Goal: Transaction & Acquisition: Purchase product/service

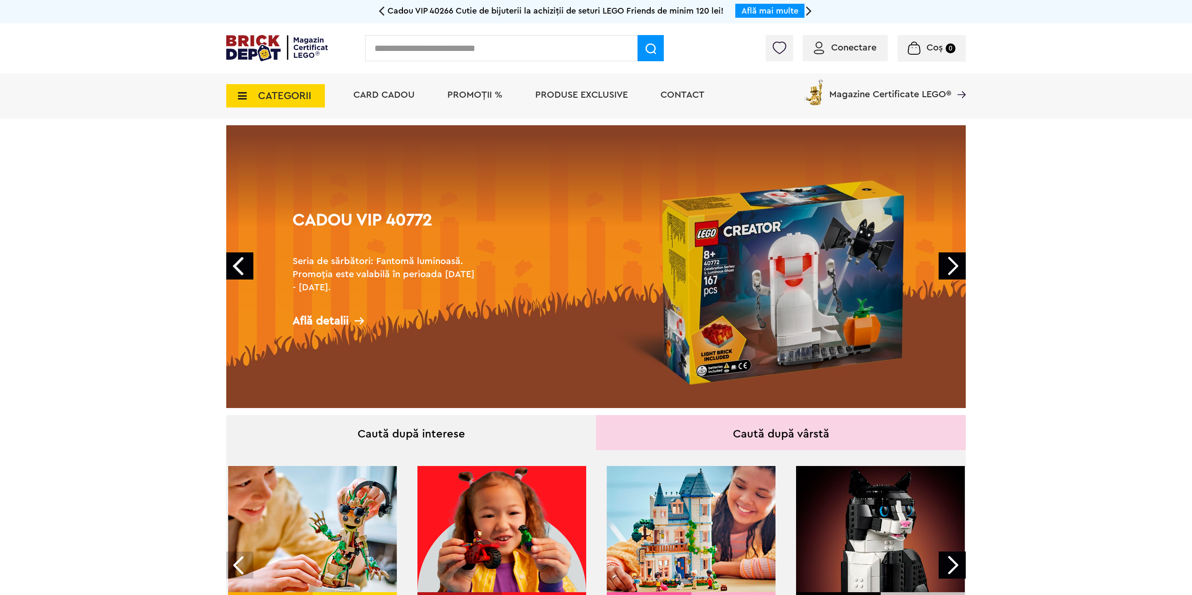
click at [848, 40] on div "Conectare" at bounding box center [845, 48] width 85 height 26
click at [840, 55] on div "Conectare" at bounding box center [845, 48] width 85 height 26
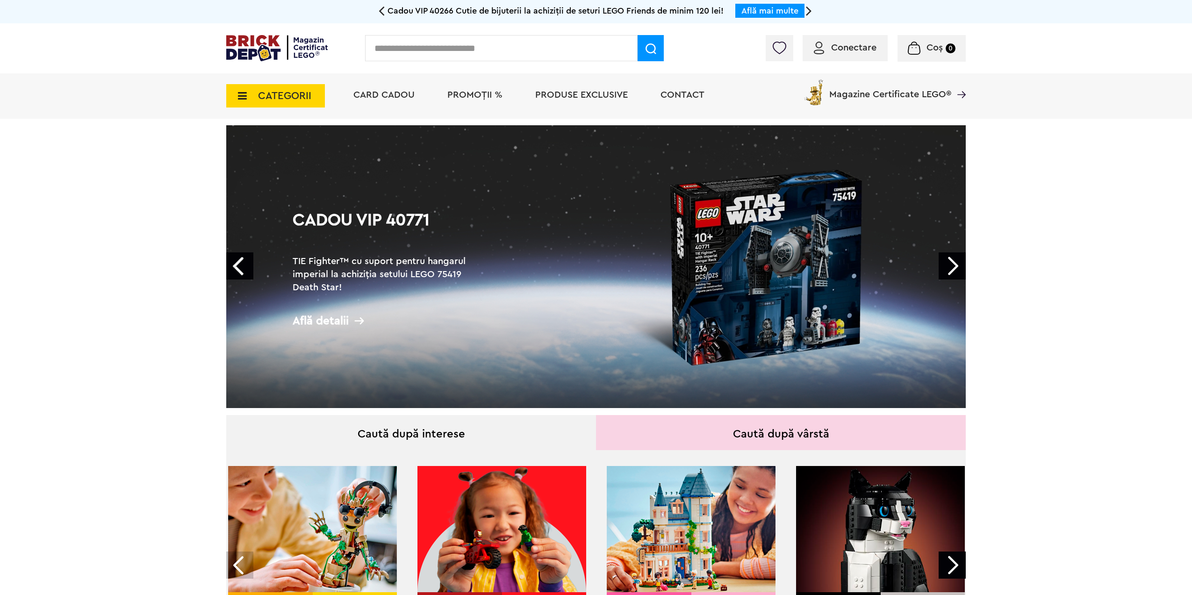
click at [838, 50] on span "Conectare" at bounding box center [853, 47] width 45 height 9
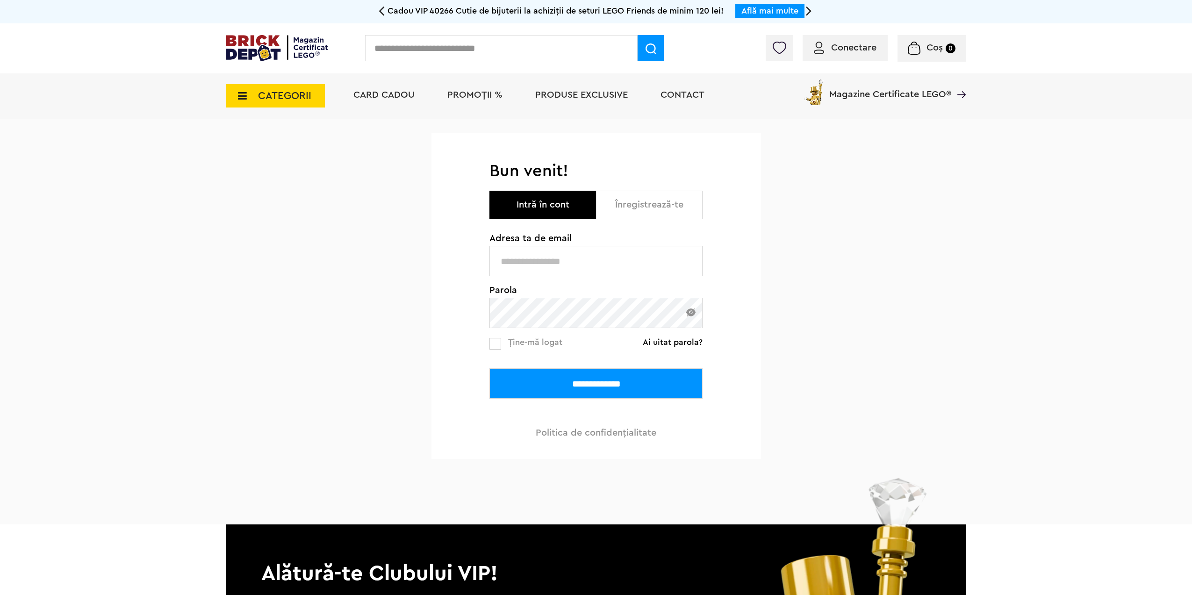
click at [521, 257] on input "text" at bounding box center [595, 261] width 213 height 30
type input "**********"
click at [532, 387] on input "**********" at bounding box center [595, 383] width 213 height 30
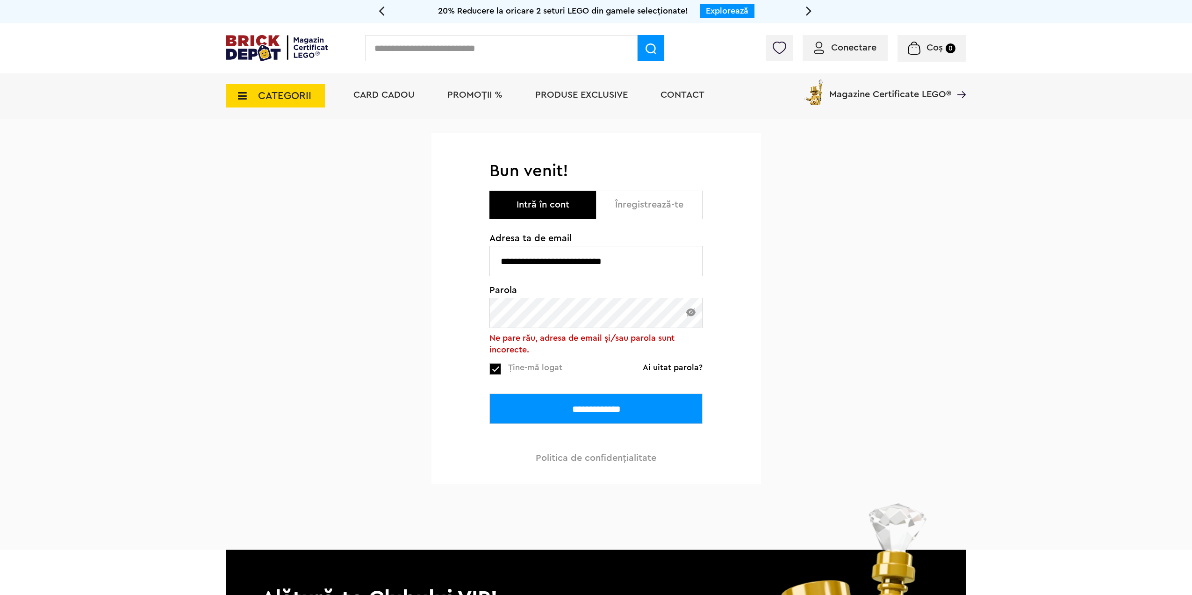
click at [515, 411] on input "**********" at bounding box center [595, 409] width 213 height 30
click at [516, 412] on input "**********" at bounding box center [595, 409] width 213 height 30
click at [677, 365] on link "Ai uitat parola?" at bounding box center [673, 367] width 60 height 9
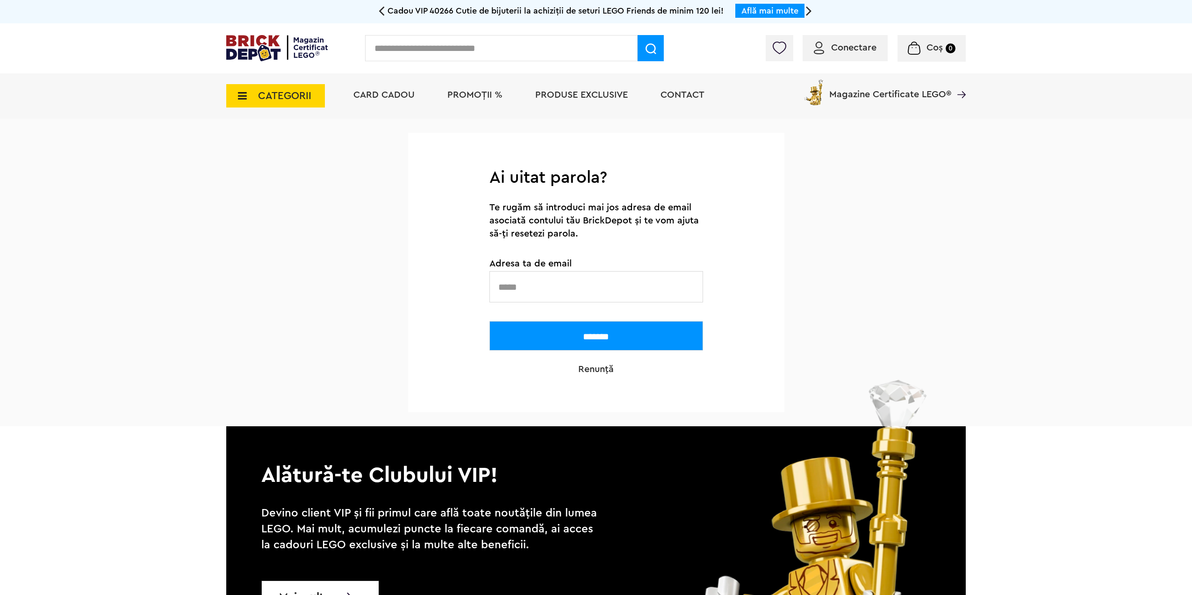
click at [557, 289] on input "text" at bounding box center [596, 286] width 214 height 31
type input "**********"
click at [547, 347] on input "*******" at bounding box center [596, 335] width 214 height 29
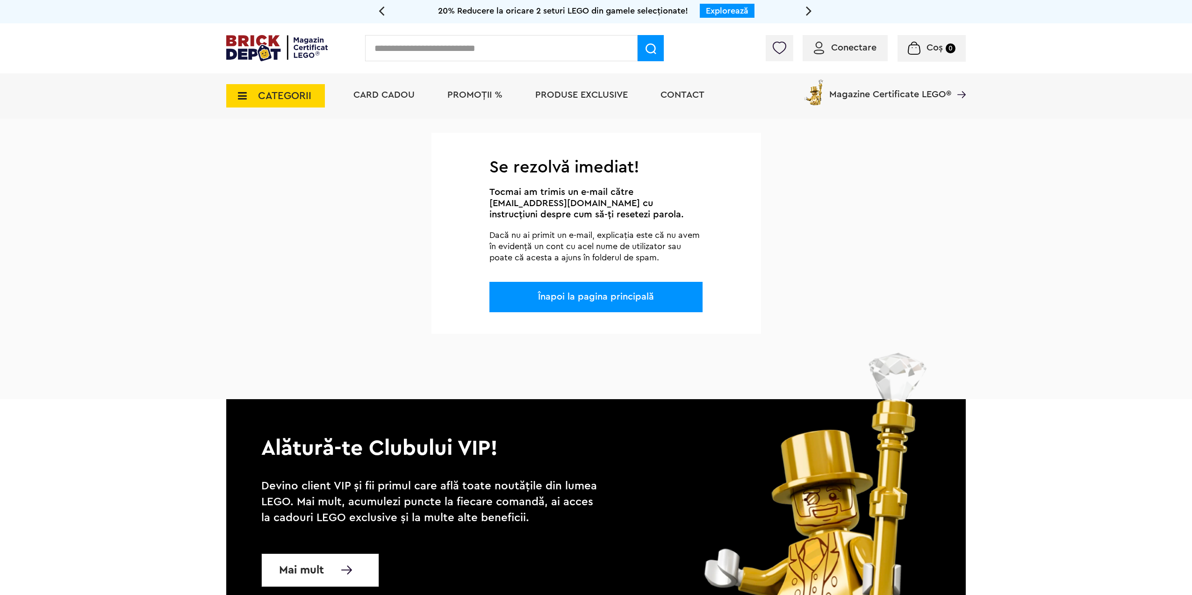
click at [570, 296] on link "Înapoi la pagina principală" at bounding box center [596, 296] width 116 height 9
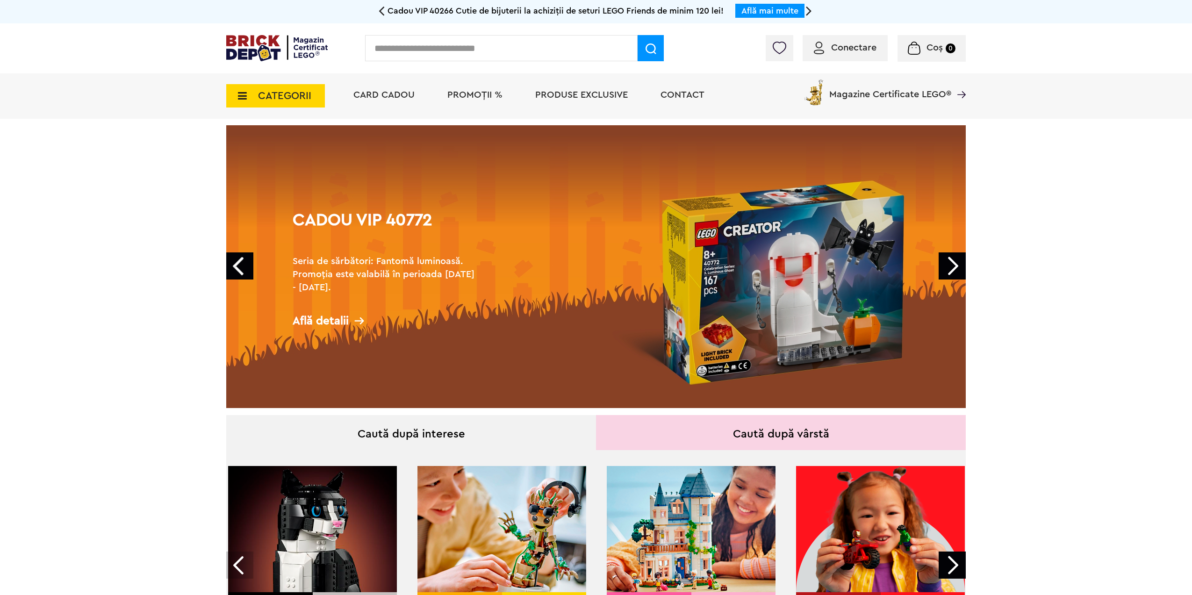
click at [853, 56] on div "Conectare" at bounding box center [845, 48] width 85 height 26
click at [823, 48] on img at bounding box center [819, 48] width 10 height 13
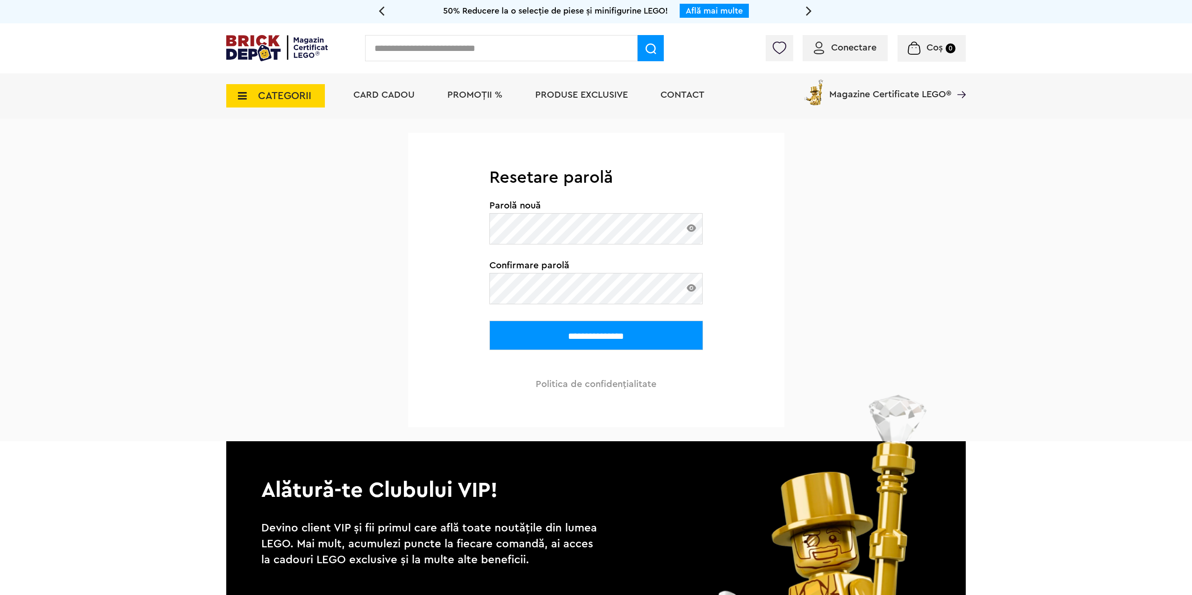
click at [536, 338] on input "**********" at bounding box center [596, 335] width 214 height 29
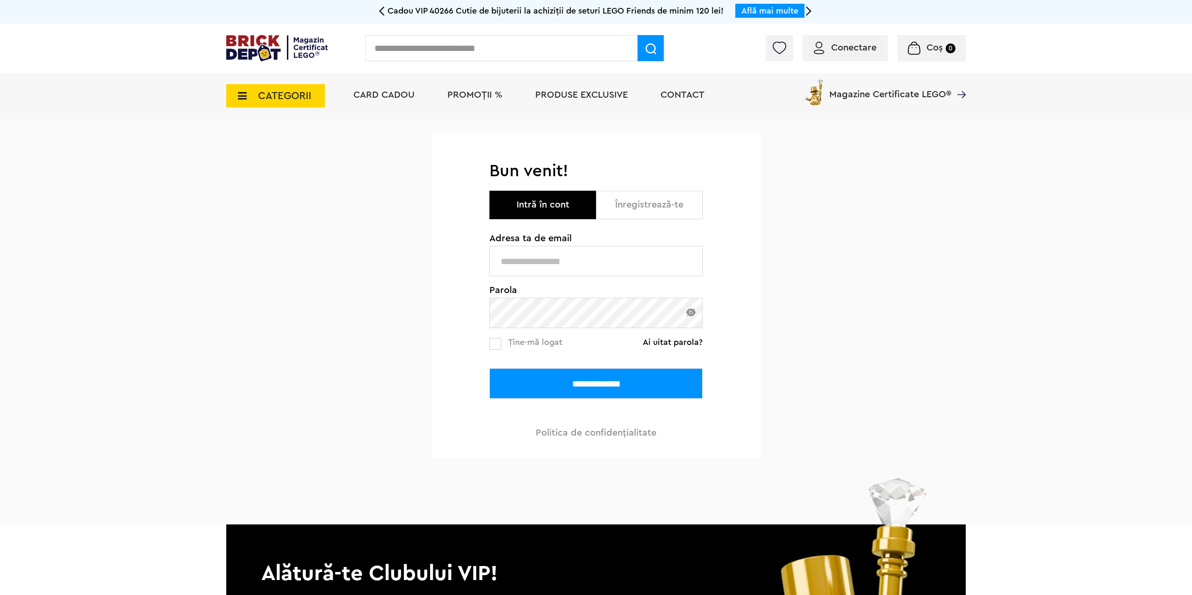
click at [552, 262] on input "text" at bounding box center [595, 261] width 213 height 30
type input "**********"
click at [503, 339] on link "Ține-mă logat" at bounding box center [525, 344] width 73 height 12
click at [516, 384] on input "**********" at bounding box center [595, 383] width 213 height 30
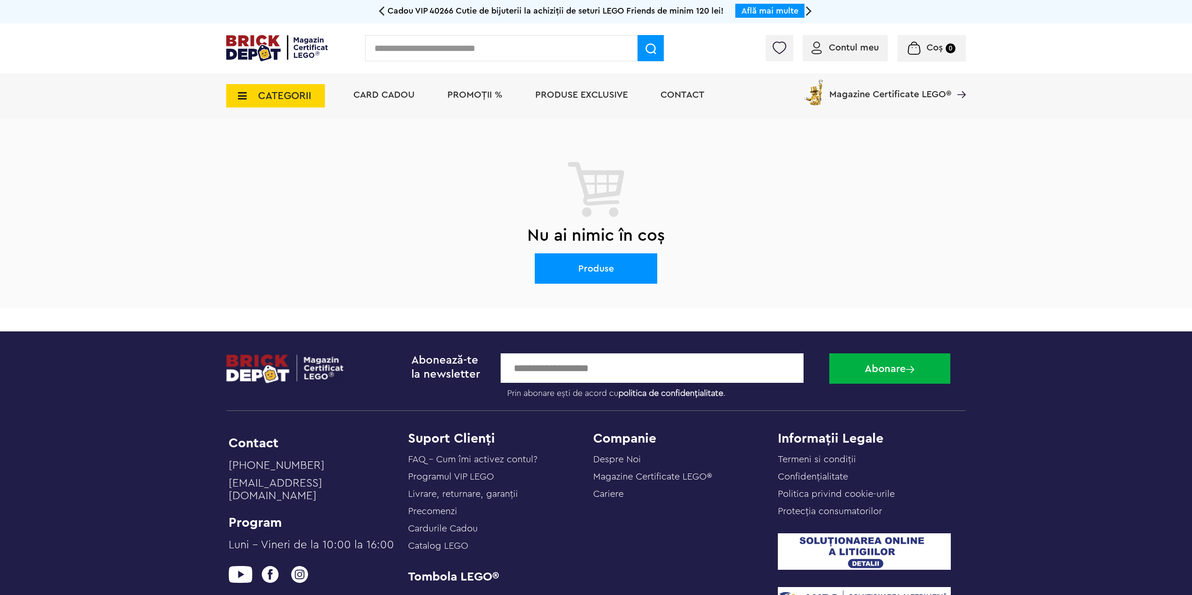
click at [317, 100] on span "CATEGORII" at bounding box center [275, 95] width 99 height 23
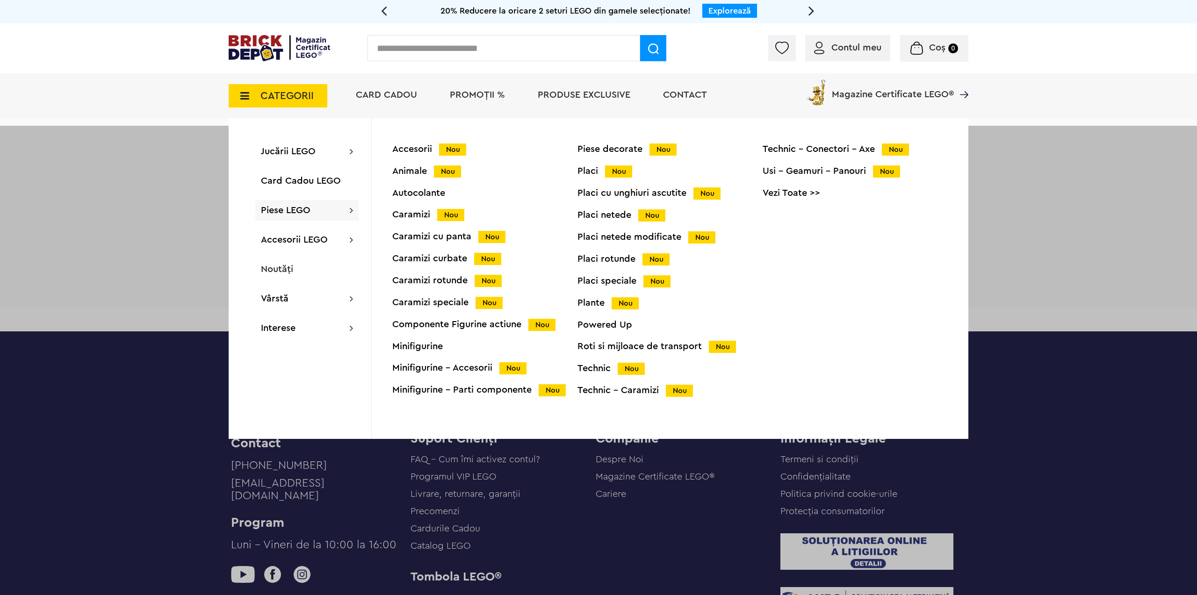
click at [614, 349] on div "Roti si mijloace de transport Nou" at bounding box center [669, 347] width 185 height 10
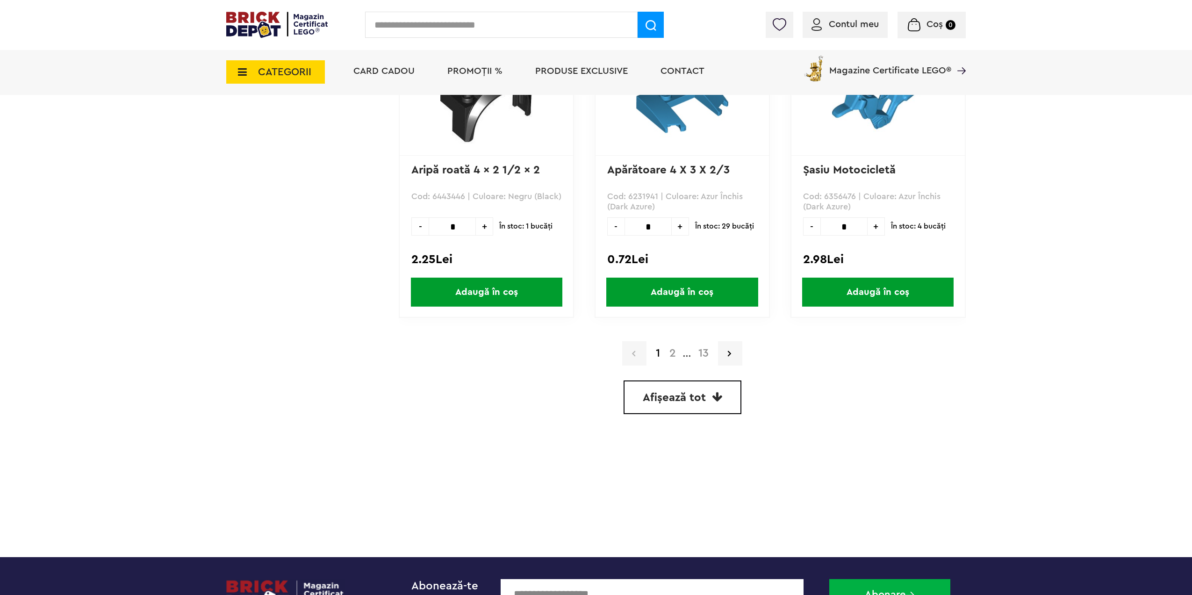
scroll to position [2571, 0]
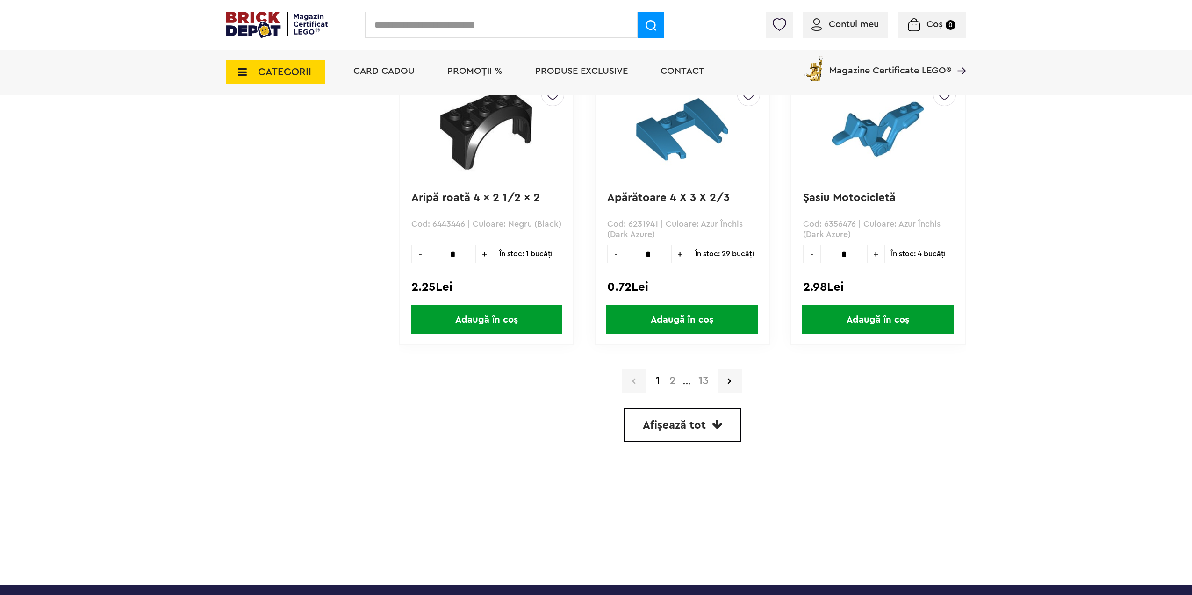
click at [670, 375] on link "2" at bounding box center [673, 380] width 16 height 11
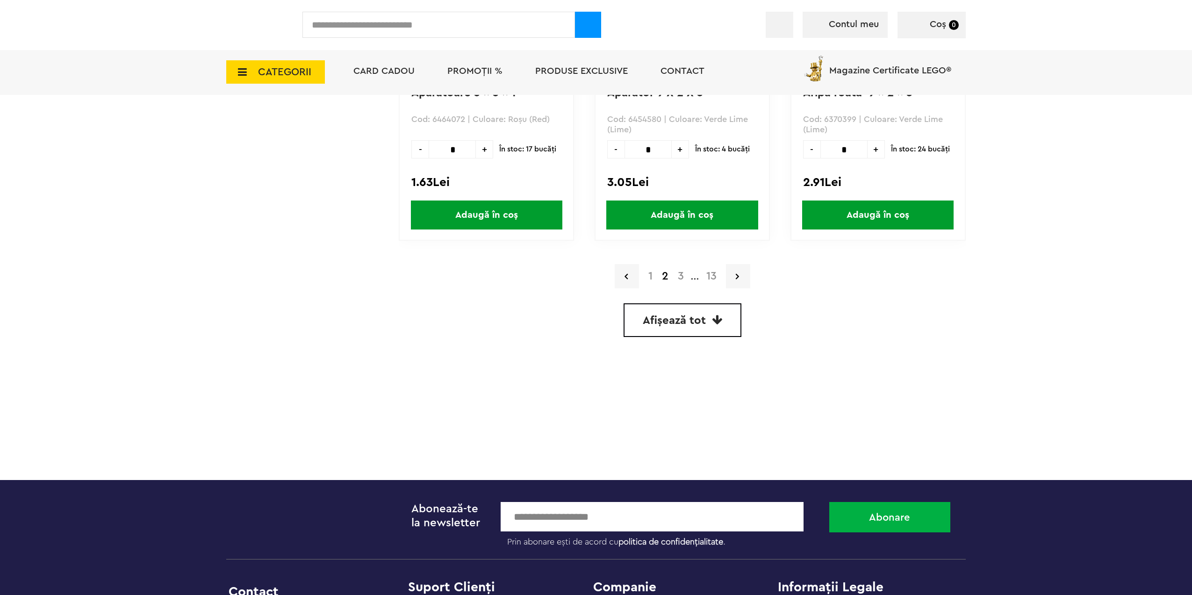
scroll to position [2711, 0]
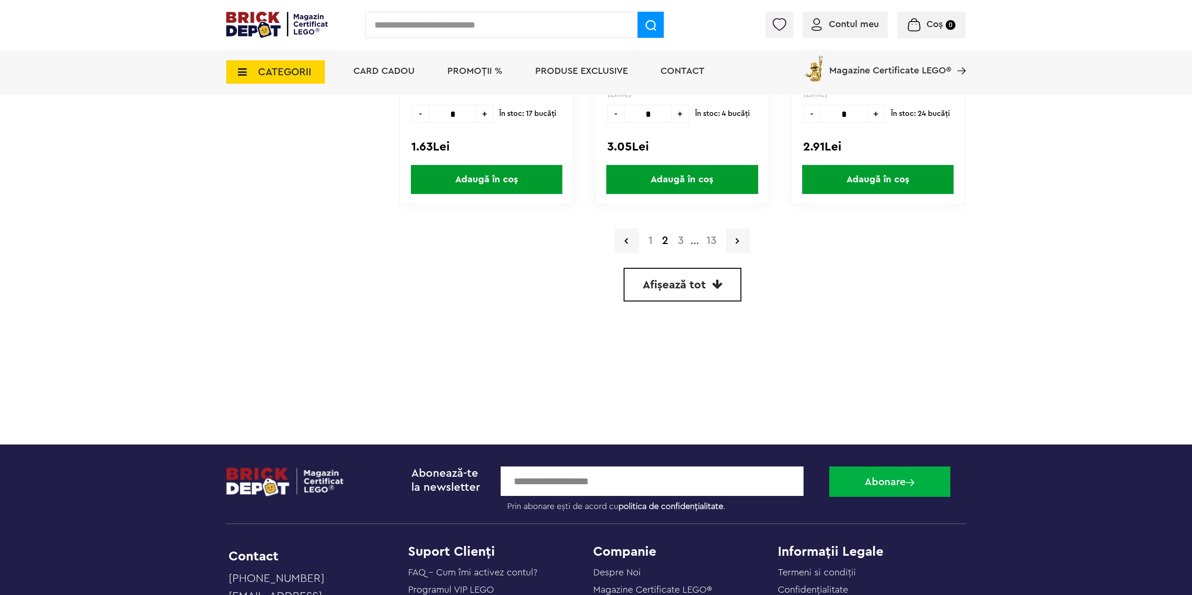
click at [678, 240] on link "3" at bounding box center [680, 240] width 15 height 11
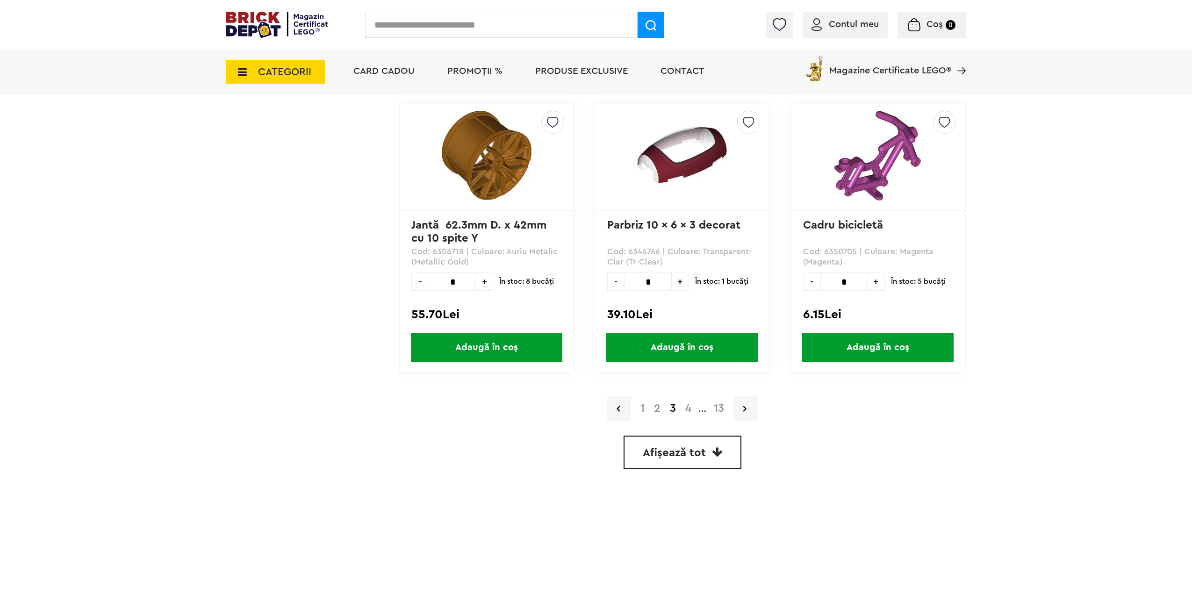
scroll to position [2571, 0]
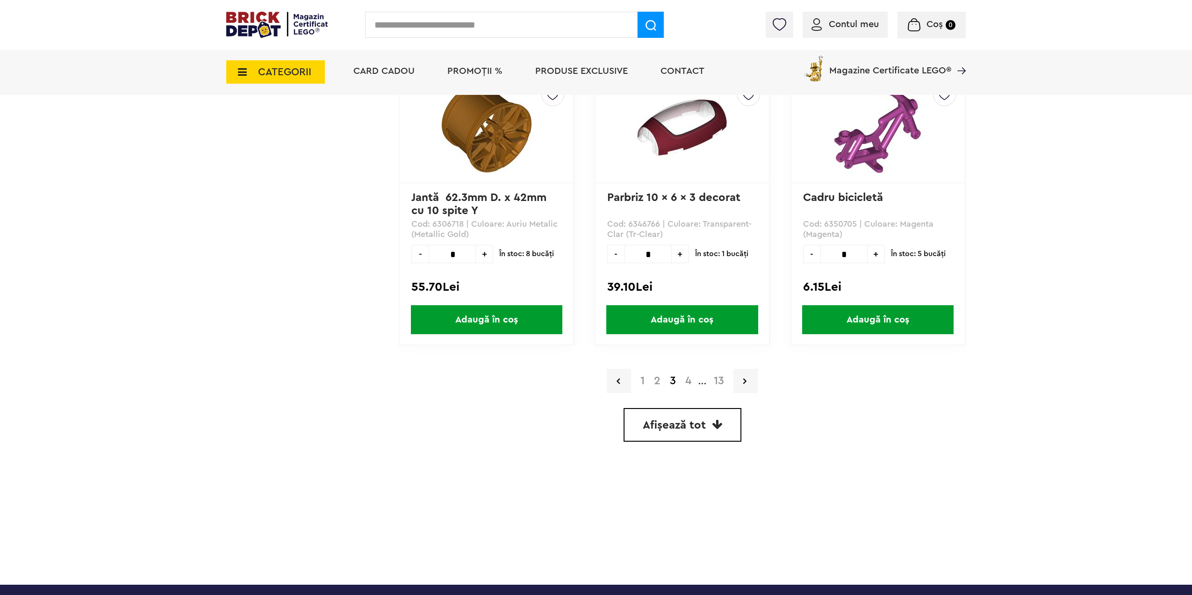
click at [686, 378] on link "4" at bounding box center [688, 380] width 15 height 11
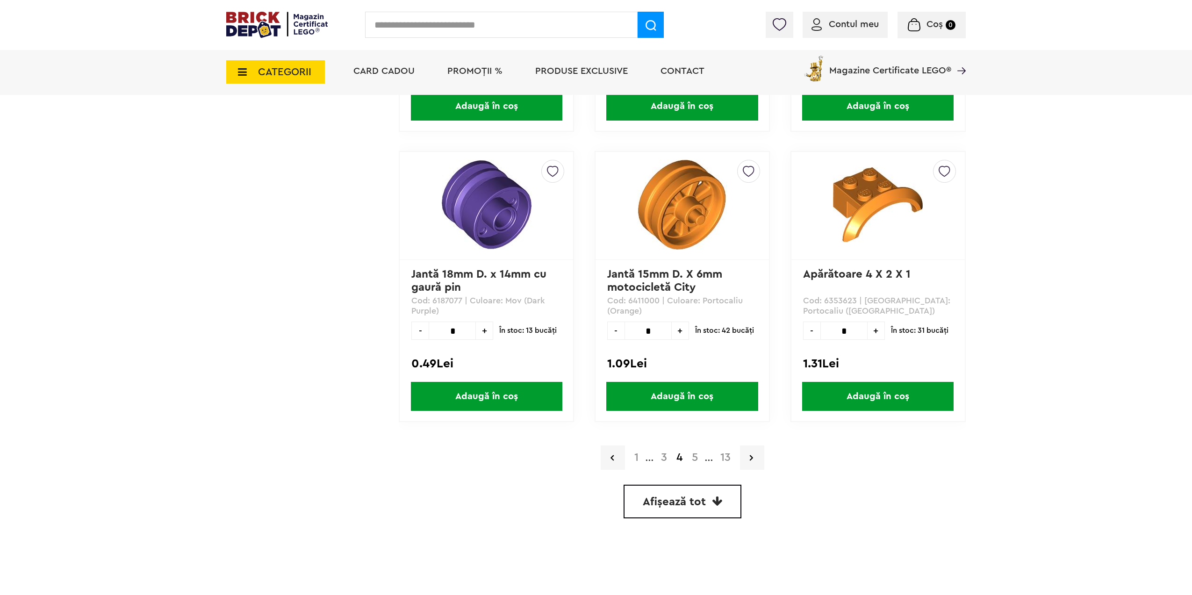
scroll to position [2524, 0]
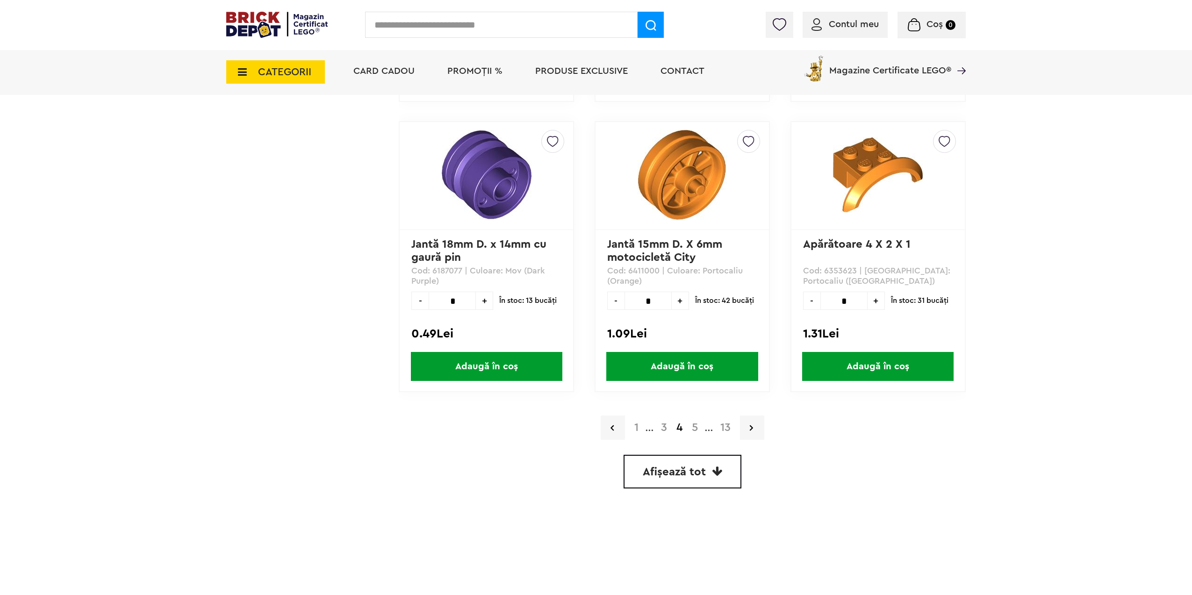
click at [691, 467] on span "Afișează tot" at bounding box center [674, 472] width 63 height 11
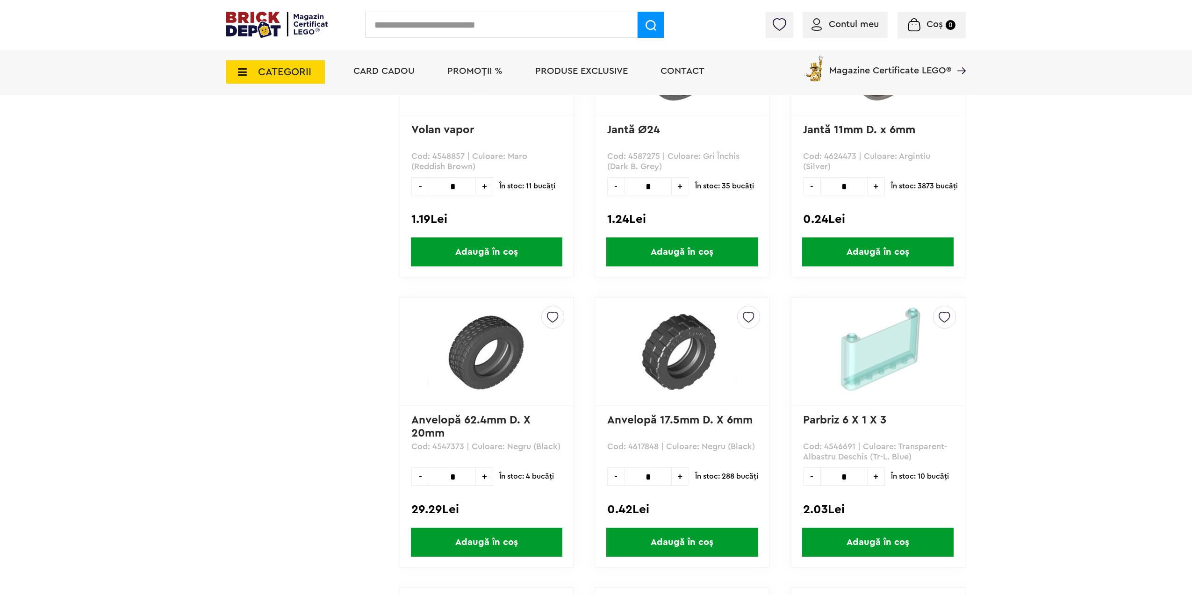
scroll to position [25062, 0]
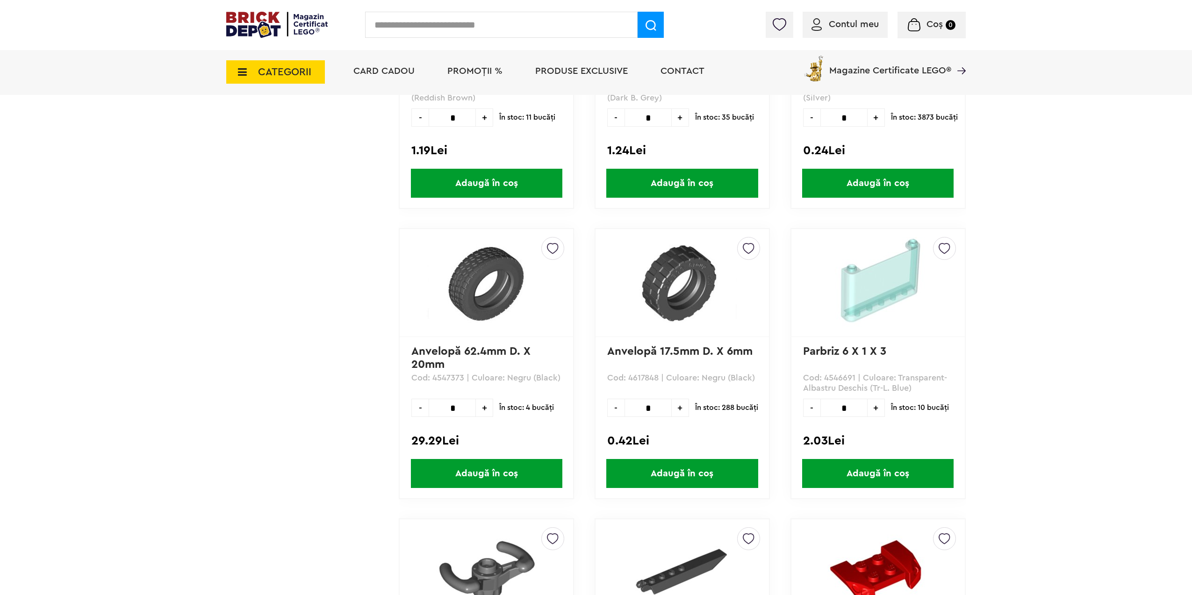
click at [877, 411] on span "+" at bounding box center [876, 408] width 17 height 18
type input "*"
click at [858, 475] on span "Adaugă în coș" at bounding box center [877, 473] width 151 height 29
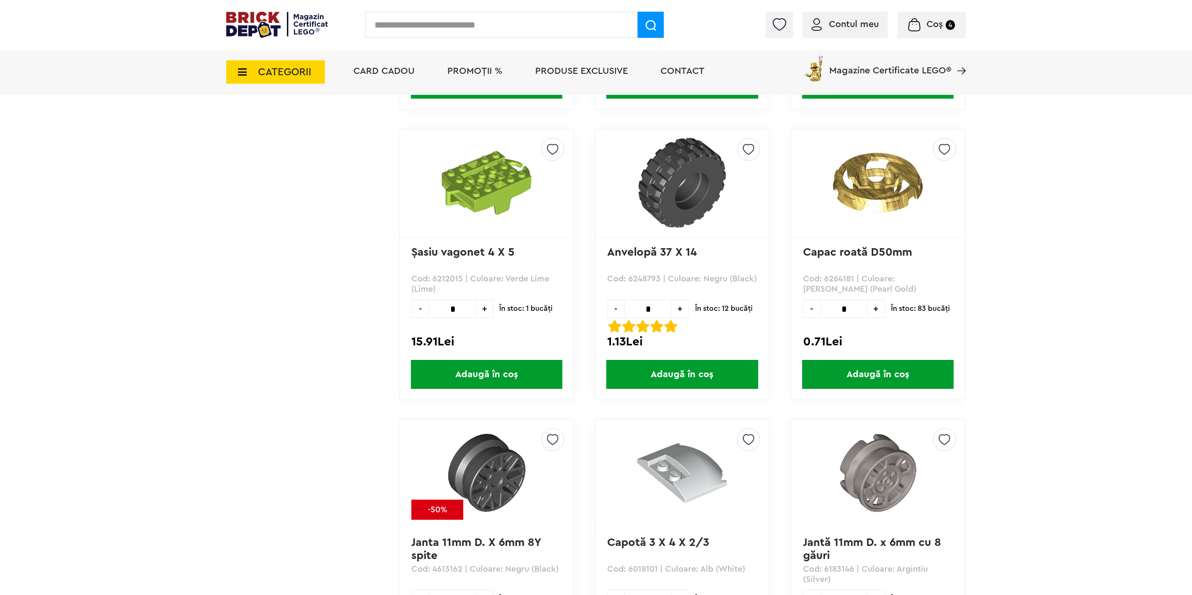
scroll to position [30672, 0]
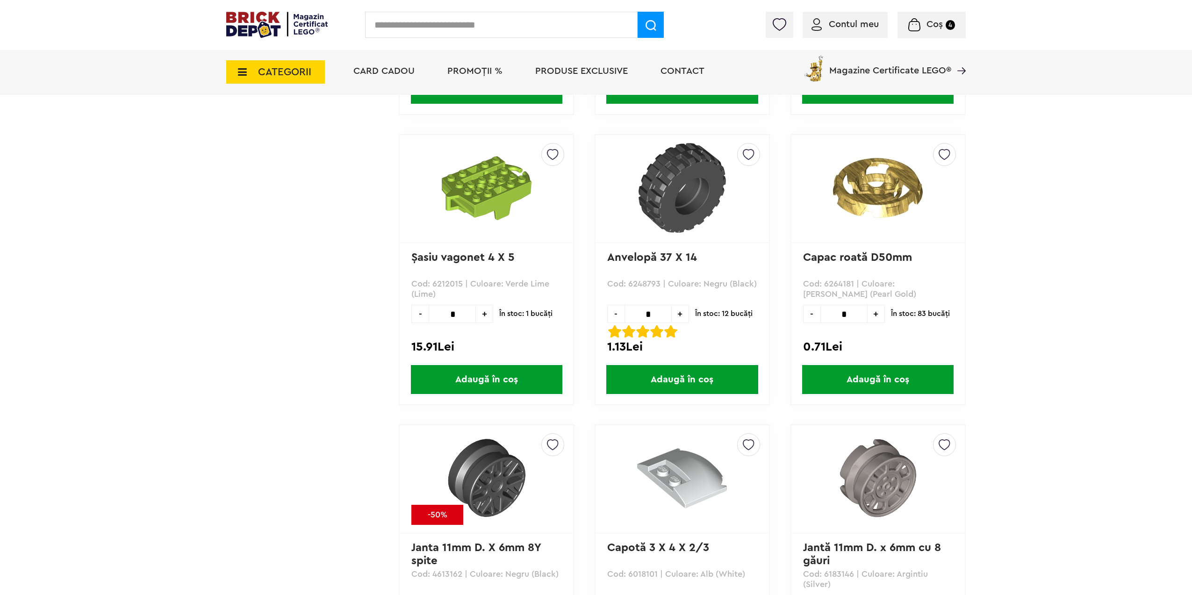
click at [684, 309] on span "+" at bounding box center [680, 314] width 17 height 18
type input "*"
click at [670, 382] on span "Adaugă în coș" at bounding box center [681, 379] width 151 height 29
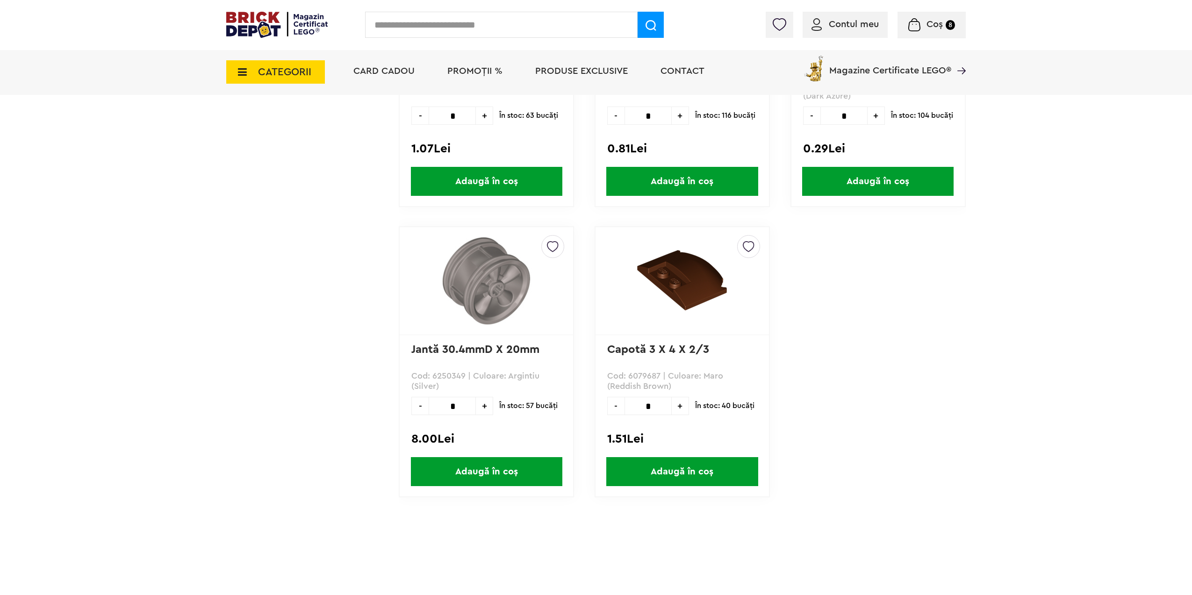
scroll to position [33196, 0]
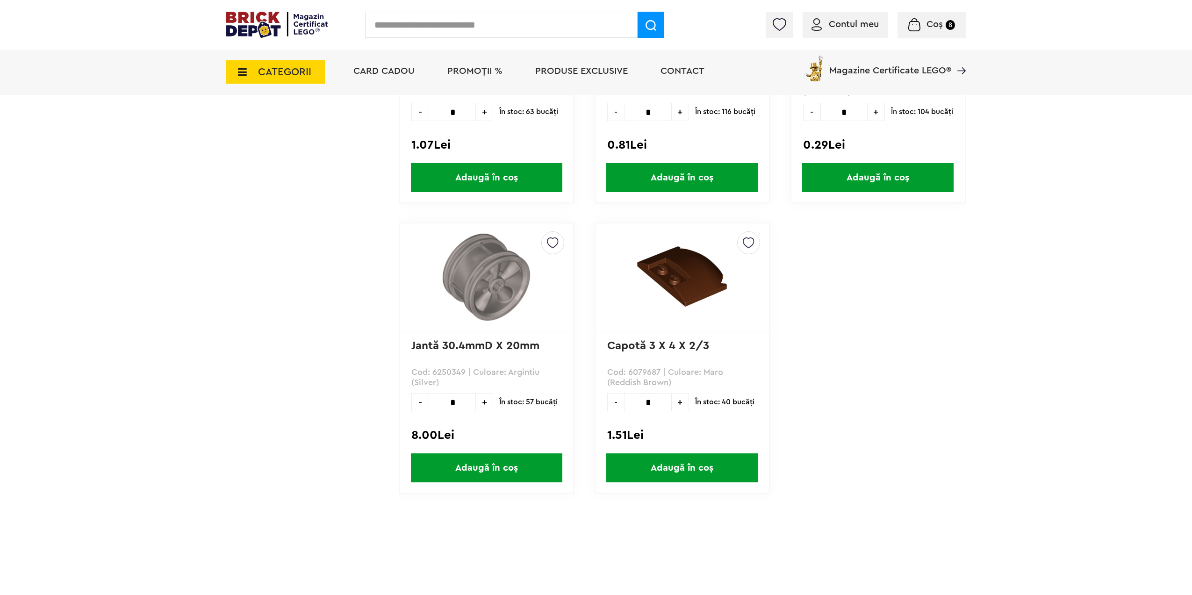
click at [266, 73] on span "CATEGORII" at bounding box center [284, 72] width 53 height 10
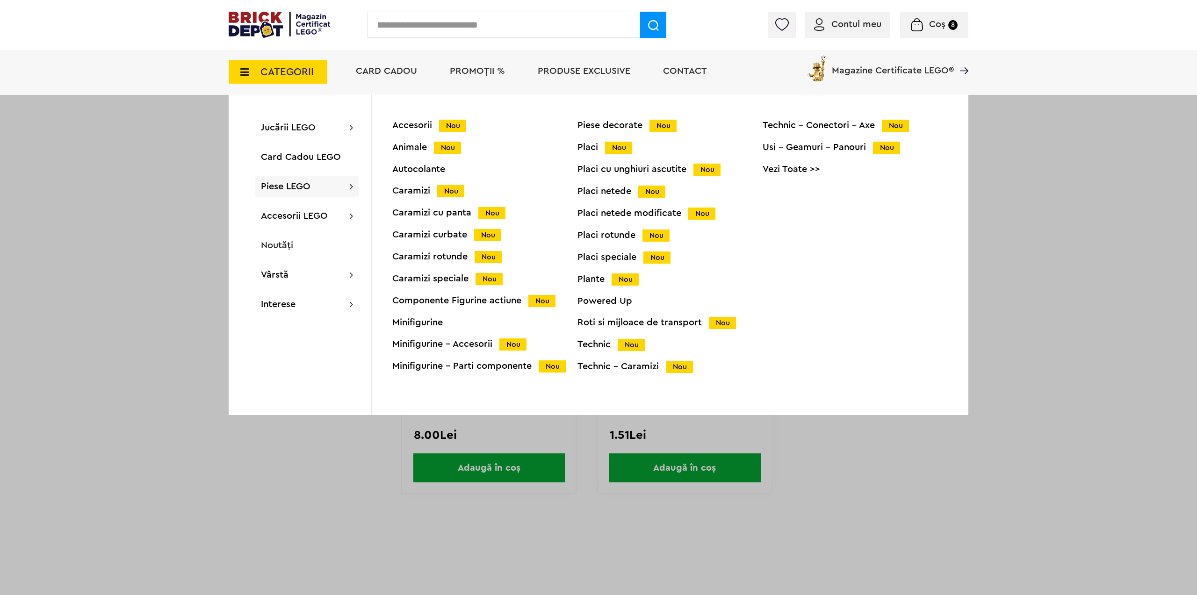
click at [412, 123] on div "Accesorii Nou" at bounding box center [484, 126] width 185 height 10
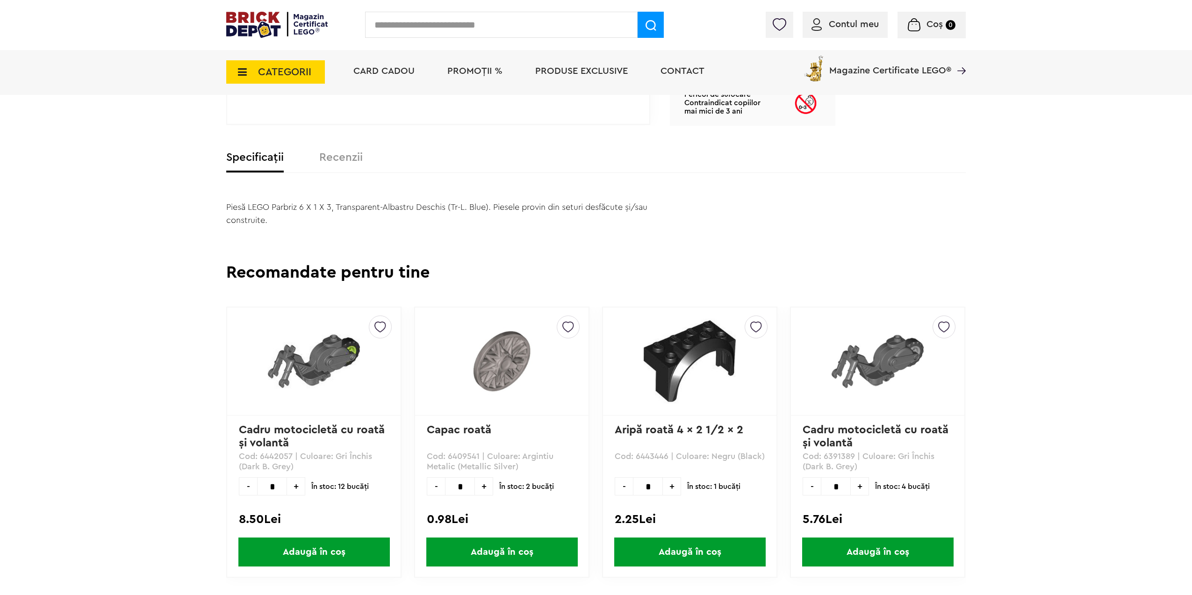
scroll to position [374, 0]
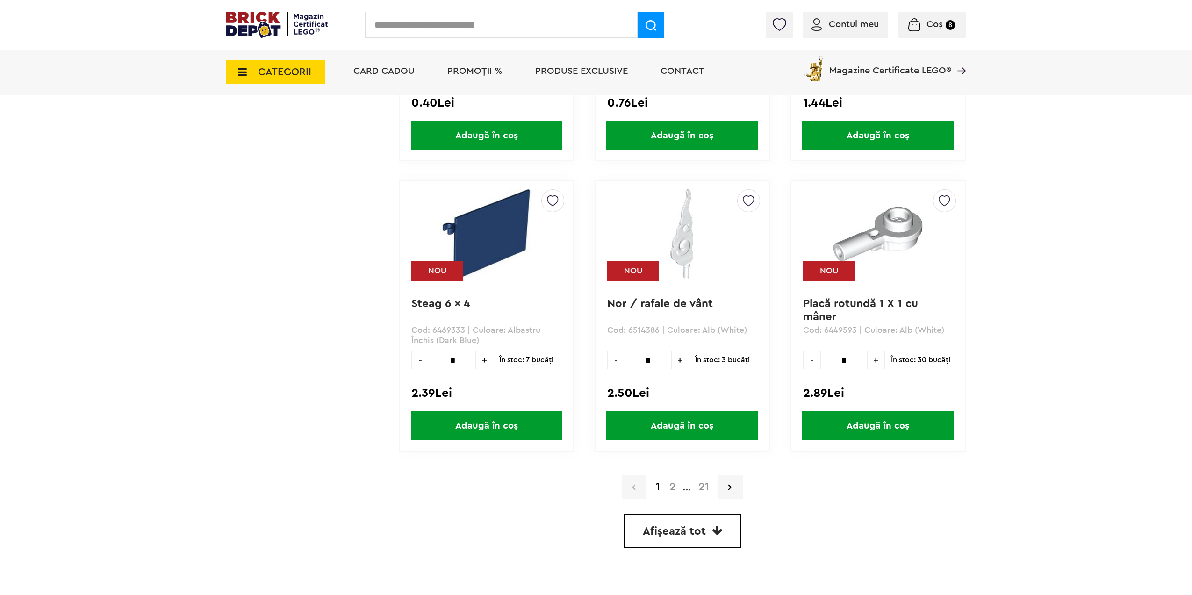
scroll to position [2478, 0]
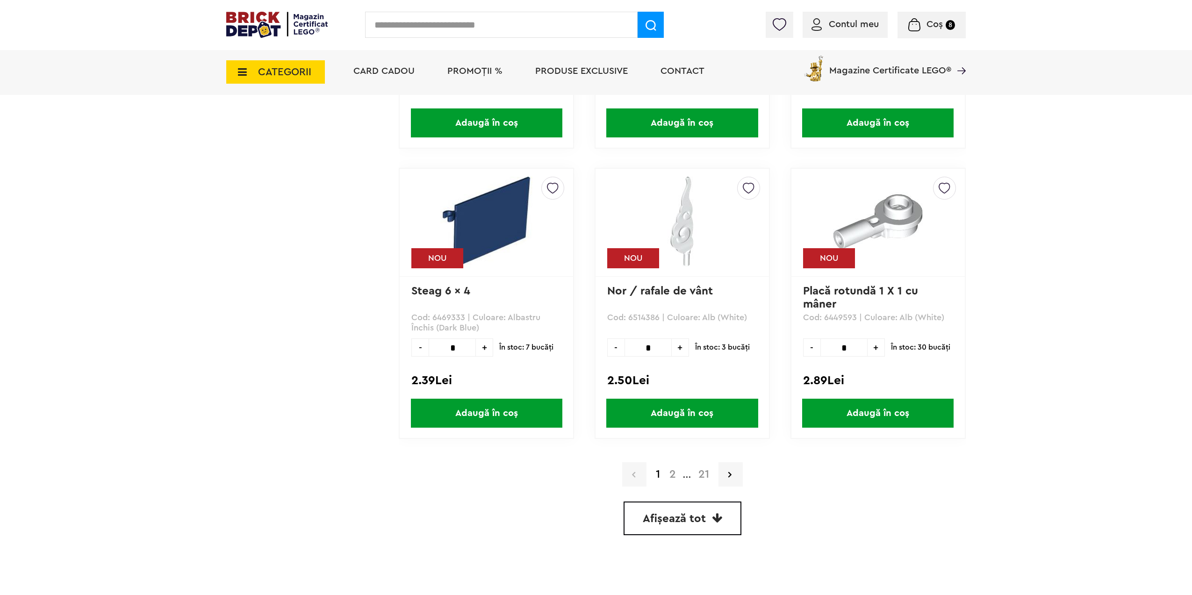
click at [670, 519] on span "Afișează tot" at bounding box center [674, 518] width 63 height 11
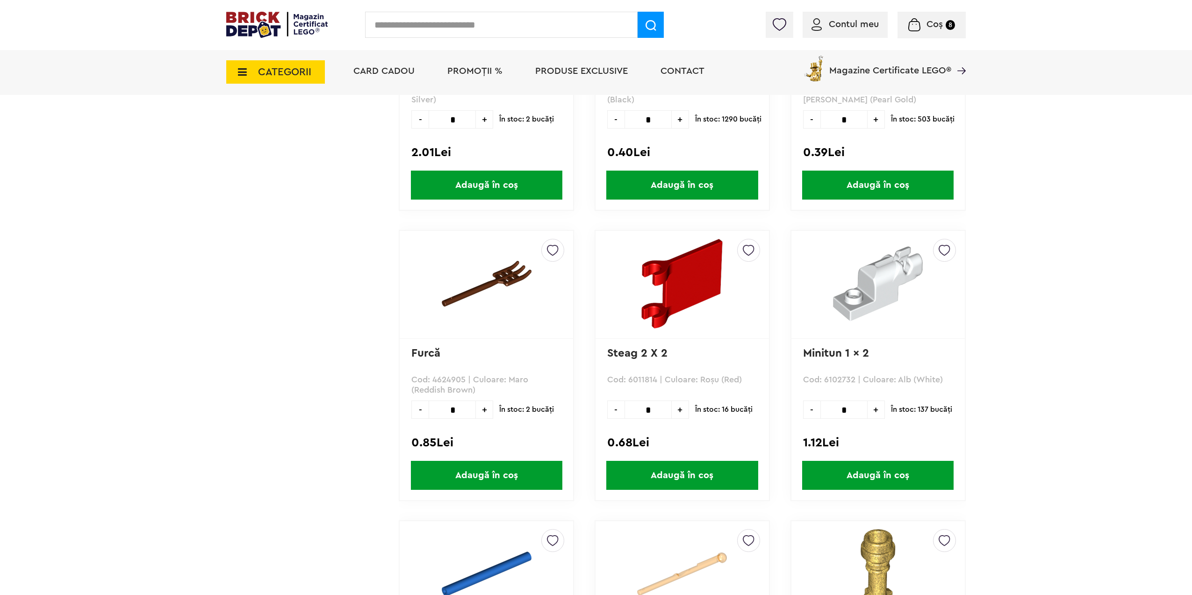
scroll to position [37263, 0]
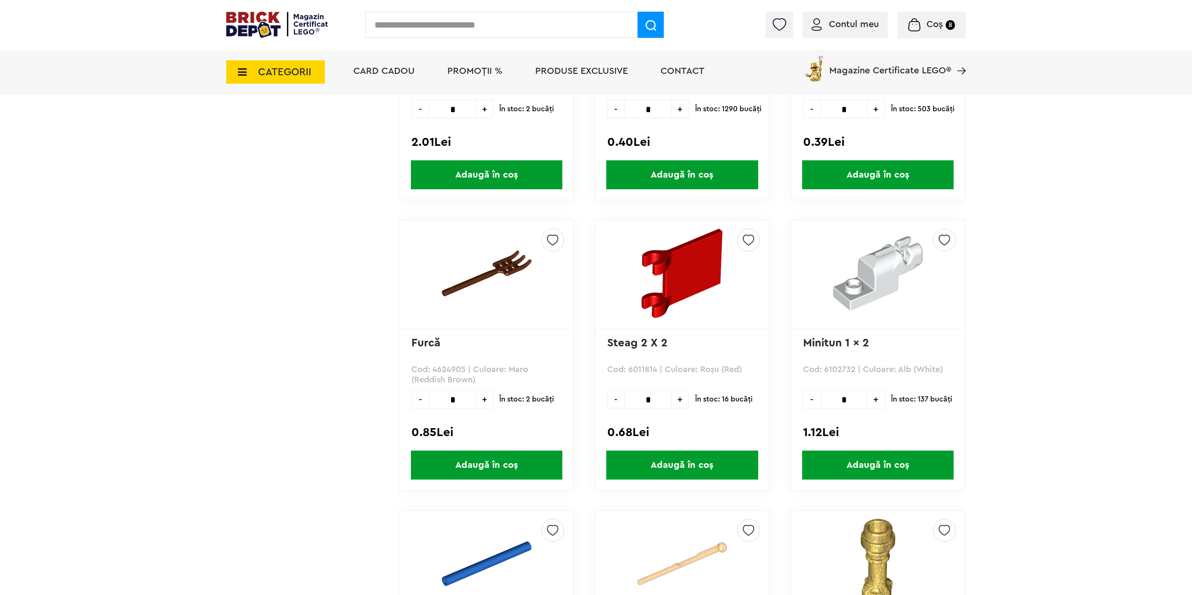
click at [485, 395] on span "+" at bounding box center [484, 399] width 17 height 18
type input "*"
click at [474, 464] on span "Adaugă în coș" at bounding box center [486, 465] width 151 height 29
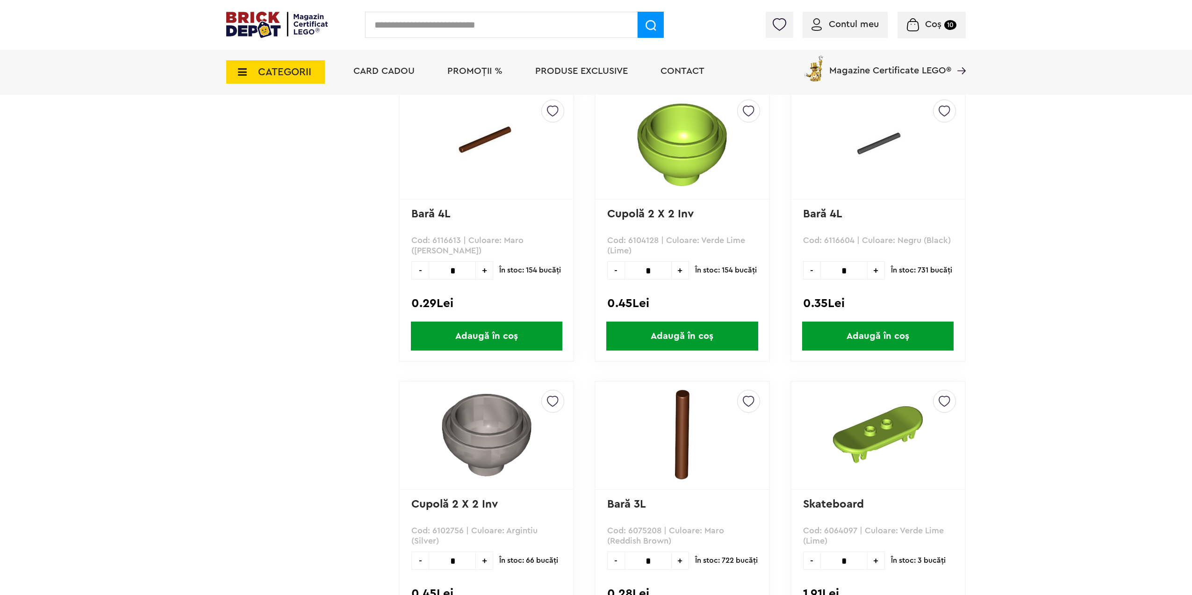
scroll to position [37964, 0]
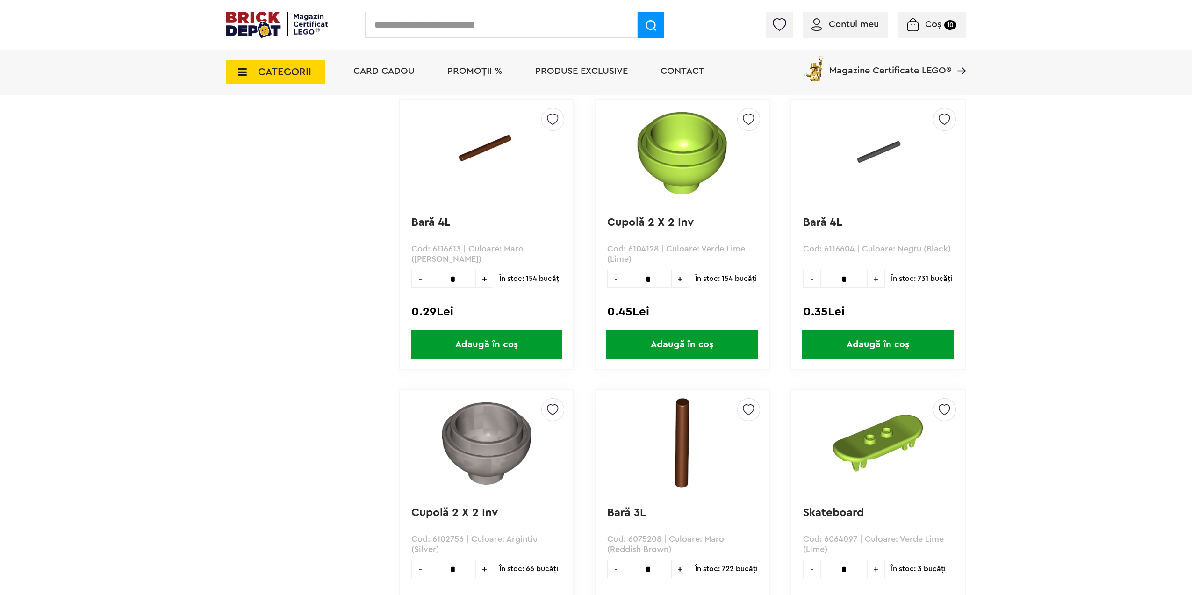
click at [879, 283] on span "+" at bounding box center [876, 279] width 17 height 18
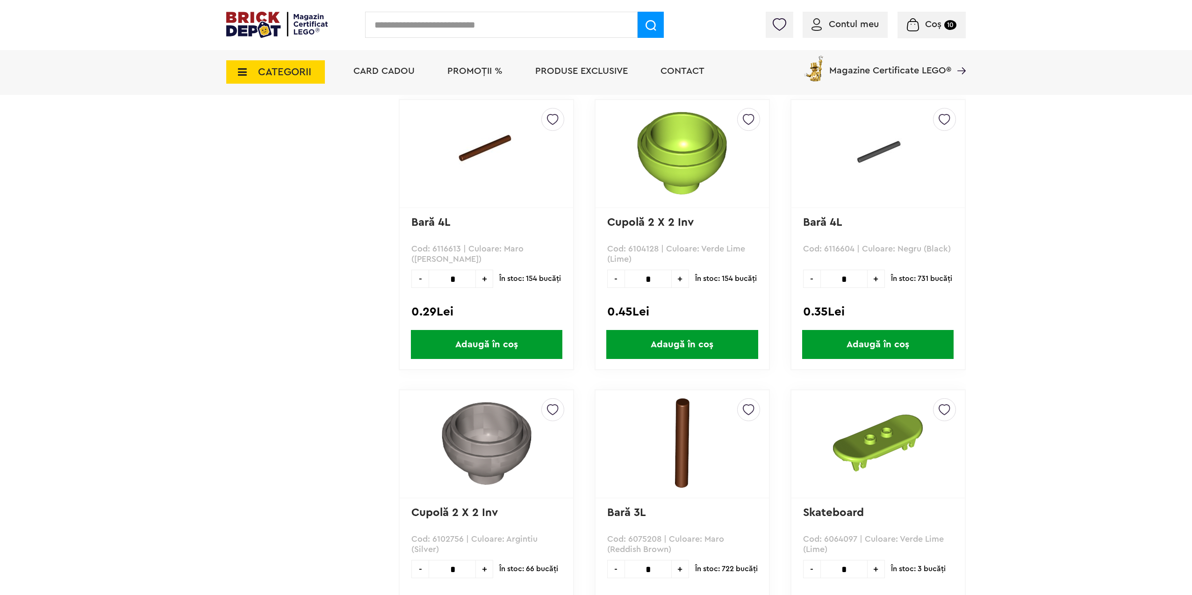
click at [879, 283] on span "+" at bounding box center [876, 279] width 17 height 18
type input "**"
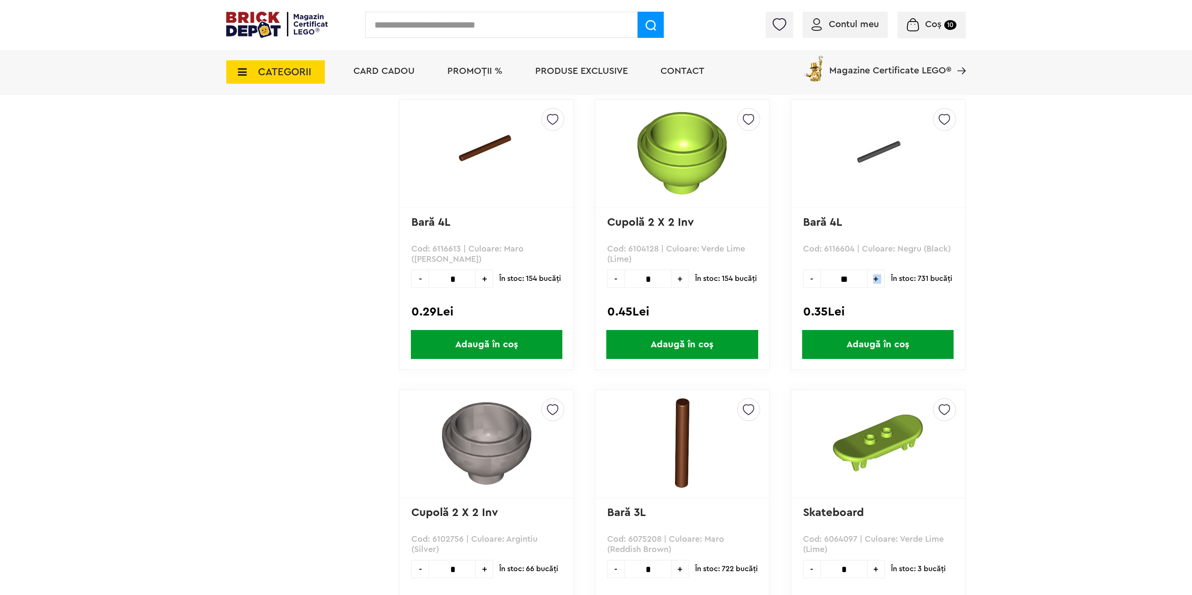
click at [853, 343] on span "Adaugă în coș" at bounding box center [877, 344] width 151 height 29
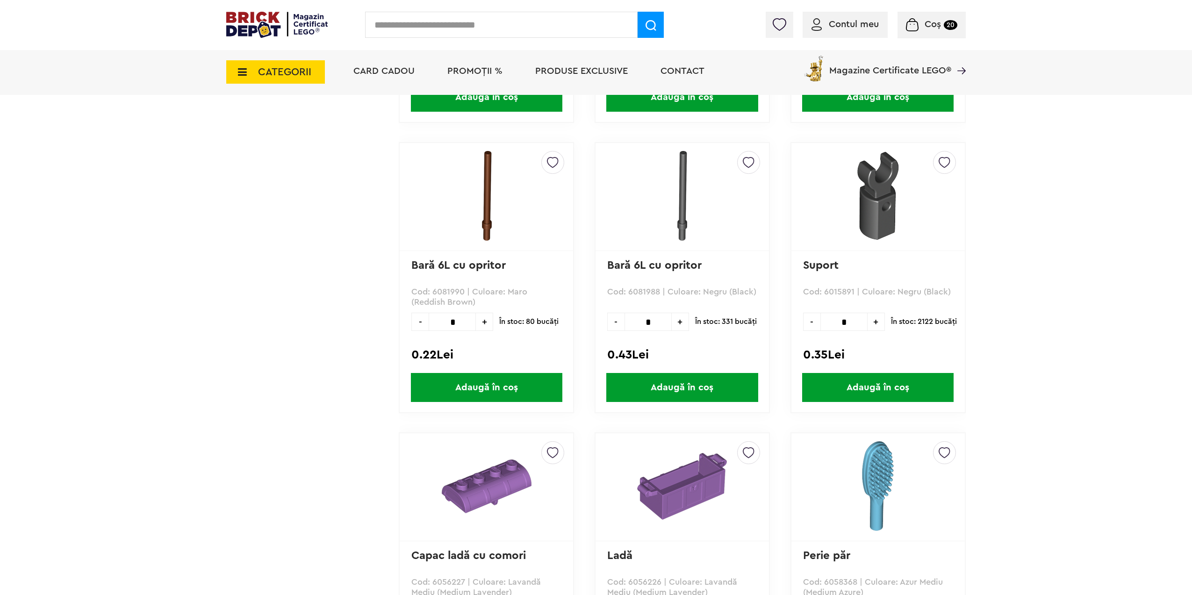
scroll to position [40536, 0]
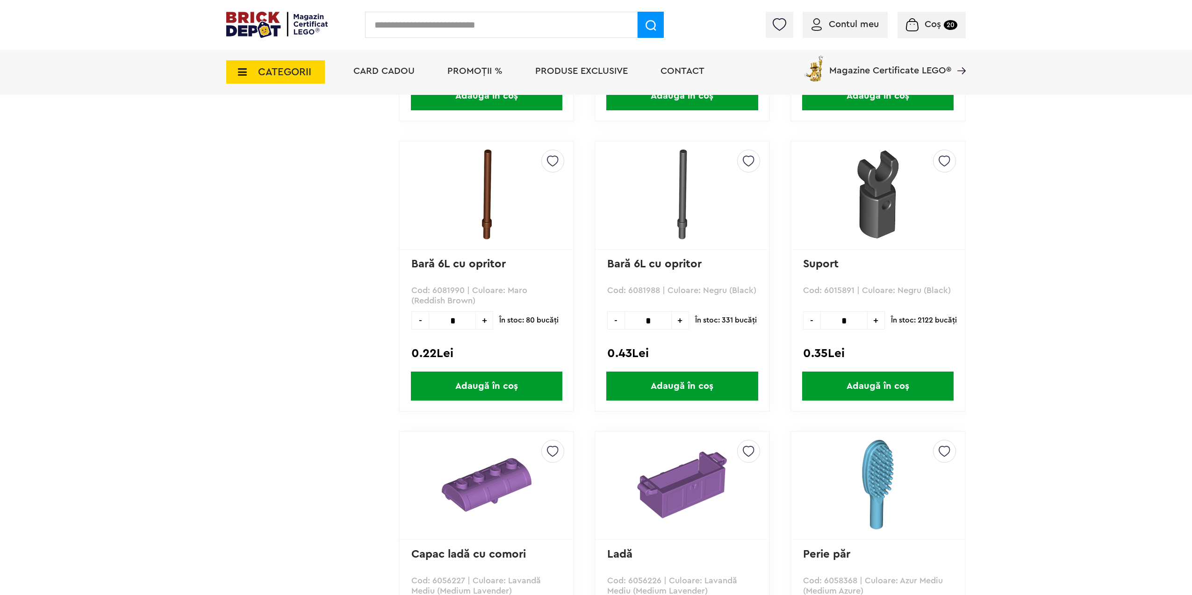
click at [683, 321] on span "+" at bounding box center [680, 320] width 17 height 18
type input "*"
click at [672, 391] on span "Adaugă în coș" at bounding box center [681, 386] width 151 height 29
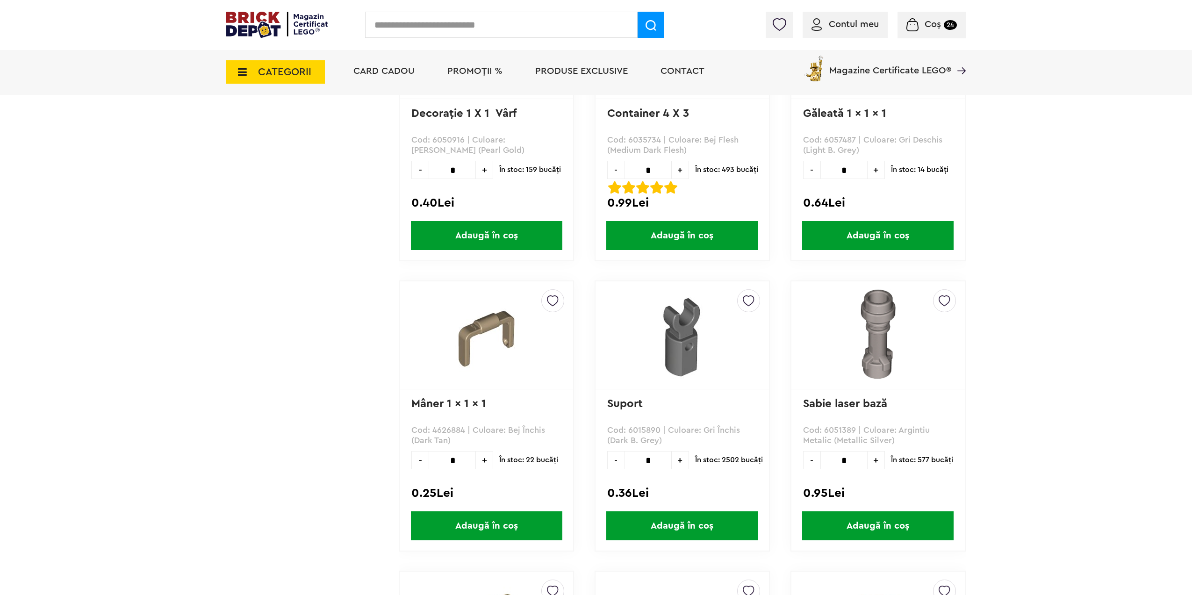
scroll to position [41237, 0]
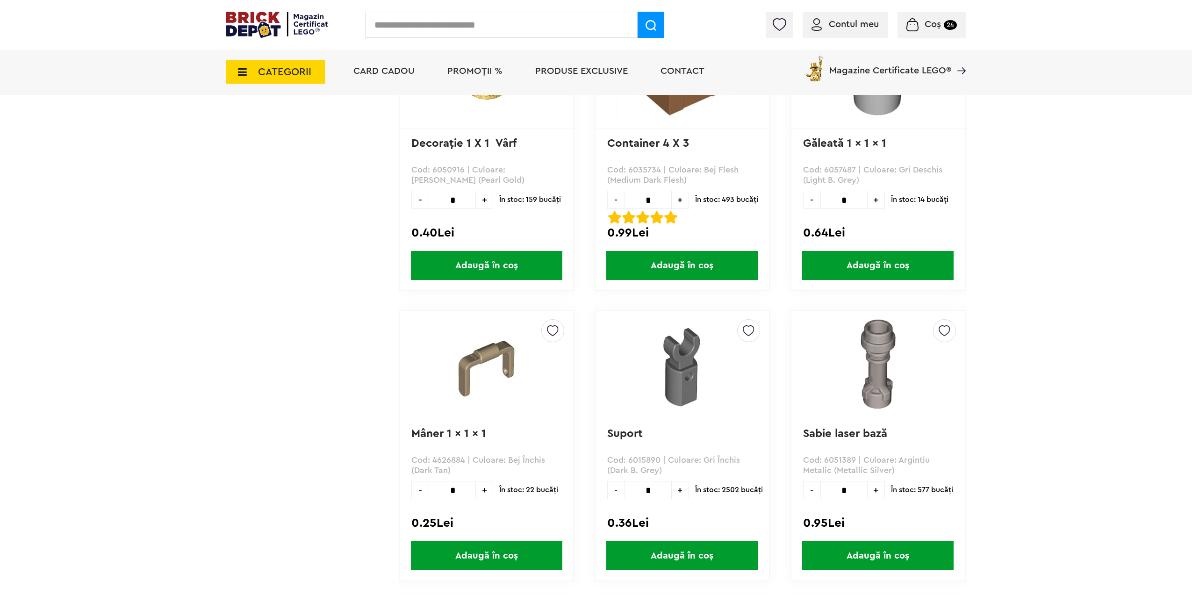
click at [877, 196] on span "+" at bounding box center [876, 200] width 17 height 18
type input "*"
click at [871, 270] on span "Adaugă în coș" at bounding box center [877, 265] width 151 height 29
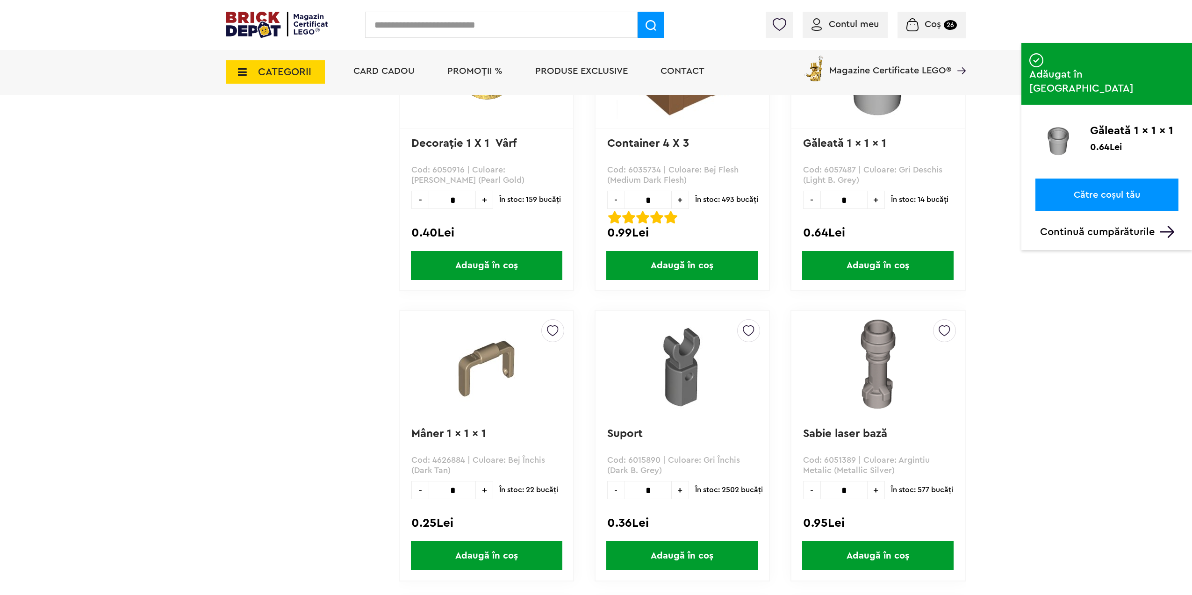
click at [487, 491] on span "+" at bounding box center [484, 490] width 17 height 18
type input "*"
click at [469, 552] on span "Adaugă în coș" at bounding box center [486, 555] width 151 height 29
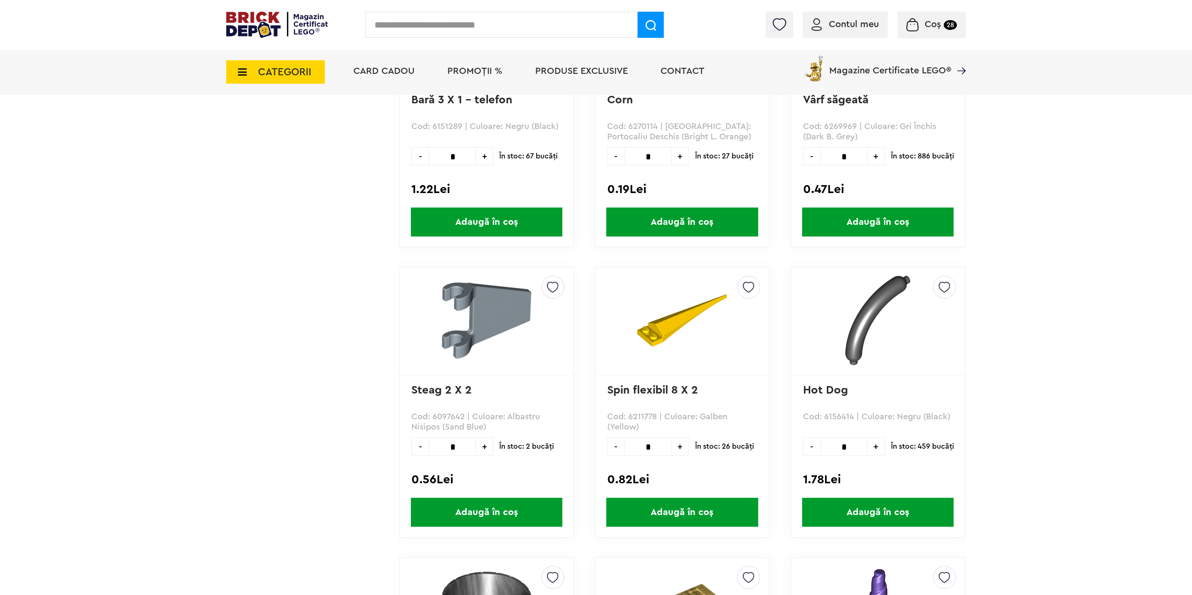
scroll to position [52597, 0]
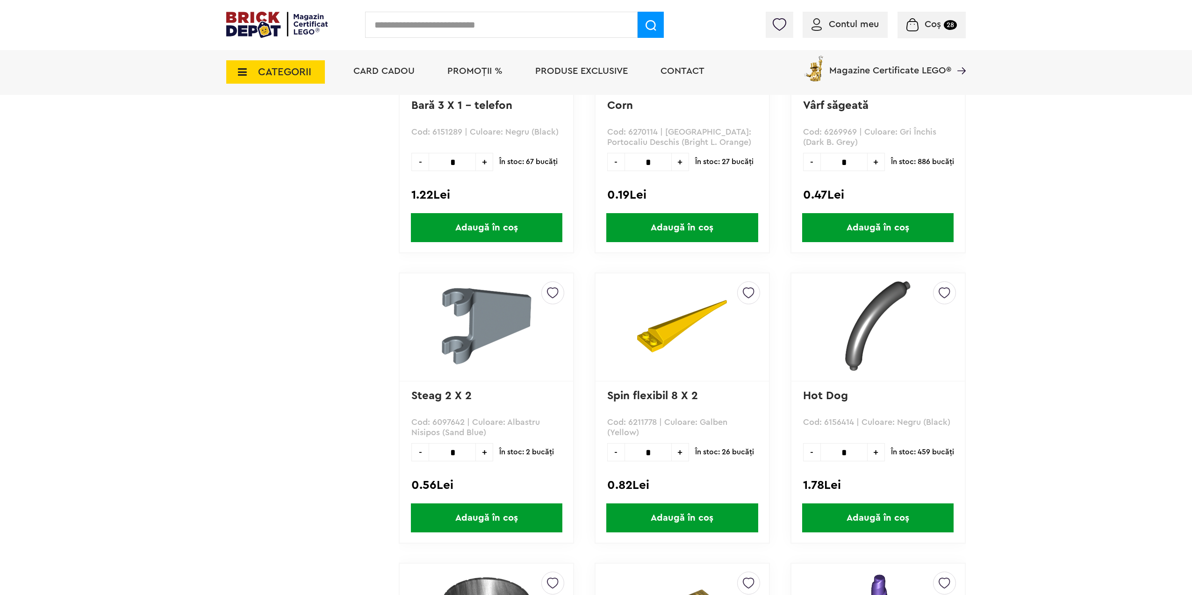
click at [308, 71] on span "CATEGORII" at bounding box center [284, 72] width 53 height 10
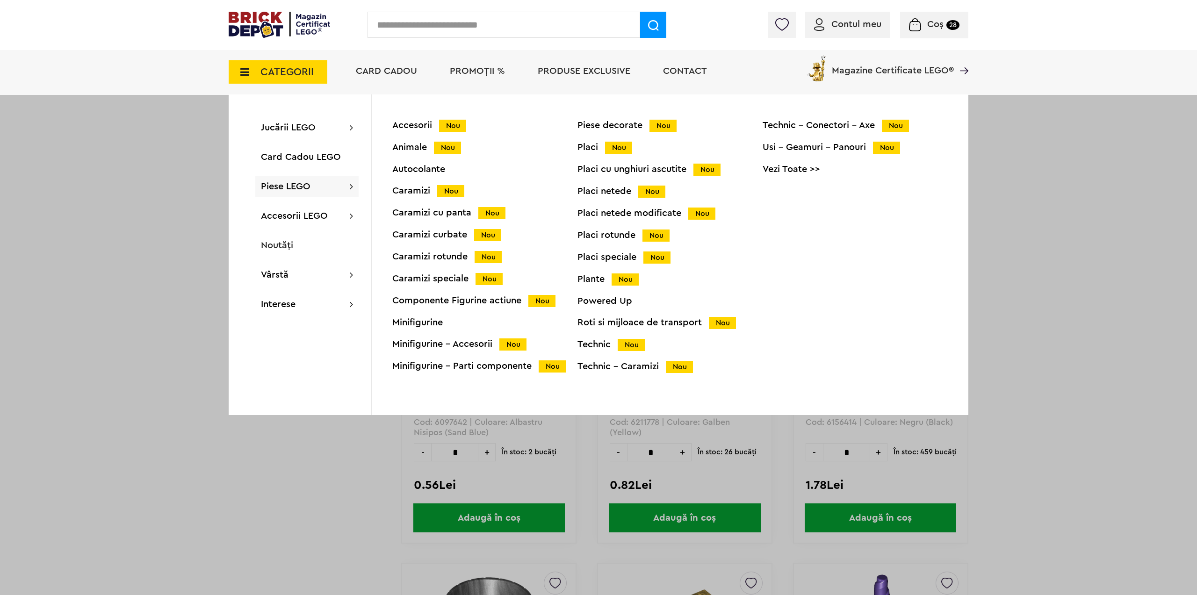
click at [408, 303] on div "Componente Figurine actiune Nou" at bounding box center [484, 301] width 185 height 10
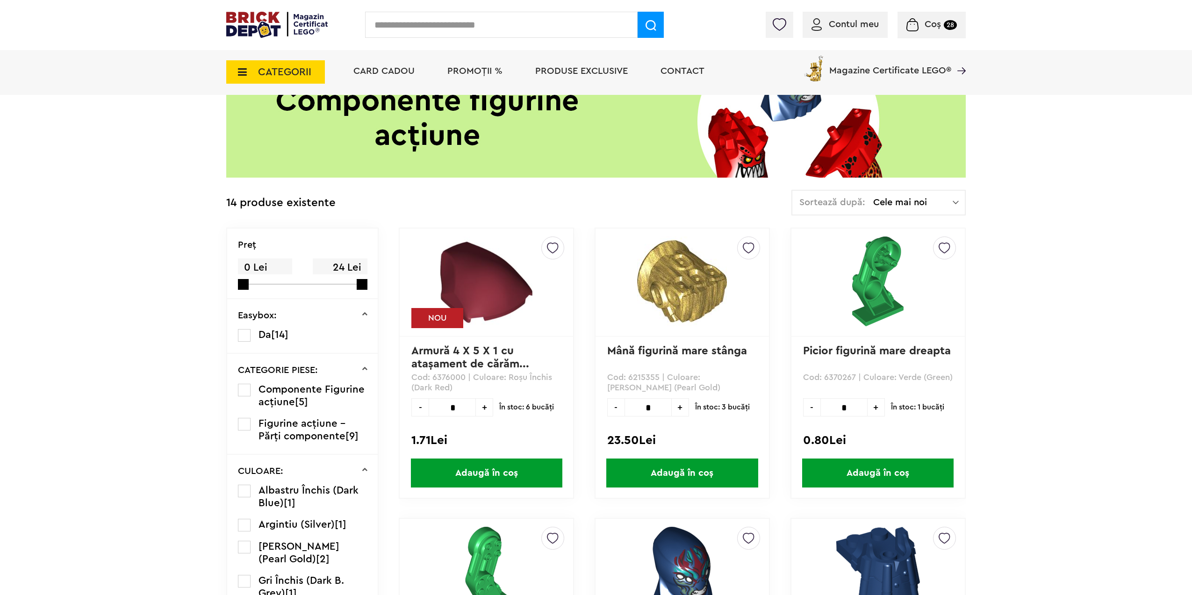
scroll to position [93, 0]
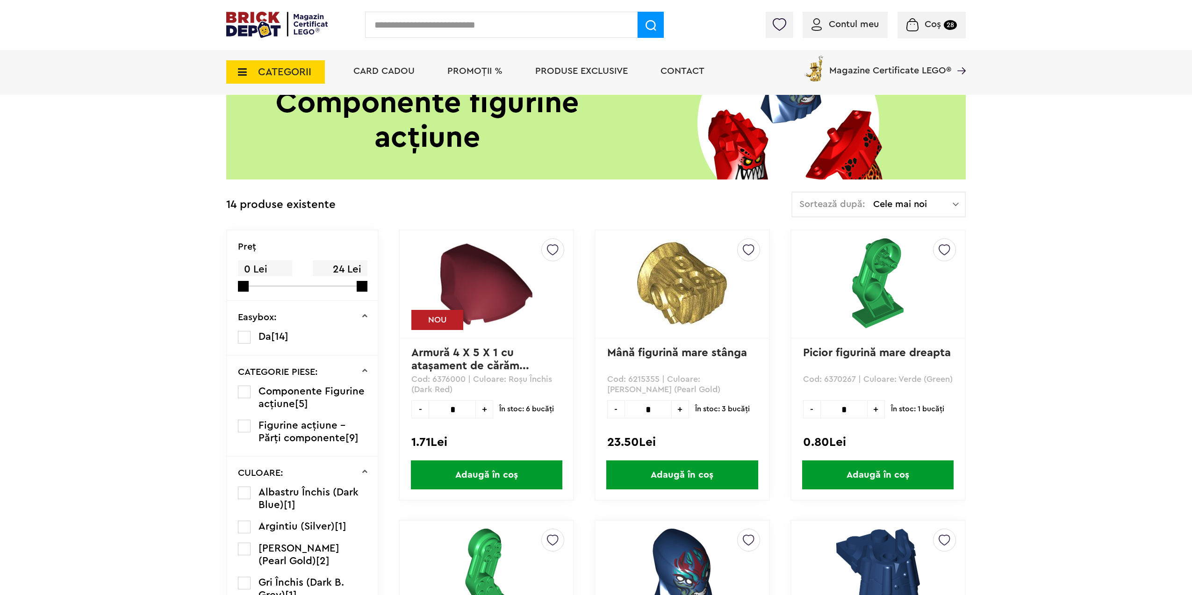
click at [264, 75] on span "CATEGORII" at bounding box center [284, 72] width 53 height 10
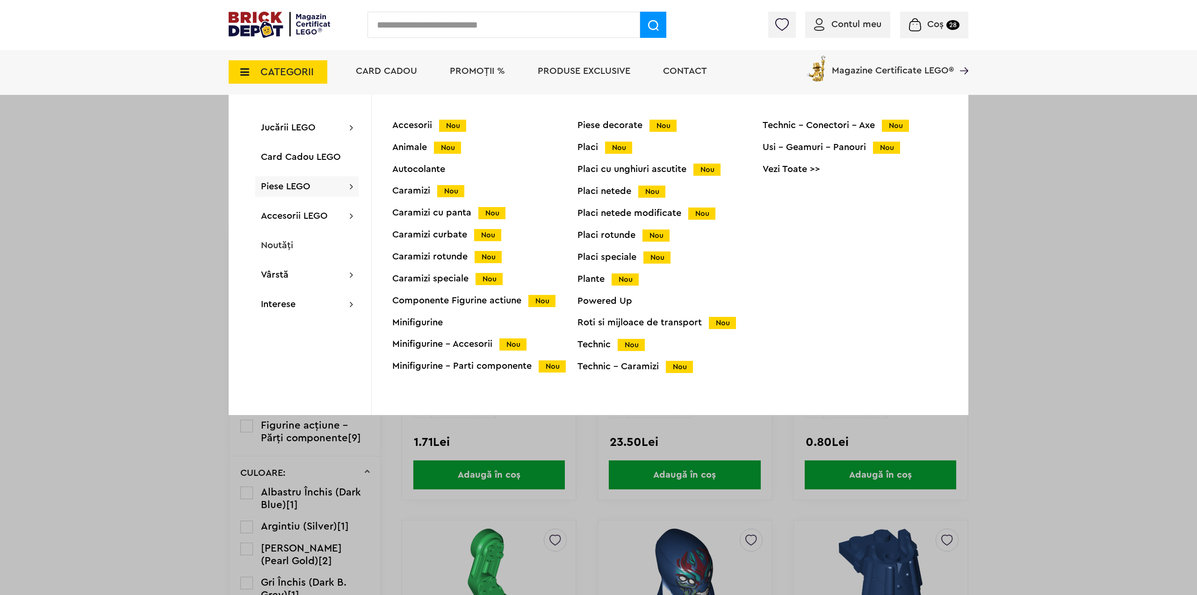
click at [847, 147] on div "Usi - Geamuri - Panouri Nou" at bounding box center [854, 148] width 185 height 10
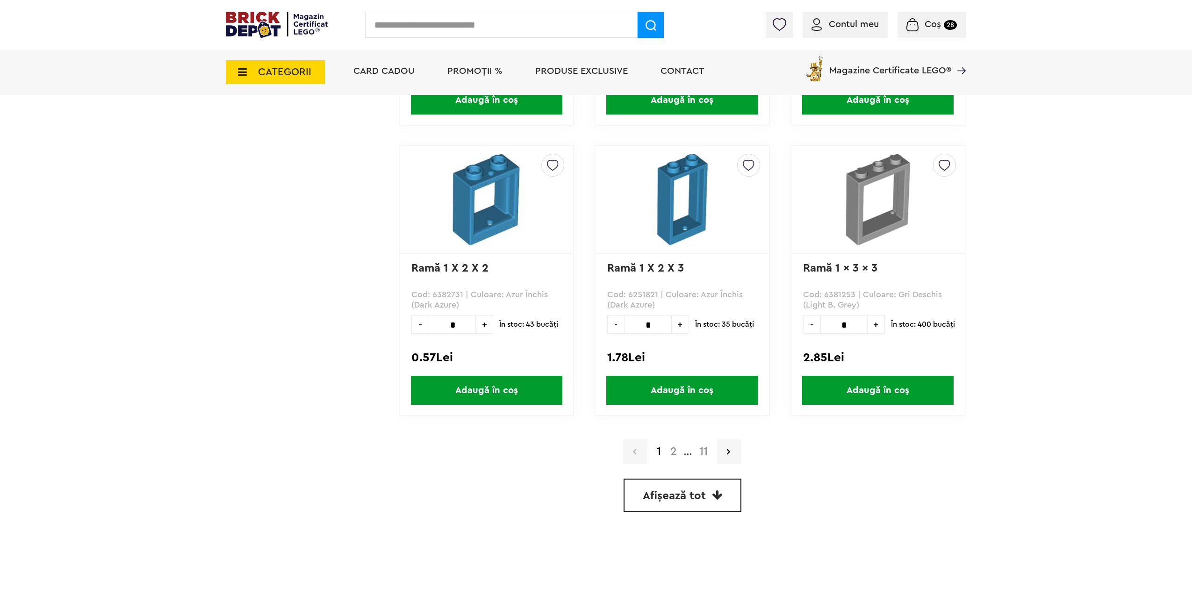
scroll to position [2524, 0]
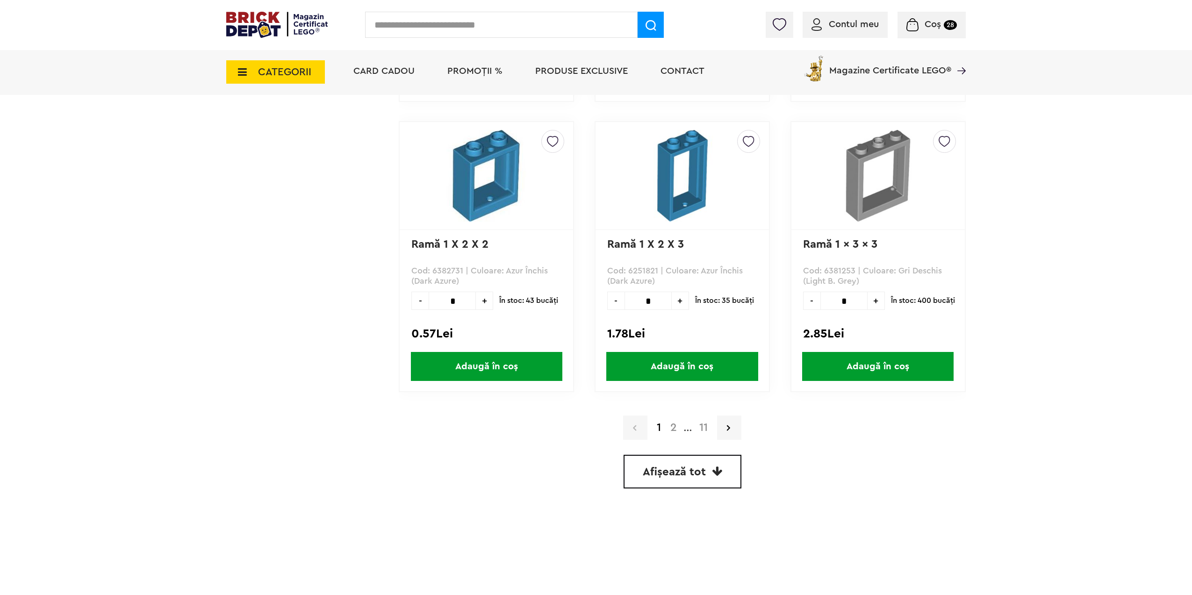
click at [697, 470] on span "Afișează tot" at bounding box center [674, 472] width 63 height 11
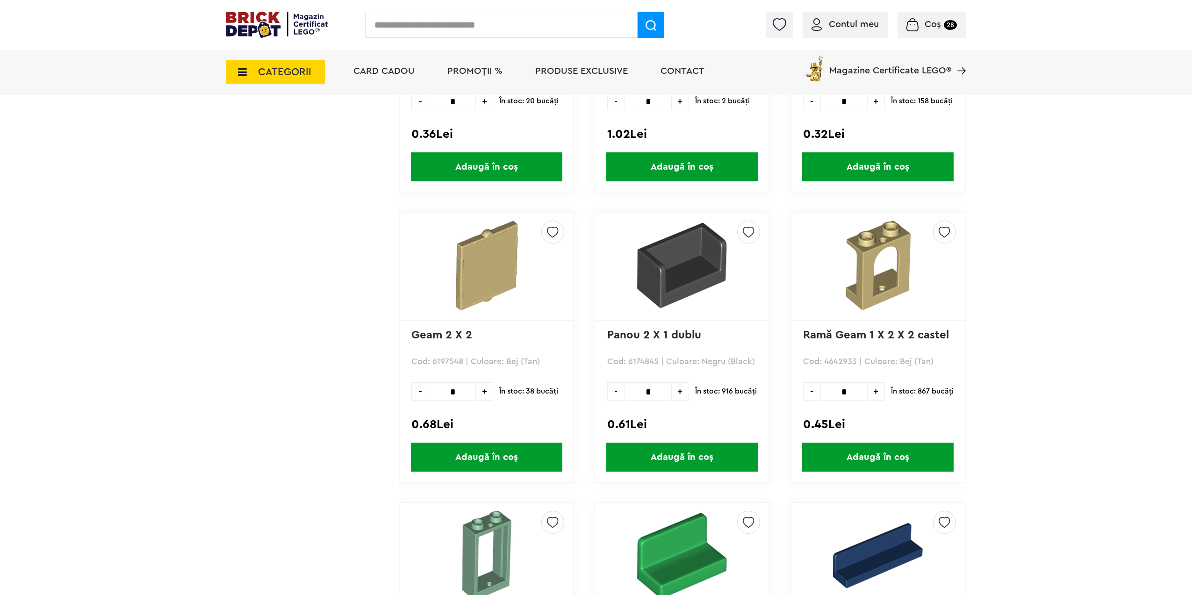
scroll to position [12305, 0]
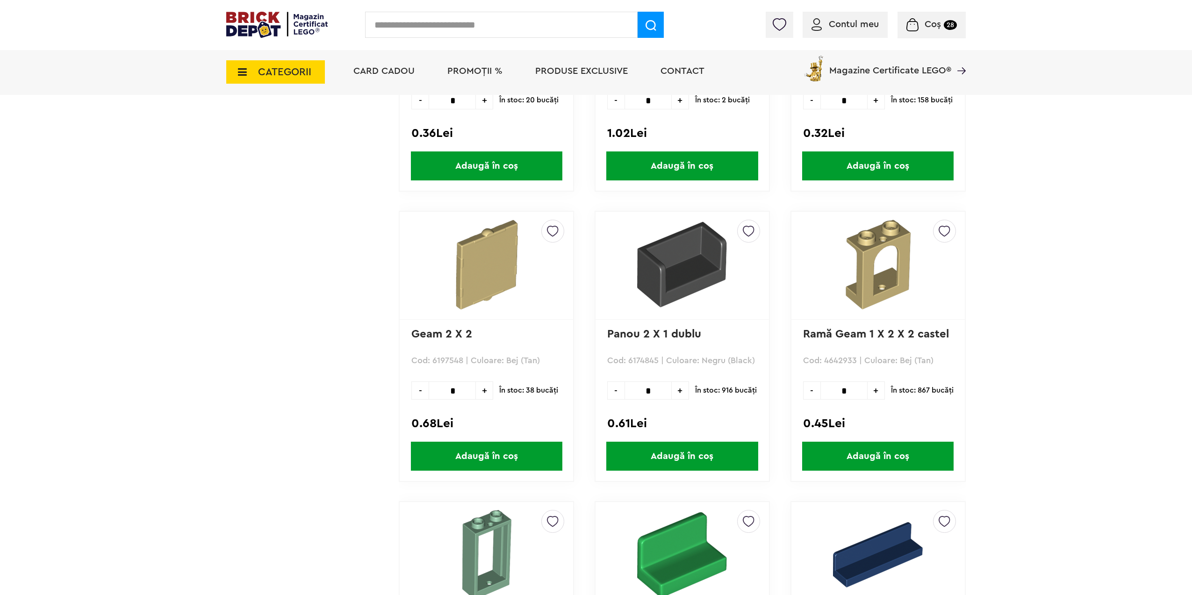
click at [680, 395] on span "+" at bounding box center [680, 390] width 17 height 18
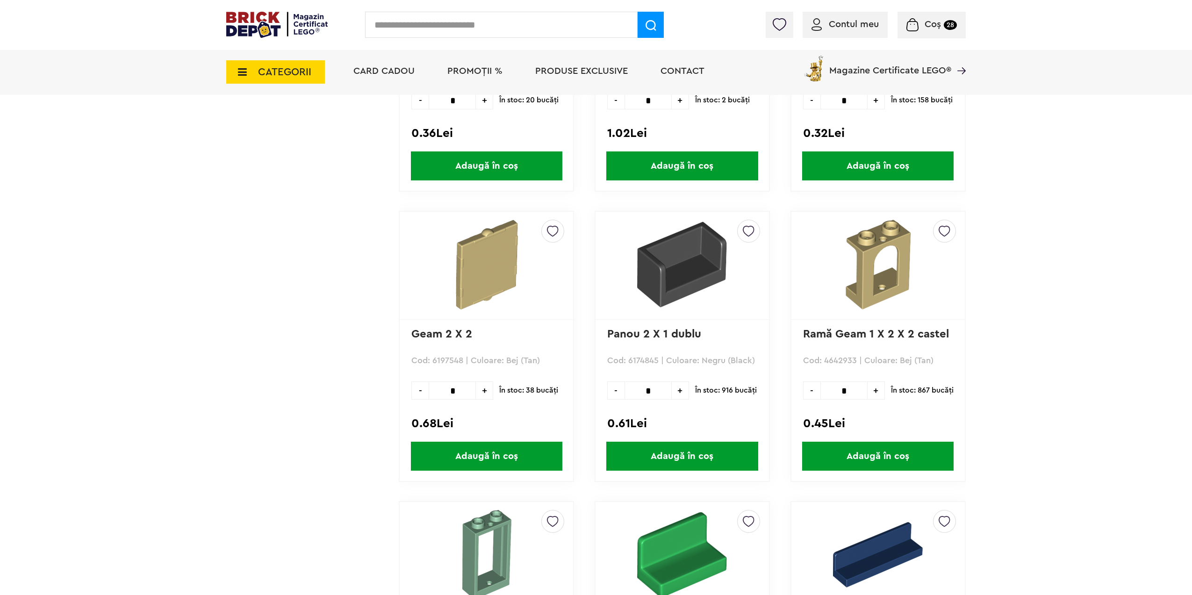
type input "*"
click at [677, 458] on span "Adaugă în coș" at bounding box center [681, 456] width 151 height 29
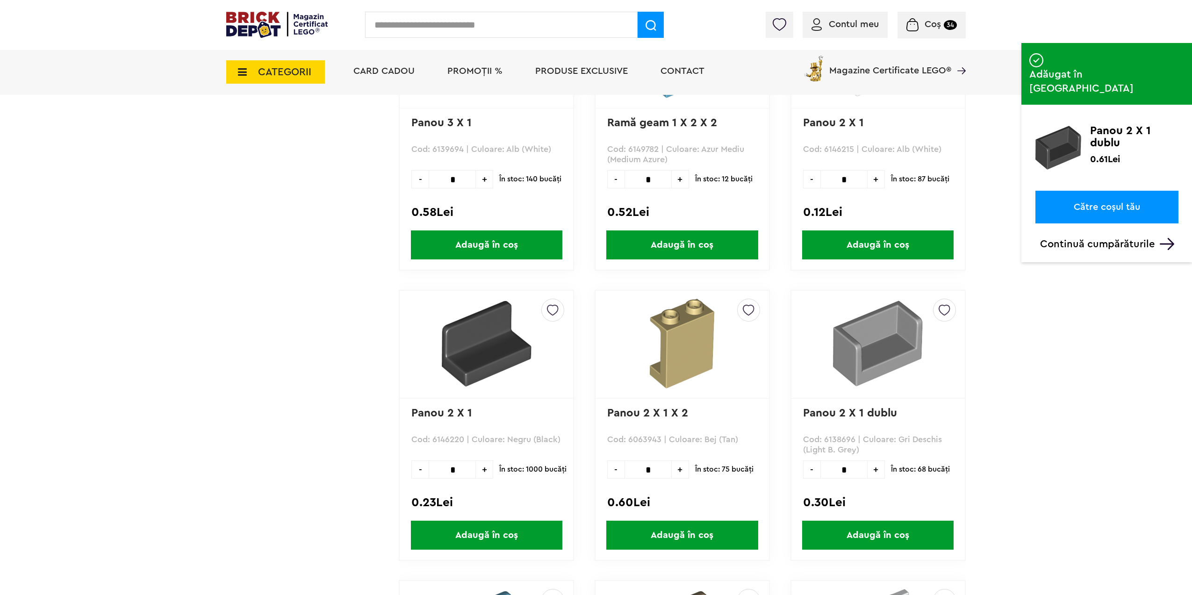
scroll to position [13100, 0]
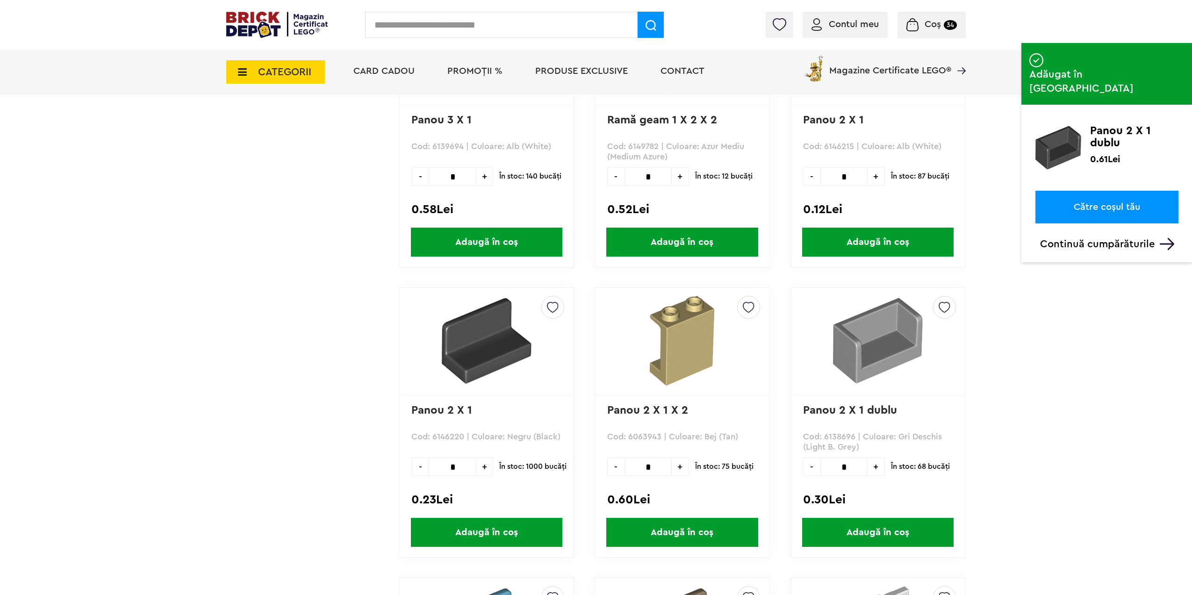
click at [487, 465] on span "+" at bounding box center [484, 467] width 17 height 18
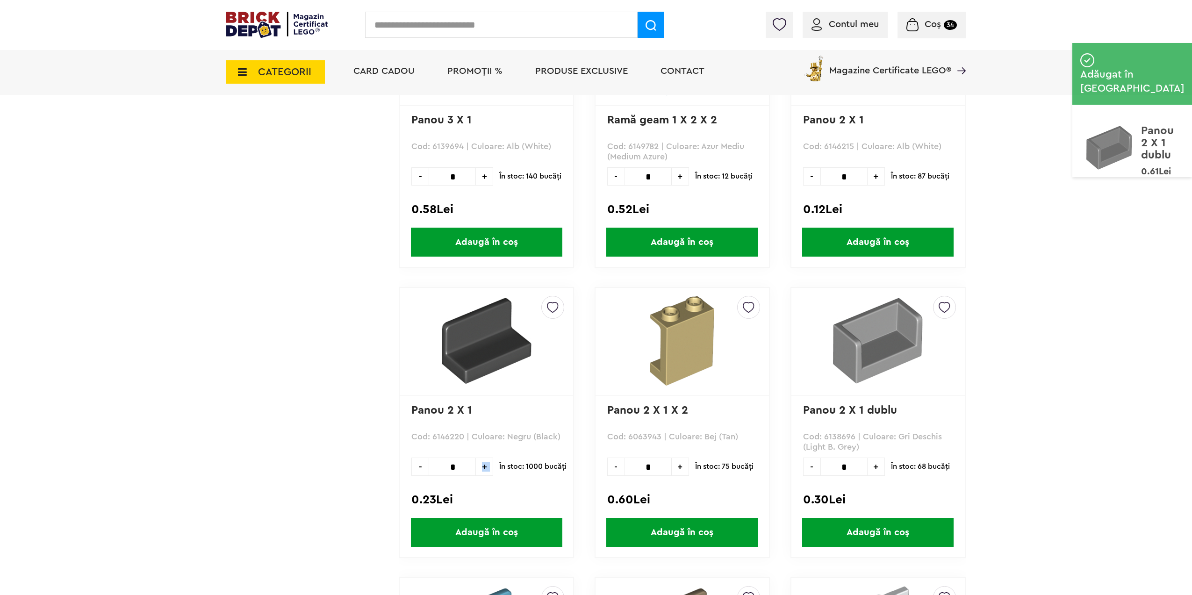
click at [487, 465] on span "+" at bounding box center [484, 467] width 17 height 18
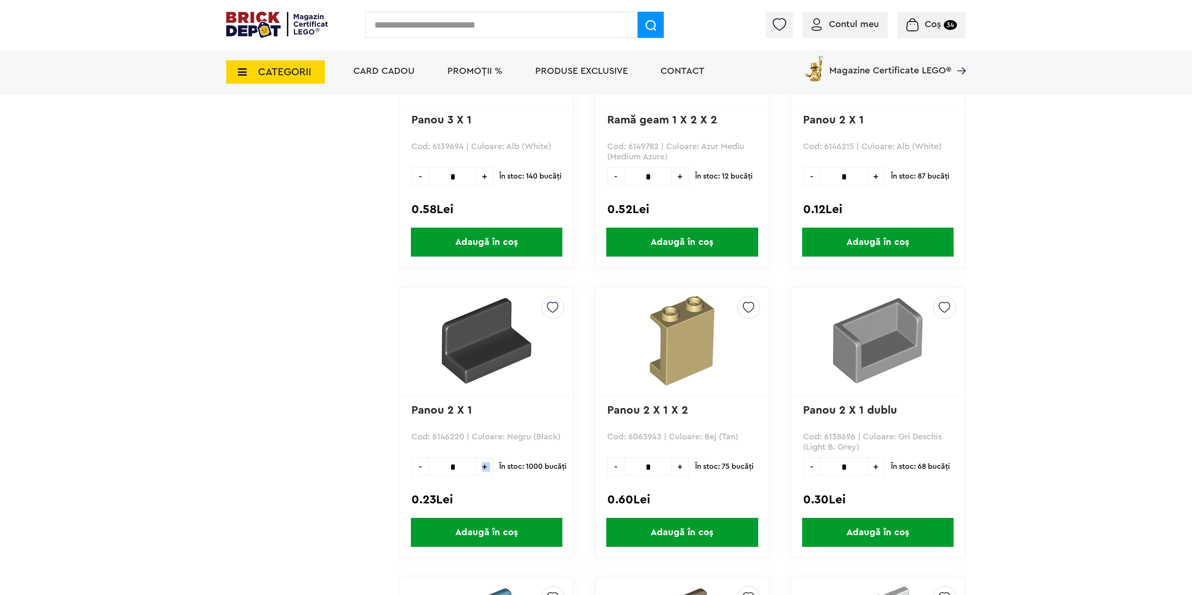
click at [487, 465] on span "+" at bounding box center [484, 467] width 17 height 18
type input "**"
click at [474, 532] on span "Adaugă în coș" at bounding box center [486, 532] width 151 height 29
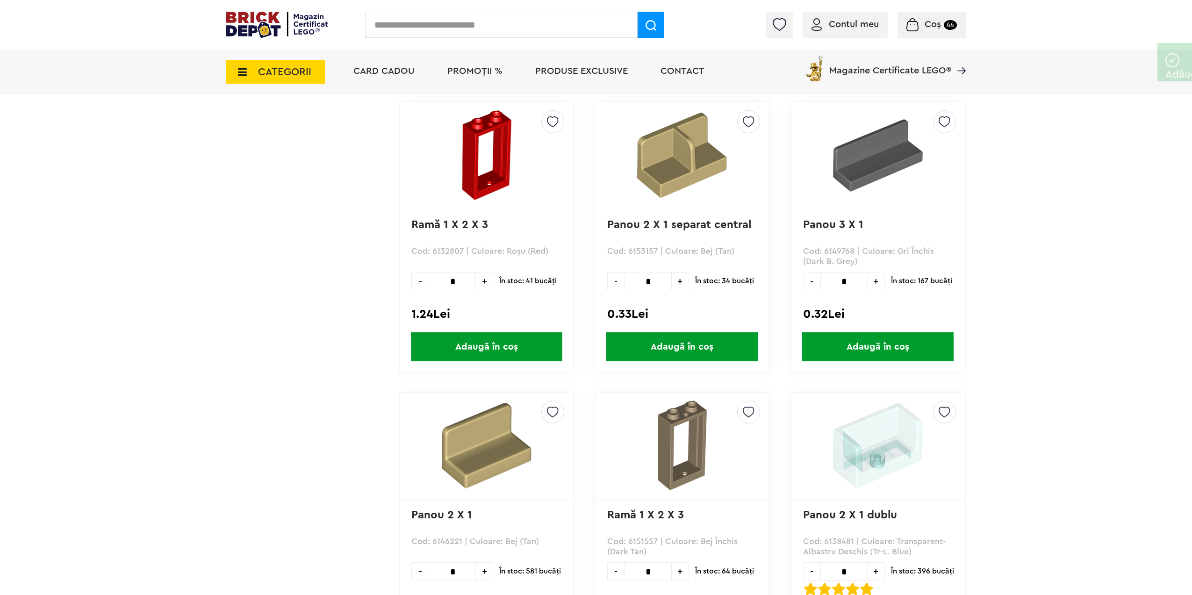
scroll to position [14175, 0]
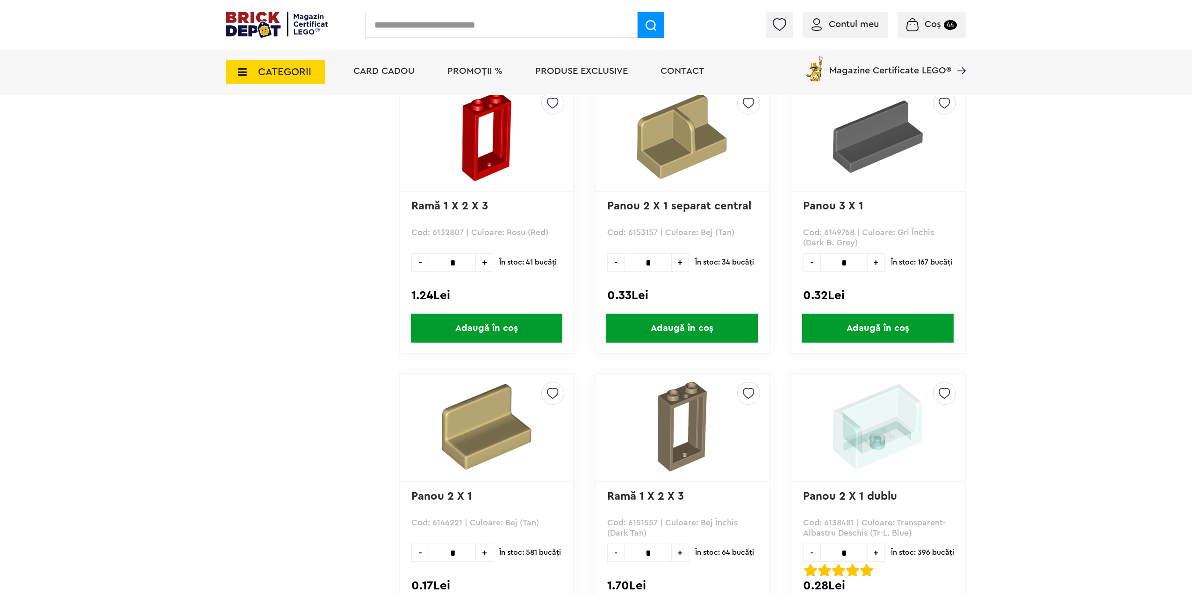
click at [880, 261] on span "+" at bounding box center [876, 262] width 17 height 18
type input "*"
click at [870, 331] on span "Adaugă în coș" at bounding box center [877, 328] width 151 height 29
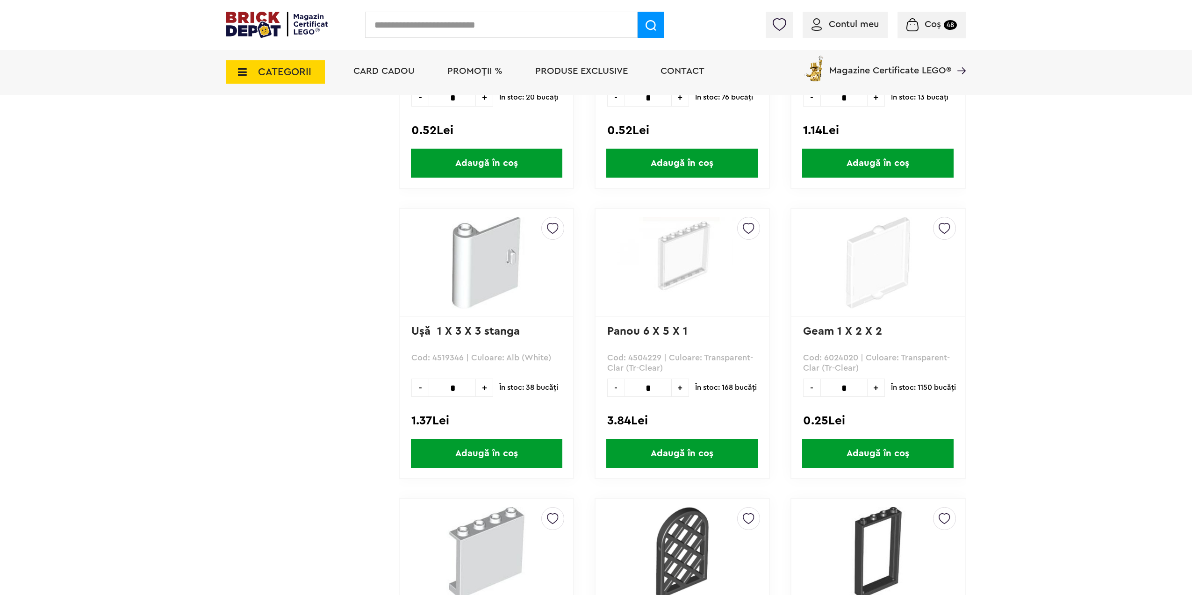
scroll to position [23338, 0]
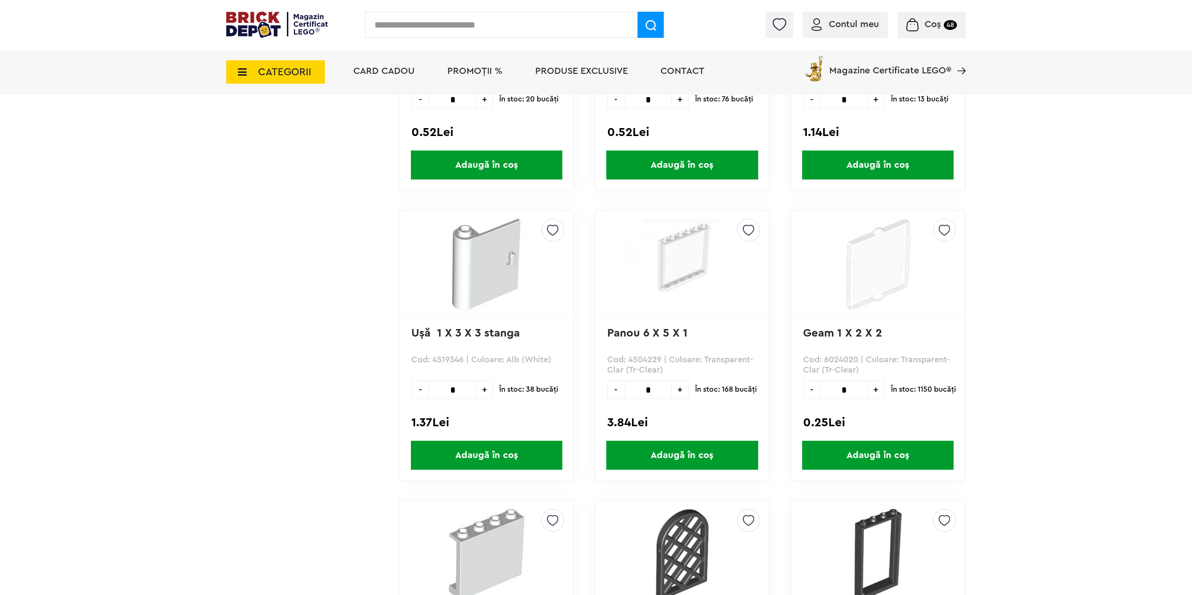
click at [683, 395] on span "+" at bounding box center [680, 390] width 17 height 18
type input "*"
click at [649, 461] on span "Adaugă în coș" at bounding box center [681, 455] width 151 height 29
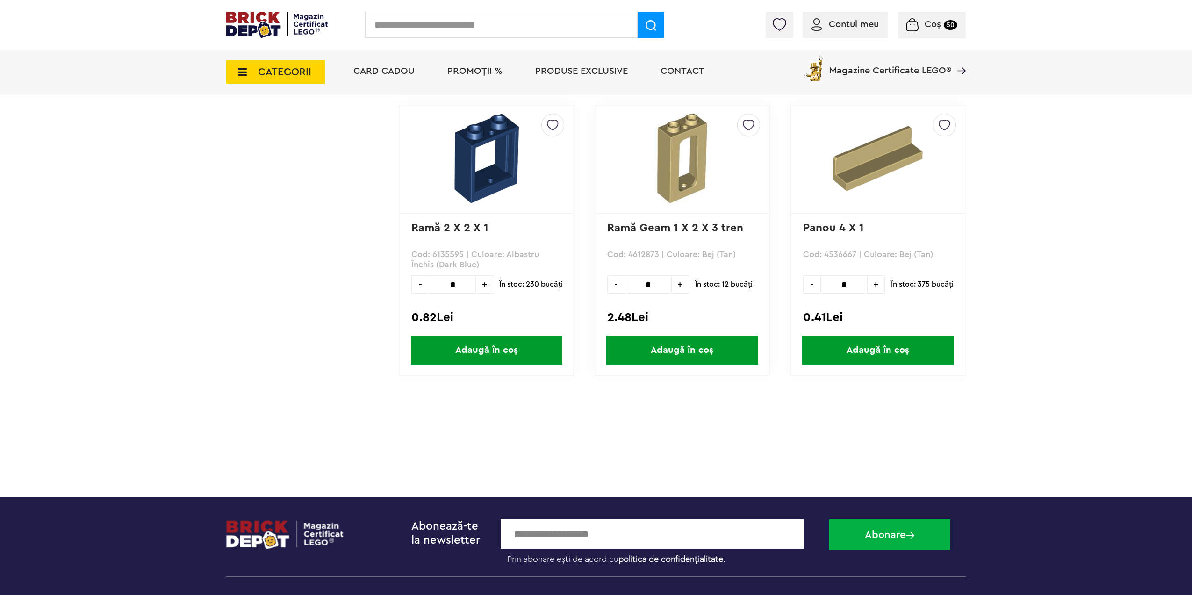
scroll to position [27218, 0]
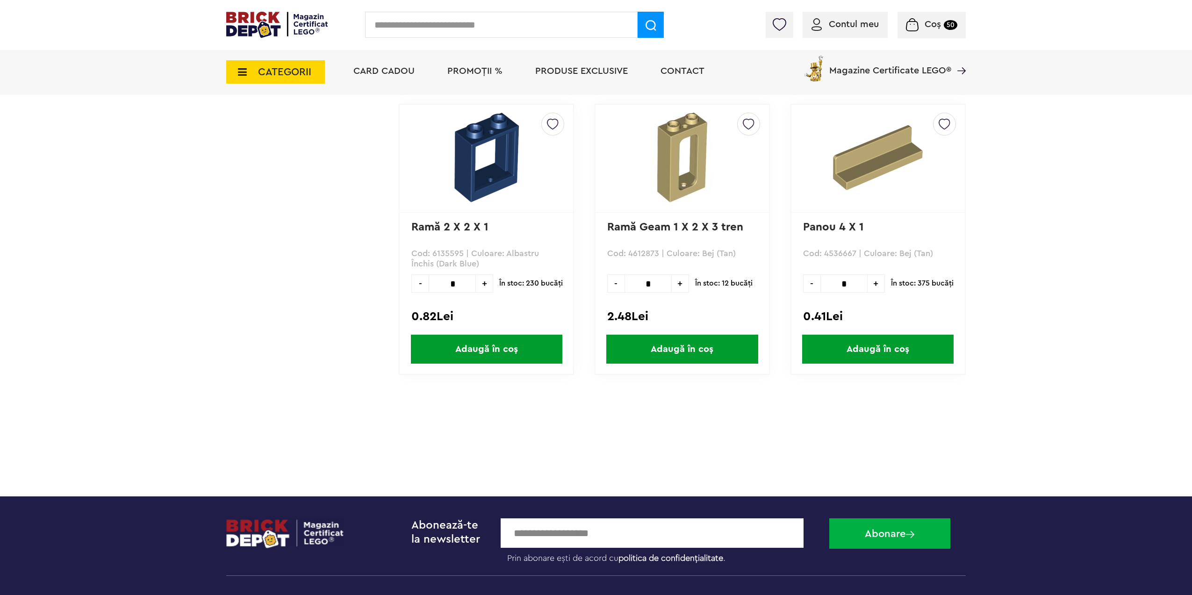
click at [270, 77] on span "CATEGORII" at bounding box center [284, 72] width 53 height 10
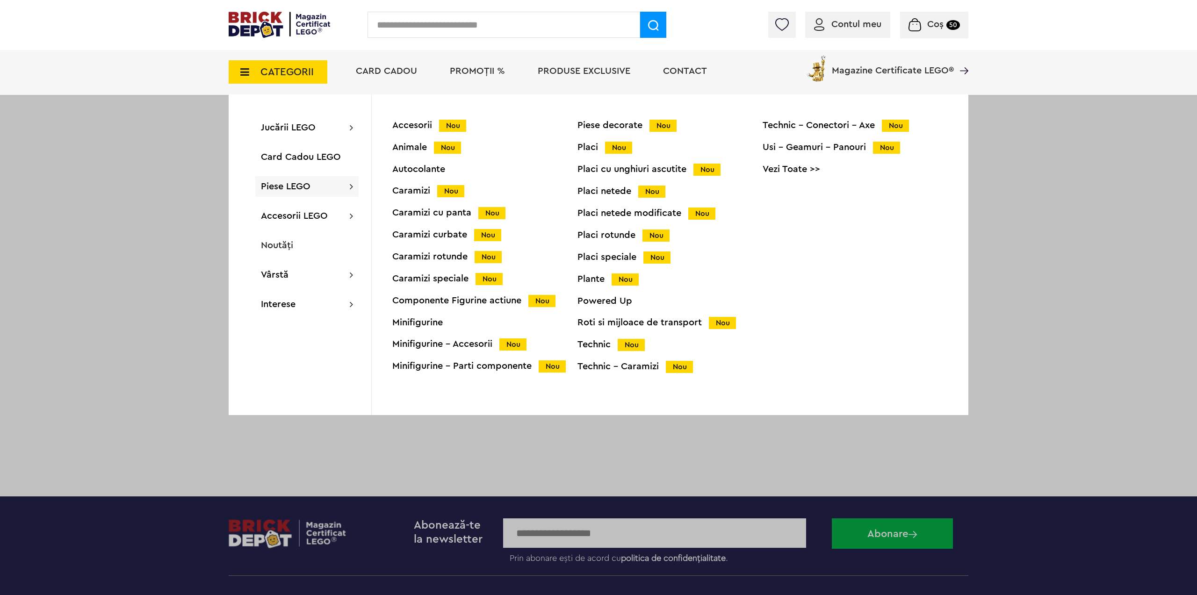
click at [594, 348] on div "Technic Nou" at bounding box center [669, 345] width 185 height 10
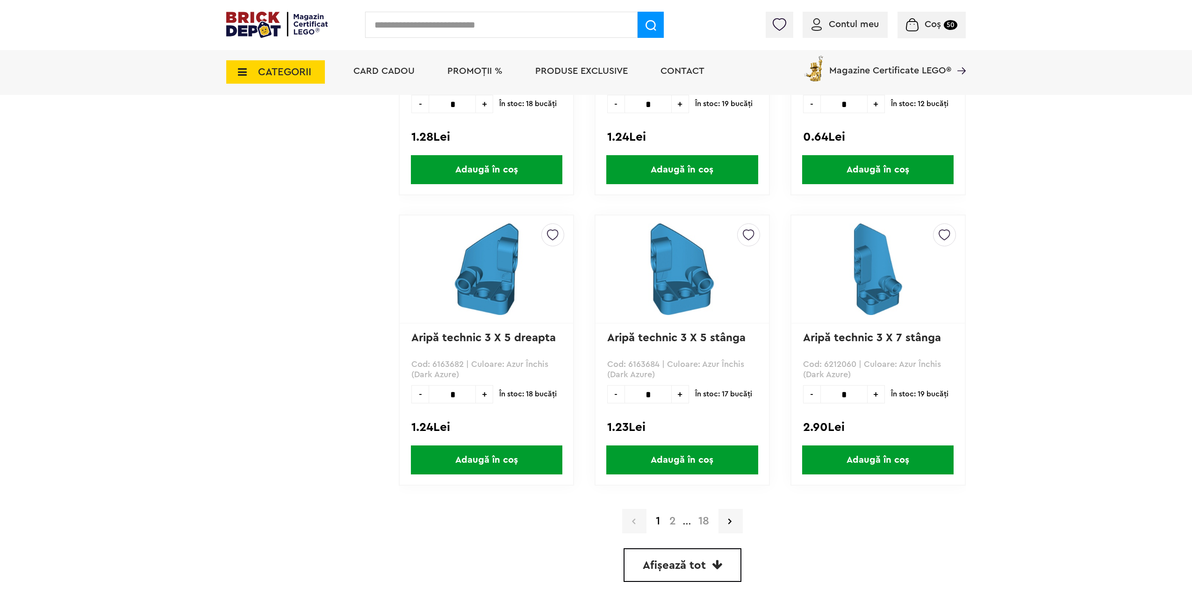
scroll to position [2478, 0]
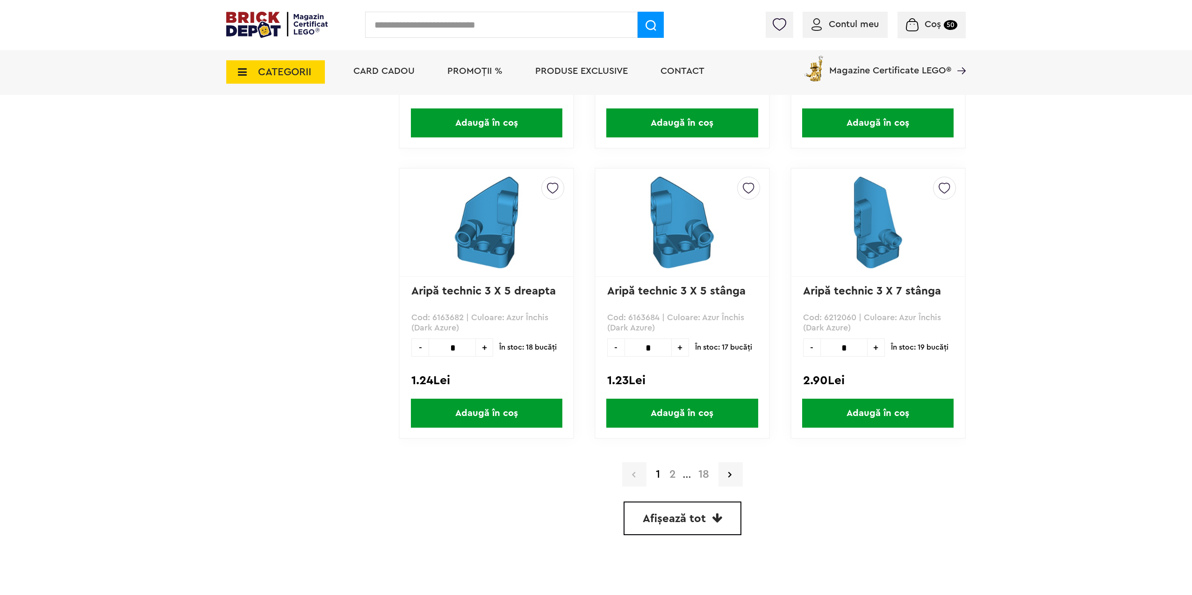
click at [660, 519] on span "Afișează tot" at bounding box center [674, 518] width 63 height 11
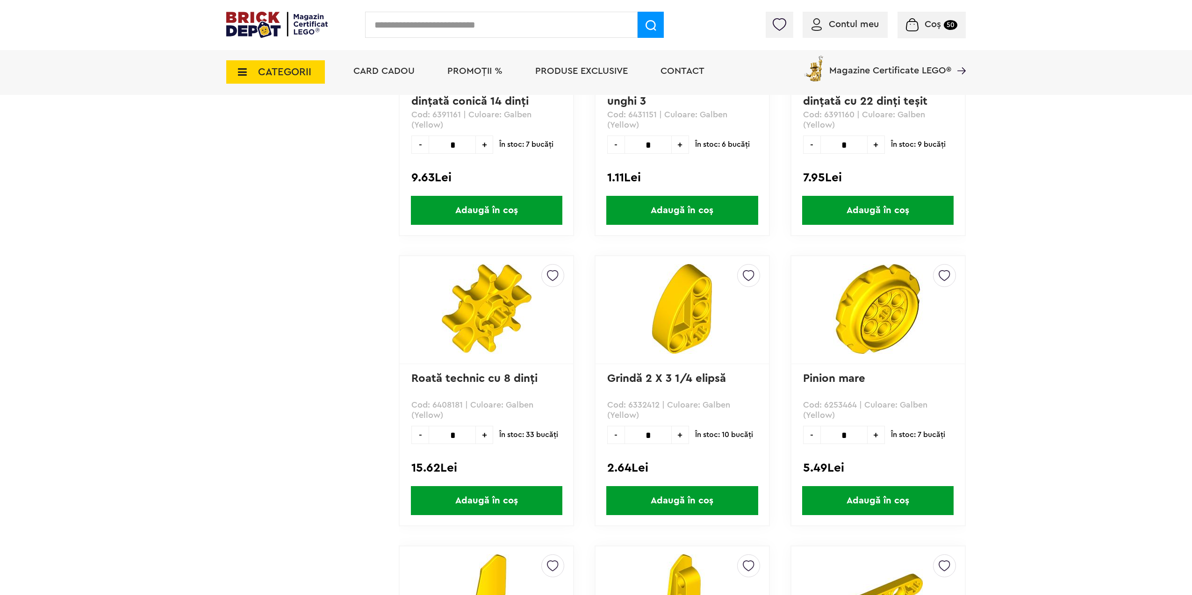
scroll to position [10523, 0]
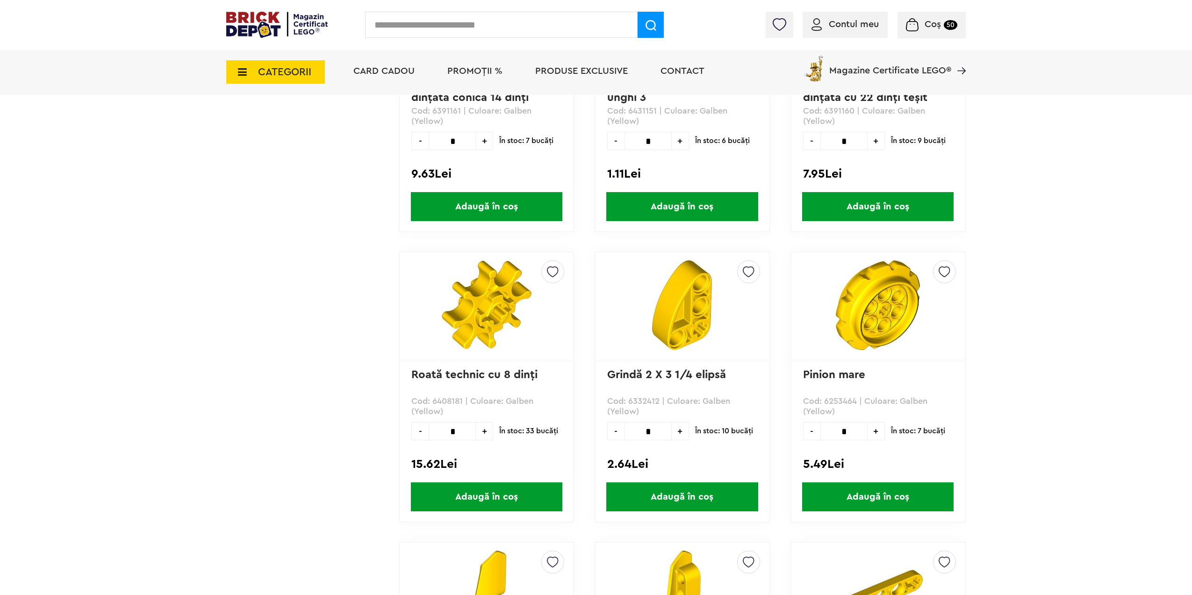
click at [684, 428] on span "+" at bounding box center [680, 431] width 17 height 18
type input "*"
click at [676, 494] on span "Adaugă în coș" at bounding box center [681, 496] width 151 height 29
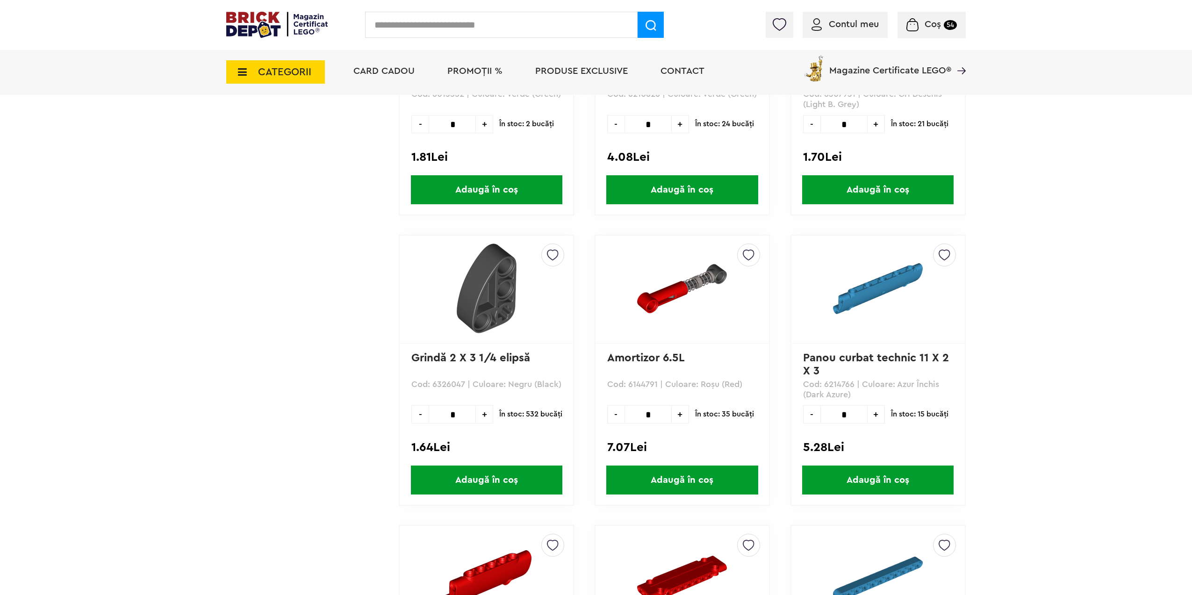
scroll to position [15478, 0]
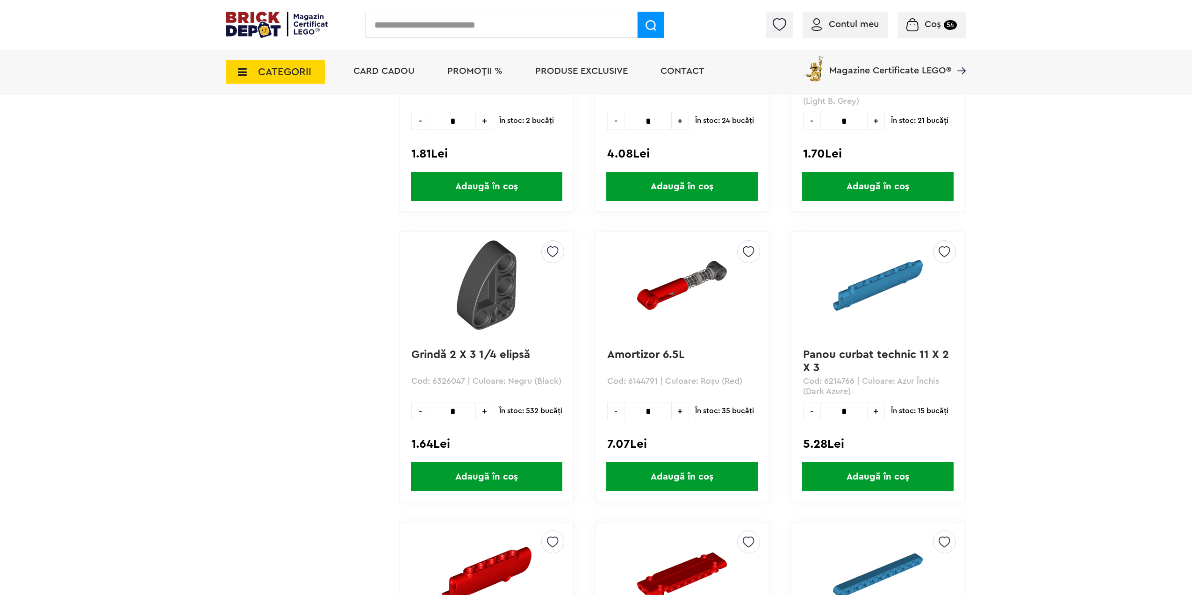
click at [487, 408] on span "+" at bounding box center [484, 411] width 17 height 18
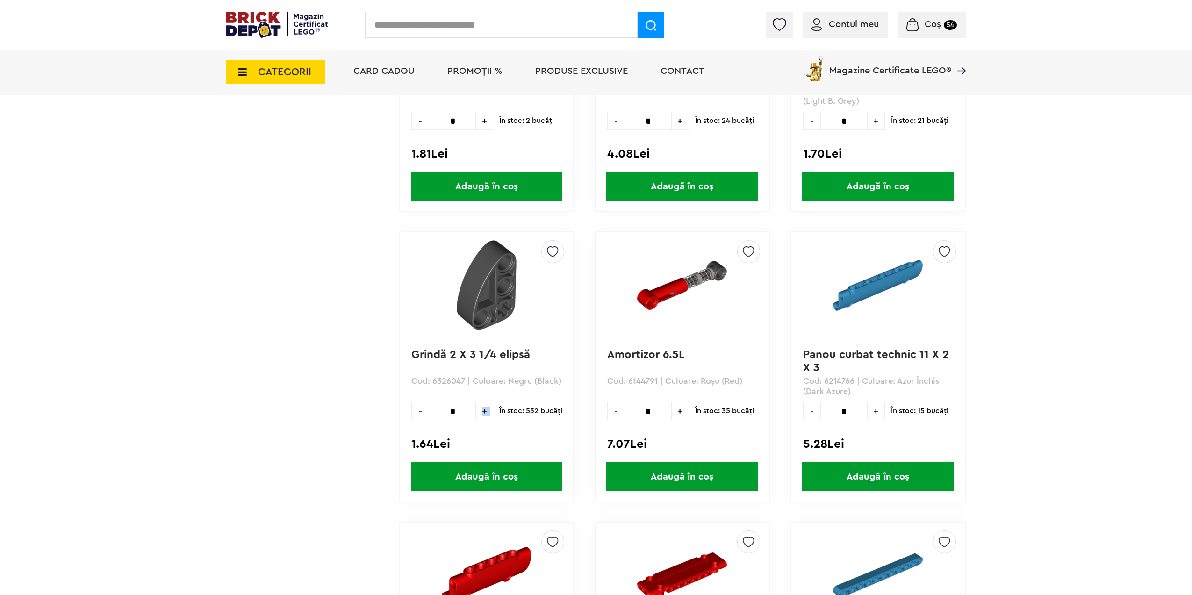
click at [487, 408] on span "+" at bounding box center [484, 411] width 17 height 18
type input "**"
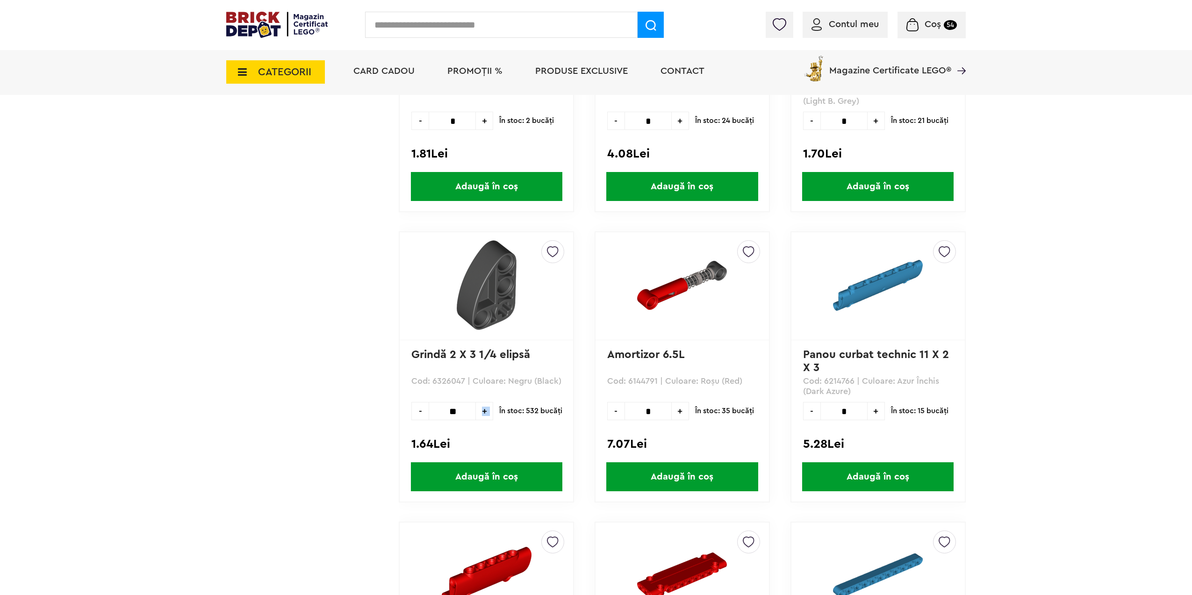
click at [483, 474] on span "Adaugă în coș" at bounding box center [486, 476] width 151 height 29
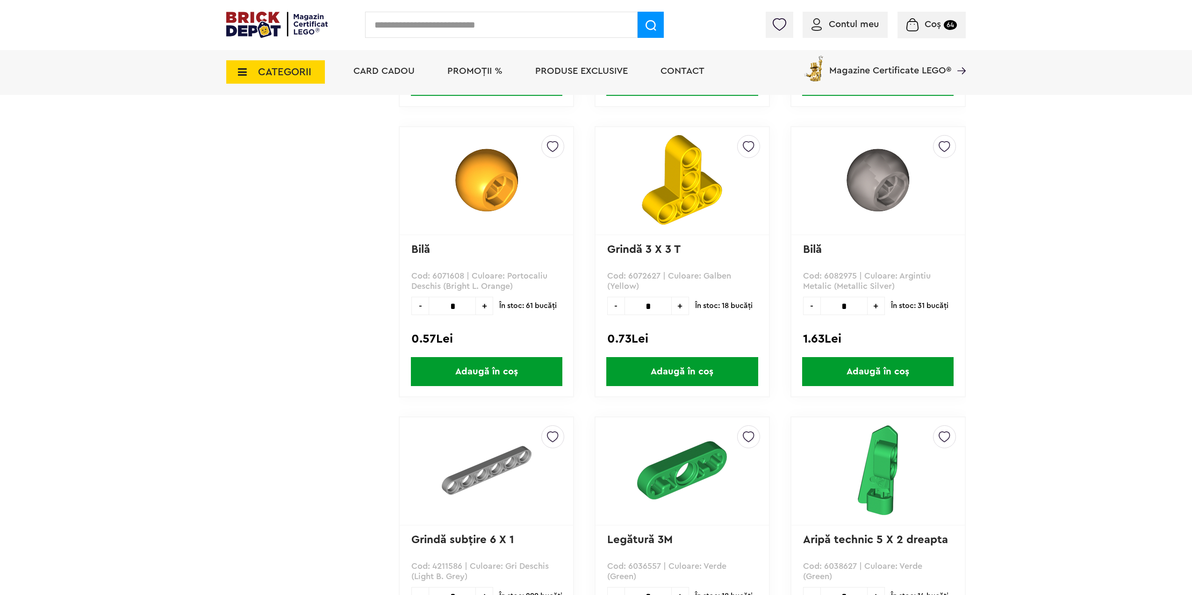
scroll to position [24875, 0]
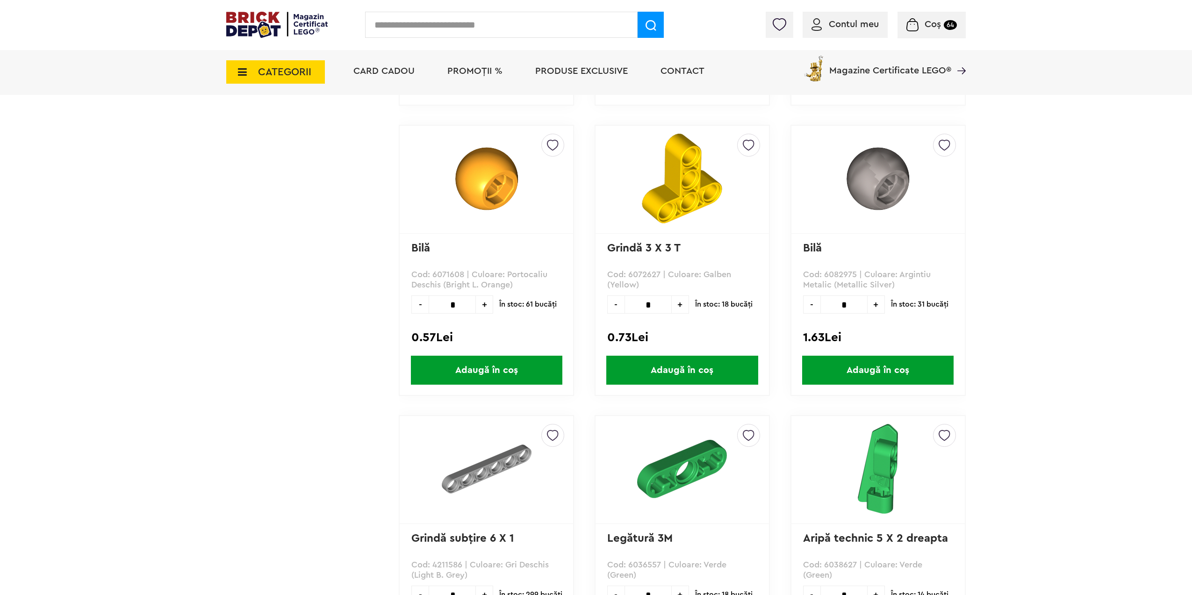
click at [679, 302] on span "+" at bounding box center [680, 304] width 17 height 18
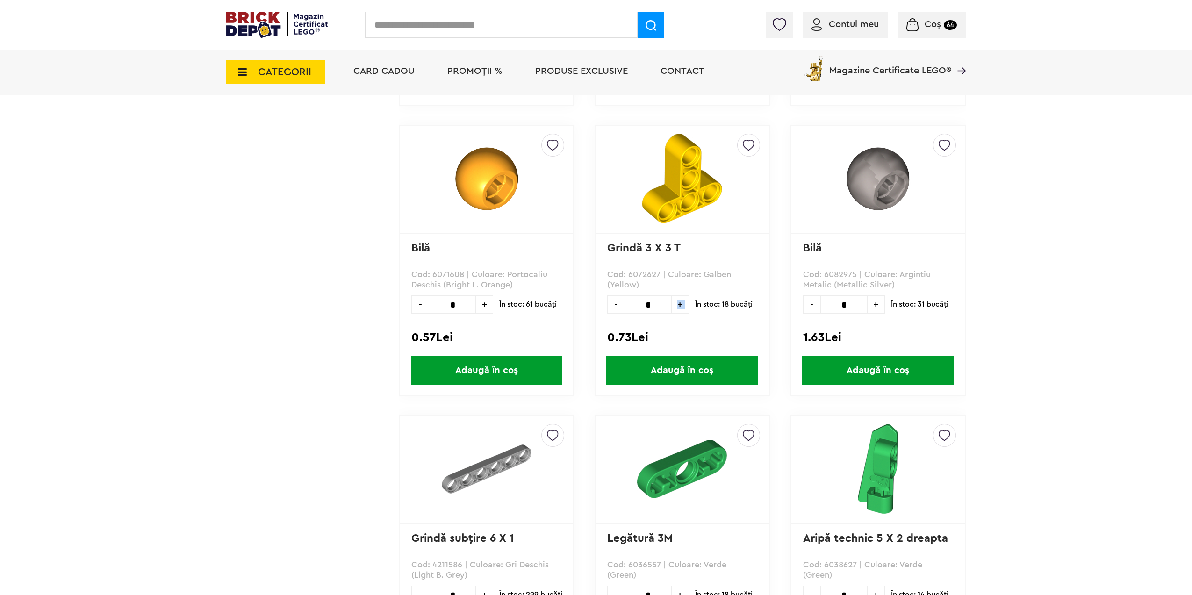
click at [679, 302] on span "+" at bounding box center [680, 304] width 17 height 18
type input "**"
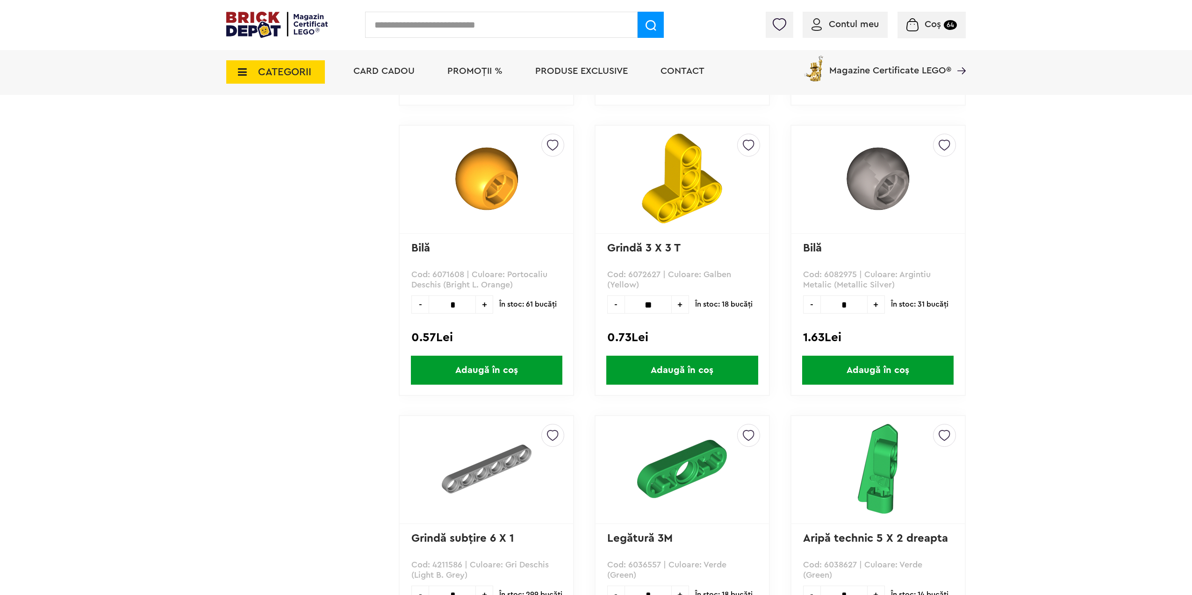
click at [657, 365] on span "Adaugă în coș" at bounding box center [681, 370] width 151 height 29
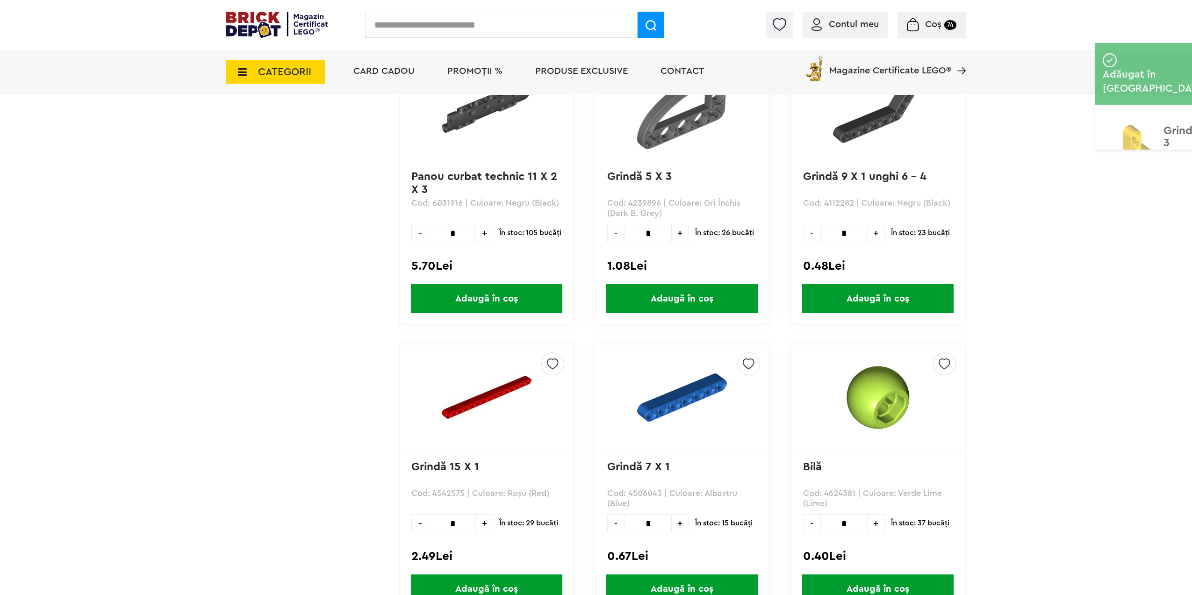
scroll to position [26371, 0]
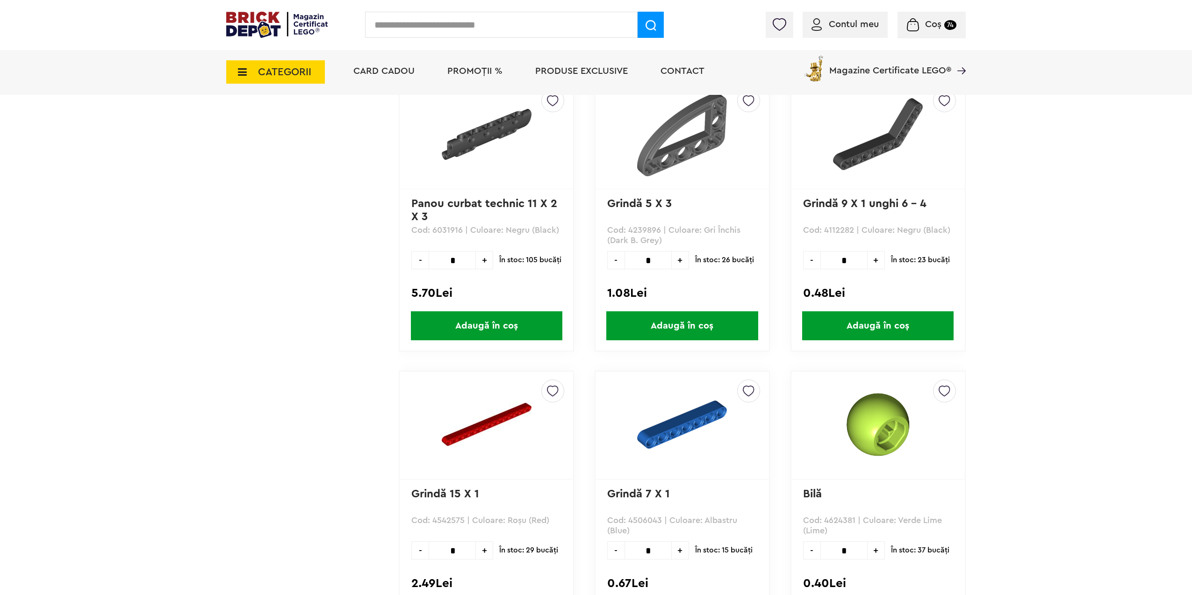
click at [876, 265] on span "+" at bounding box center [876, 260] width 17 height 18
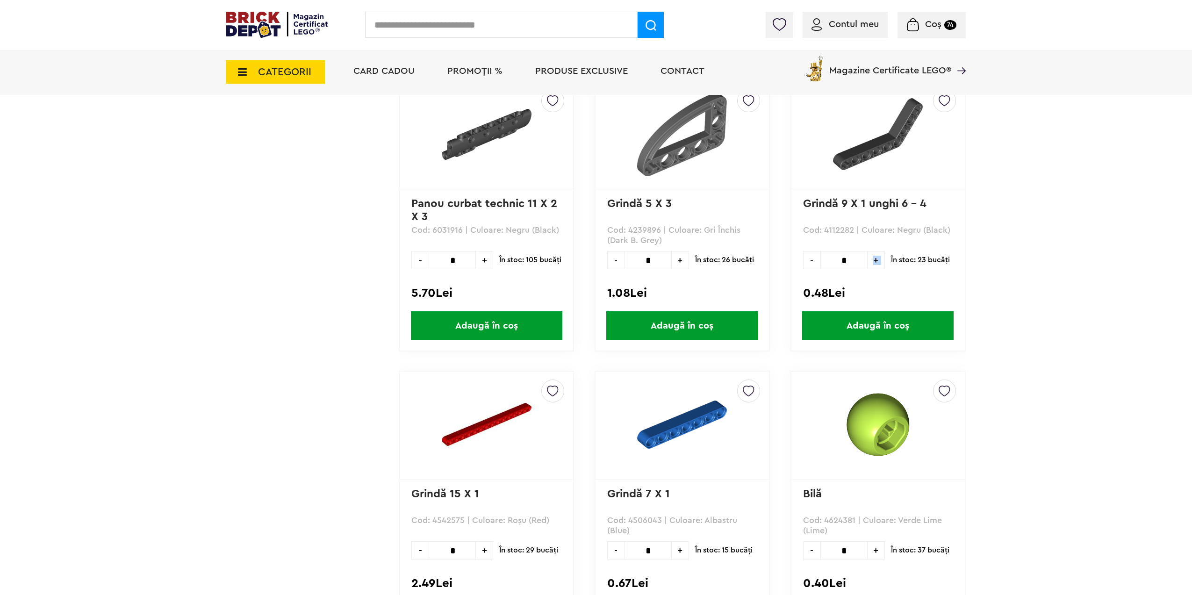
click at [876, 265] on span "+" at bounding box center [876, 260] width 17 height 18
type input "**"
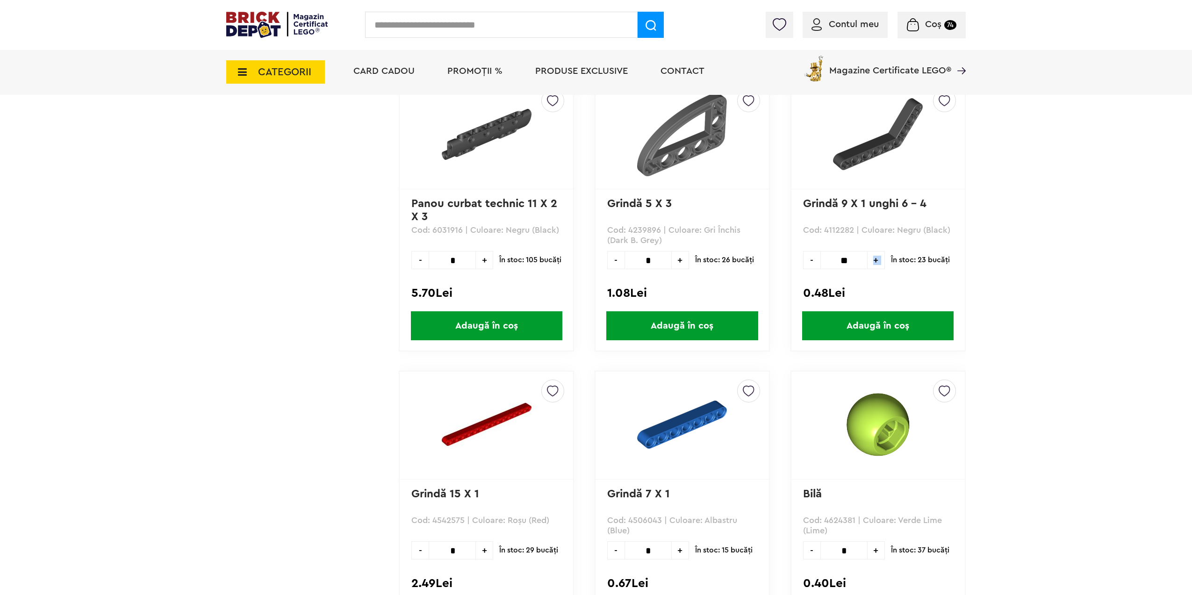
click at [851, 336] on span "Adaugă în coș" at bounding box center [877, 325] width 151 height 29
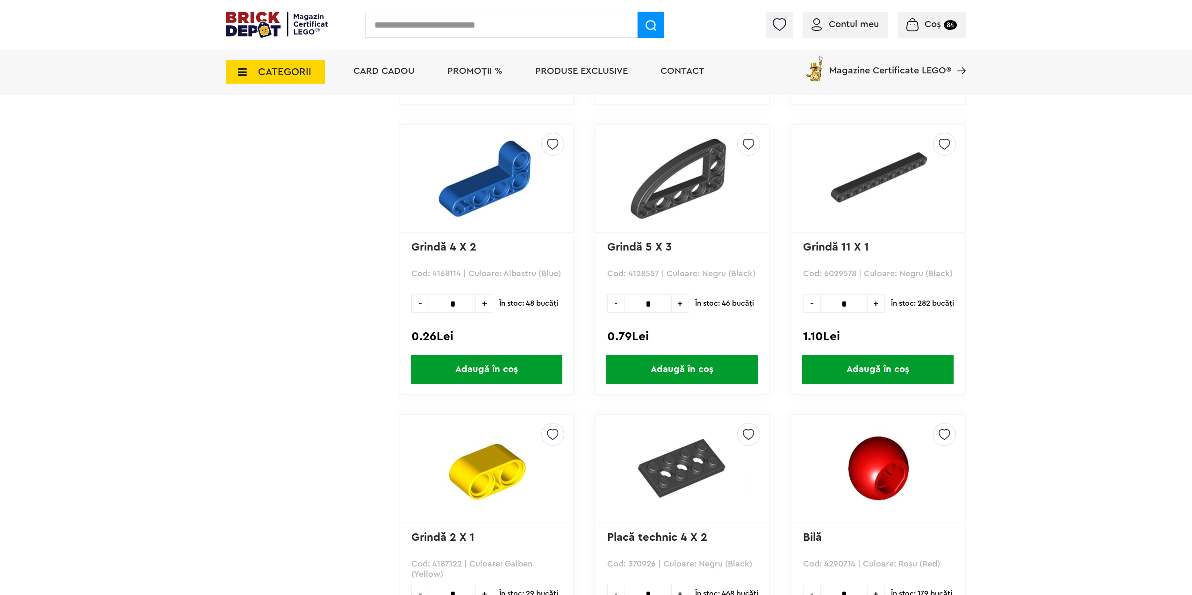
scroll to position [30672, 0]
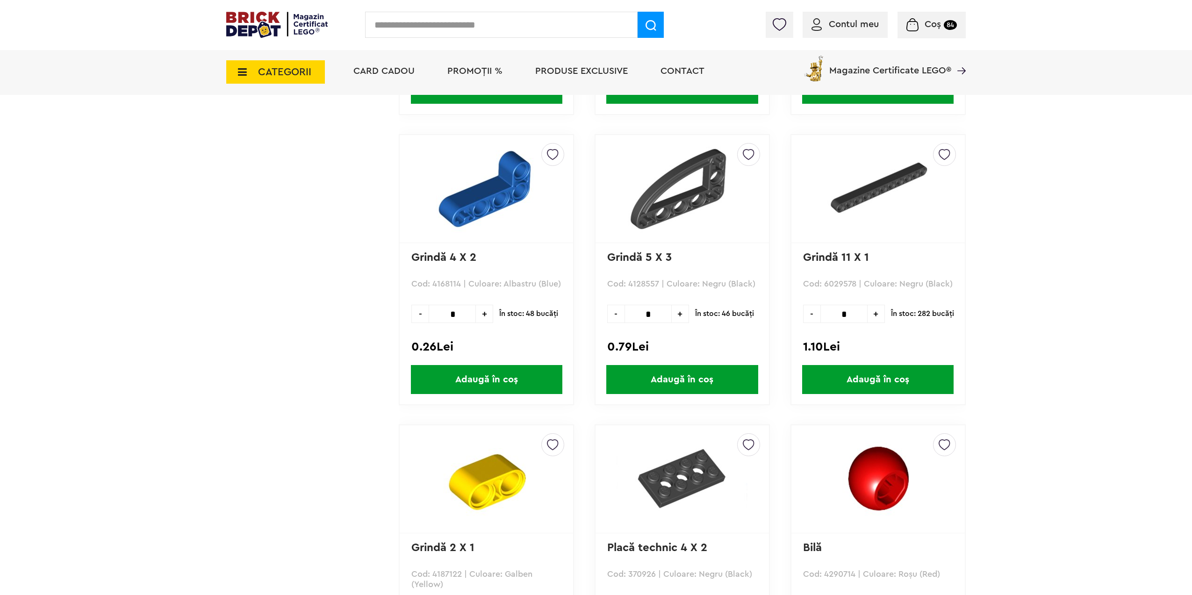
click at [683, 310] on span "+" at bounding box center [680, 314] width 17 height 18
type input "*"
click at [623, 375] on span "Adaugă în coș" at bounding box center [681, 379] width 151 height 29
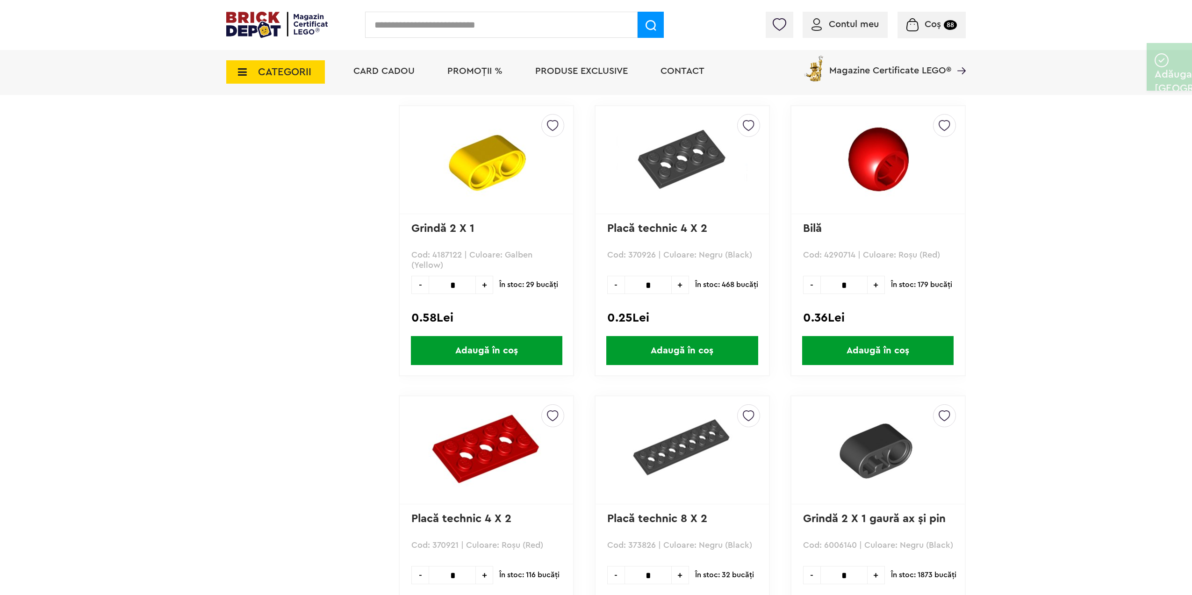
scroll to position [31046, 0]
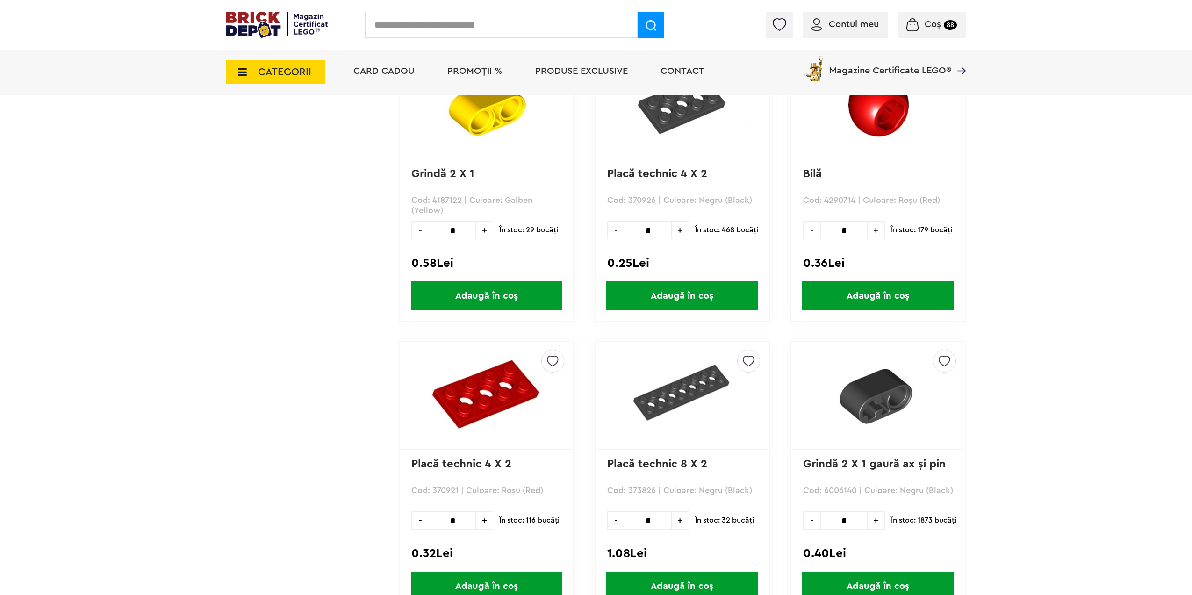
click at [484, 233] on span "+" at bounding box center [484, 230] width 17 height 18
click at [483, 233] on span "+" at bounding box center [484, 230] width 17 height 18
click at [483, 234] on span "+" at bounding box center [484, 230] width 17 height 18
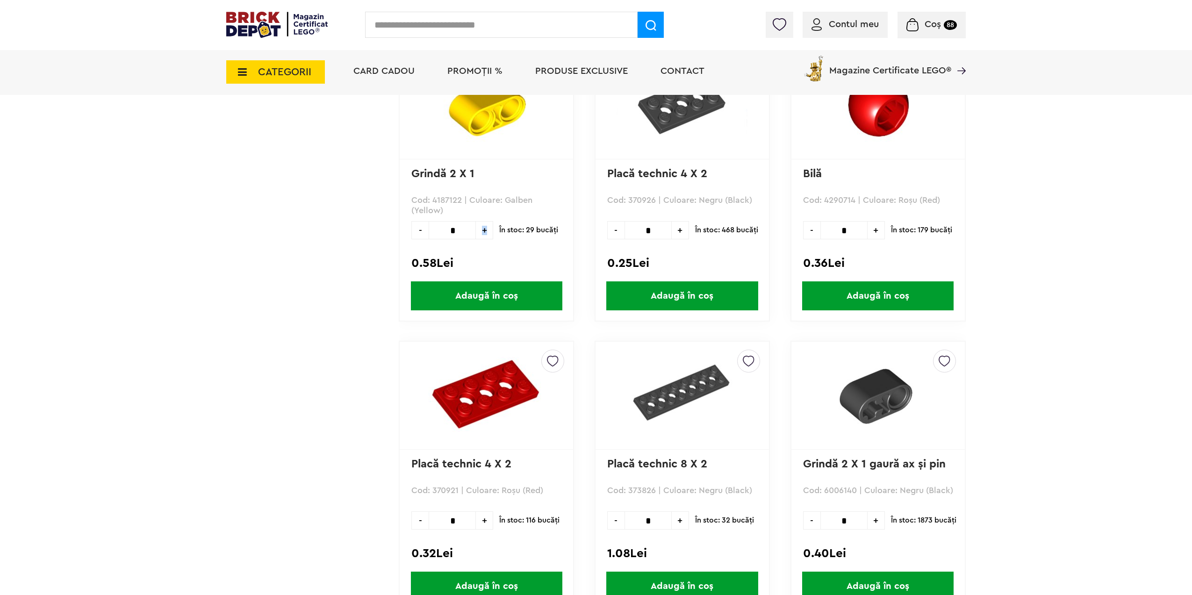
type input "*"
click at [468, 297] on span "Adaugă în coș" at bounding box center [486, 295] width 151 height 29
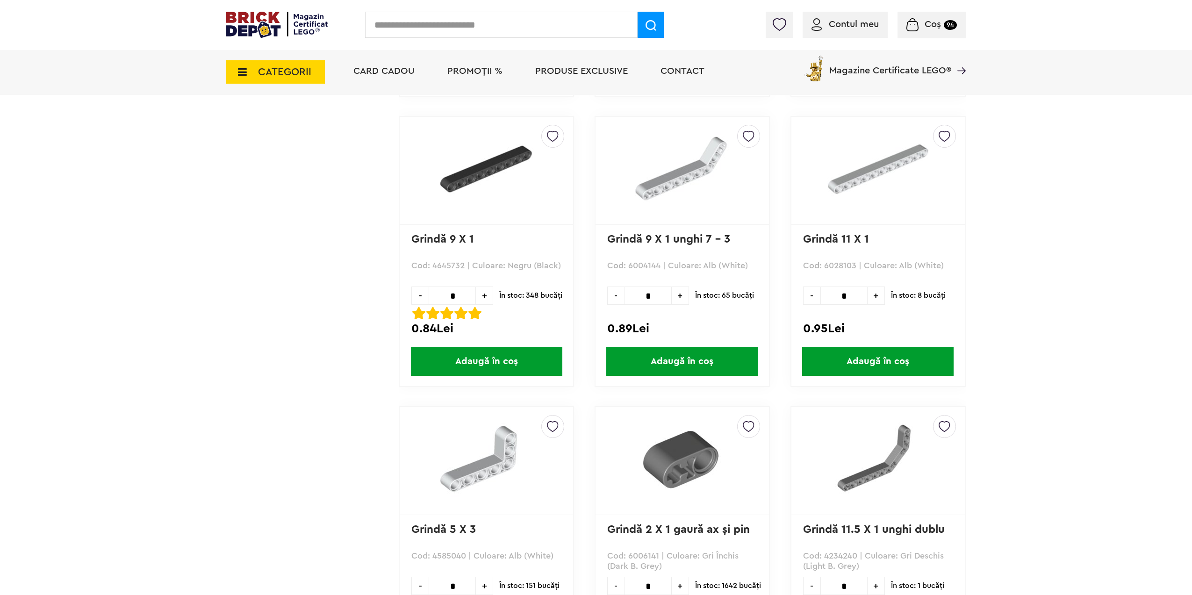
scroll to position [31560, 0]
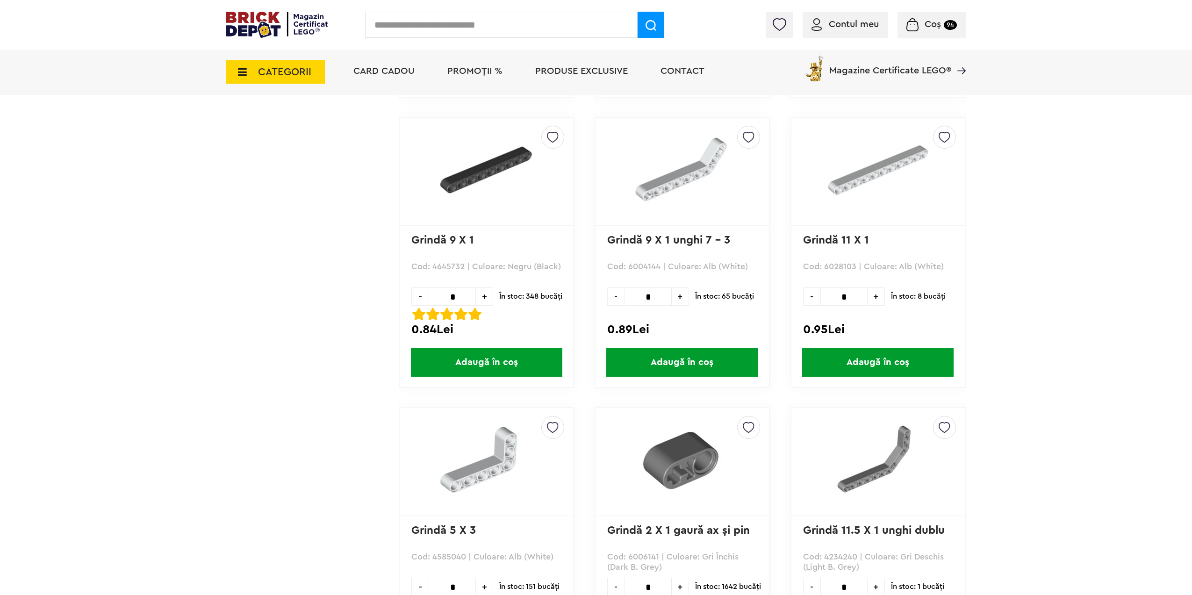
click at [482, 296] on span "+" at bounding box center [484, 297] width 17 height 18
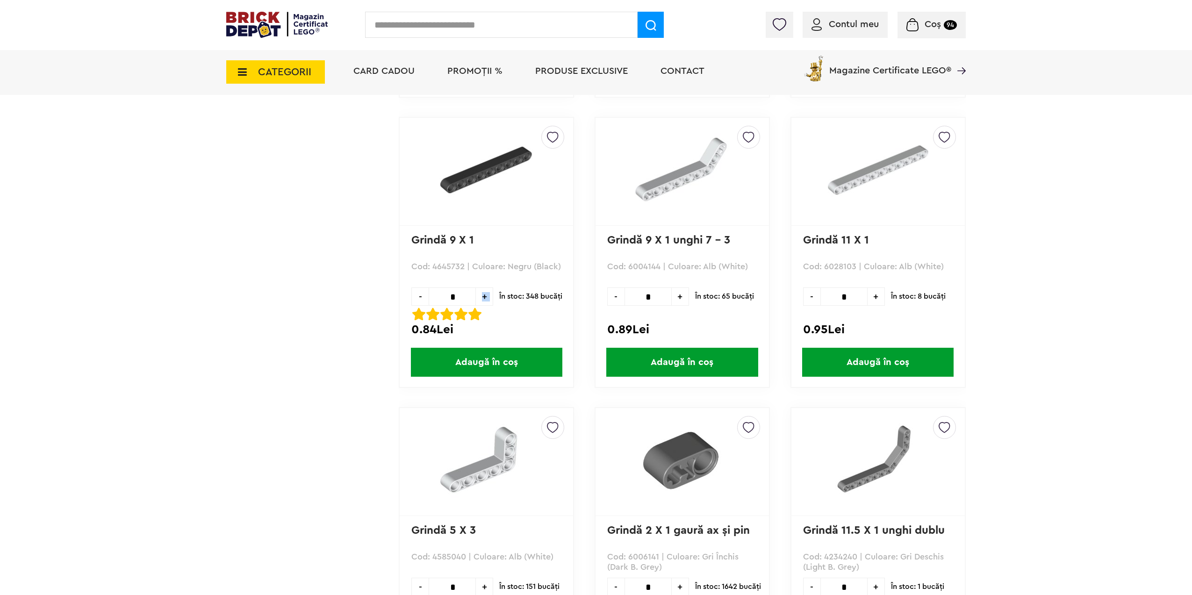
type input "*"
click at [486, 357] on span "Adaugă în coș" at bounding box center [486, 362] width 151 height 29
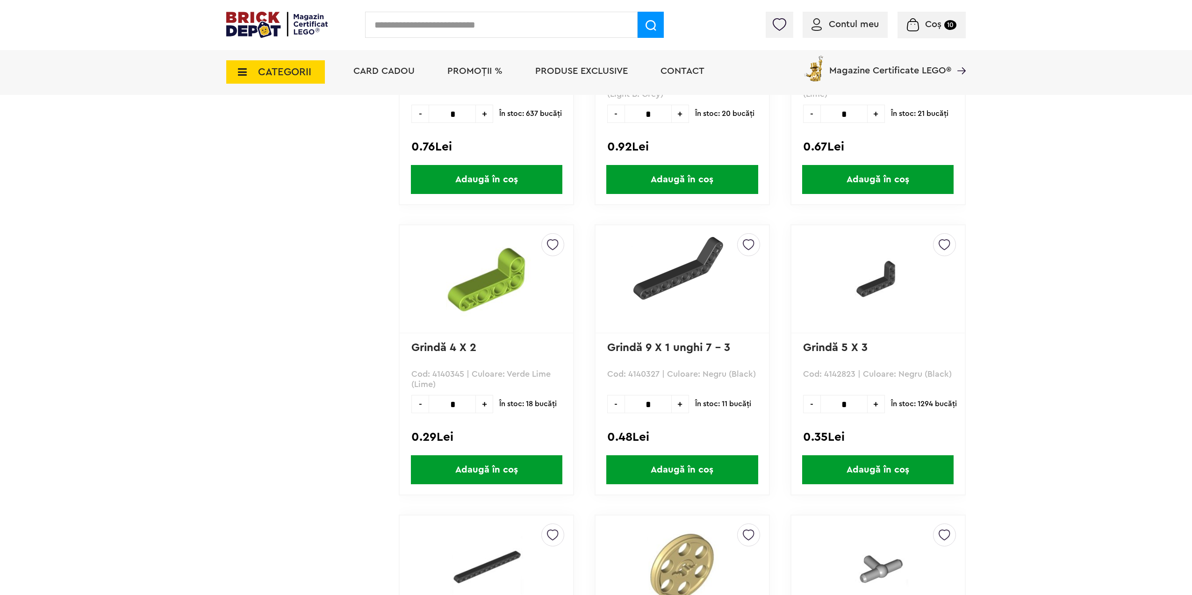
scroll to position [33196, 0]
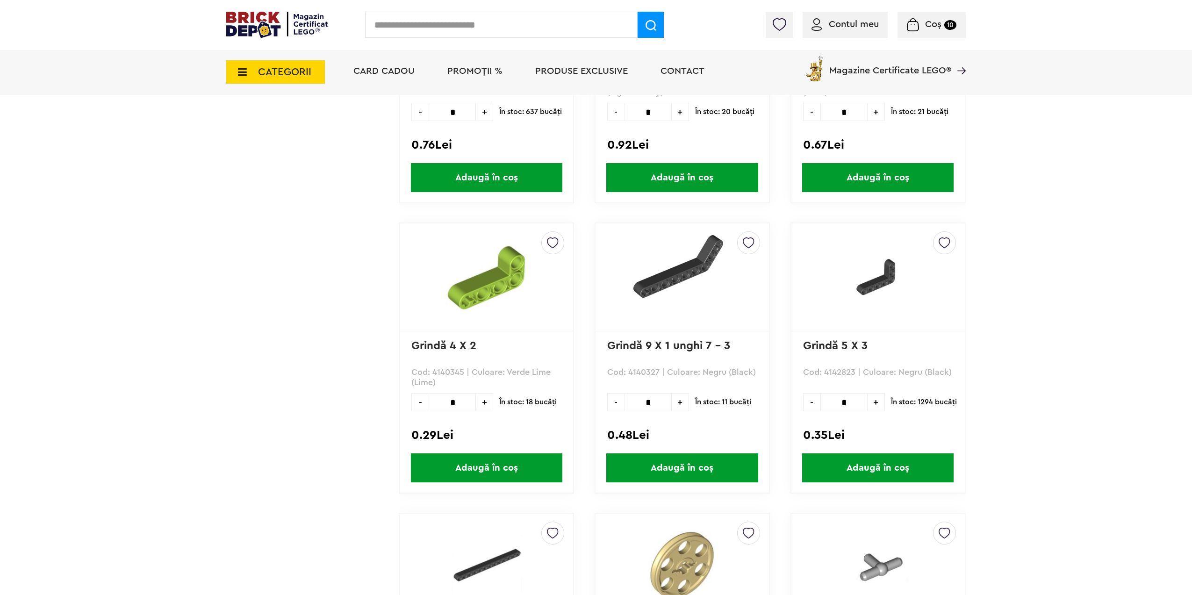
click at [683, 399] on span "+" at bounding box center [680, 402] width 17 height 18
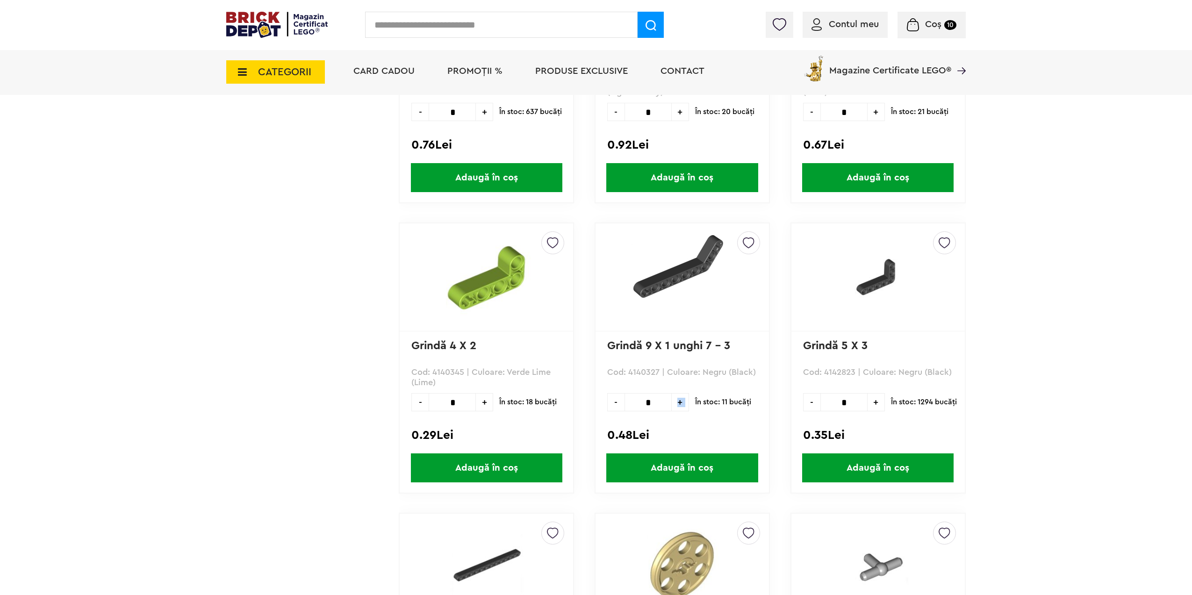
click at [683, 399] on span "+" at bounding box center [680, 402] width 17 height 18
click at [616, 404] on span "-" at bounding box center [615, 402] width 17 height 18
type input "*"
click at [641, 466] on span "Adaugă în coș" at bounding box center [681, 467] width 151 height 29
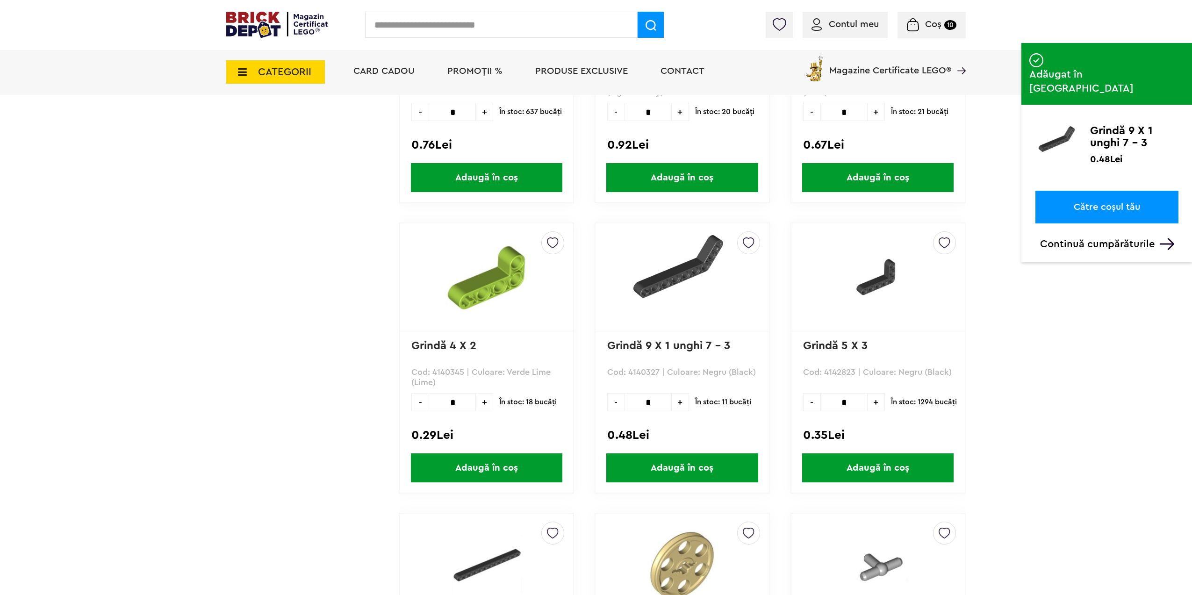
click at [874, 404] on span "+" at bounding box center [876, 402] width 17 height 18
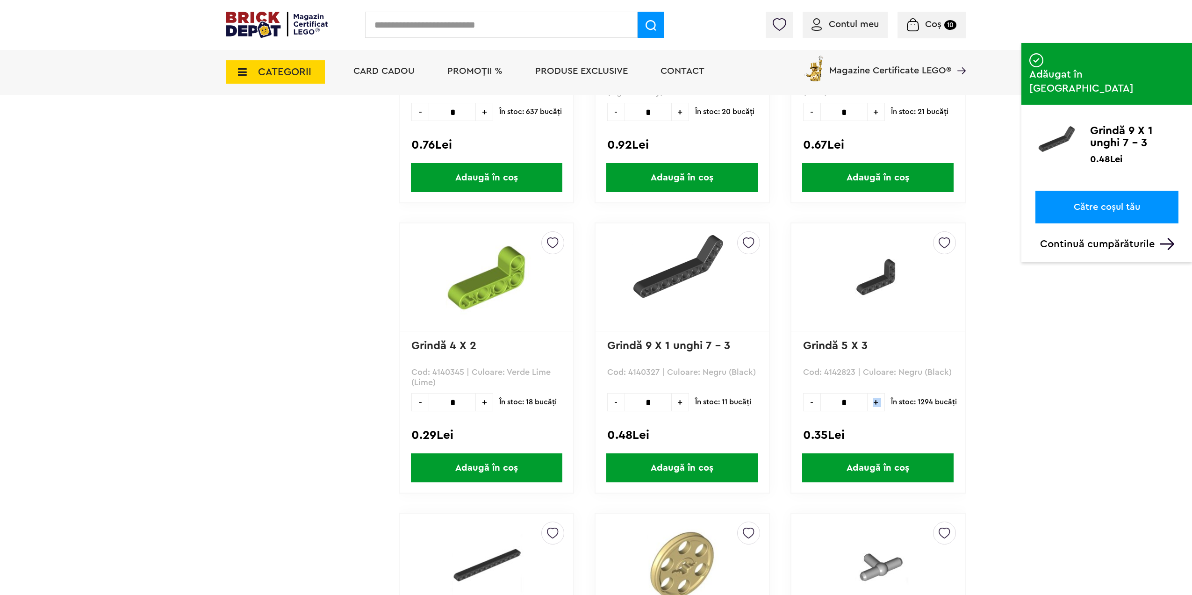
click at [874, 404] on span "+" at bounding box center [876, 402] width 17 height 18
click at [873, 406] on span "+" at bounding box center [876, 402] width 17 height 18
click at [873, 407] on span "+" at bounding box center [876, 402] width 17 height 18
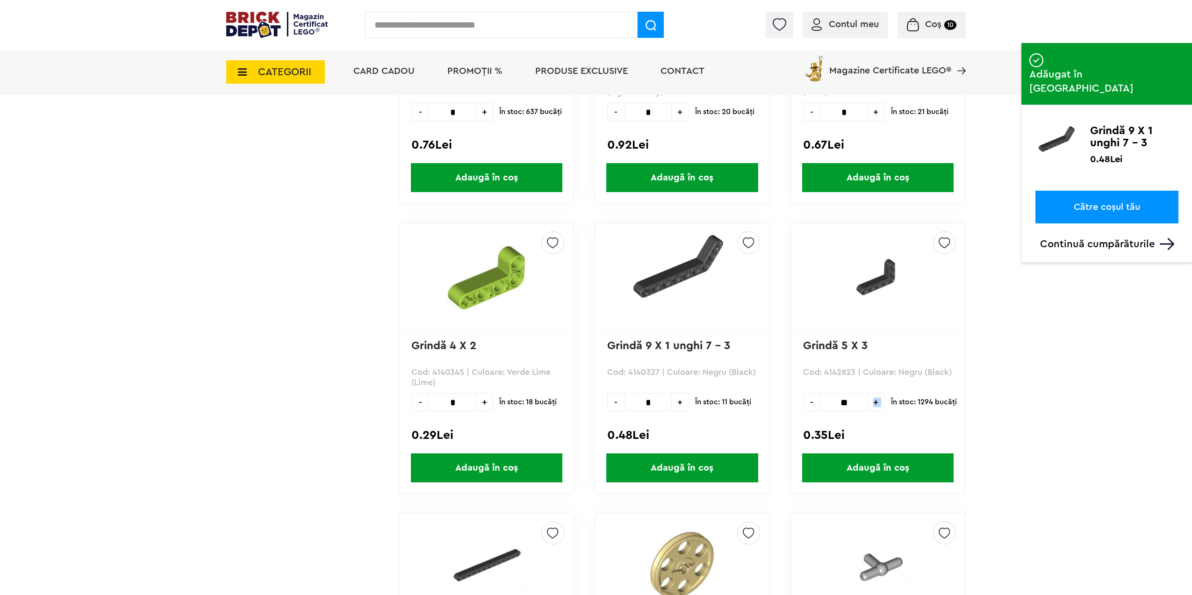
click at [873, 407] on span "+" at bounding box center [876, 402] width 17 height 18
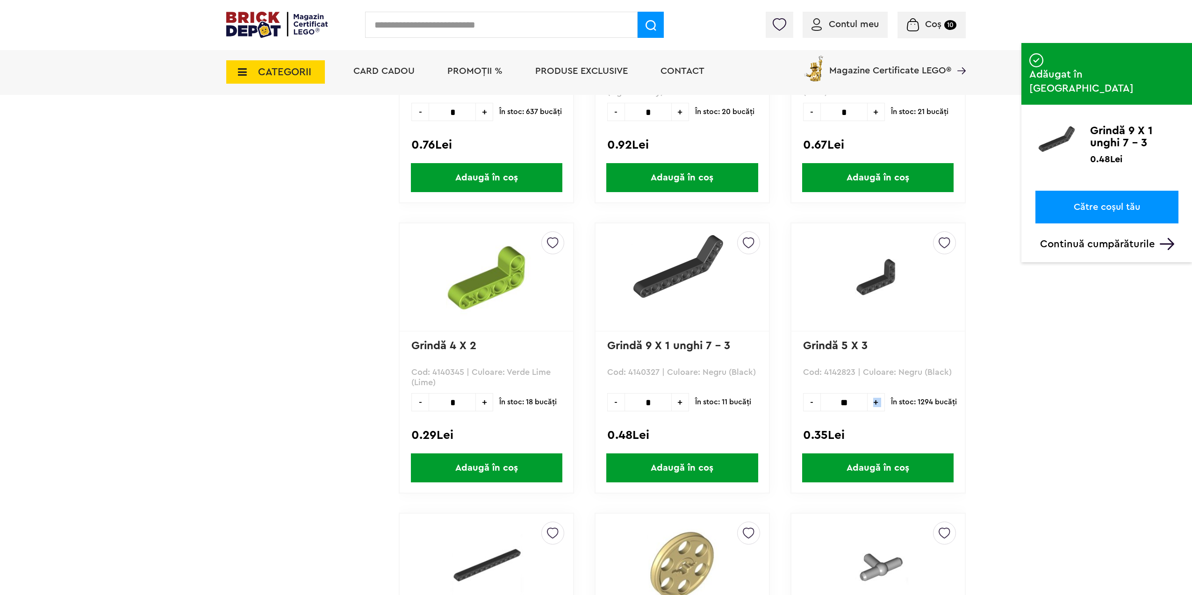
click at [873, 407] on span "+" at bounding box center [876, 402] width 17 height 18
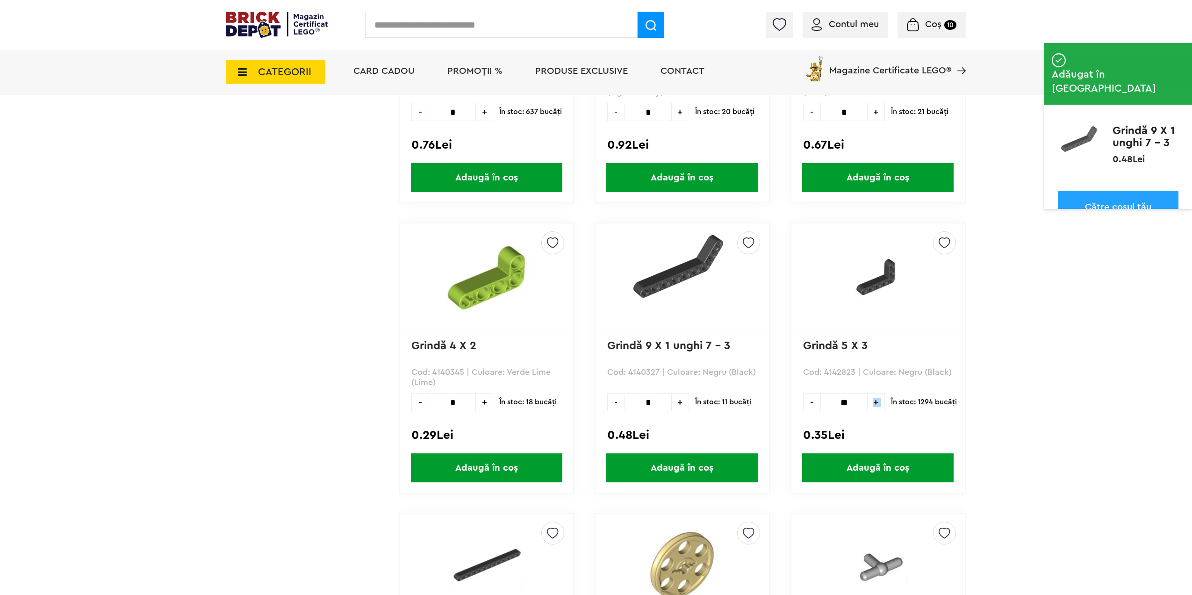
click at [873, 407] on span "+" at bounding box center [876, 402] width 17 height 18
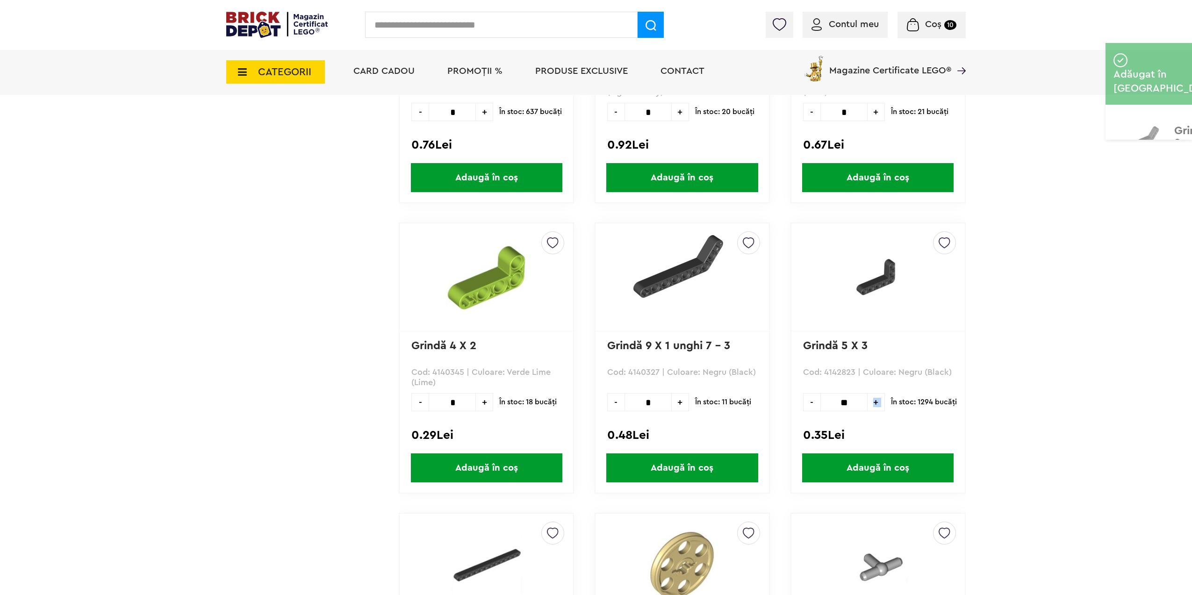
click at [873, 407] on span "+" at bounding box center [876, 402] width 17 height 18
click at [814, 405] on span "-" at bounding box center [811, 402] width 17 height 18
click at [872, 398] on span "+" at bounding box center [876, 402] width 17 height 18
click at [872, 400] on span "+" at bounding box center [876, 402] width 17 height 18
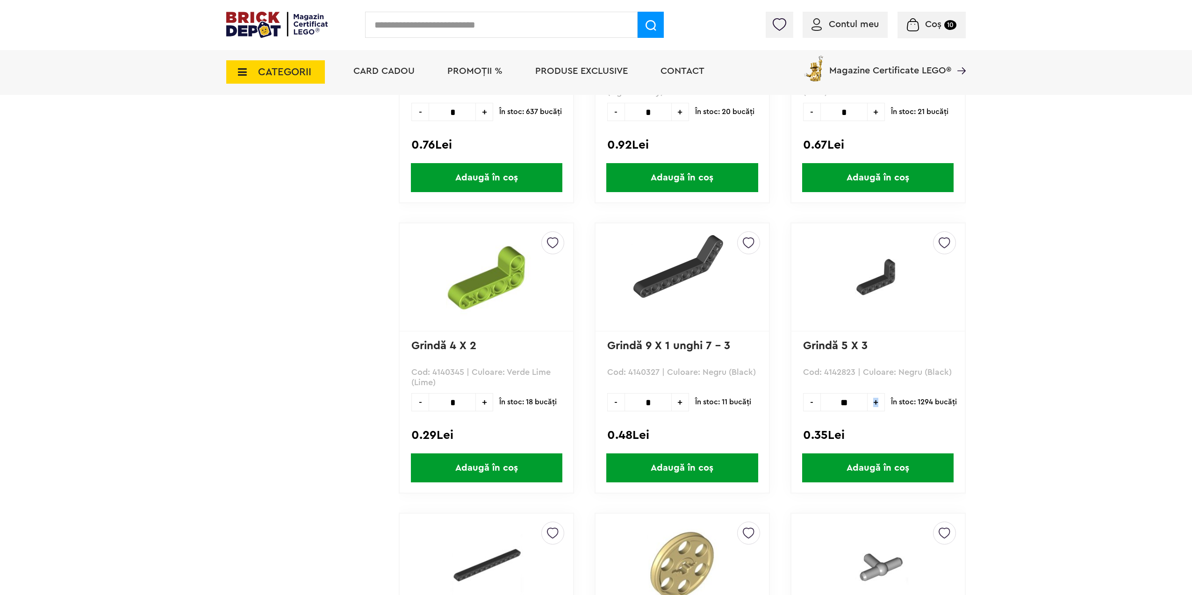
click at [872, 400] on span "+" at bounding box center [876, 402] width 17 height 18
type input "**"
click at [871, 460] on span "Adaugă în coș" at bounding box center [877, 467] width 151 height 29
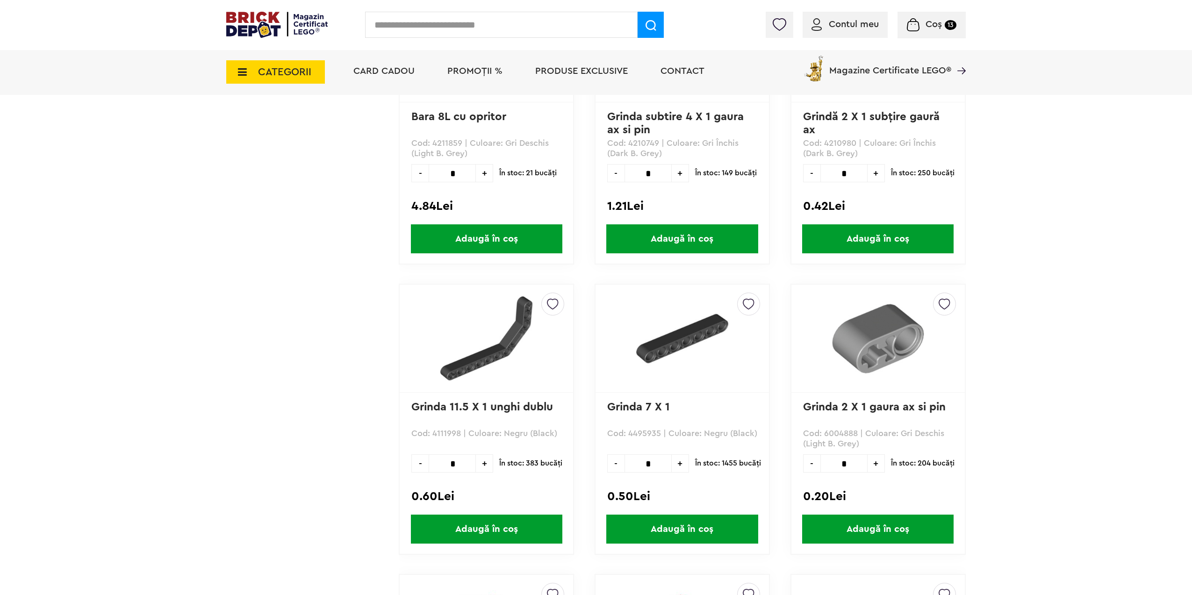
scroll to position [34879, 0]
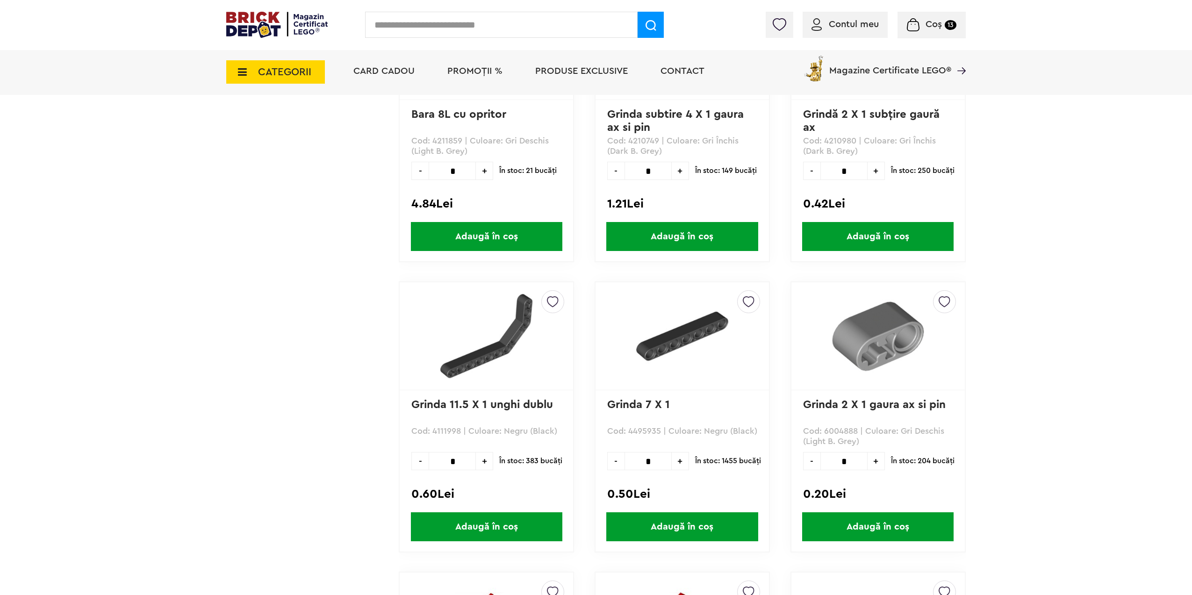
click at [683, 459] on span "+" at bounding box center [680, 461] width 17 height 18
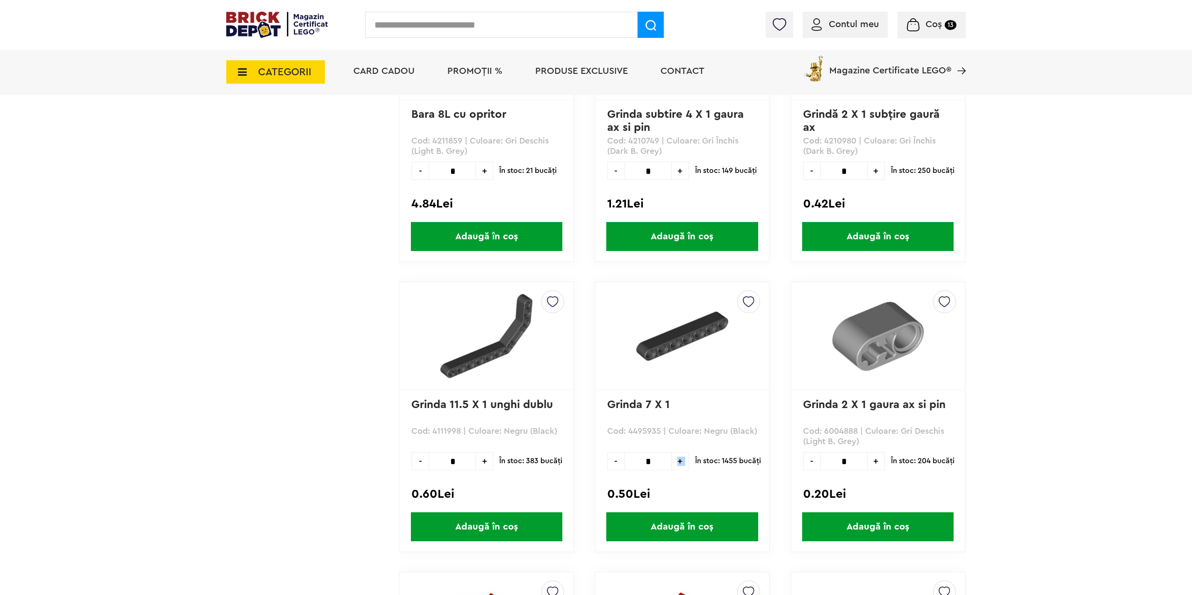
click at [683, 459] on span "+" at bounding box center [680, 461] width 17 height 18
type input "**"
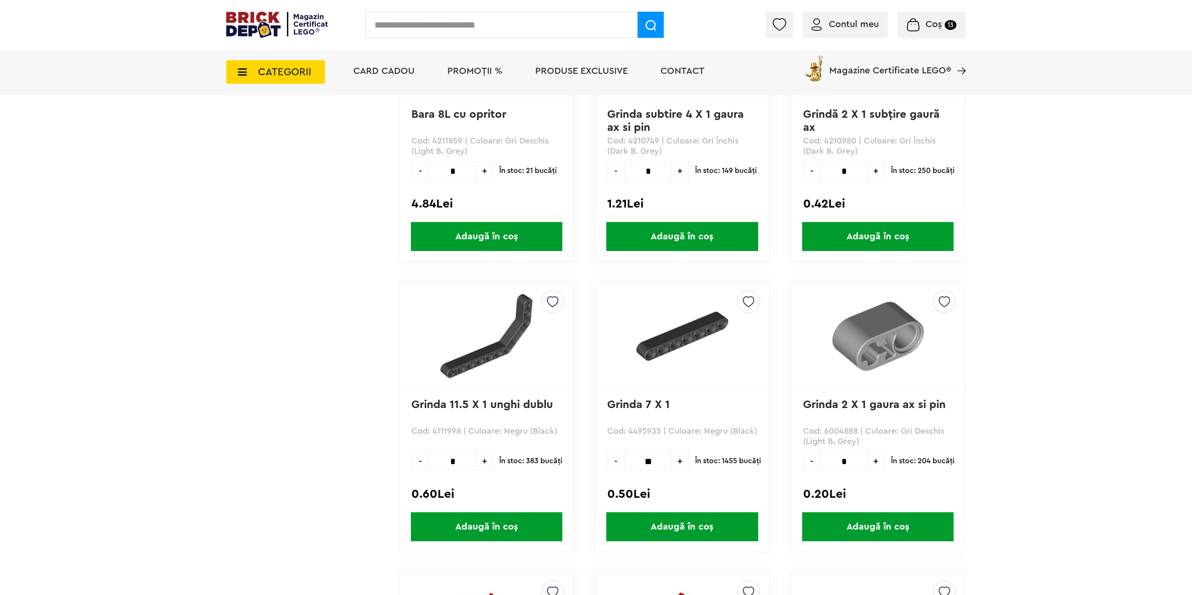
click at [656, 527] on span "Adaugă în coș" at bounding box center [681, 526] width 151 height 29
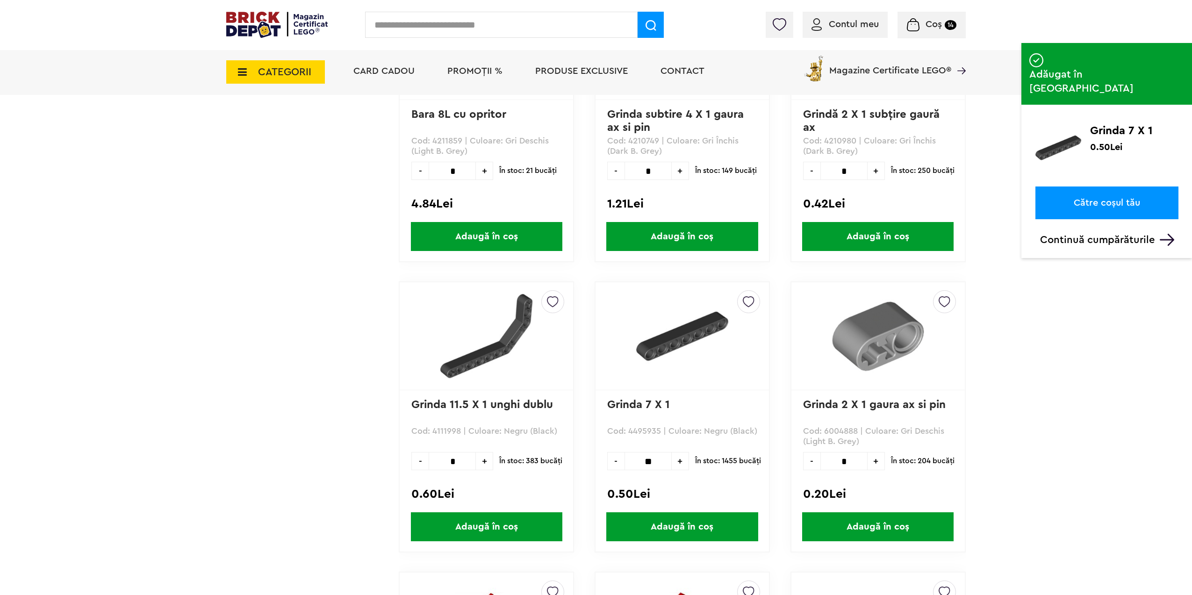
click at [482, 462] on span "+" at bounding box center [484, 461] width 17 height 18
type input "*"
click at [469, 530] on span "Adaugă în coș" at bounding box center [486, 526] width 151 height 29
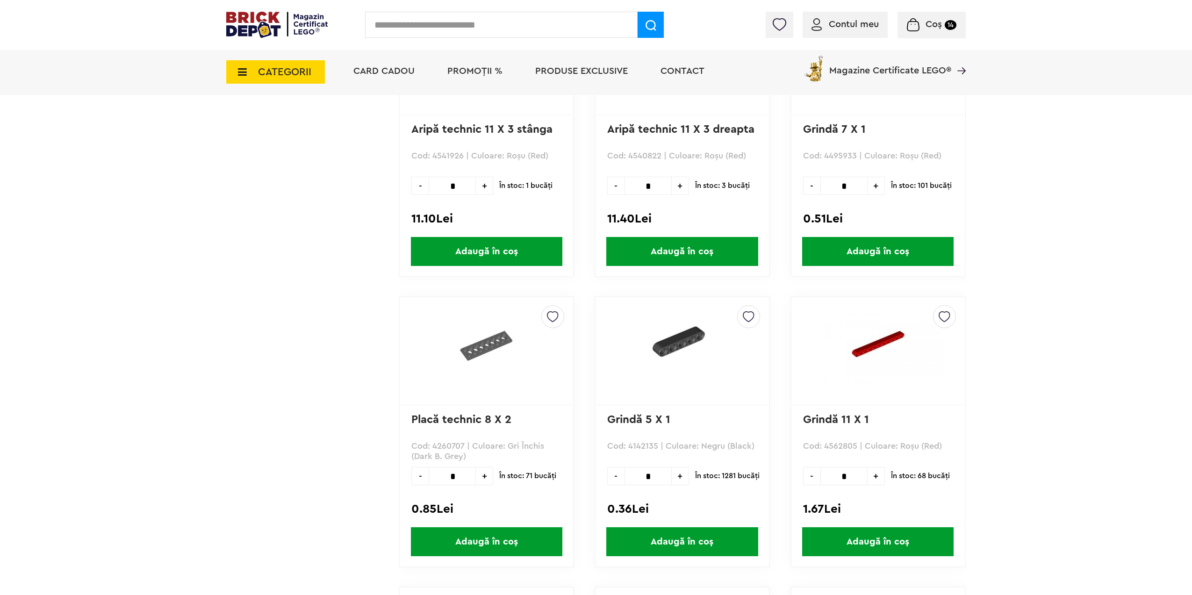
scroll to position [35487, 0]
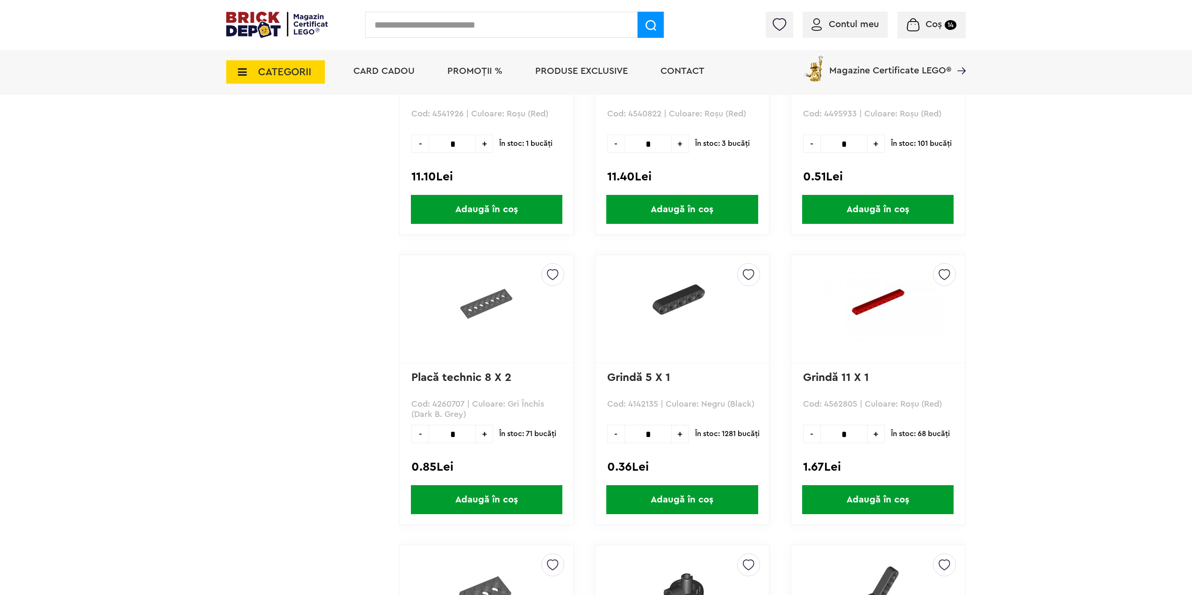
drag, startPoint x: 664, startPoint y: 435, endPoint x: 608, endPoint y: 442, distance: 56.5
click at [608, 442] on div "- * +" at bounding box center [648, 434] width 82 height 18
type input "**"
click at [643, 504] on span "Adaugă în coș" at bounding box center [681, 499] width 151 height 29
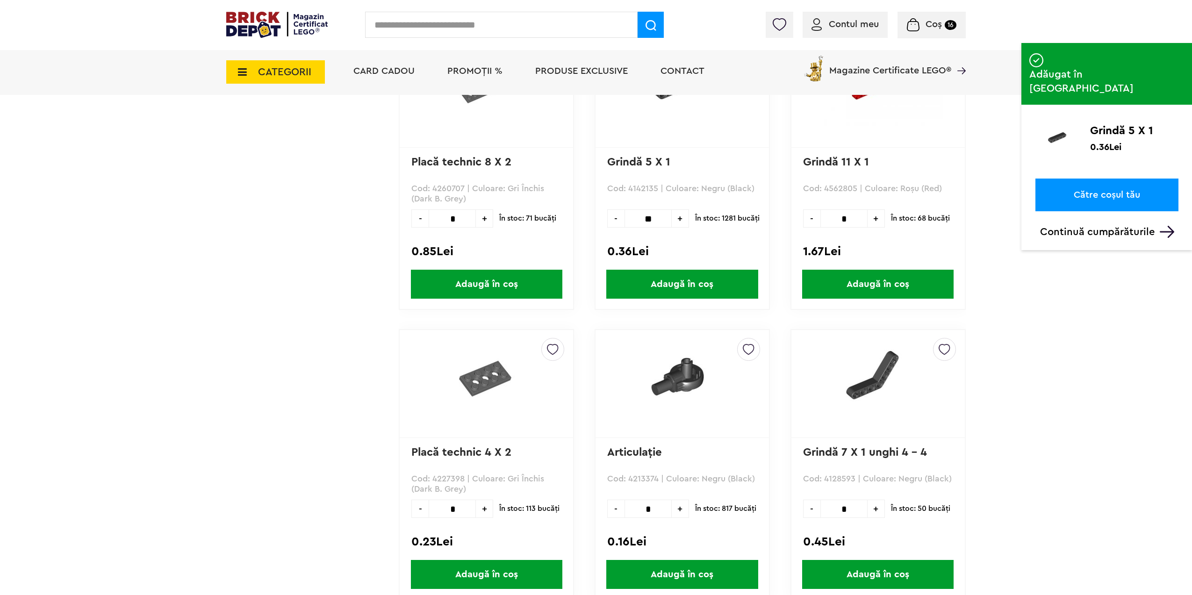
scroll to position [35720, 0]
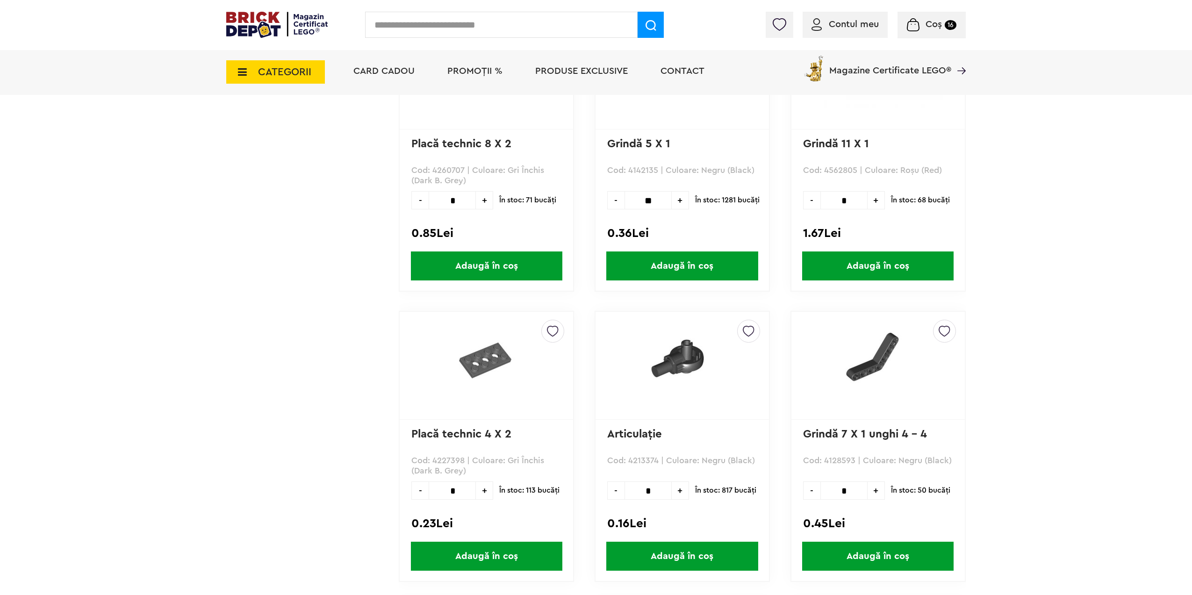
click at [879, 494] on span "+" at bounding box center [876, 491] width 17 height 18
click at [875, 491] on span "+" at bounding box center [876, 491] width 17 height 18
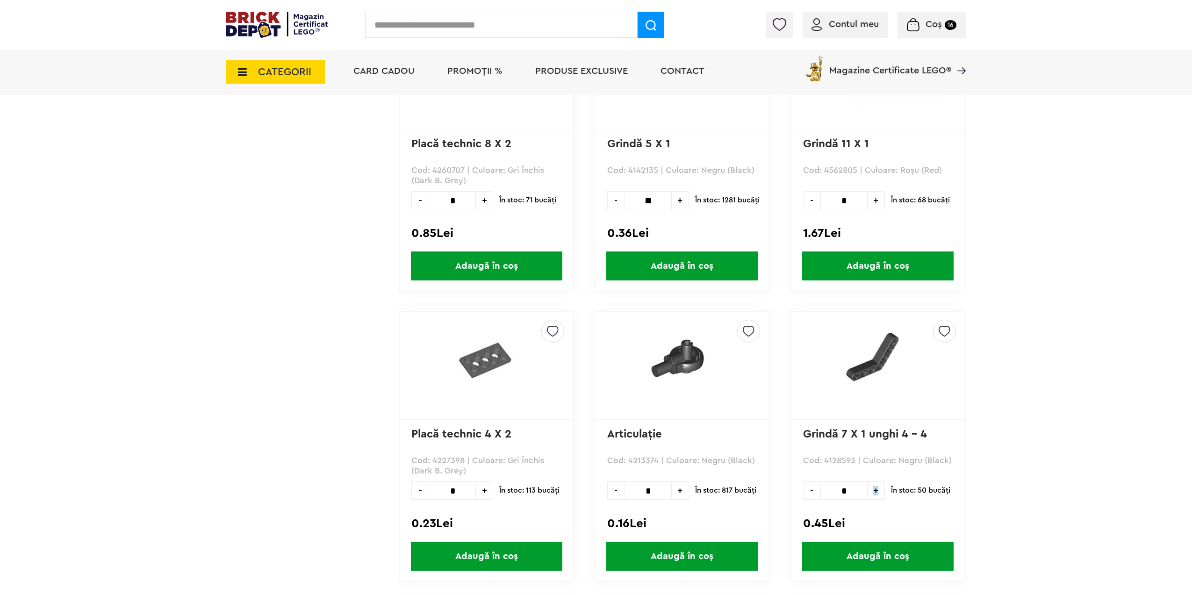
click at [875, 491] on span "+" at bounding box center [876, 491] width 17 height 18
type input "*"
click at [870, 556] on span "Adaugă în coș" at bounding box center [877, 556] width 151 height 29
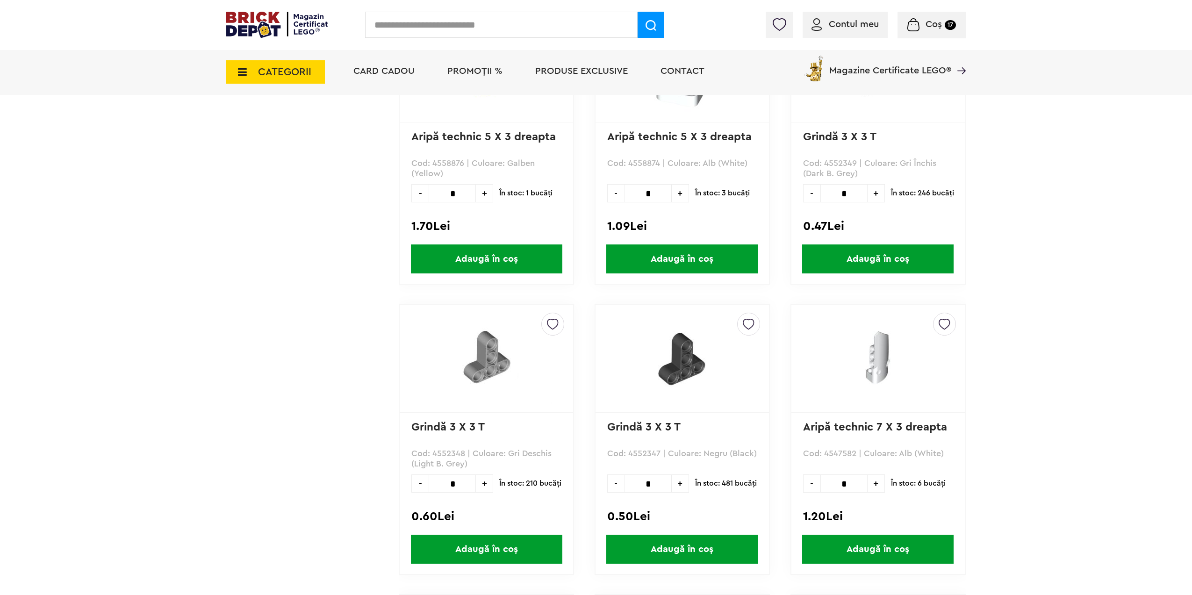
scroll to position [36889, 0]
click at [660, 485] on input "*" at bounding box center [648, 483] width 47 height 18
type input "**"
click at [660, 542] on span "Adaugă în coș" at bounding box center [681, 548] width 151 height 29
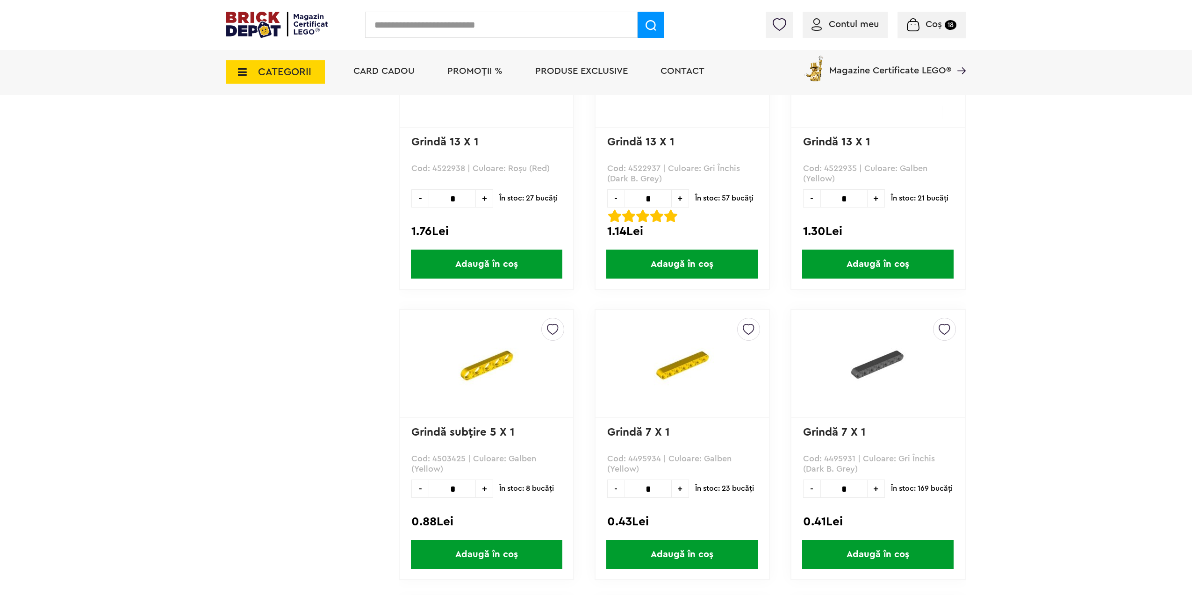
scroll to position [38338, 0]
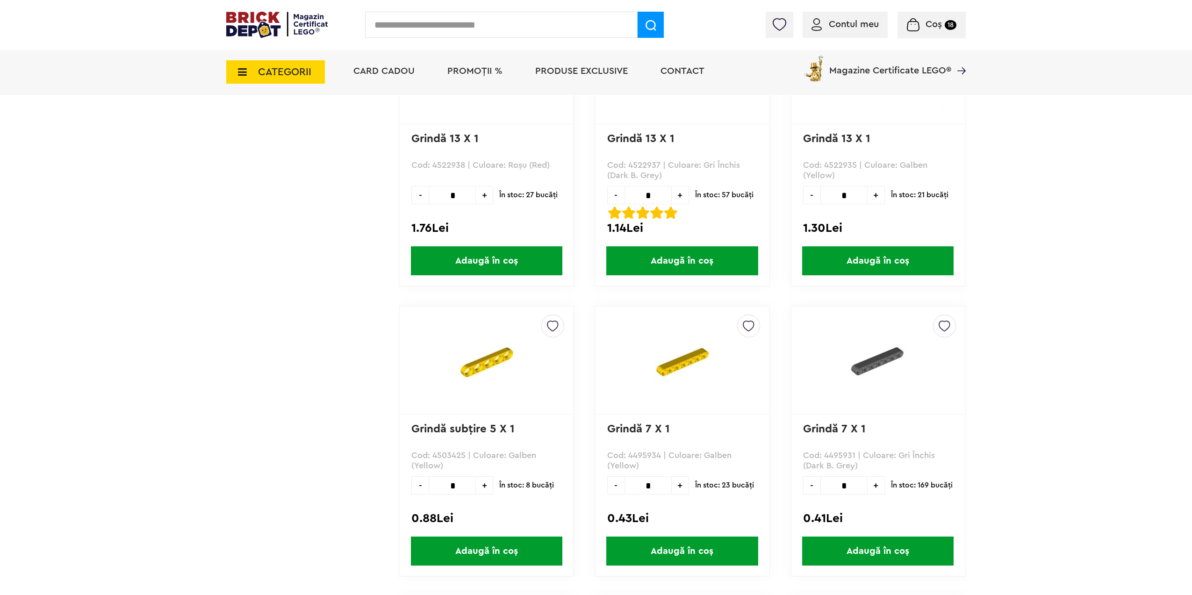
click at [659, 487] on input "*" at bounding box center [648, 485] width 47 height 18
type input "**"
click at [705, 548] on span "Adaugă în coș" at bounding box center [681, 551] width 151 height 29
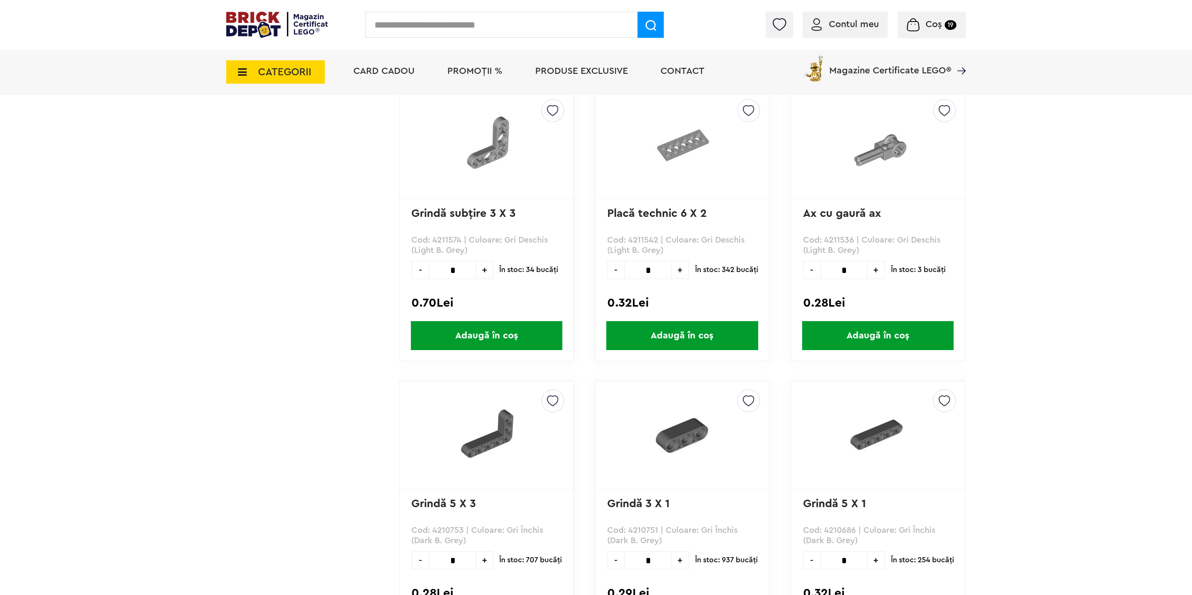
scroll to position [40068, 0]
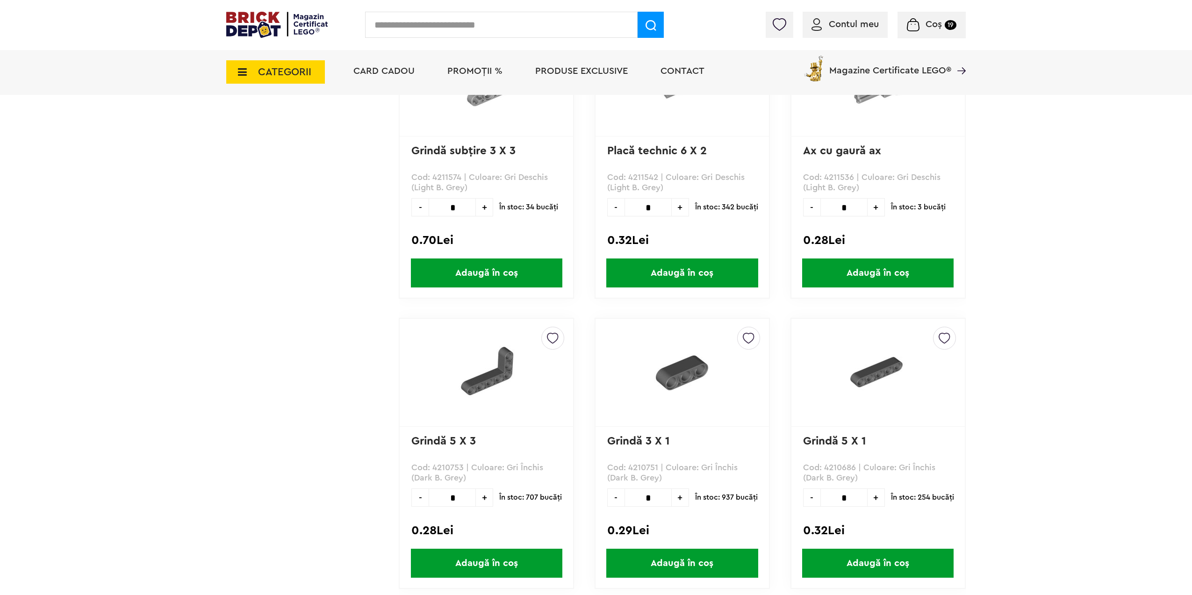
click at [873, 204] on span "+" at bounding box center [876, 207] width 17 height 18
type input "*"
click at [853, 279] on span "Adaugă în coș" at bounding box center [877, 273] width 151 height 29
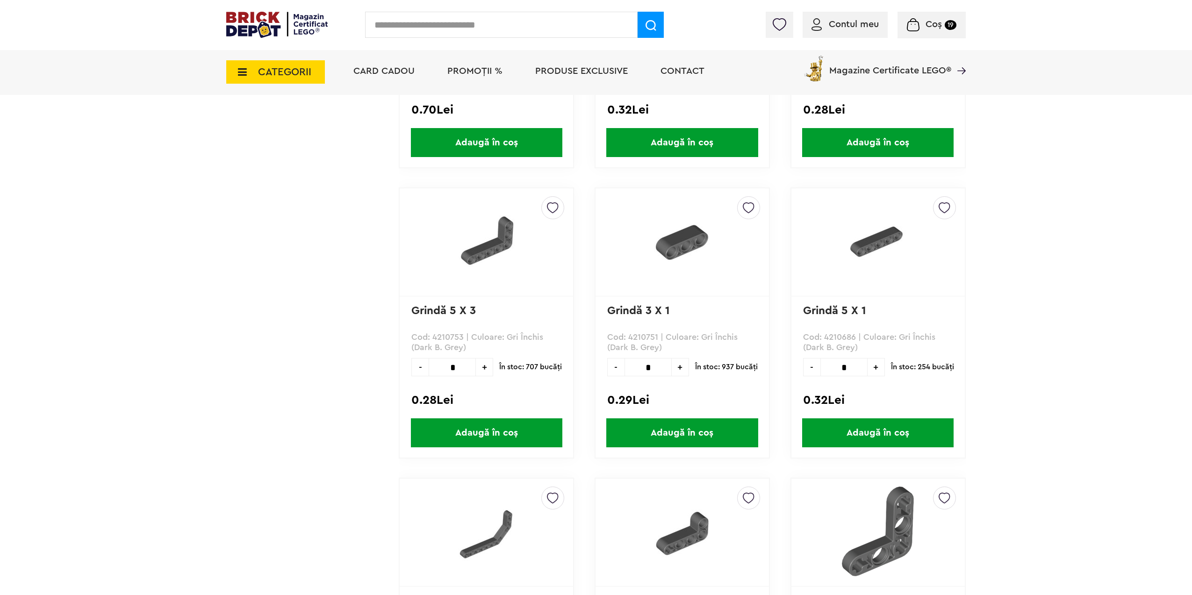
scroll to position [40208, 0]
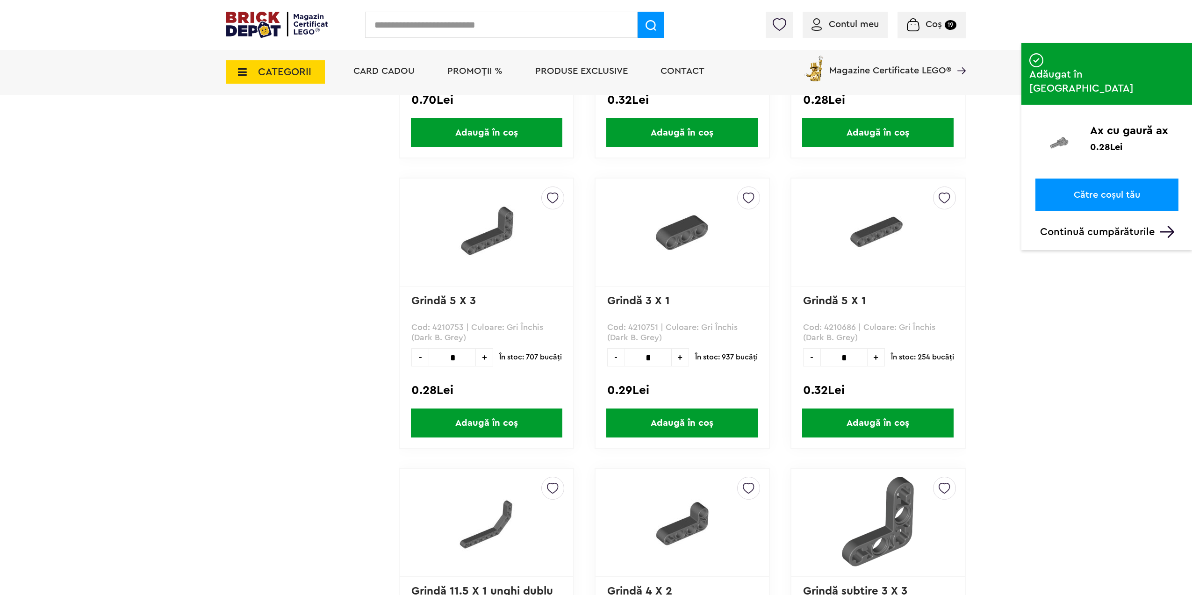
click at [465, 358] on input "*" at bounding box center [452, 357] width 47 height 18
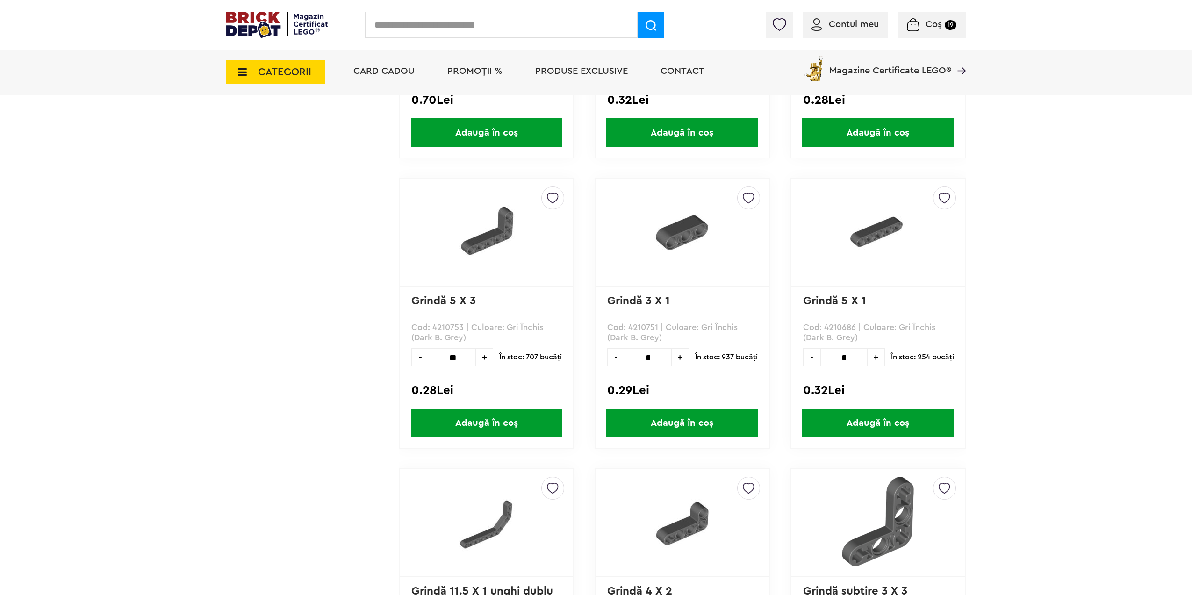
type input "**"
click at [479, 417] on span "Adaugă în coș" at bounding box center [486, 423] width 151 height 29
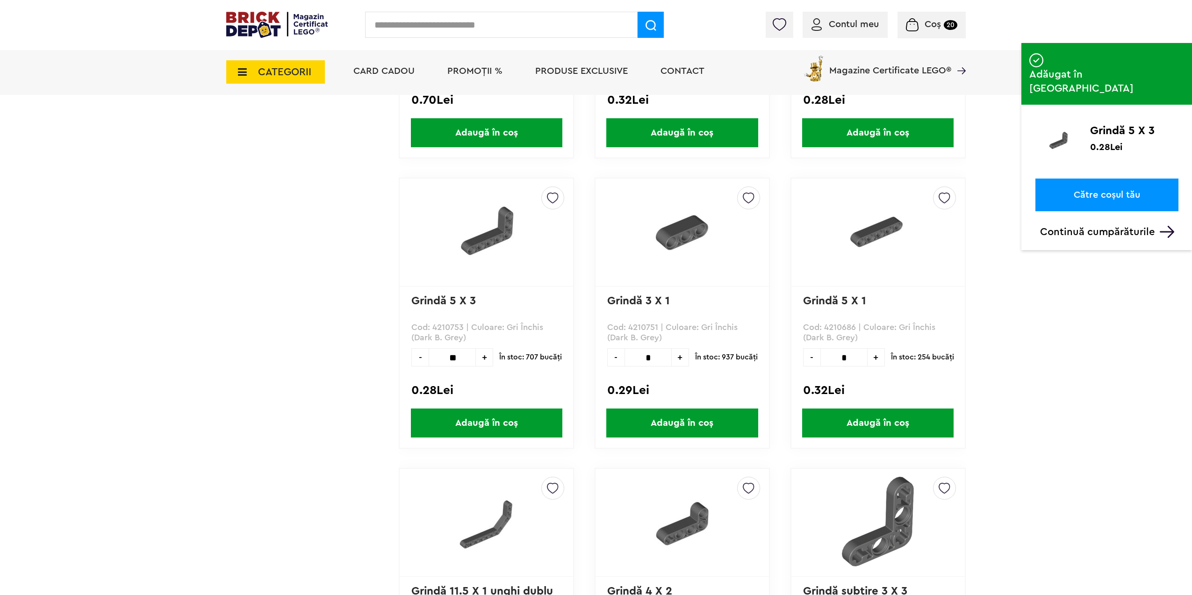
click at [857, 357] on input "*" at bounding box center [843, 357] width 47 height 18
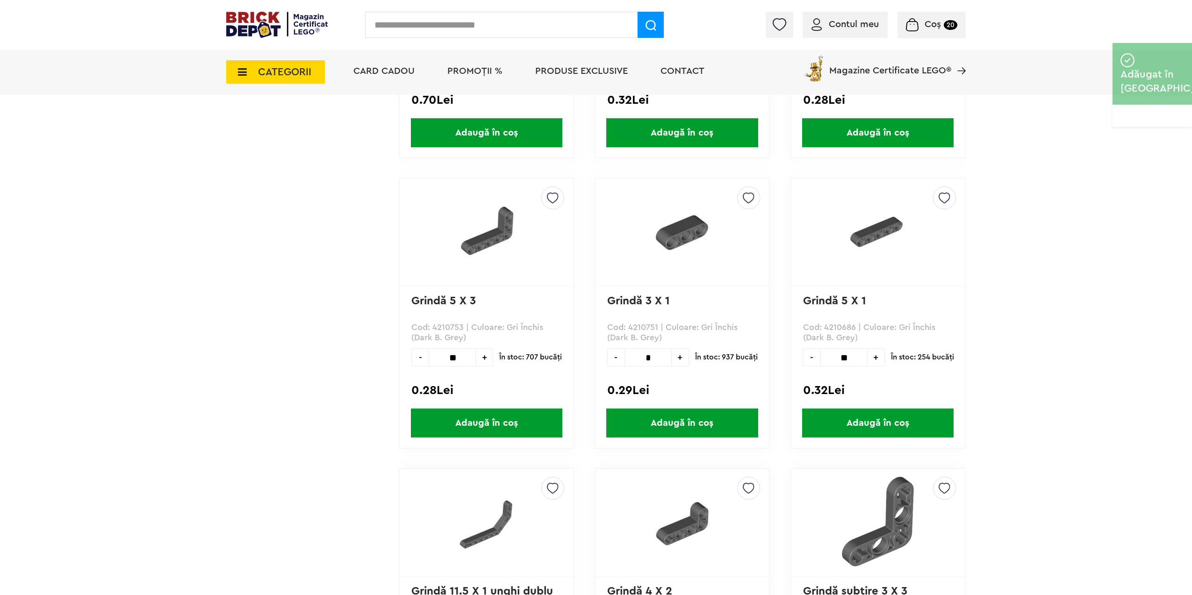
type input "**"
click at [908, 426] on span "Adaugă în coș" at bounding box center [877, 423] width 151 height 29
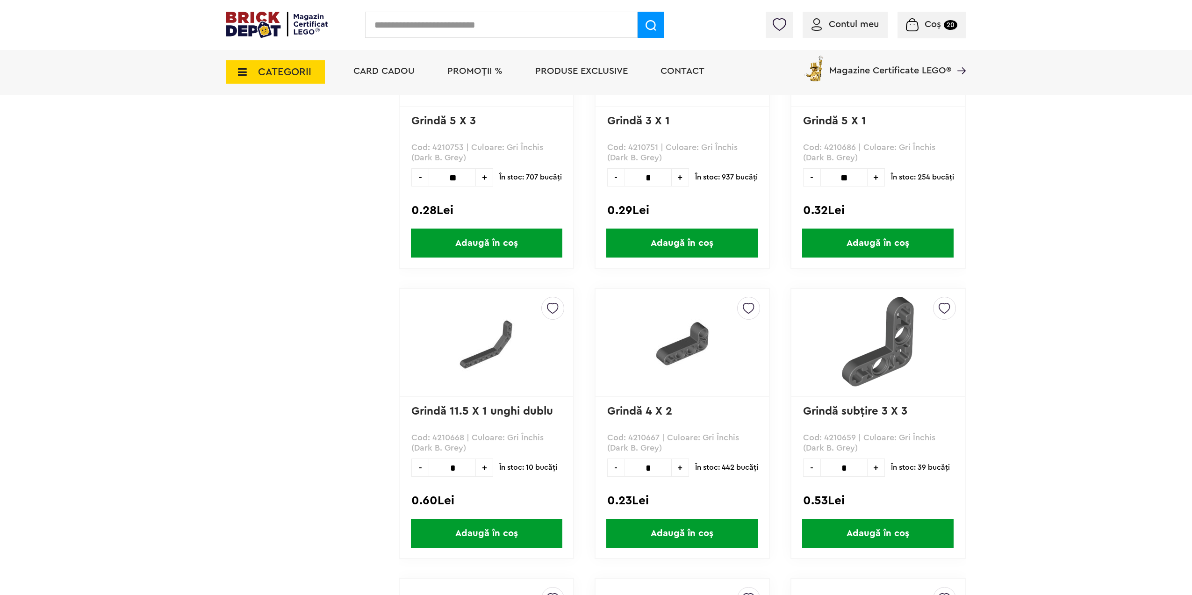
scroll to position [40395, 0]
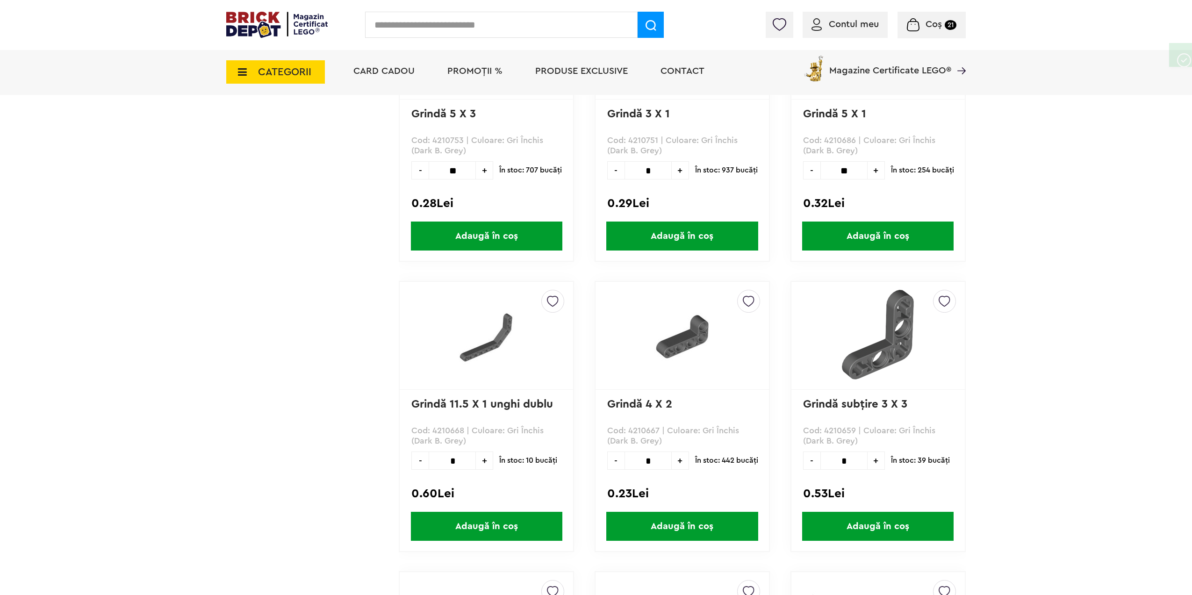
click at [649, 458] on input "*" at bounding box center [648, 461] width 47 height 18
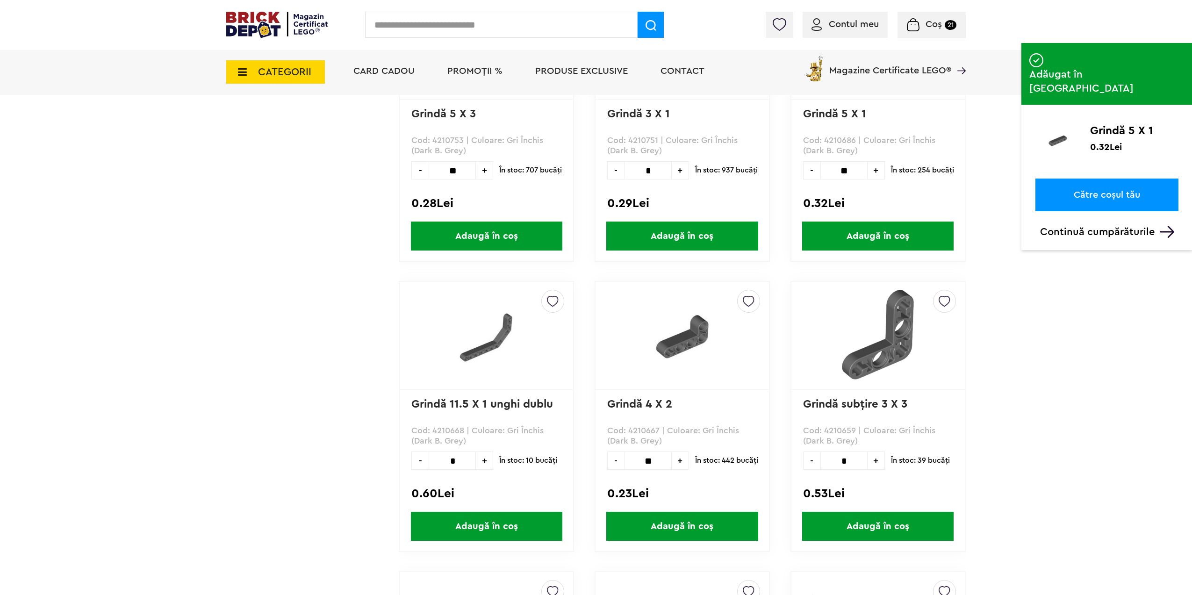
type input "**"
click at [666, 532] on span "Adaugă în coș" at bounding box center [681, 526] width 151 height 29
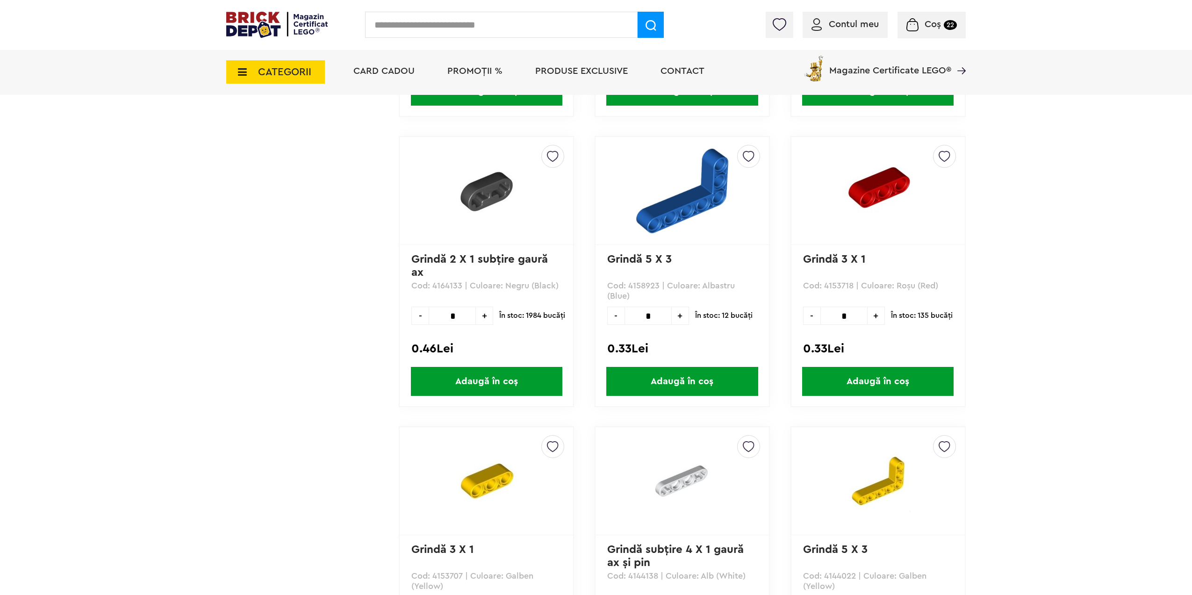
scroll to position [41471, 0]
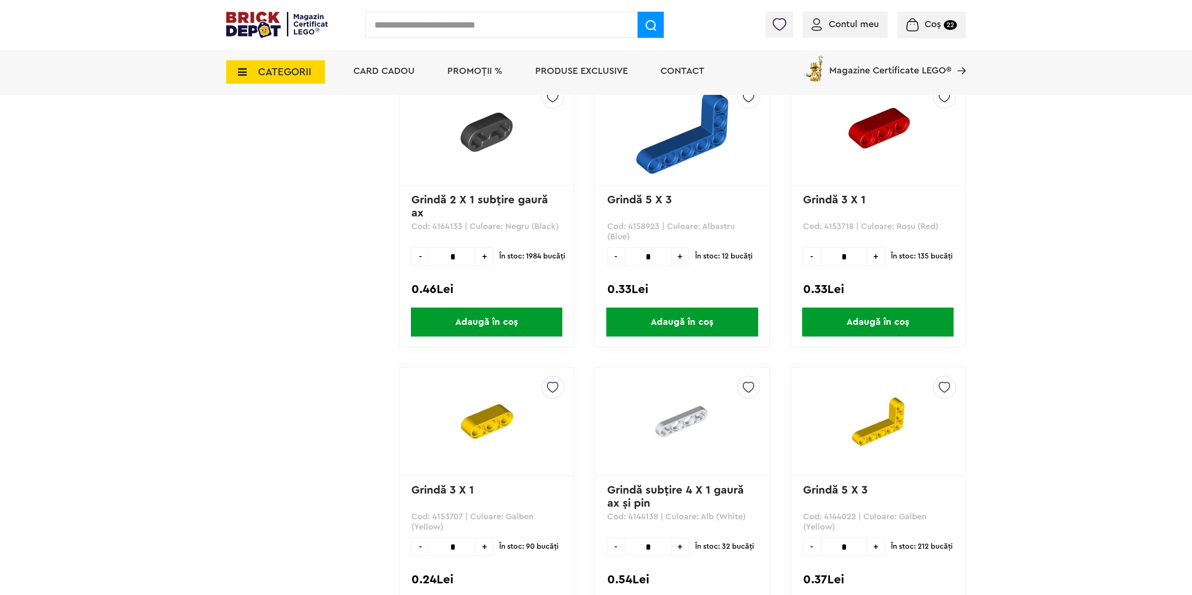
click at [462, 252] on input "*" at bounding box center [452, 256] width 47 height 18
type input "**"
click at [460, 321] on span "Adaugă în coș" at bounding box center [486, 322] width 151 height 29
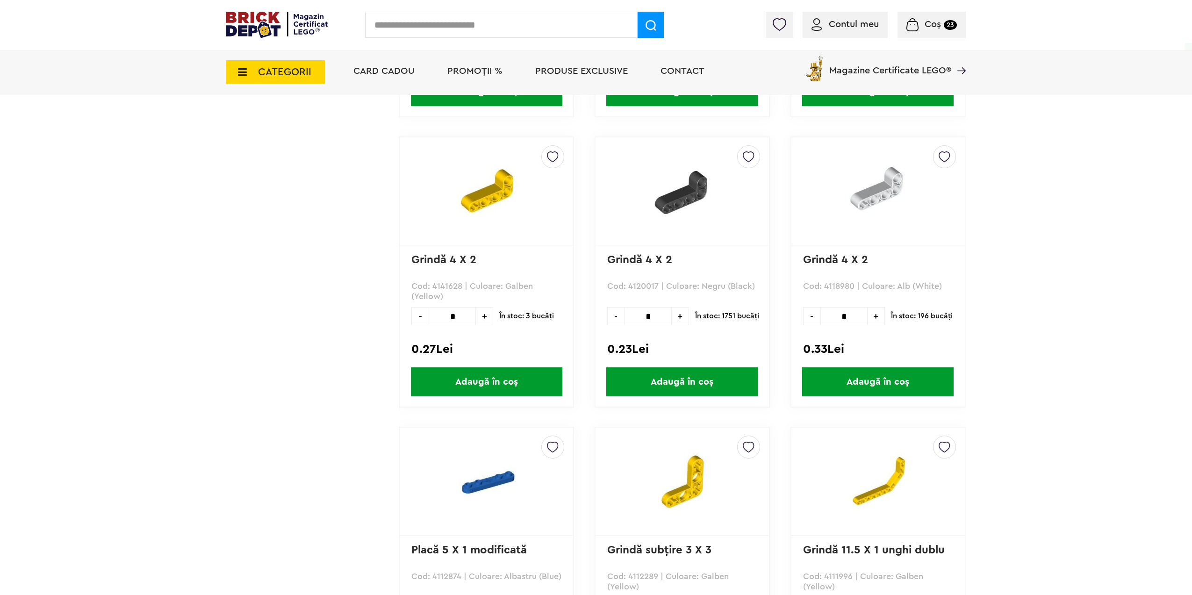
scroll to position [42312, 0]
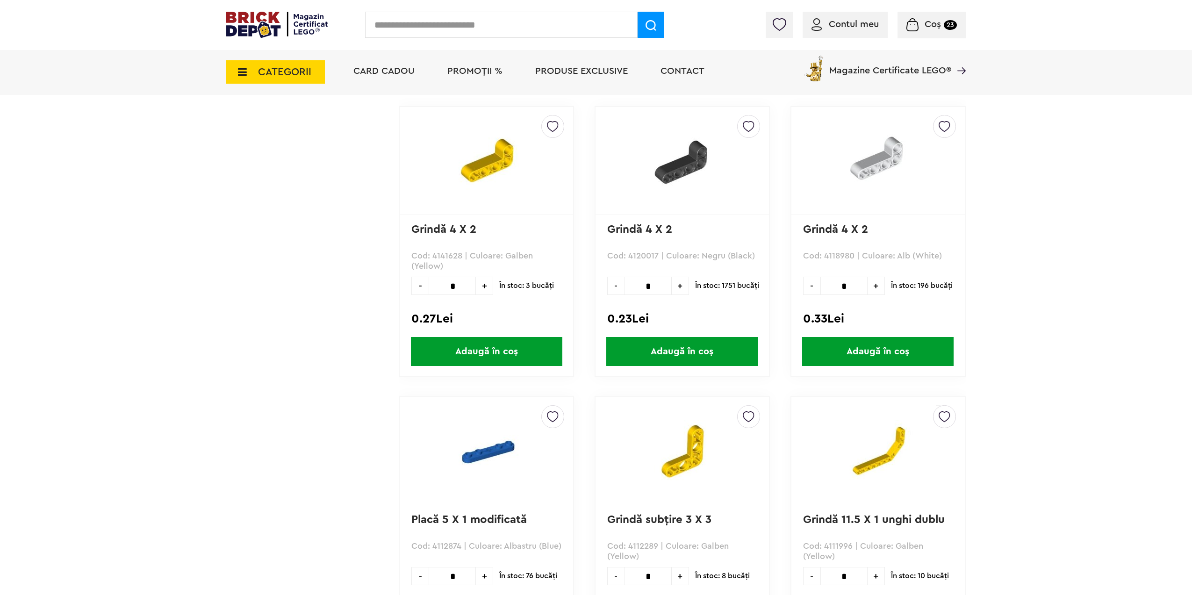
click at [663, 288] on input "*" at bounding box center [648, 286] width 47 height 18
type input "**"
click at [663, 359] on span "Adaugă în coș" at bounding box center [681, 351] width 151 height 29
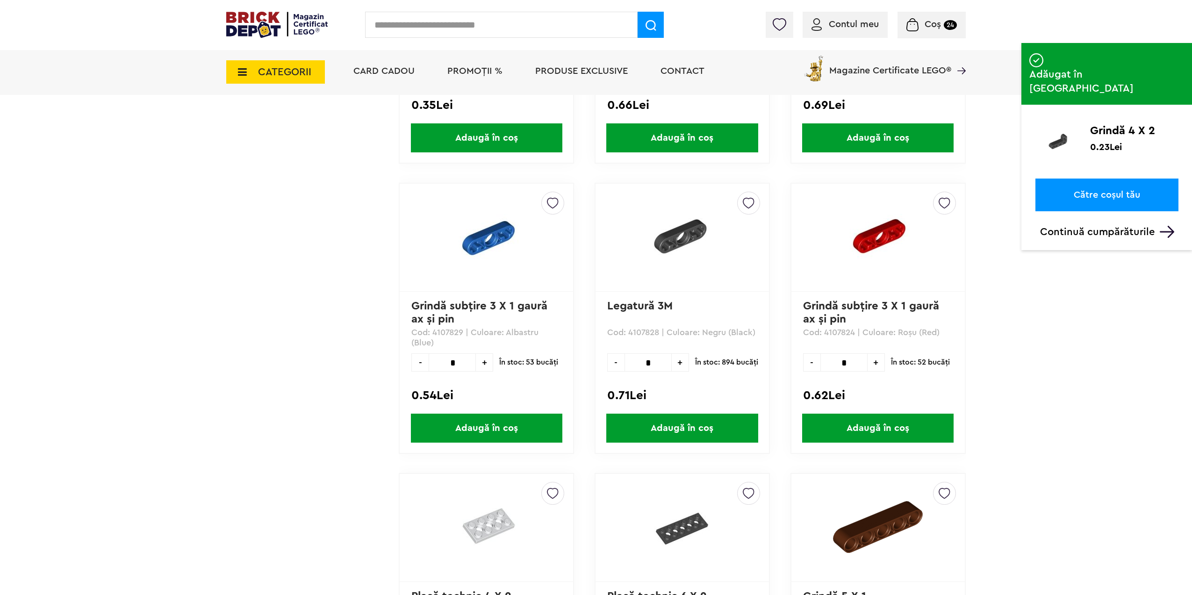
scroll to position [42826, 0]
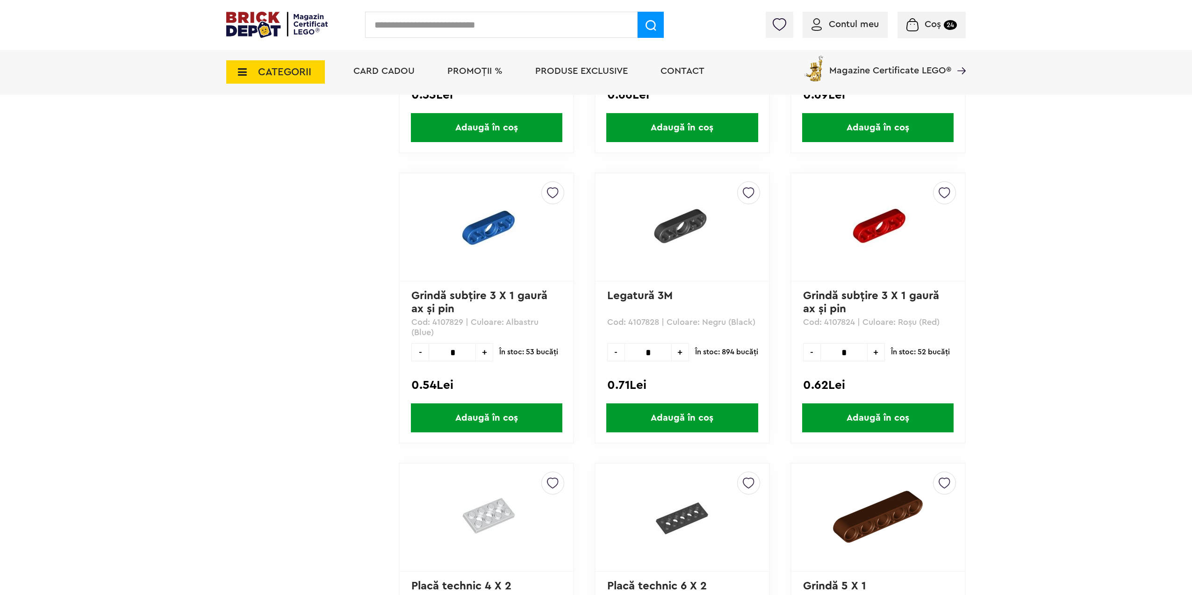
click at [656, 351] on input "*" at bounding box center [648, 352] width 47 height 18
type input "*"
click at [662, 413] on span "Adaugă în coș" at bounding box center [681, 417] width 151 height 29
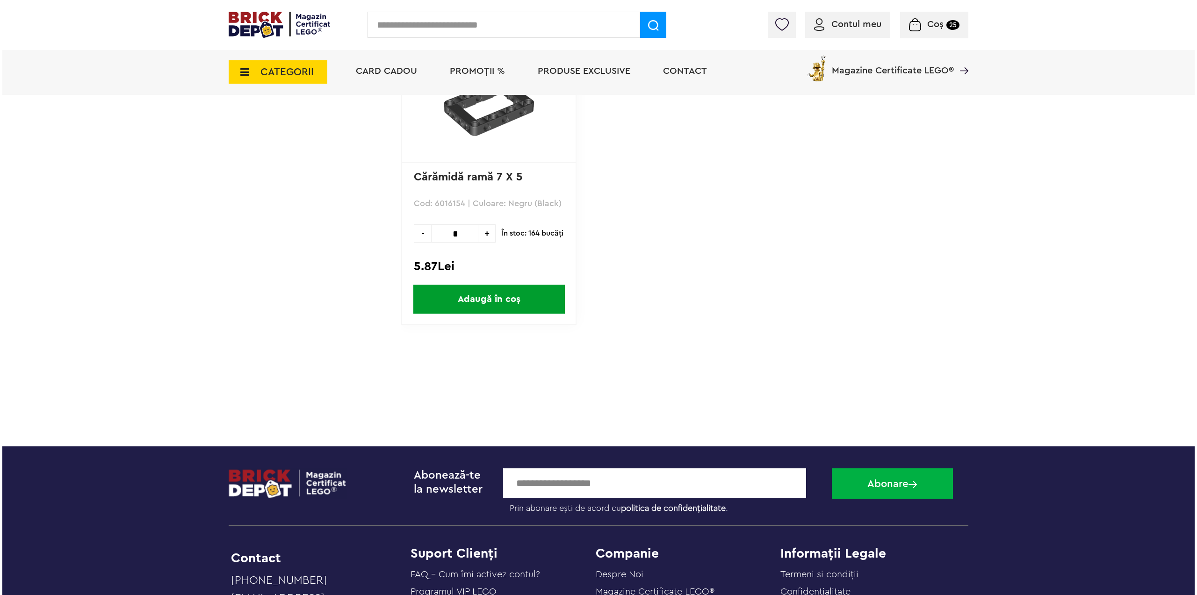
scroll to position [46005, 0]
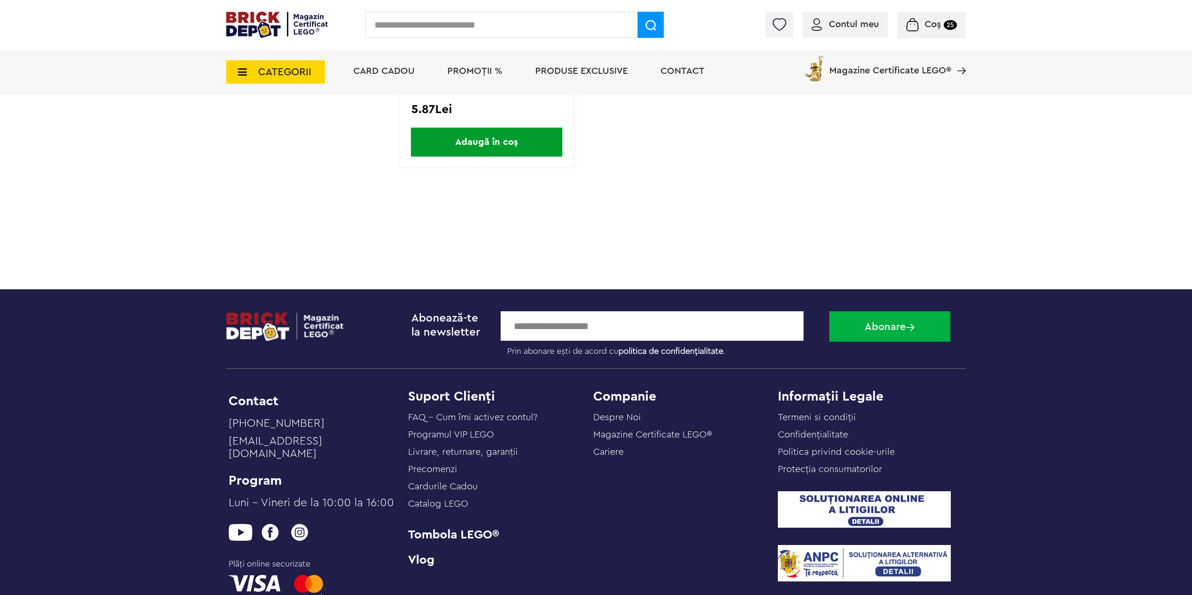
click at [308, 76] on span "CATEGORII" at bounding box center [284, 72] width 53 height 10
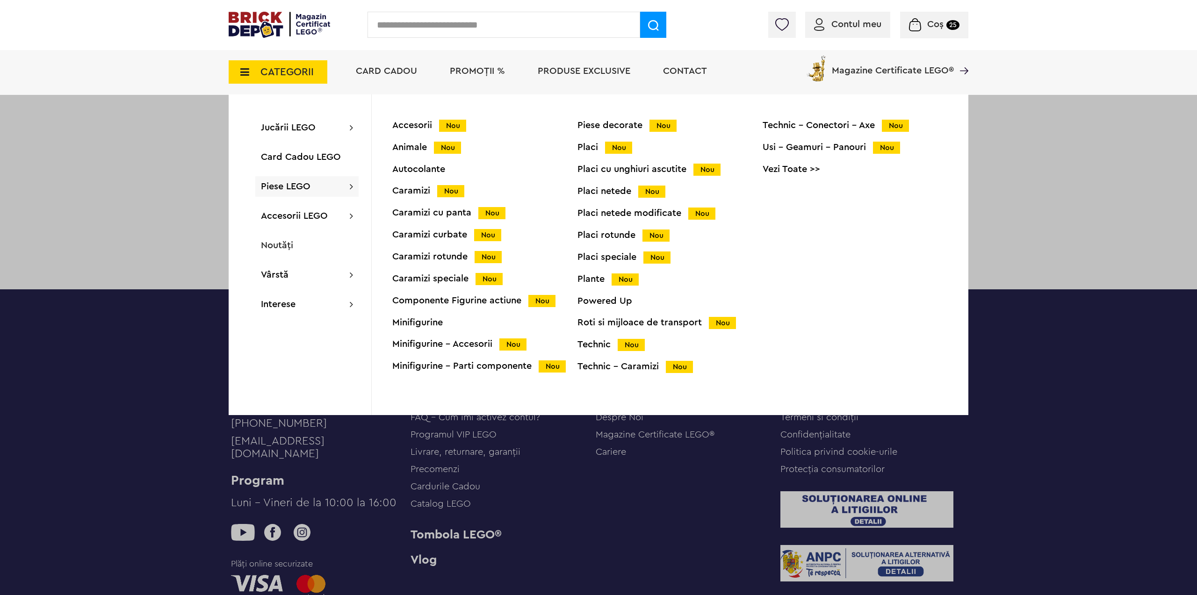
click at [847, 126] on div "Technic - Conectori - Axe Nou" at bounding box center [854, 126] width 185 height 10
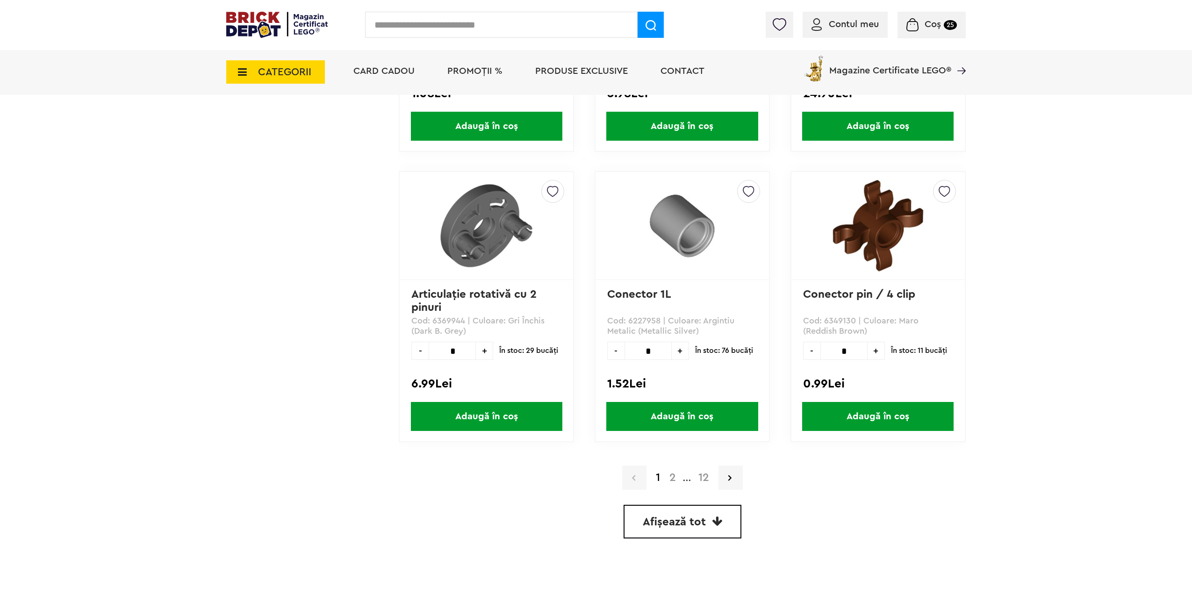
scroll to position [2478, 0]
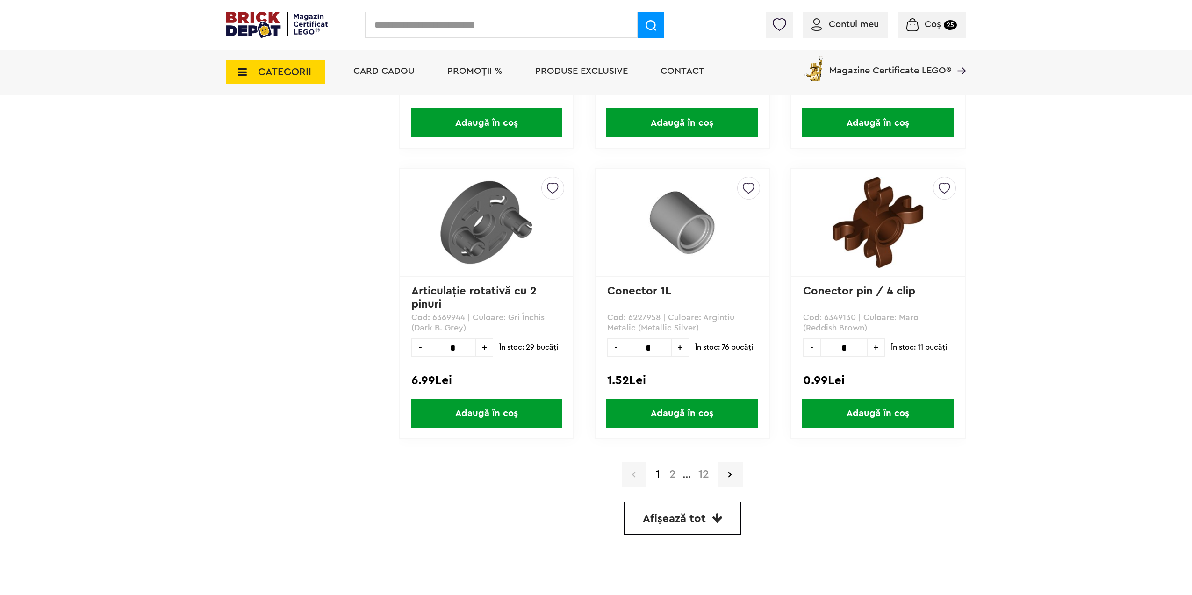
click at [669, 516] on span "Afișează tot" at bounding box center [674, 518] width 63 height 11
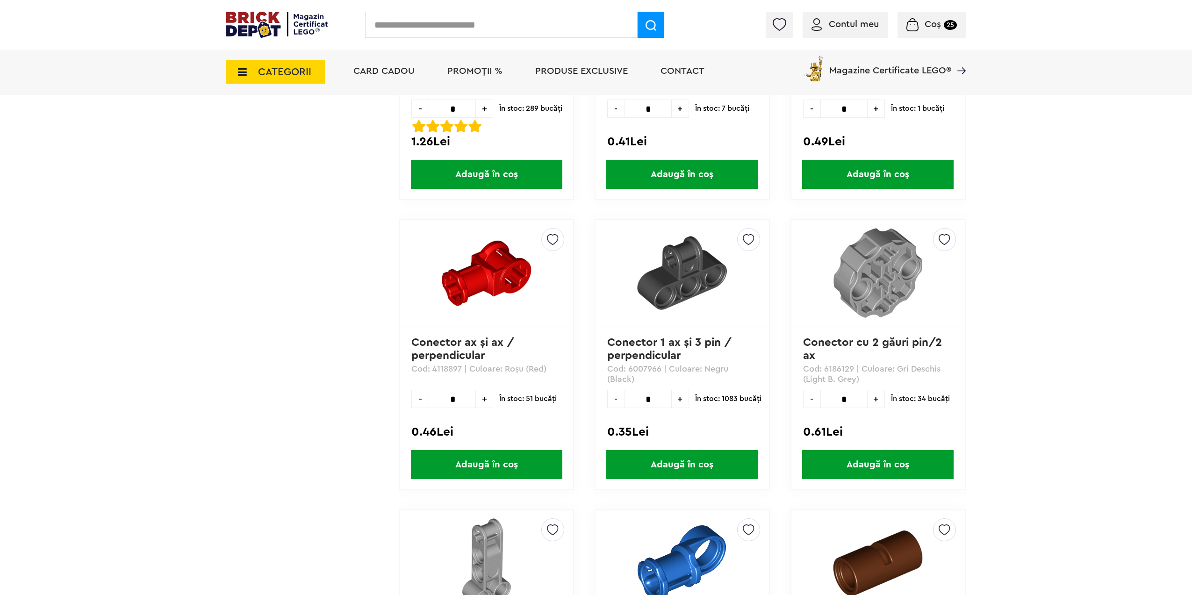
scroll to position [15784, 0]
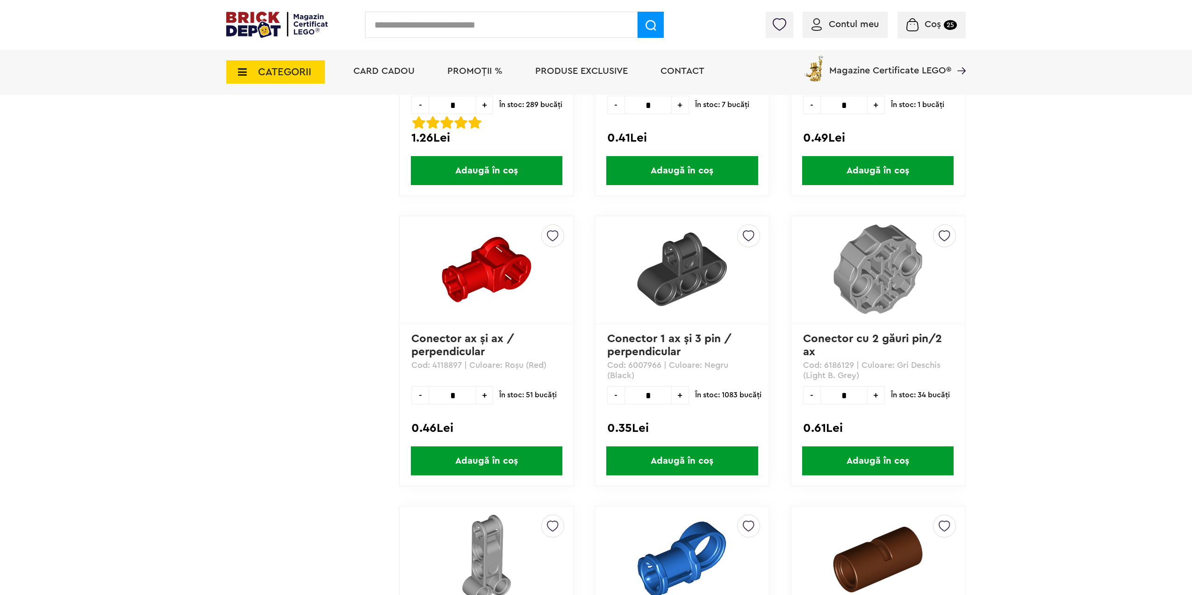
click at [658, 397] on input "*" at bounding box center [648, 395] width 47 height 18
type input "**"
click at [669, 457] on span "Adaugă în coș" at bounding box center [681, 460] width 151 height 29
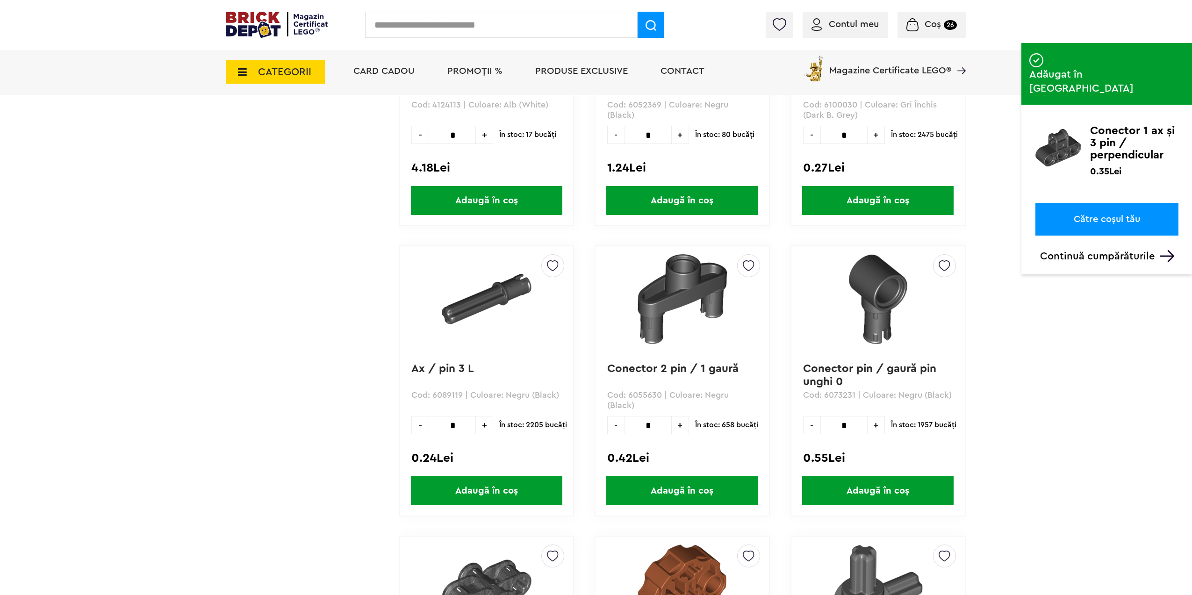
scroll to position [16626, 0]
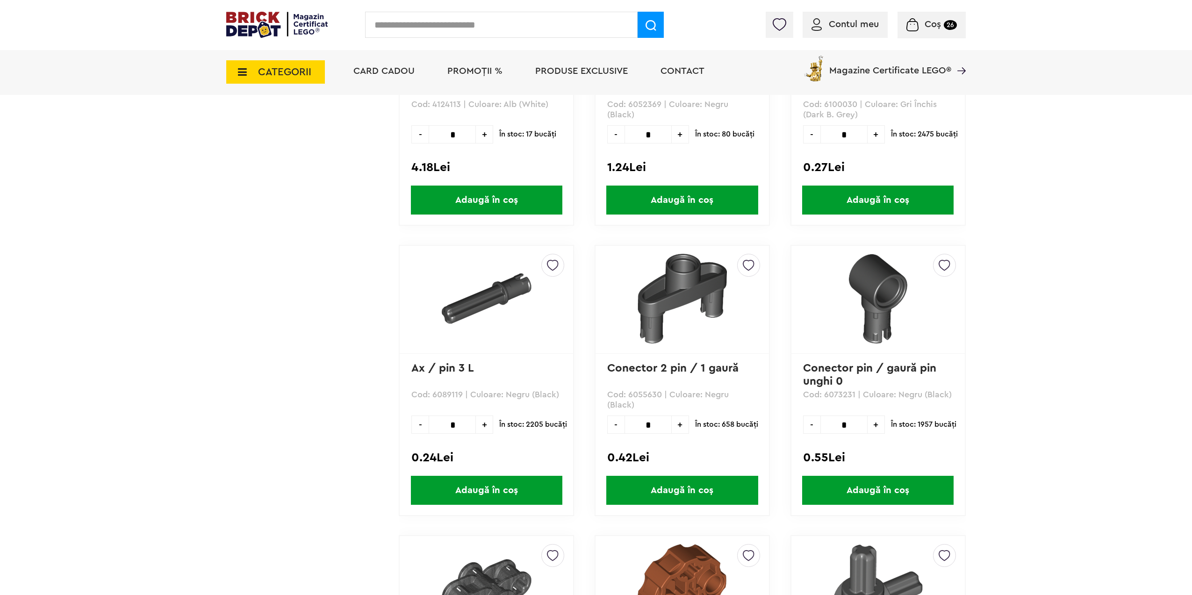
click at [859, 420] on input "*" at bounding box center [843, 425] width 47 height 18
type input "**"
click at [873, 491] on span "Adaugă în coș" at bounding box center [877, 490] width 151 height 29
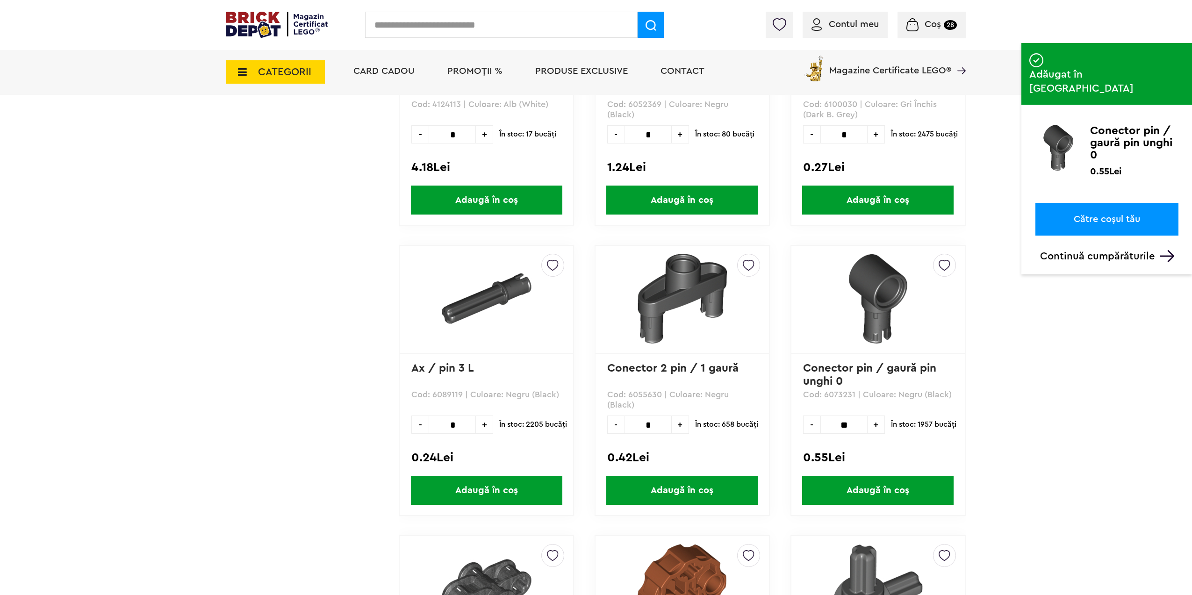
click at [457, 422] on input "*" at bounding box center [452, 425] width 47 height 18
type input "**"
click at [453, 492] on span "Adaugă în coș" at bounding box center [486, 490] width 151 height 29
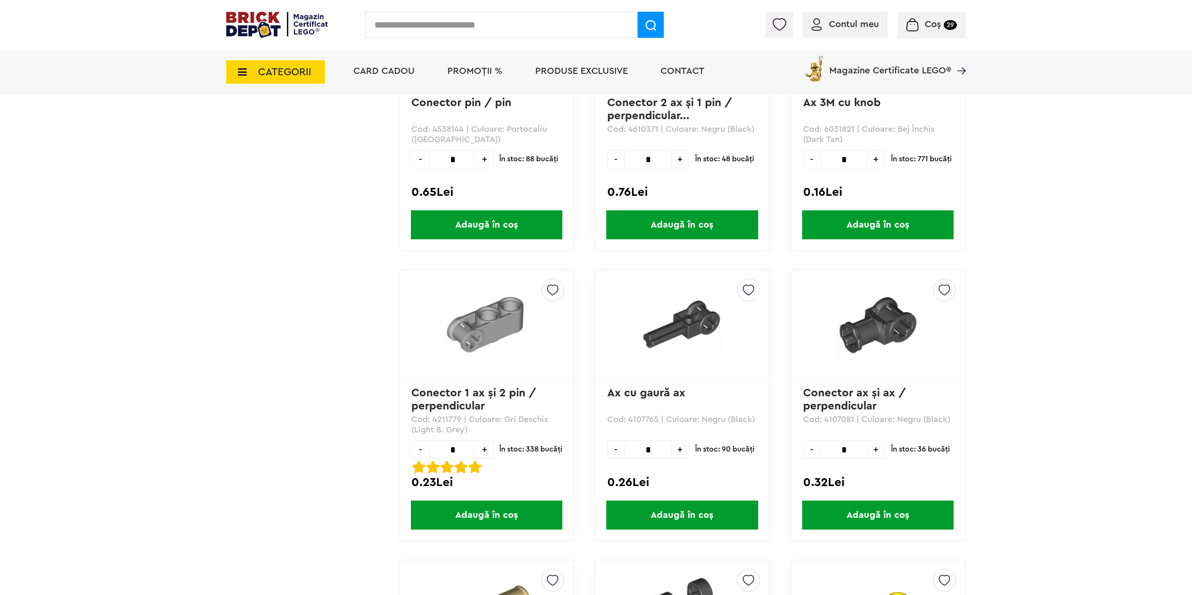
scroll to position [20085, 0]
click at [676, 448] on span "+" at bounding box center [680, 449] width 17 height 18
type input "*"
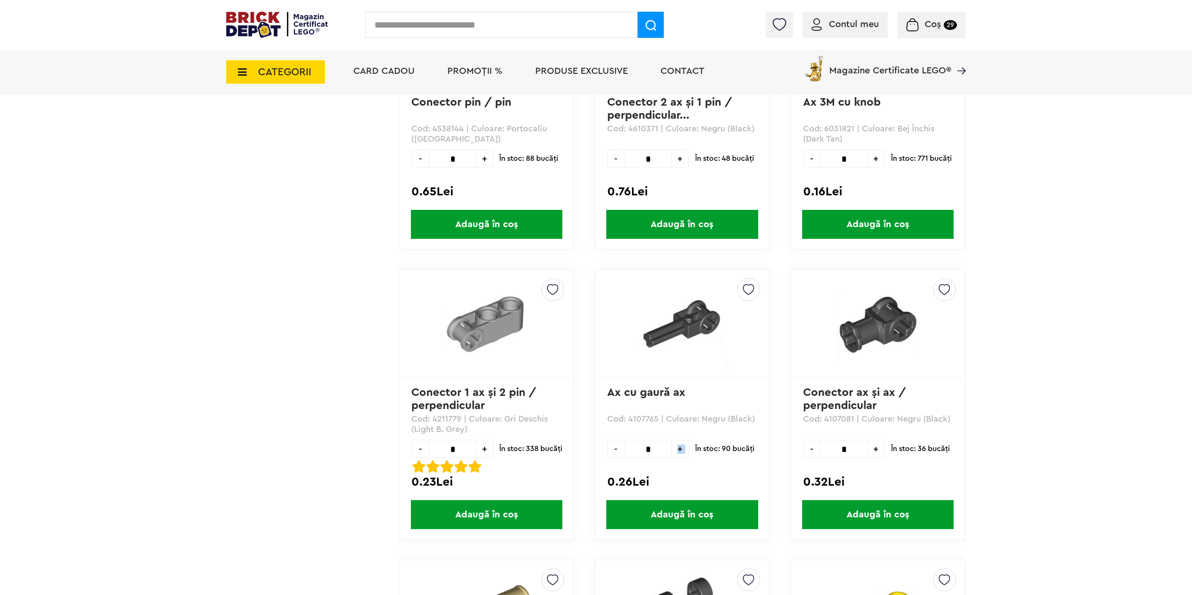
click at [678, 516] on span "Adaugă în coș" at bounding box center [681, 514] width 151 height 29
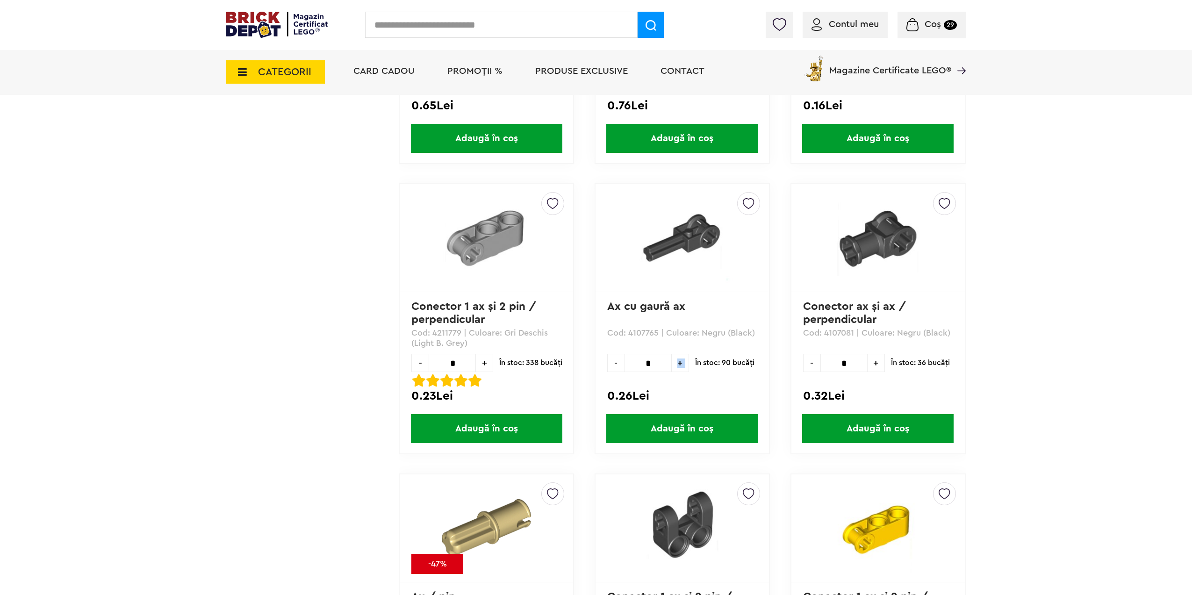
scroll to position [20179, 0]
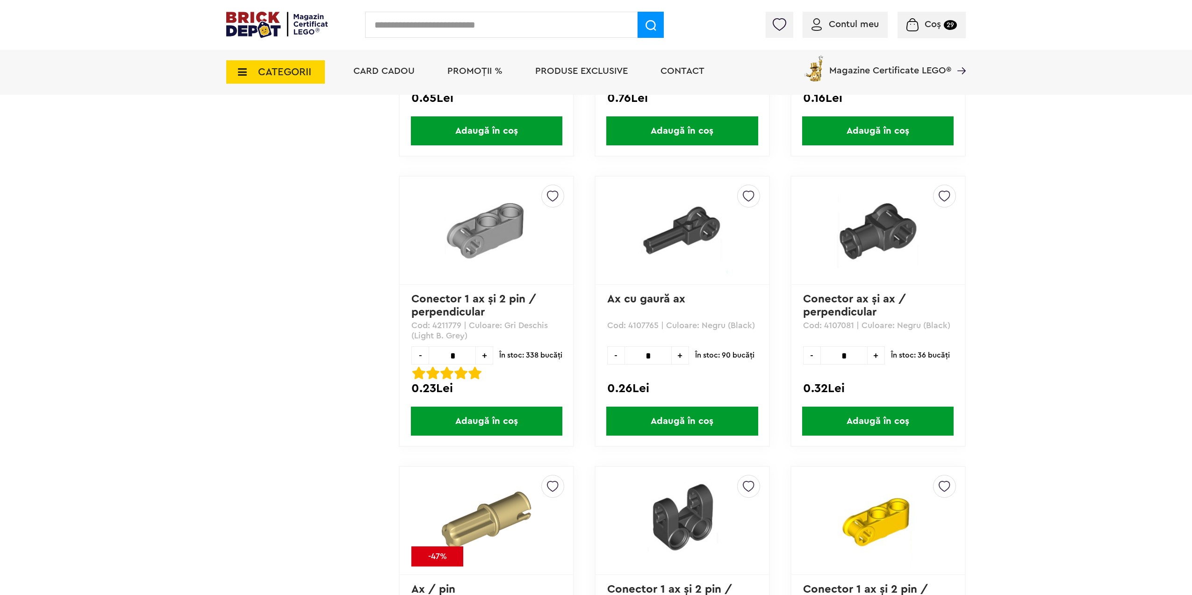
click at [856, 359] on input "*" at bounding box center [843, 355] width 47 height 18
type input "**"
click at [853, 423] on span "Adaugă în coș" at bounding box center [877, 421] width 151 height 29
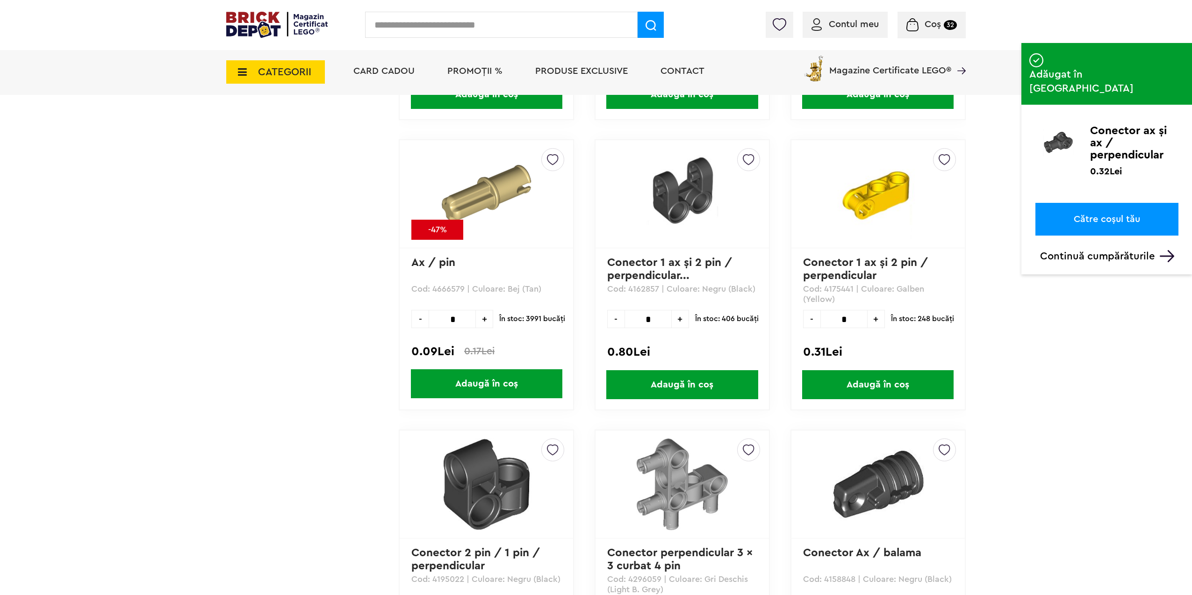
scroll to position [20506, 0]
click at [465, 321] on input "*" at bounding box center [452, 318] width 47 height 18
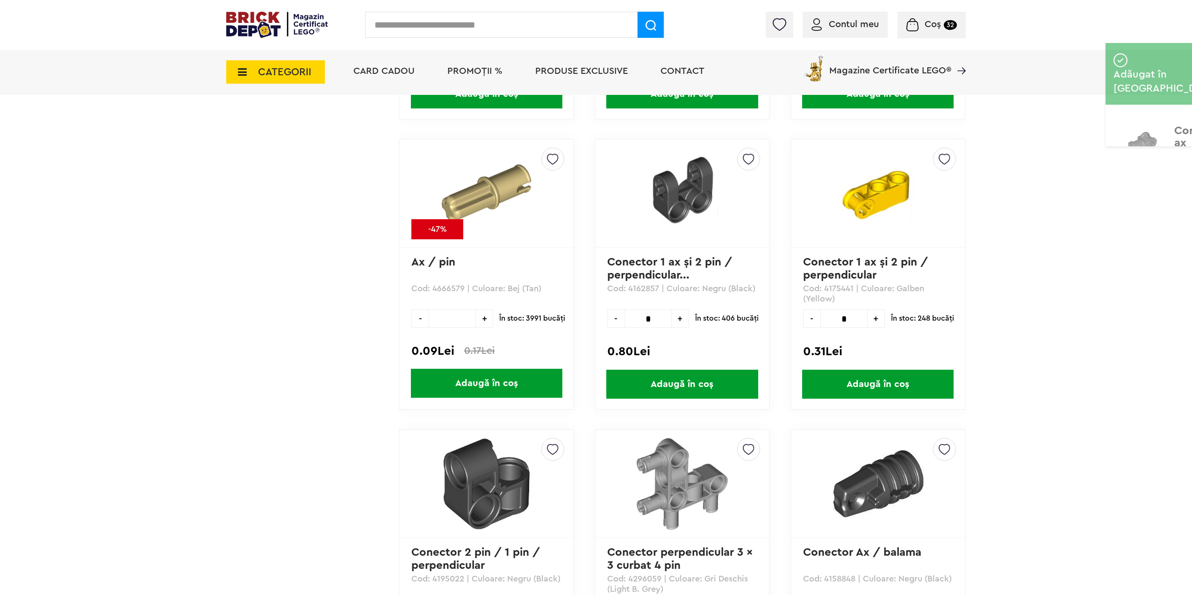
type input "*"
type input "**"
click at [470, 380] on span "Adaugă în coș" at bounding box center [486, 383] width 151 height 29
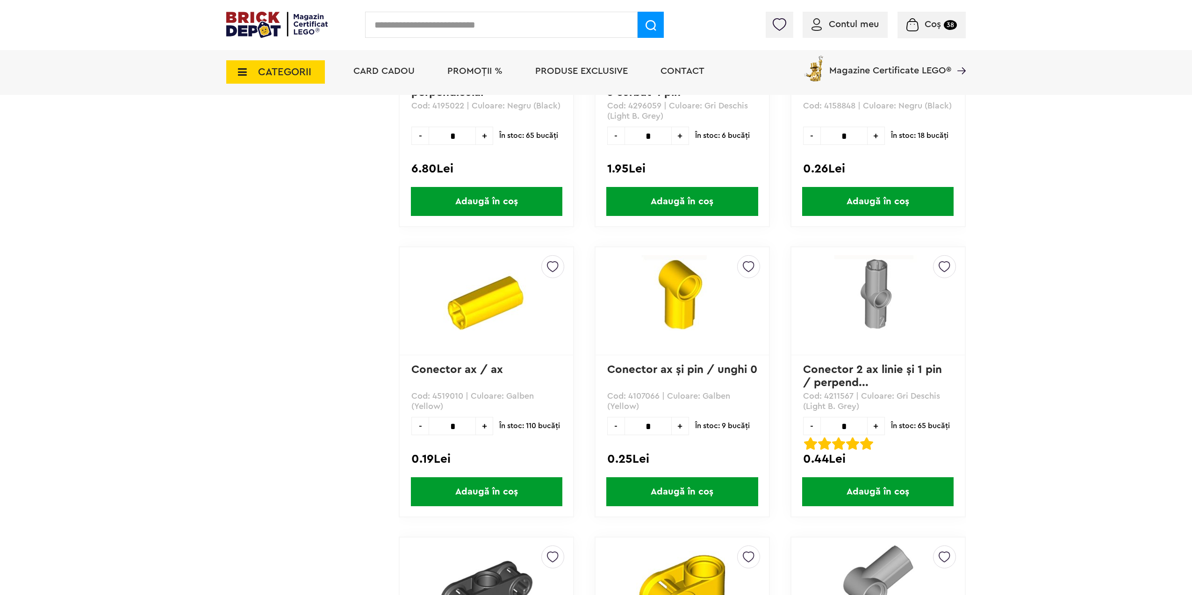
scroll to position [21020, 0]
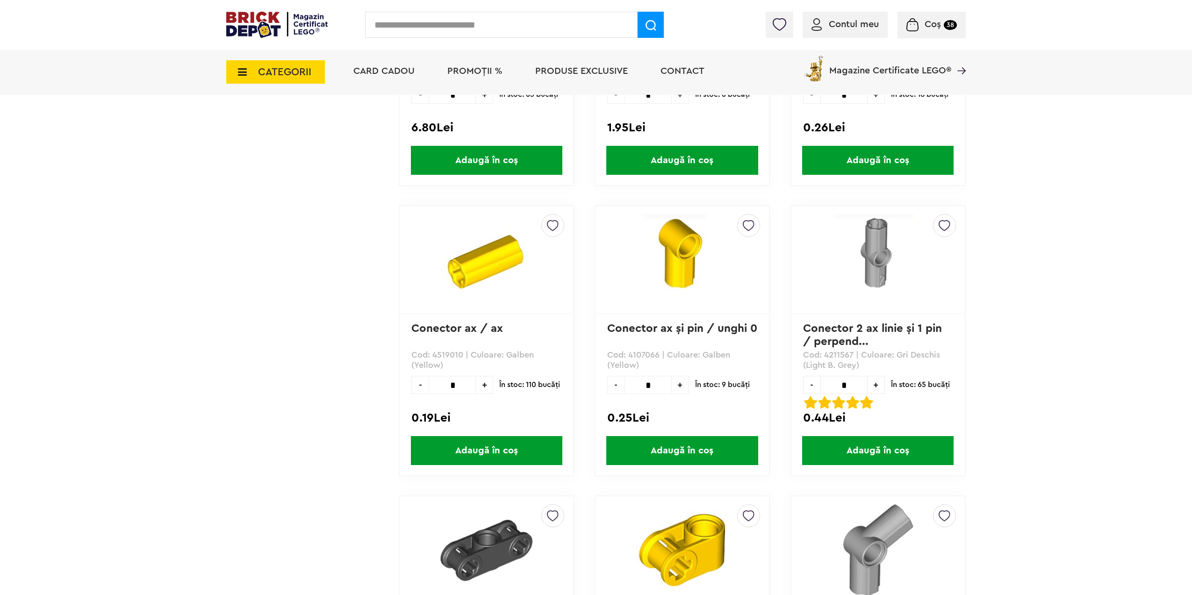
click at [665, 385] on input "*" at bounding box center [648, 385] width 47 height 18
type input "**"
click at [651, 460] on span "Adaugă în coș" at bounding box center [681, 450] width 151 height 29
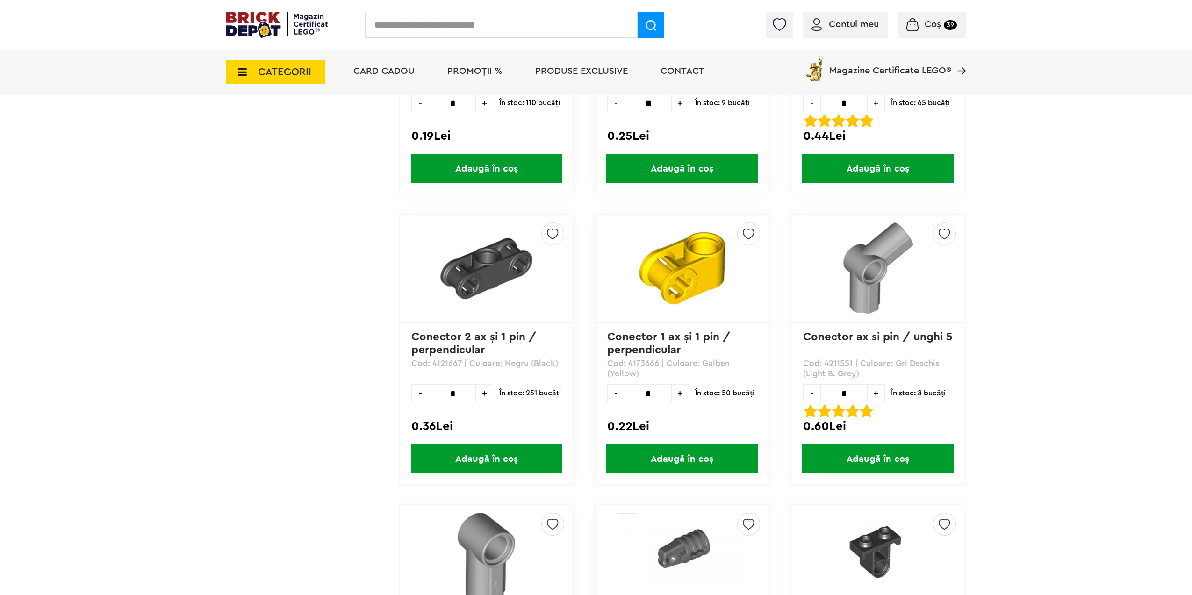
scroll to position [21441, 0]
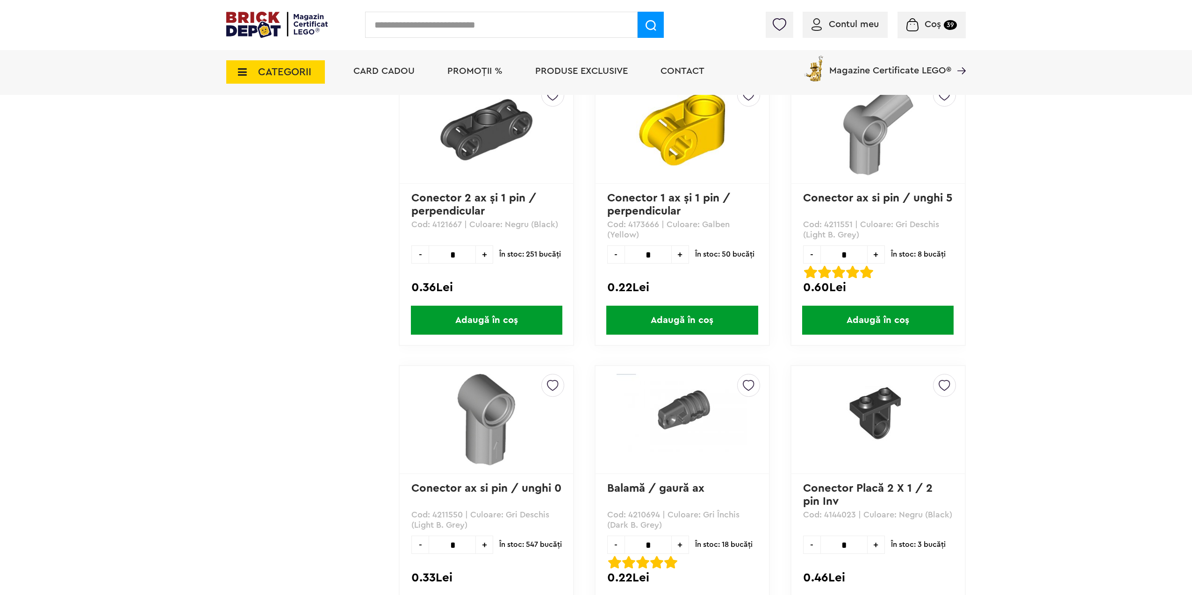
click at [662, 254] on input "*" at bounding box center [648, 254] width 47 height 18
type input "*"
type input "**"
click at [663, 324] on span "Adaugă în coș" at bounding box center [681, 320] width 151 height 29
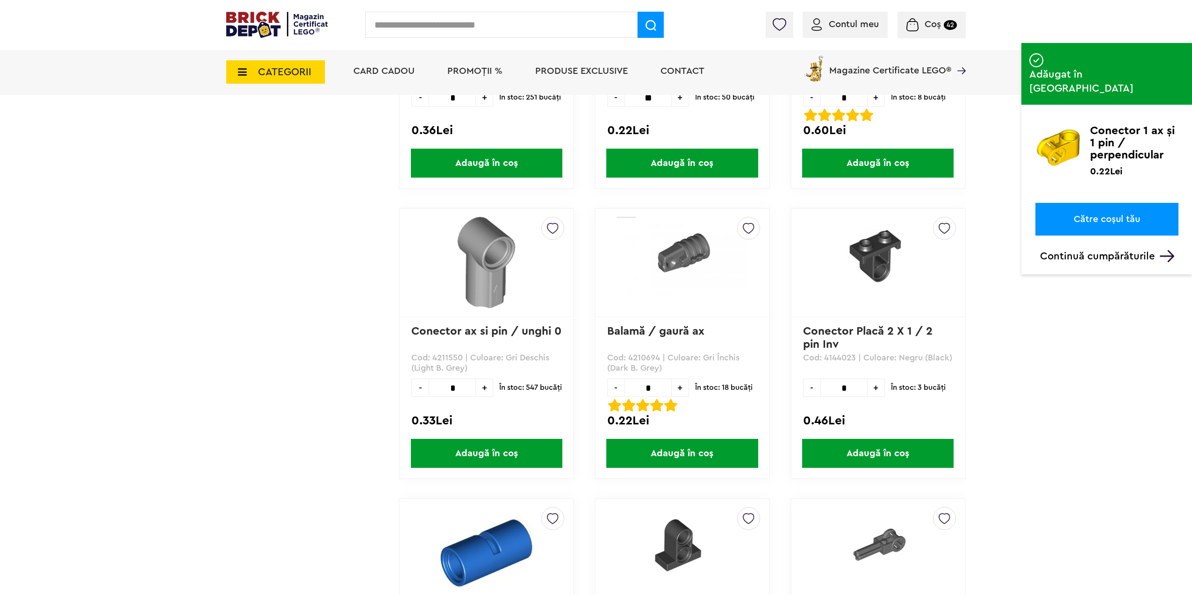
scroll to position [21628, 0]
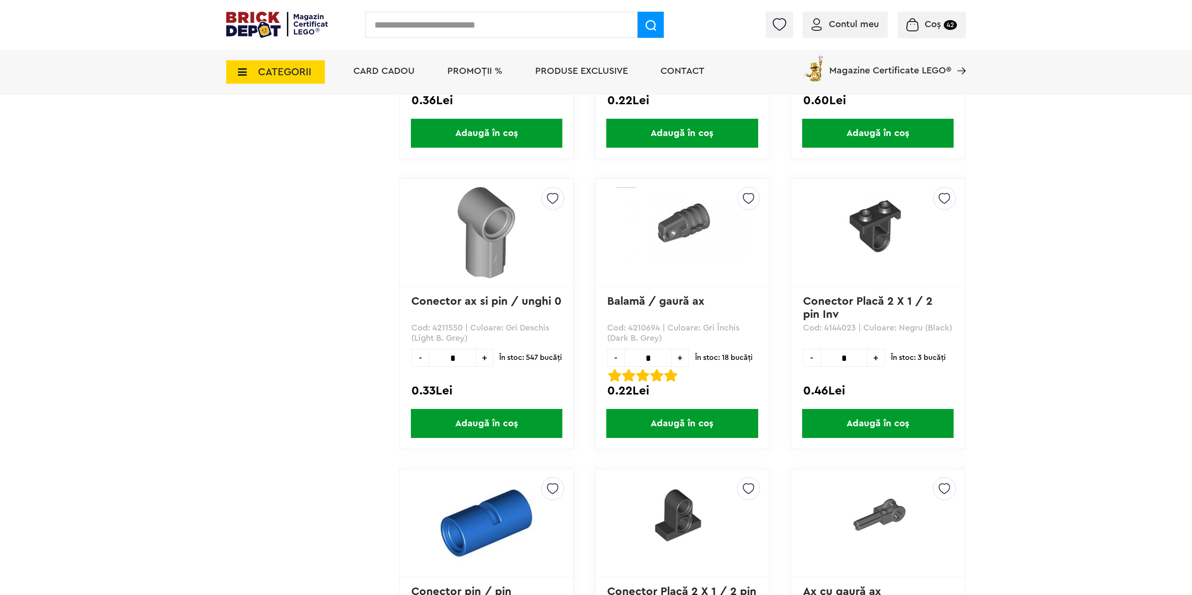
click at [854, 354] on input "*" at bounding box center [843, 358] width 47 height 18
type input "*"
click at [850, 426] on span "Adaugă în coș" at bounding box center [877, 423] width 151 height 29
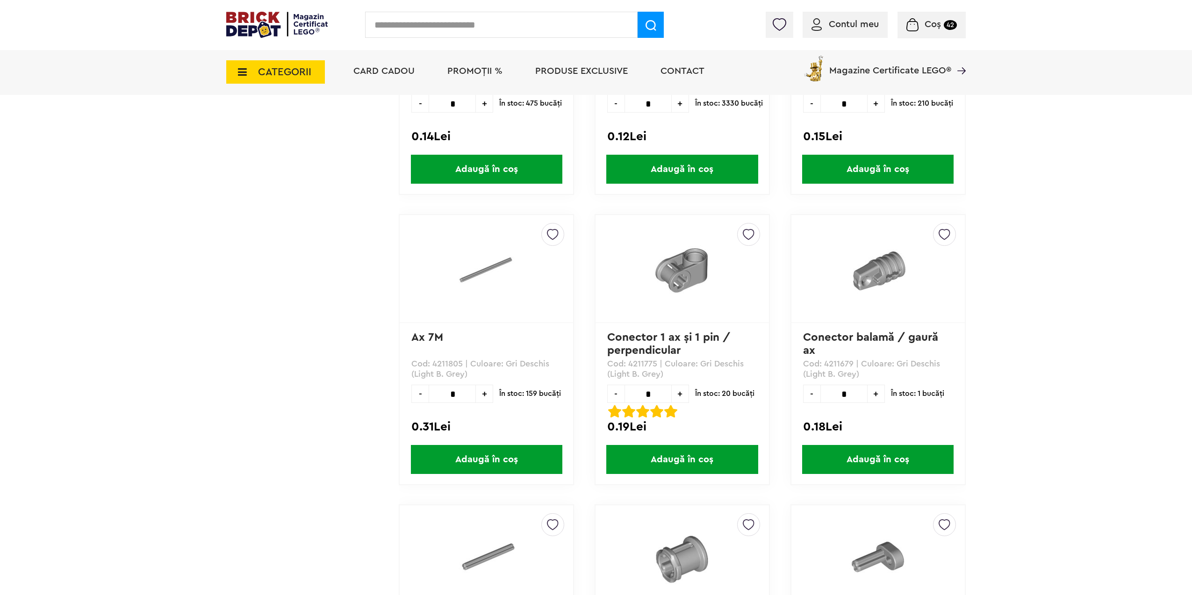
scroll to position [25368, 0]
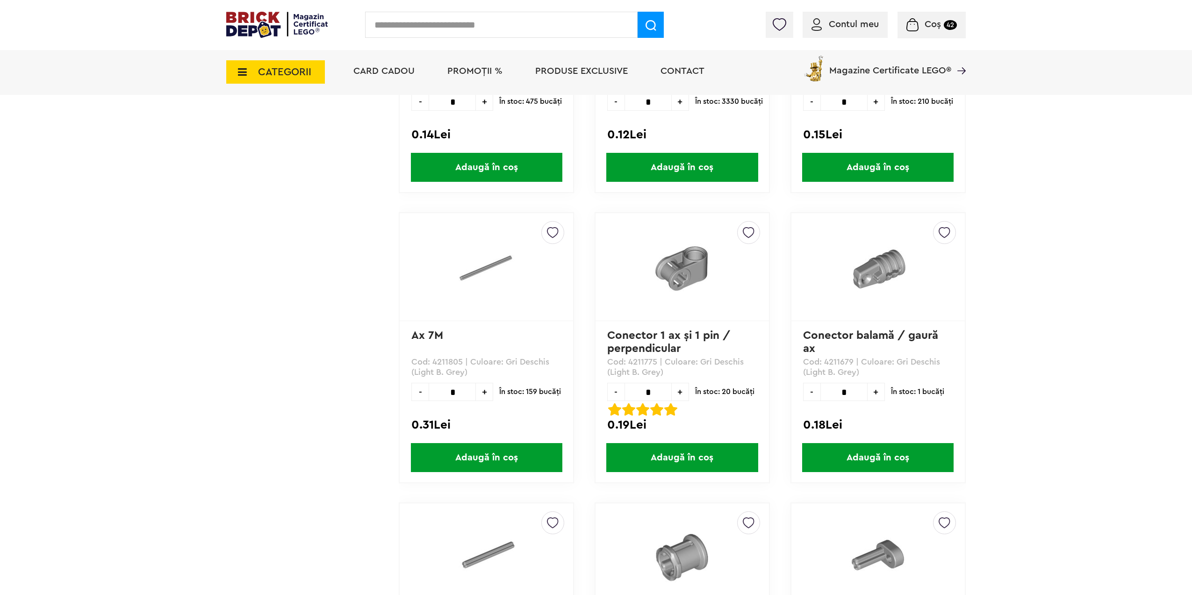
click at [659, 394] on input "*" at bounding box center [648, 392] width 47 height 18
type input "**"
click at [663, 457] on span "Adaugă în coș" at bounding box center [681, 457] width 151 height 29
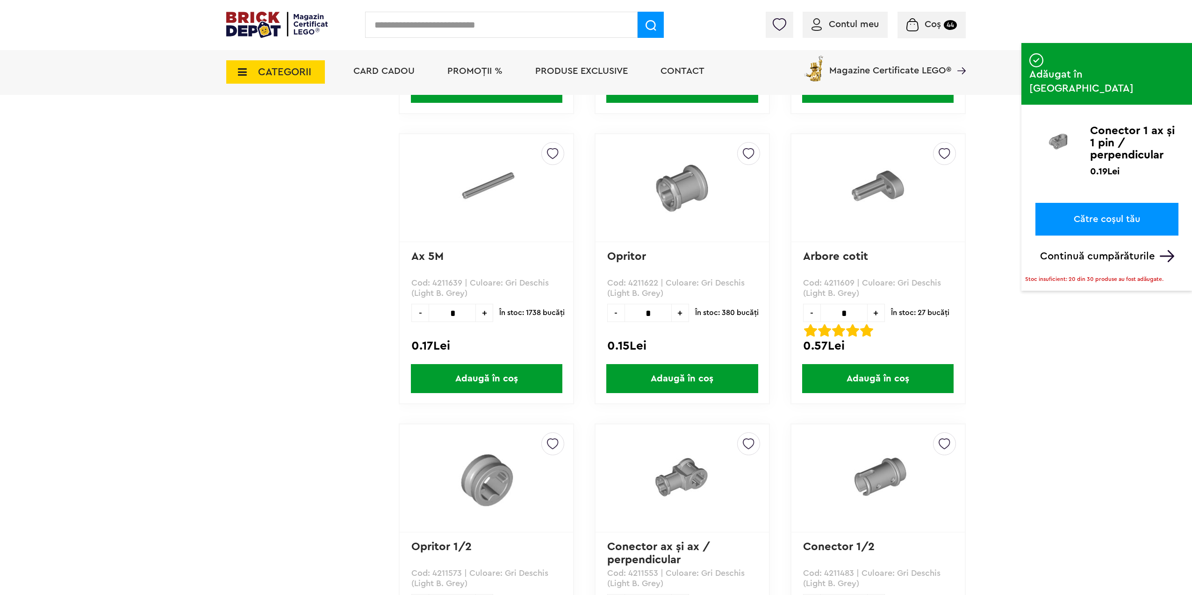
scroll to position [25742, 0]
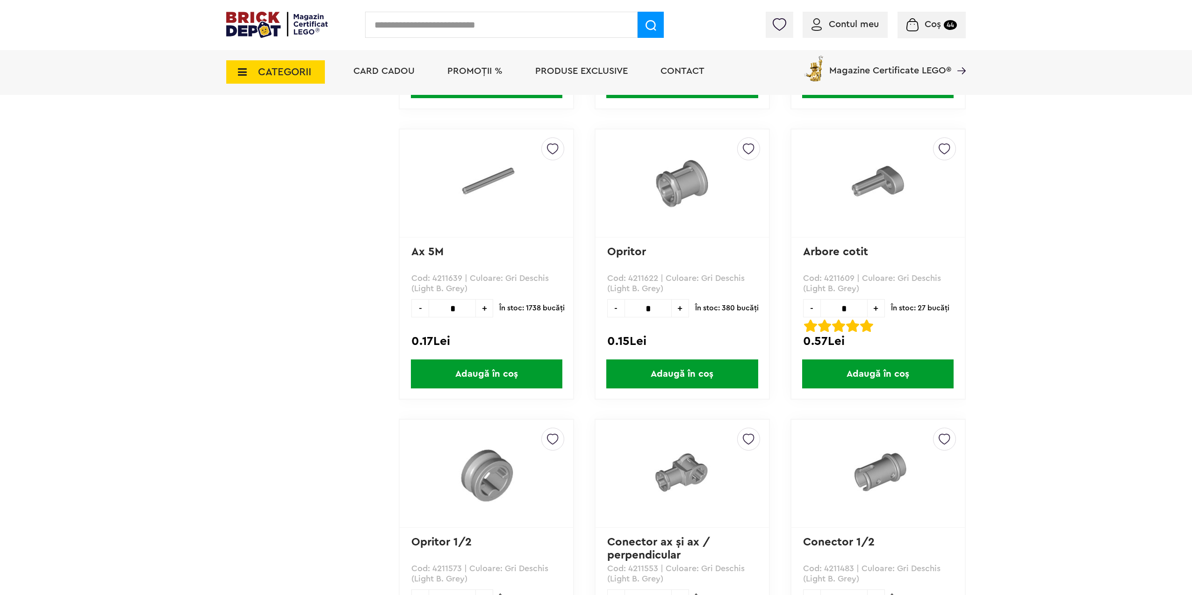
click at [663, 311] on input "*" at bounding box center [648, 308] width 47 height 18
type input "**"
click at [656, 372] on span "Adaugă în coș" at bounding box center [681, 373] width 151 height 29
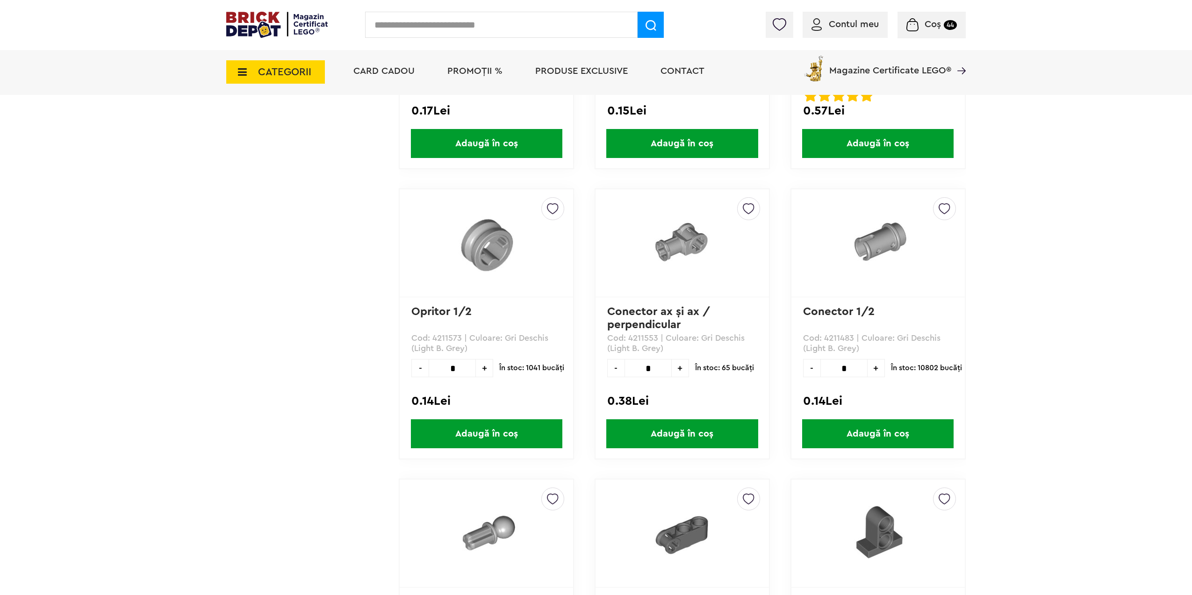
scroll to position [25976, 0]
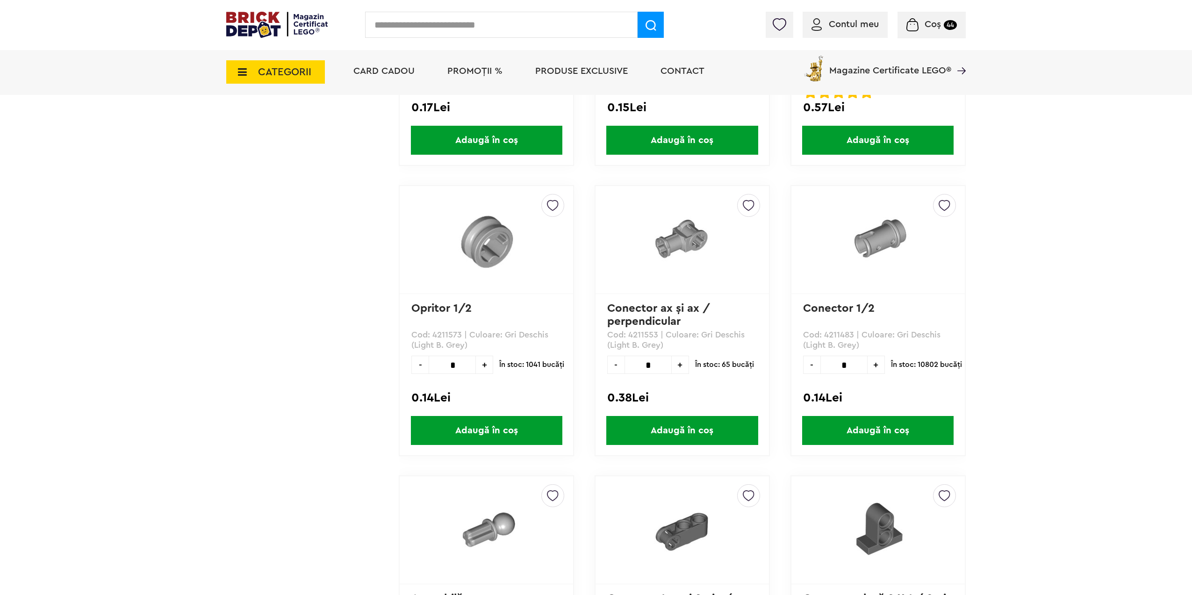
click at [857, 373] on input "*" at bounding box center [843, 365] width 47 height 18
type input "**"
click at [846, 436] on span "Adaugă în coș" at bounding box center [877, 430] width 151 height 29
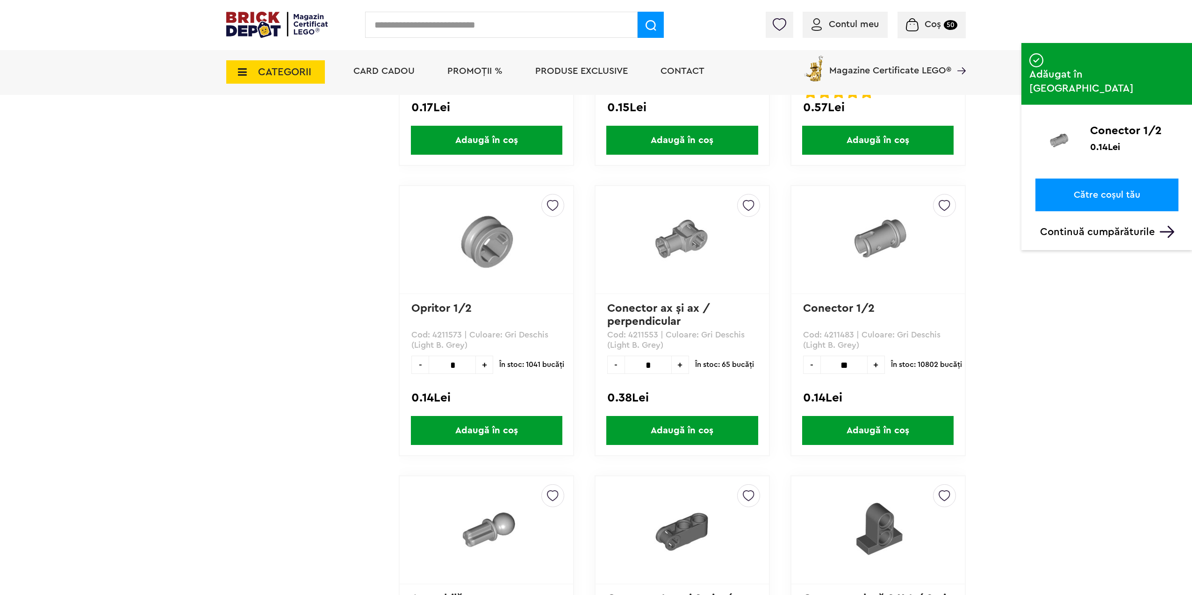
click at [654, 368] on input "*" at bounding box center [648, 365] width 47 height 18
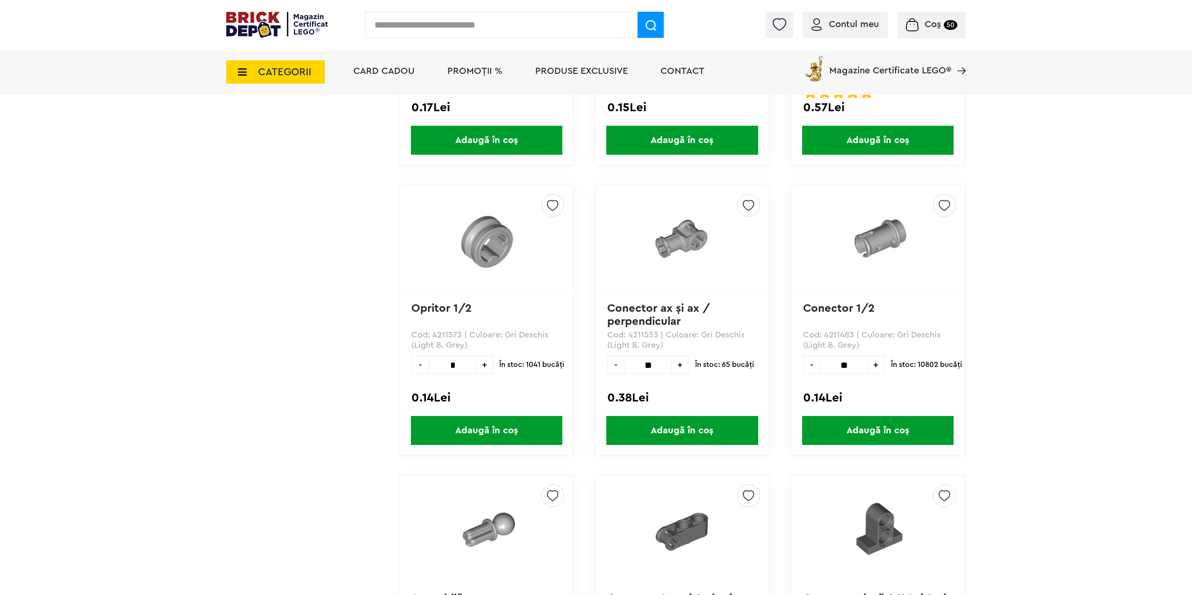
type input "**"
click at [662, 437] on span "Adaugă în coș" at bounding box center [681, 430] width 151 height 29
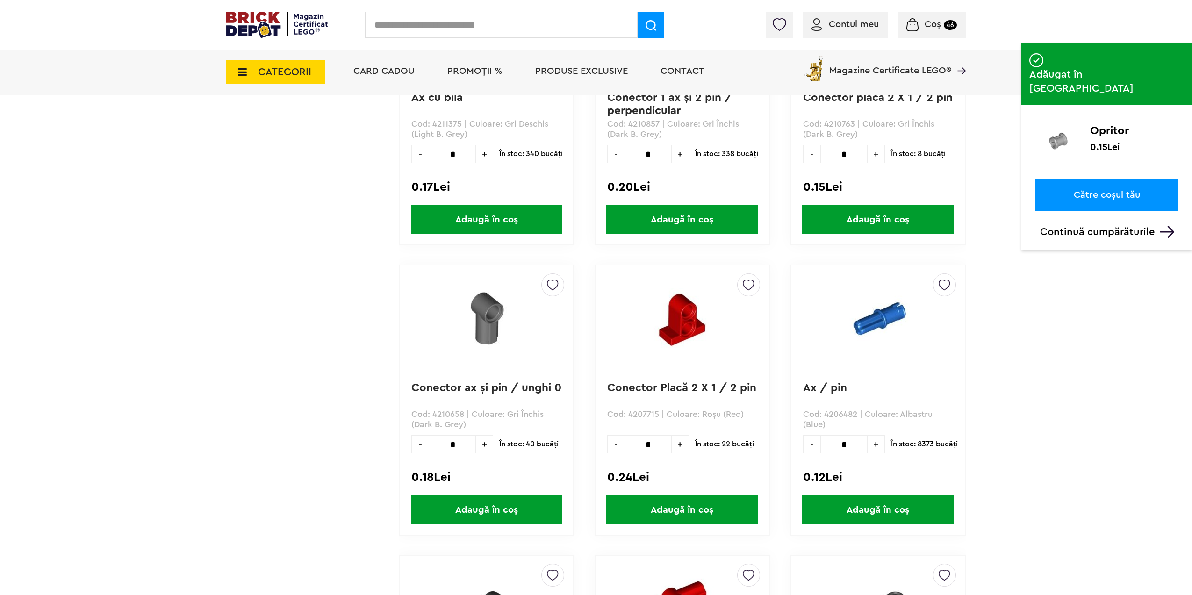
scroll to position [26490, 0]
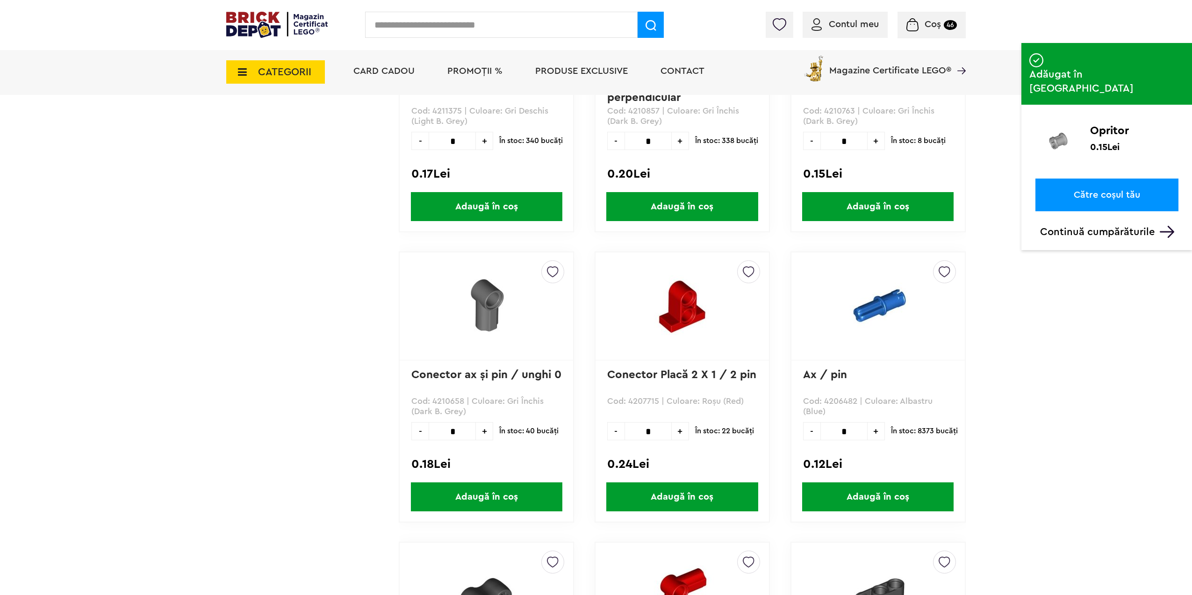
click at [461, 425] on input "*" at bounding box center [452, 431] width 47 height 18
type input "**"
click at [440, 500] on span "Adaugă în coș" at bounding box center [486, 496] width 151 height 29
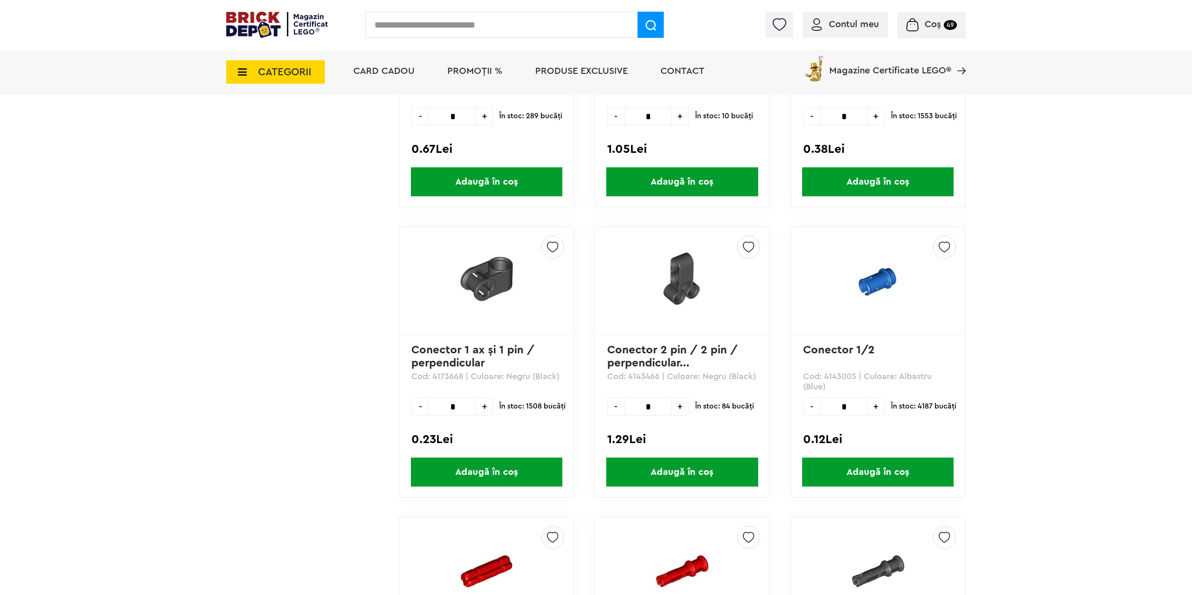
scroll to position [27098, 0]
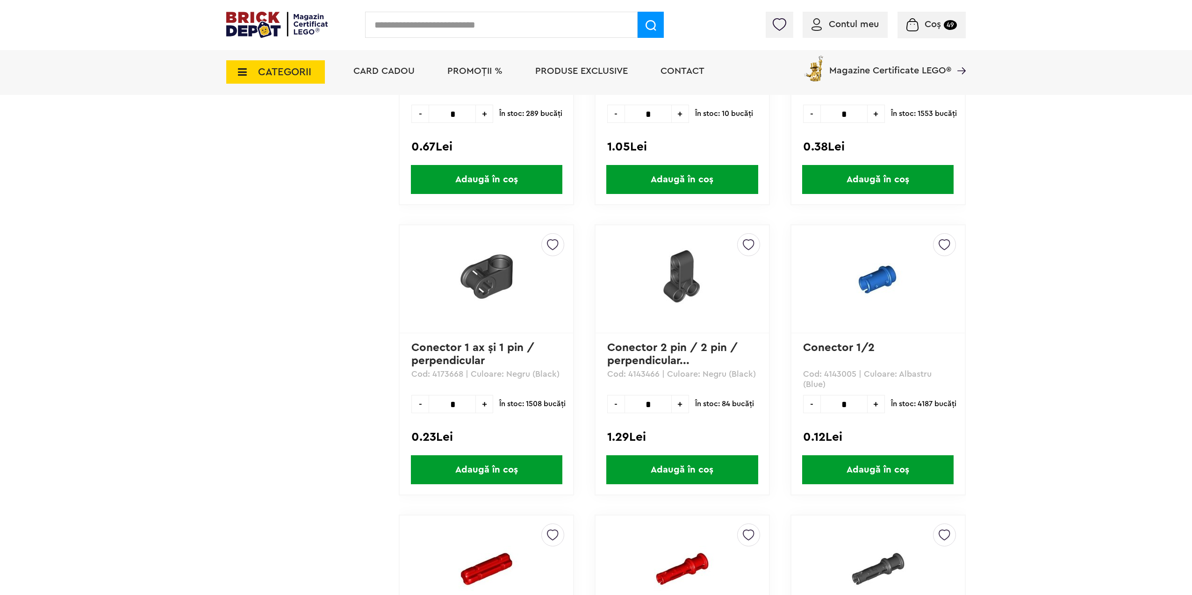
click at [457, 403] on input "*" at bounding box center [452, 404] width 47 height 18
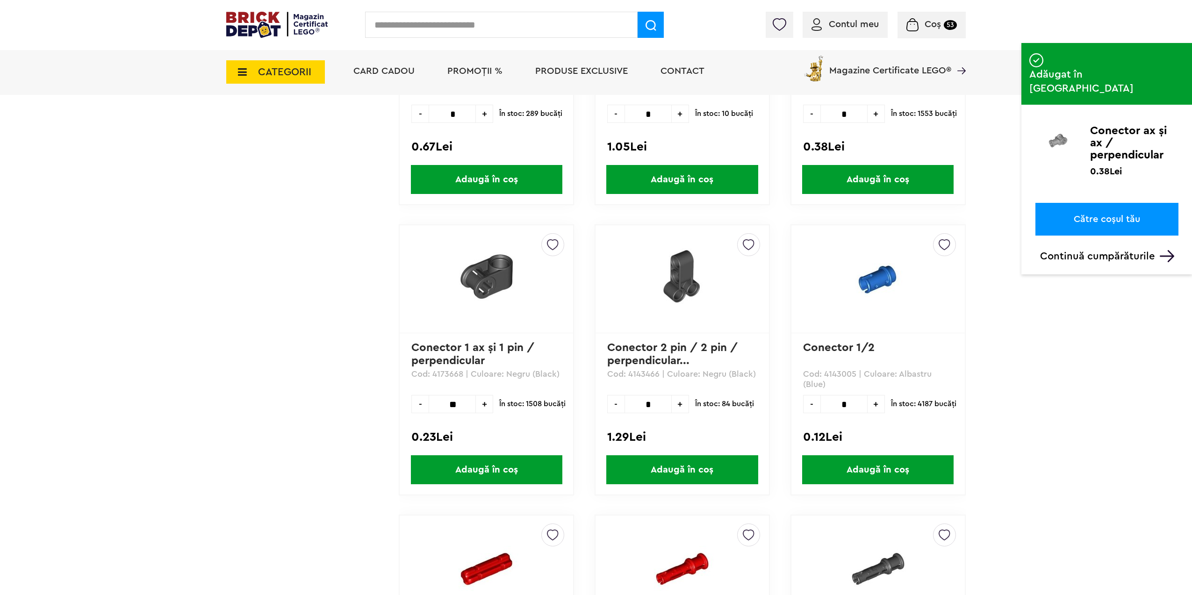
type input "**"
click at [468, 466] on span "Adaugă în coș" at bounding box center [486, 469] width 151 height 29
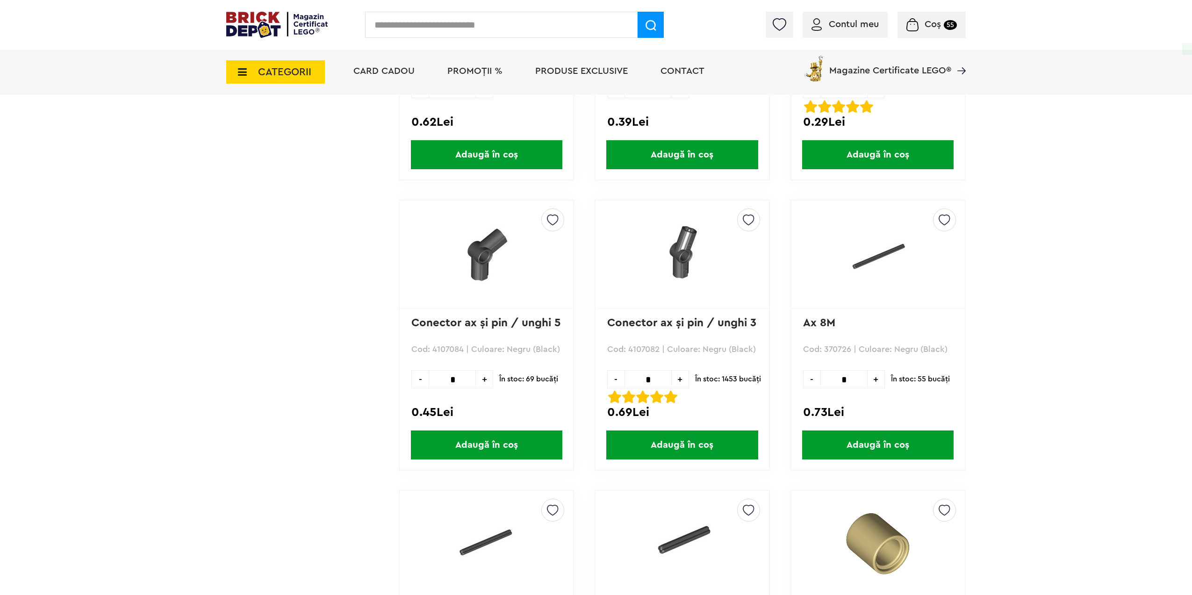
scroll to position [28360, 0]
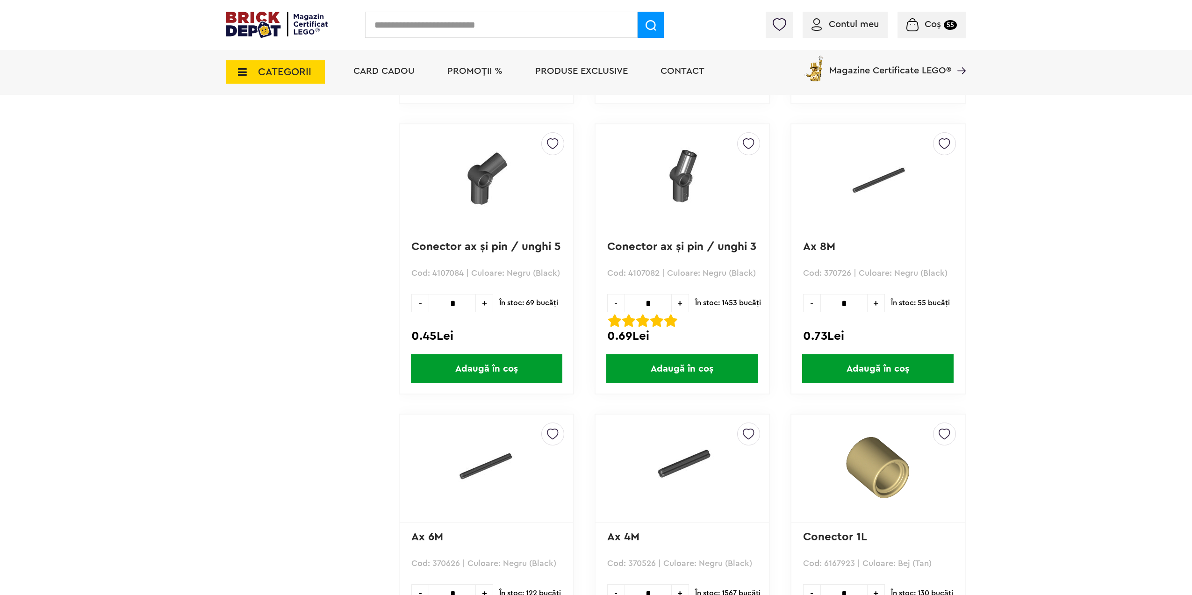
click at [859, 304] on input "*" at bounding box center [843, 303] width 47 height 18
type input "*"
click at [862, 365] on span "Adaugă în coș" at bounding box center [877, 368] width 151 height 29
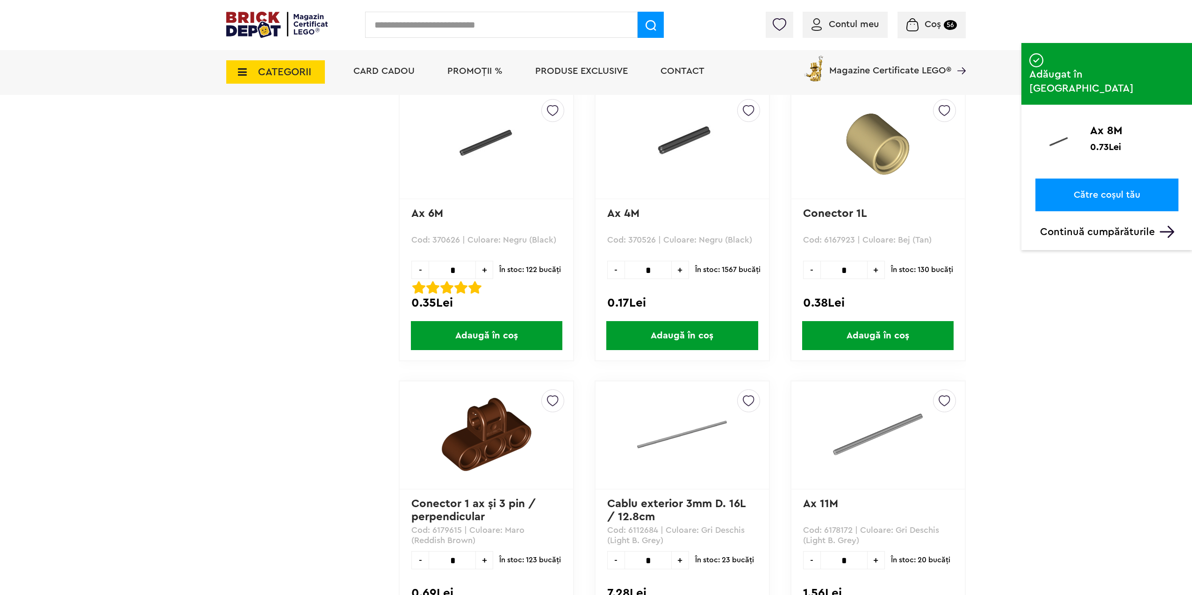
scroll to position [28687, 0]
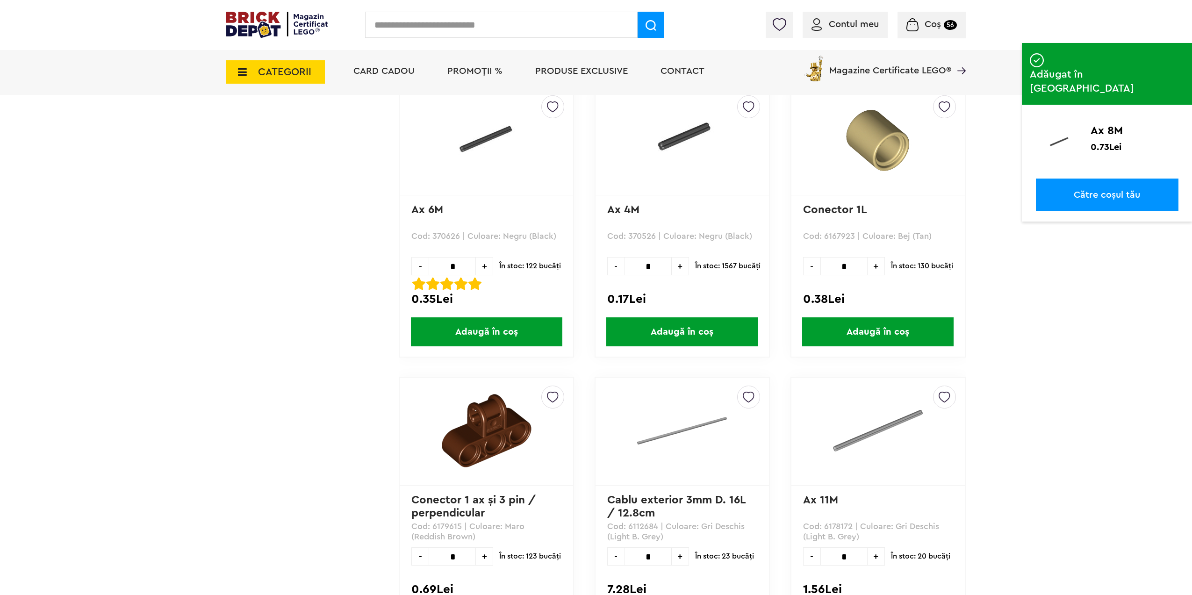
click at [663, 266] on input "*" at bounding box center [648, 266] width 47 height 18
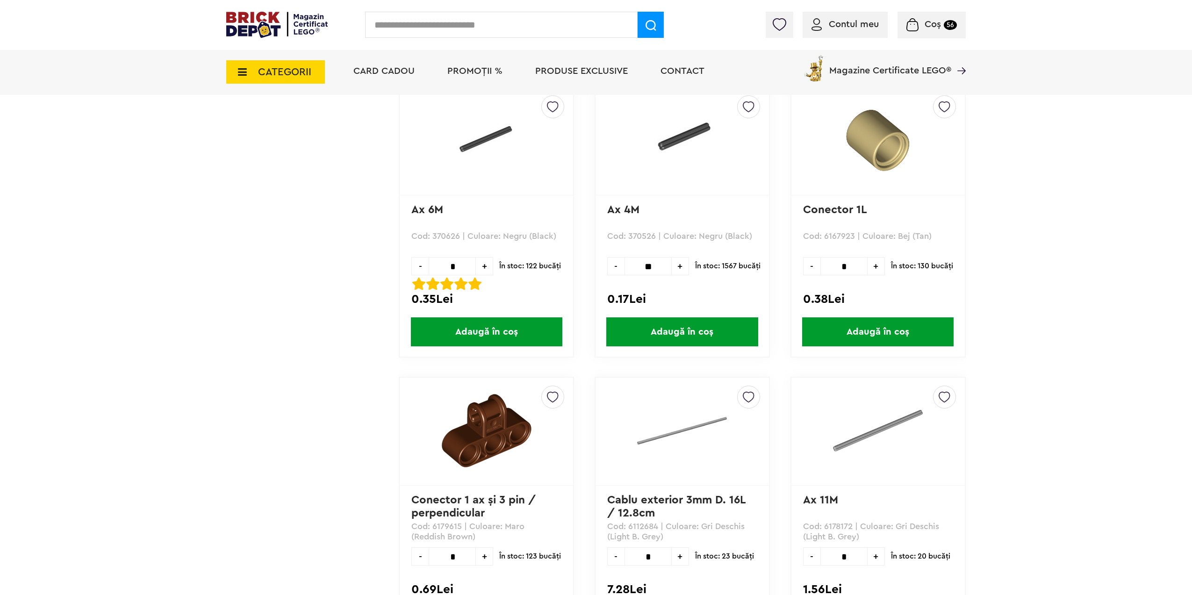
type input "**"
click at [637, 321] on span "Adaugă în coș" at bounding box center [681, 331] width 151 height 29
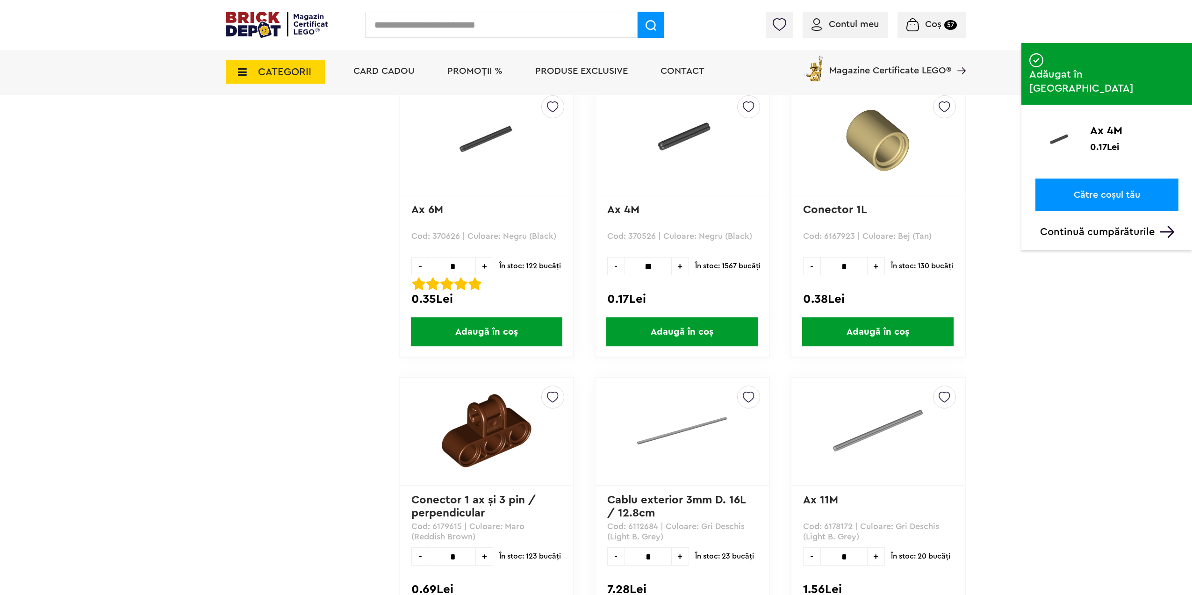
click at [459, 263] on input "*" at bounding box center [452, 266] width 47 height 18
type input "*"
click at [457, 326] on span "Adaugă în coș" at bounding box center [486, 331] width 151 height 29
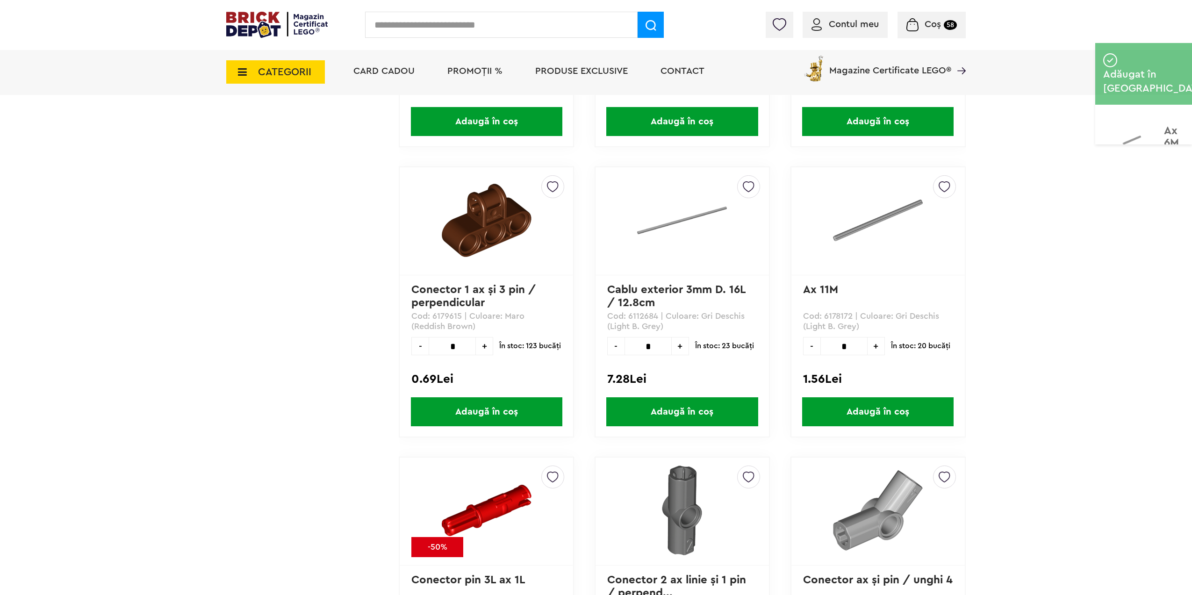
scroll to position [28921, 0]
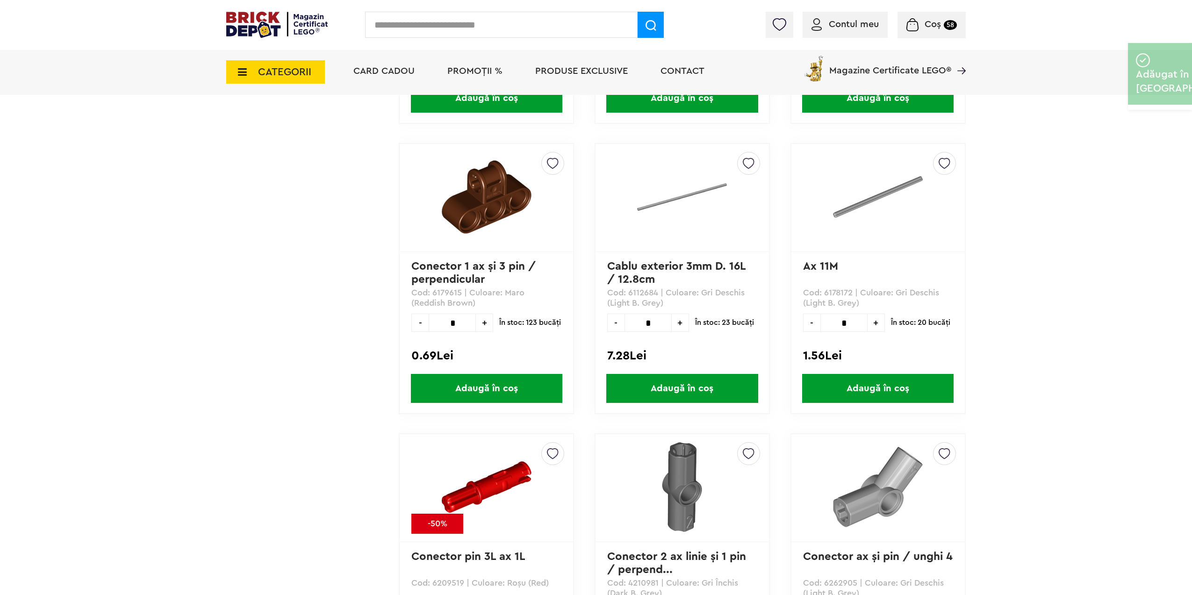
click at [858, 322] on input "*" at bounding box center [843, 323] width 47 height 18
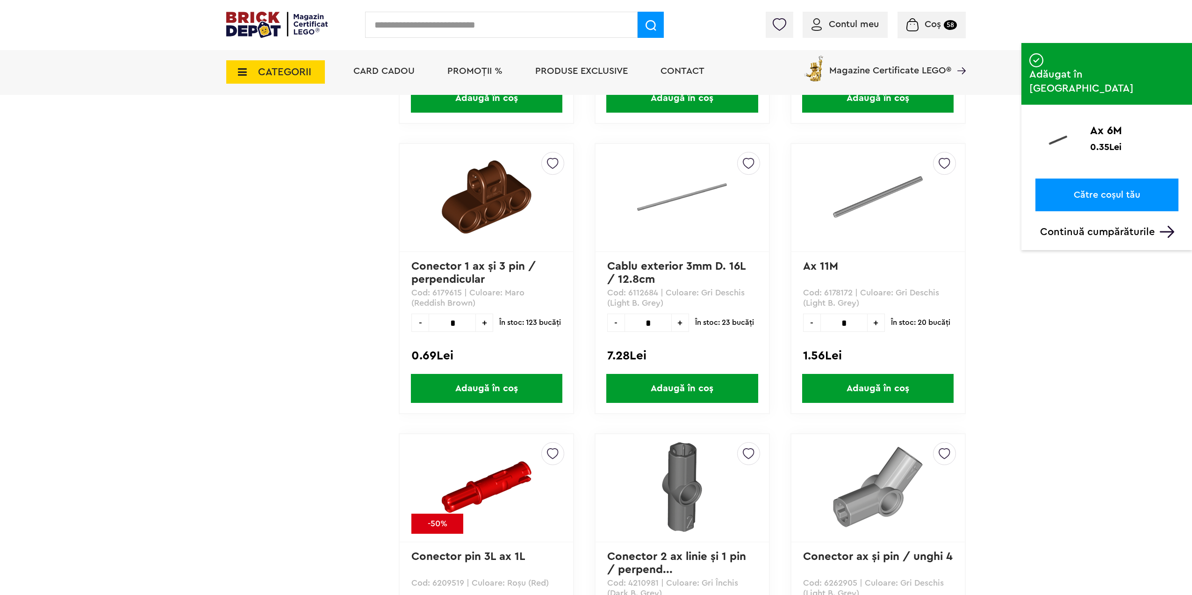
type input "*"
click at [831, 396] on span "Adaugă în coș" at bounding box center [877, 388] width 151 height 29
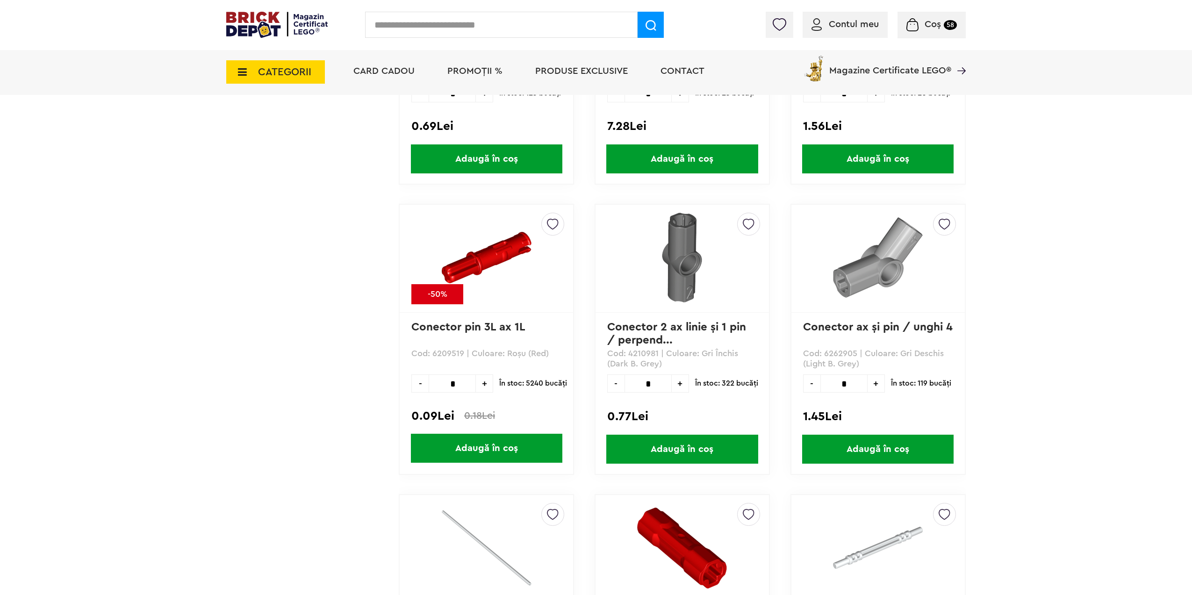
scroll to position [29155, 0]
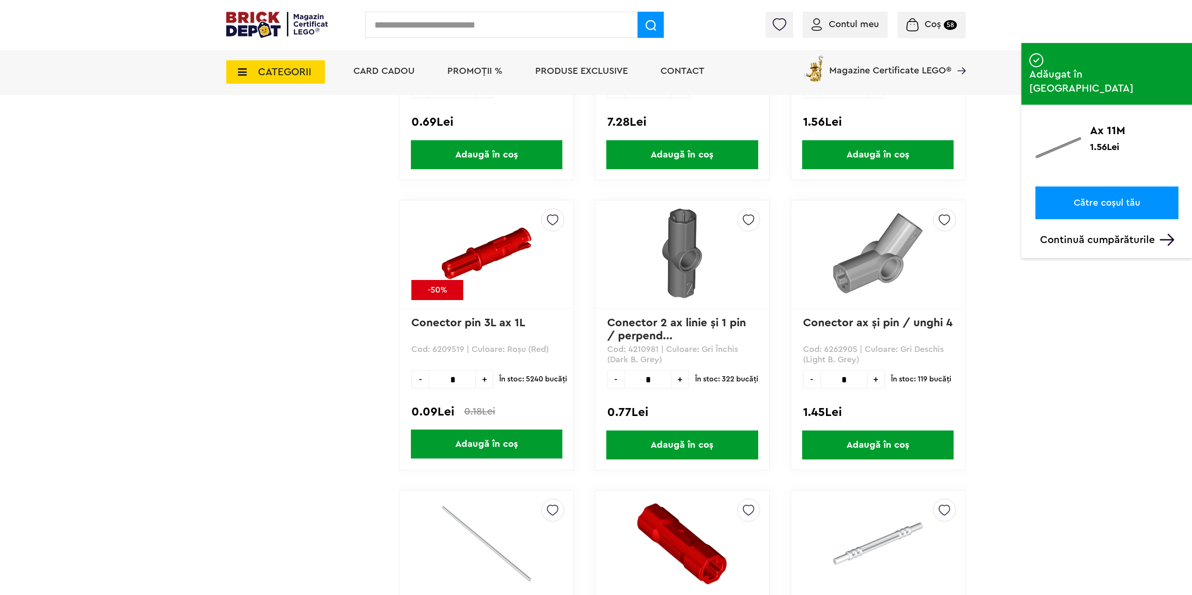
drag, startPoint x: 458, startPoint y: 379, endPoint x: 476, endPoint y: 369, distance: 20.9
click at [459, 379] on input "*" at bounding box center [452, 379] width 47 height 18
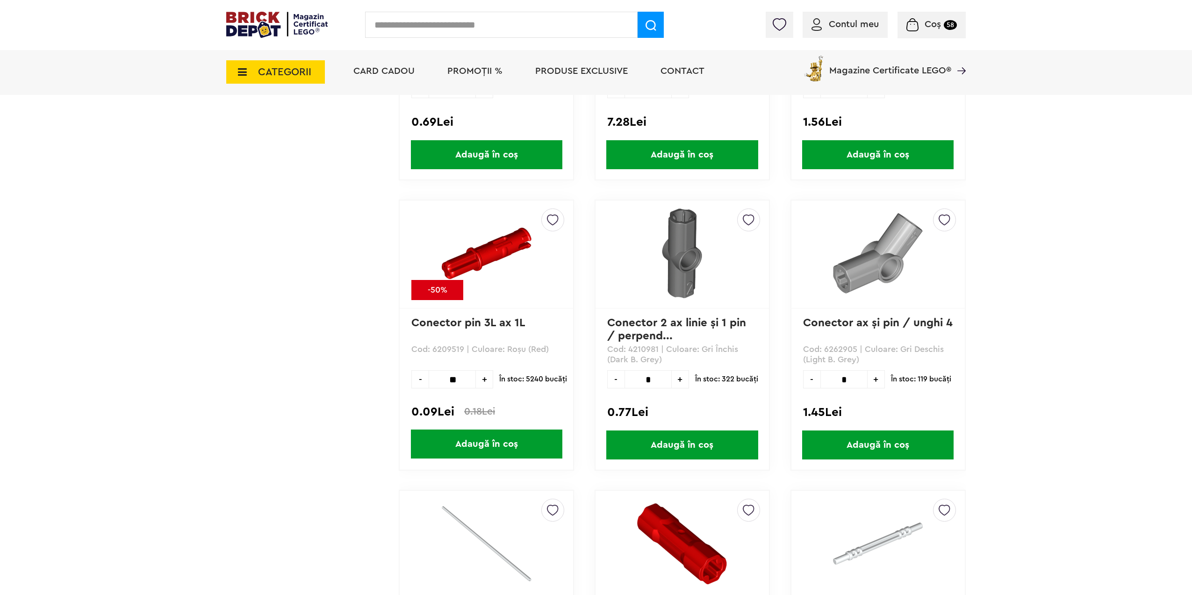
type input "**"
click at [454, 443] on span "Adaugă în coș" at bounding box center [486, 444] width 151 height 29
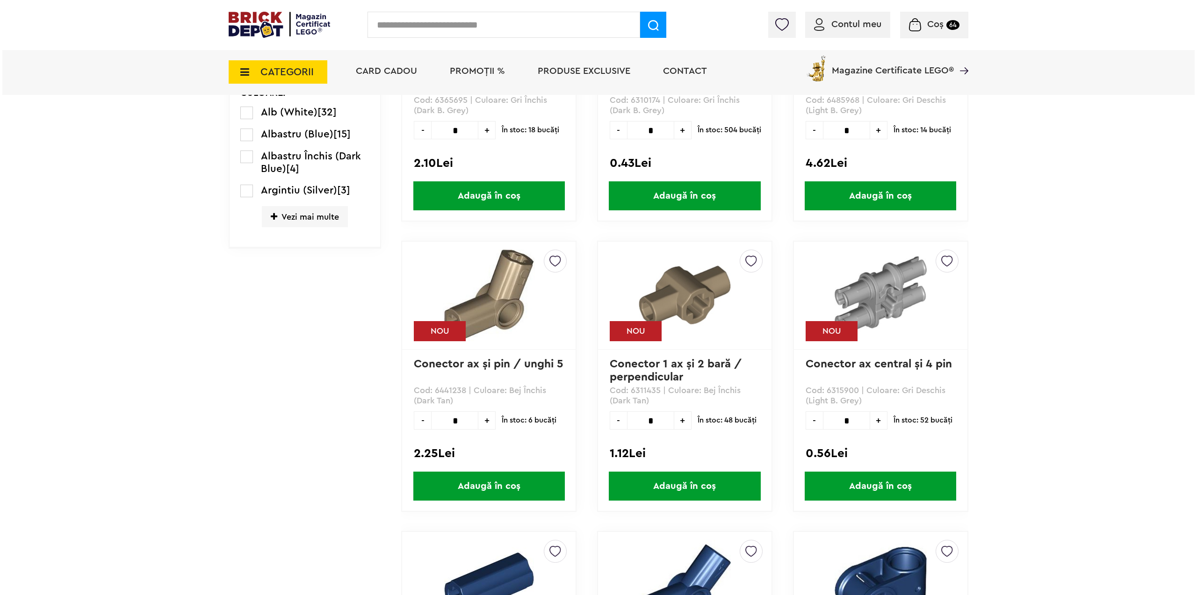
scroll to position [0, 0]
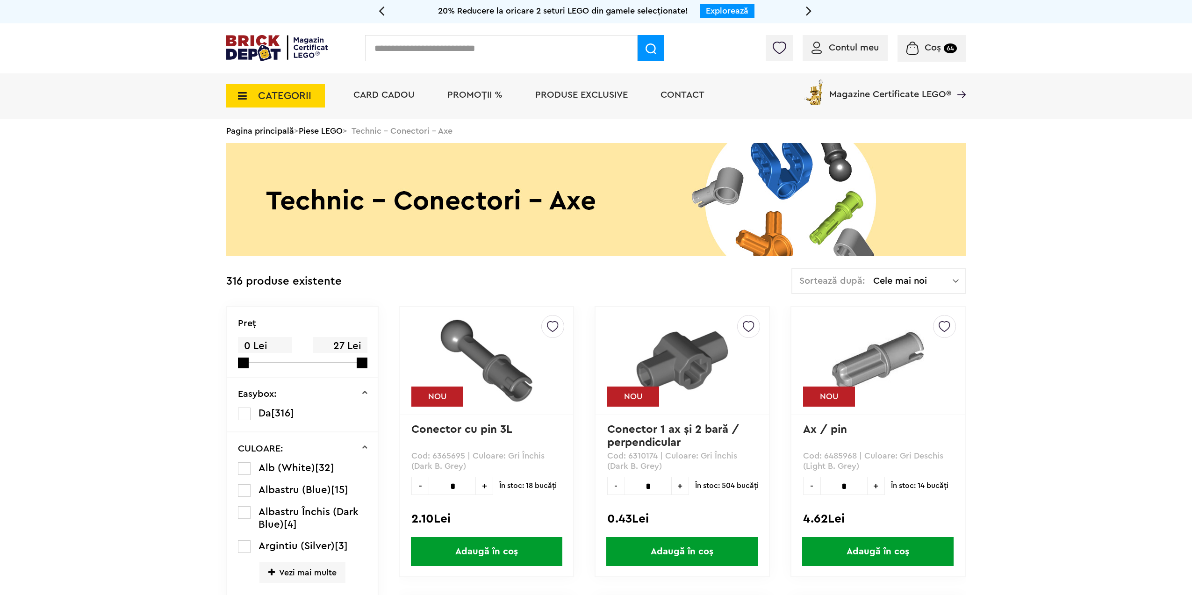
click at [267, 91] on span "CATEGORII" at bounding box center [284, 96] width 53 height 10
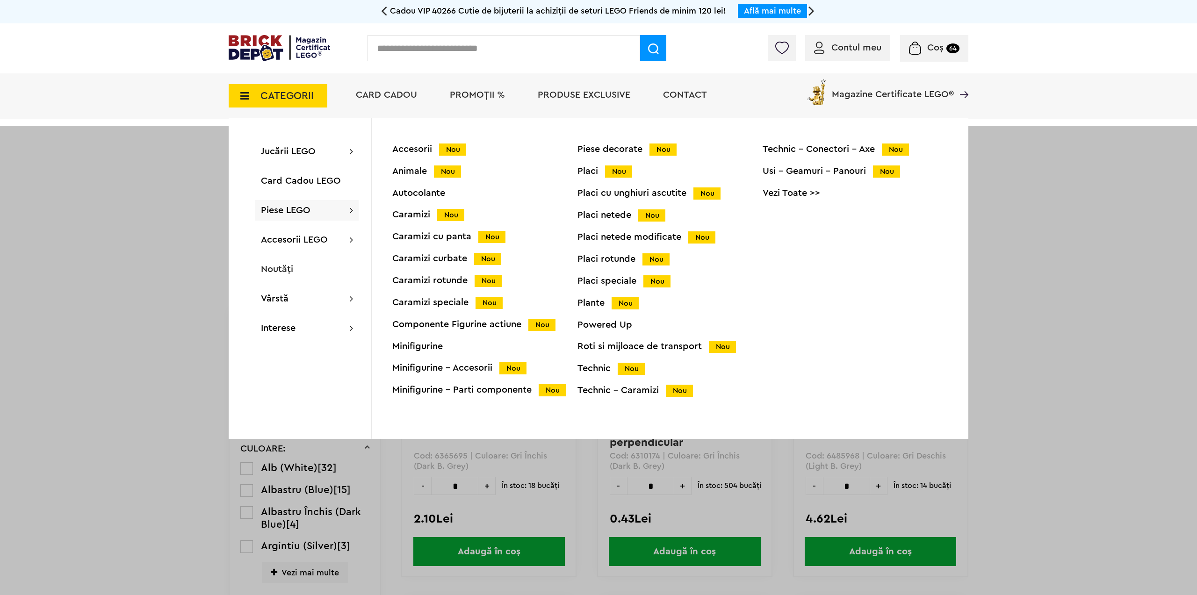
click at [599, 326] on div "Powered Up" at bounding box center [669, 324] width 185 height 9
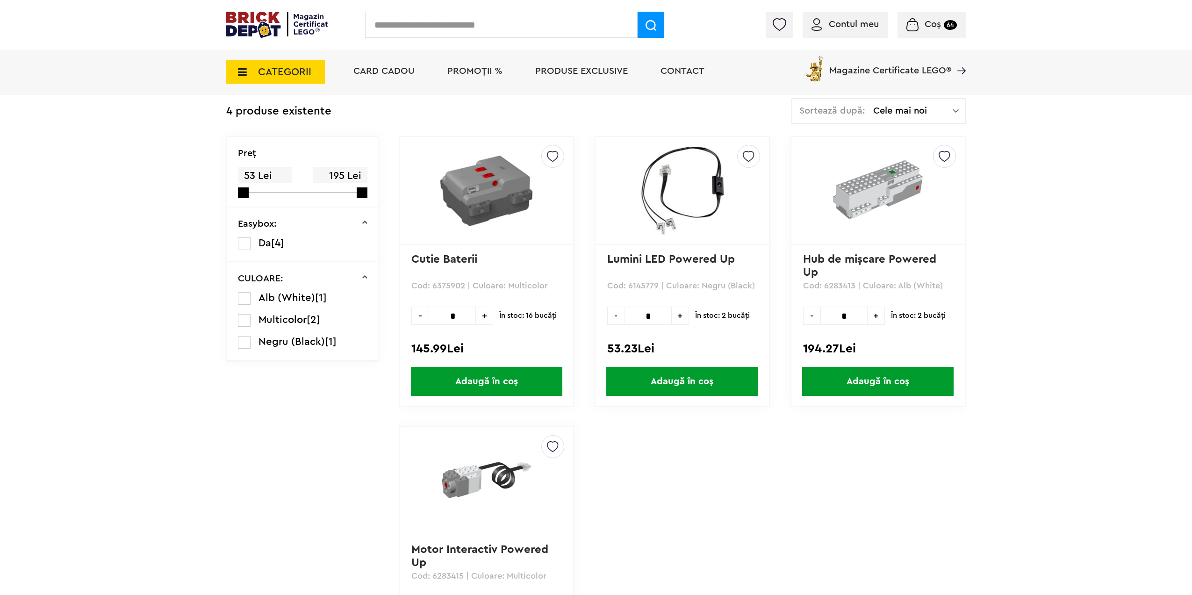
click at [290, 74] on span "CATEGORII" at bounding box center [284, 72] width 53 height 10
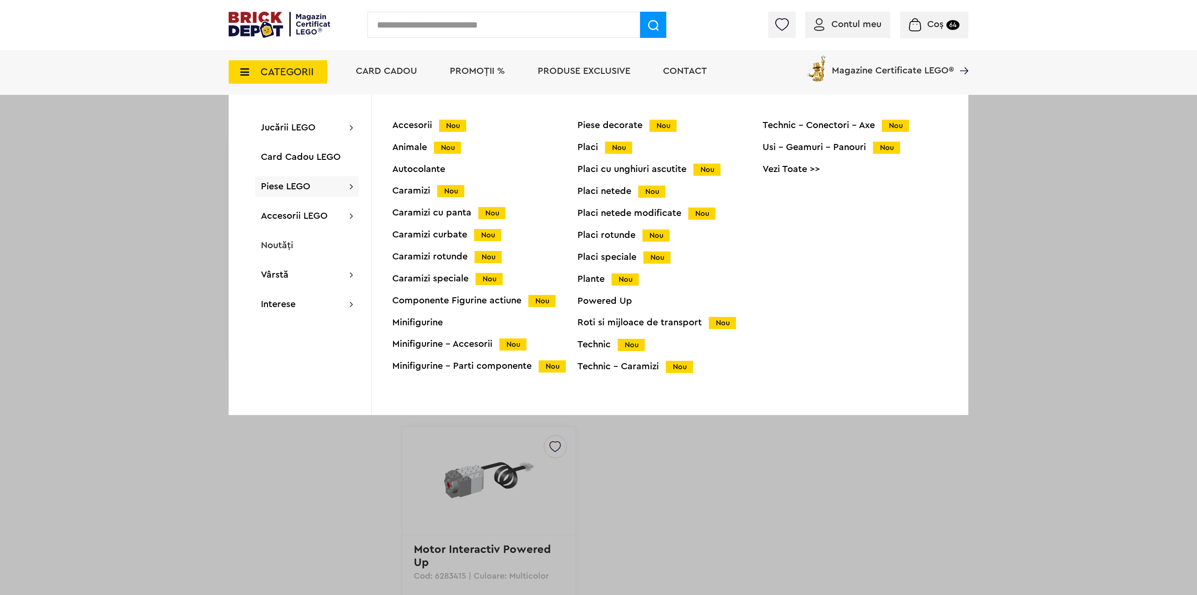
click at [423, 300] on div "Componente Figurine actiune Nou" at bounding box center [484, 301] width 185 height 10
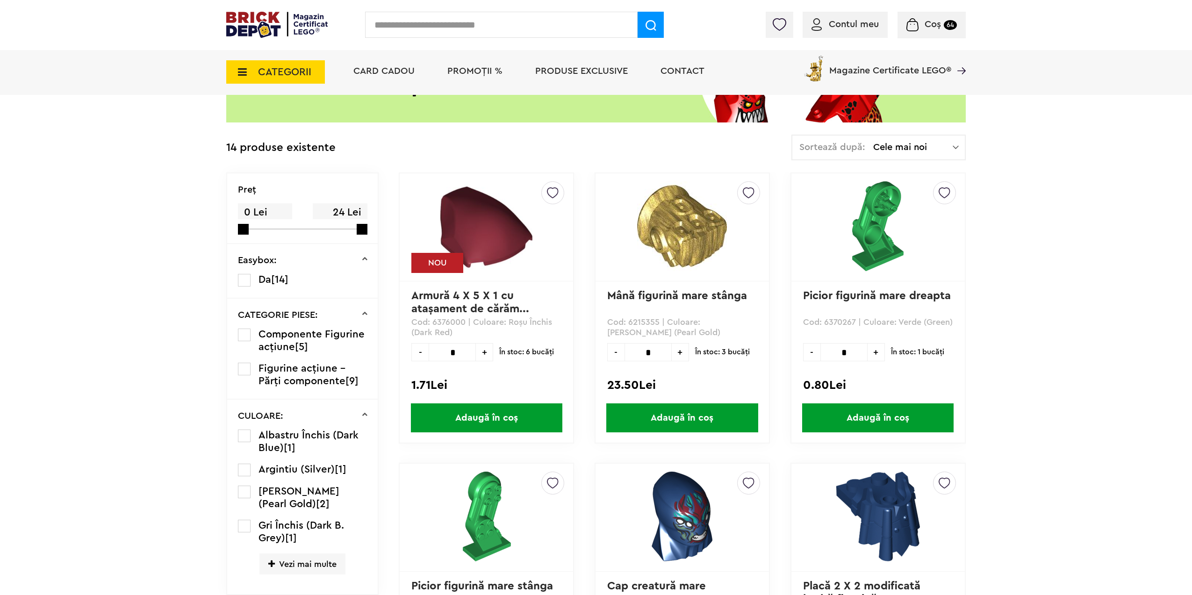
scroll to position [70, 0]
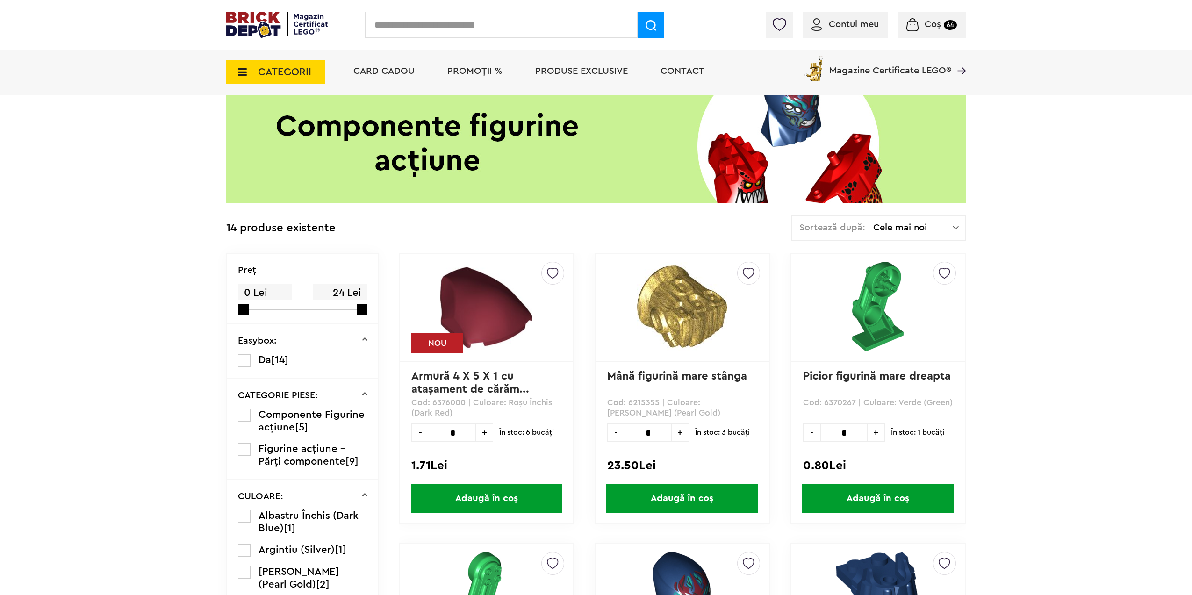
click at [277, 71] on span "CATEGORII" at bounding box center [284, 72] width 53 height 10
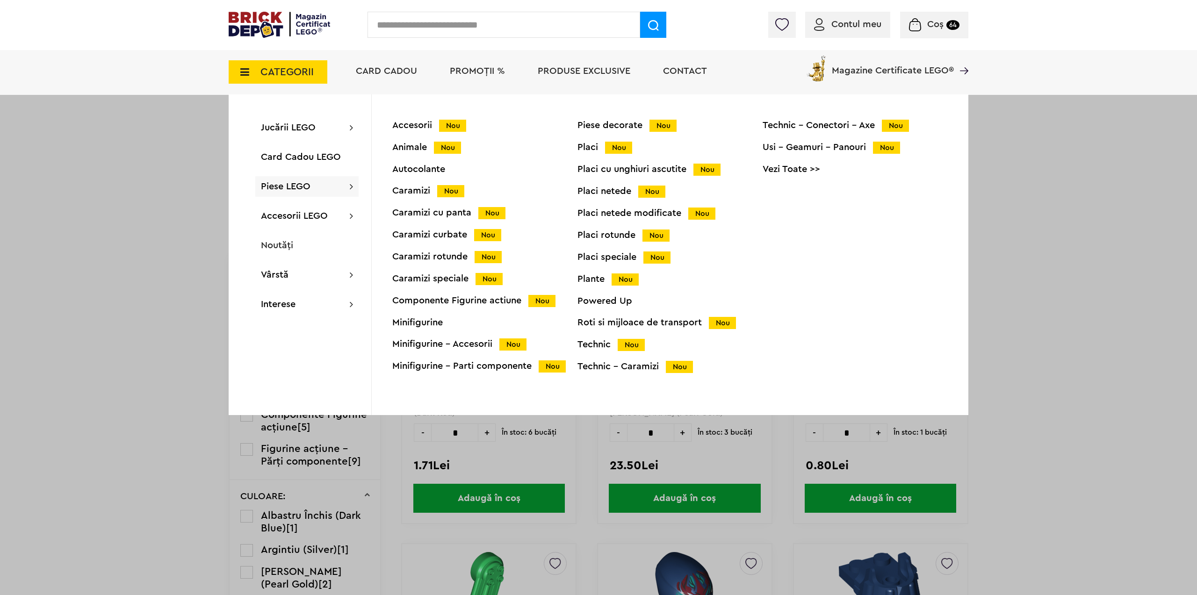
click at [431, 346] on div "Minifigurine - Accesorii Nou" at bounding box center [484, 344] width 185 height 10
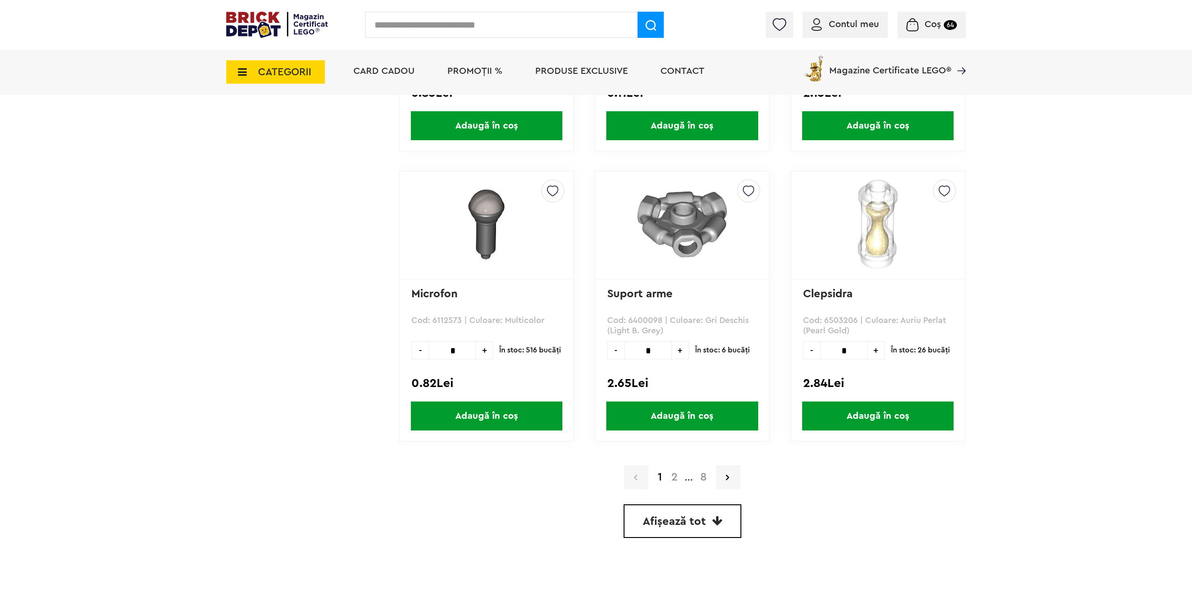
scroll to position [2478, 0]
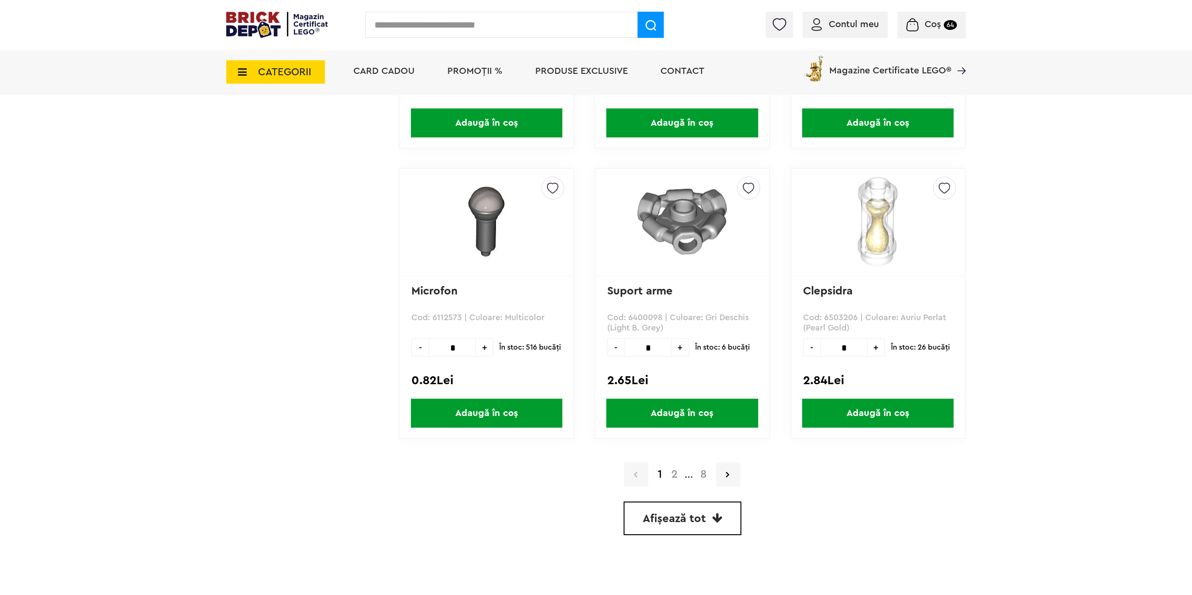
click at [673, 523] on span "Afișează tot" at bounding box center [674, 518] width 63 height 11
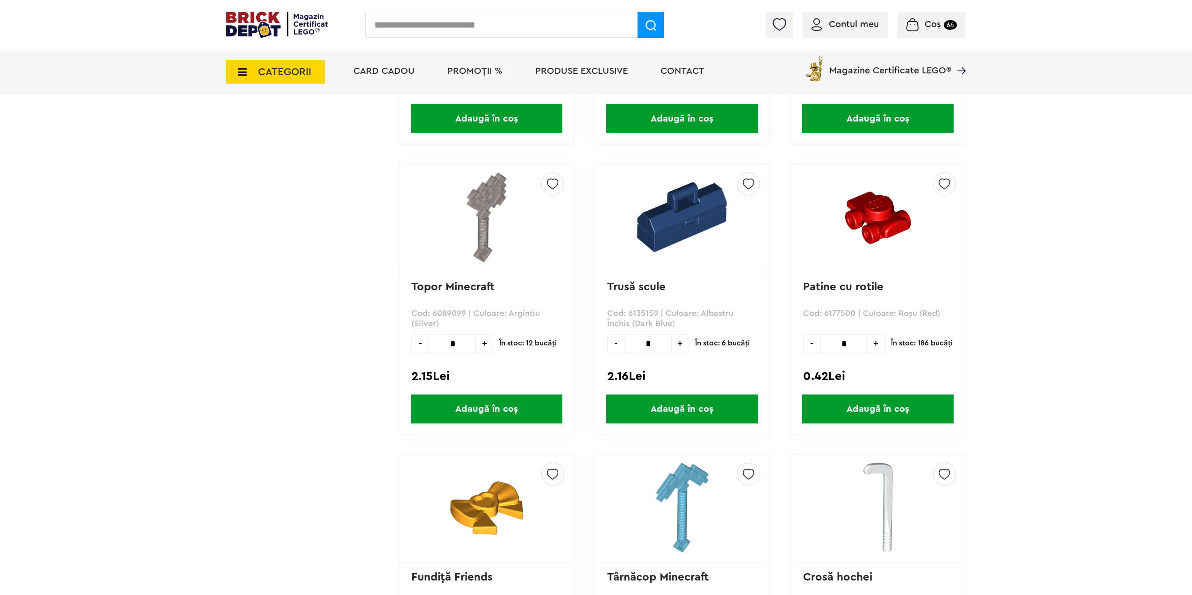
scroll to position [7998, 0]
click at [667, 404] on span "Adaugă în coș" at bounding box center [681, 408] width 151 height 29
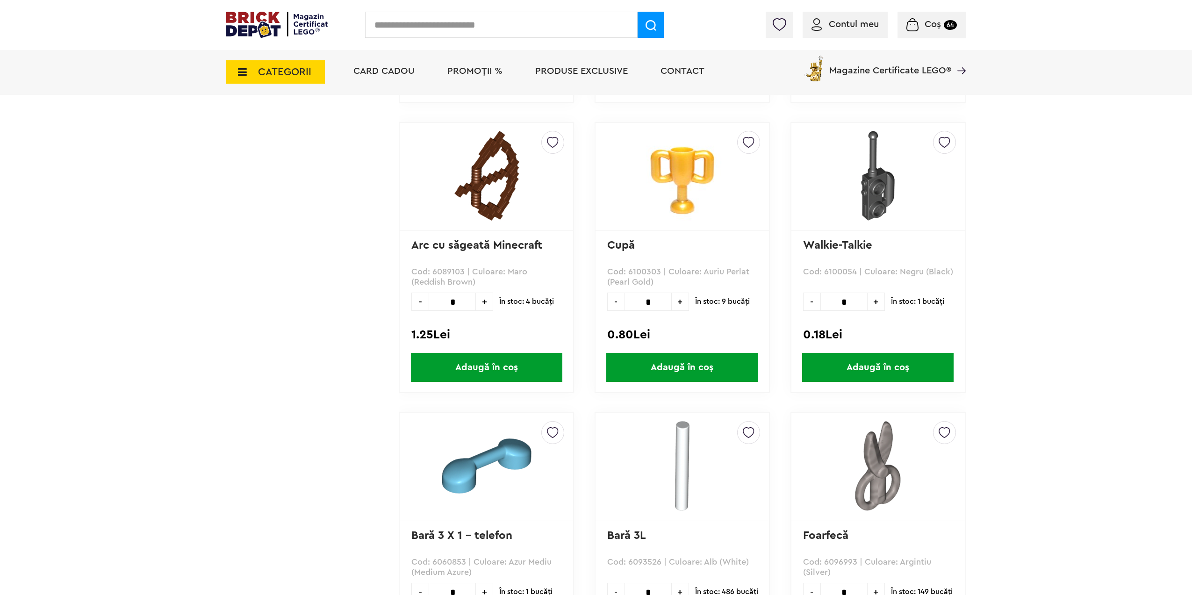
scroll to position [12393, 0]
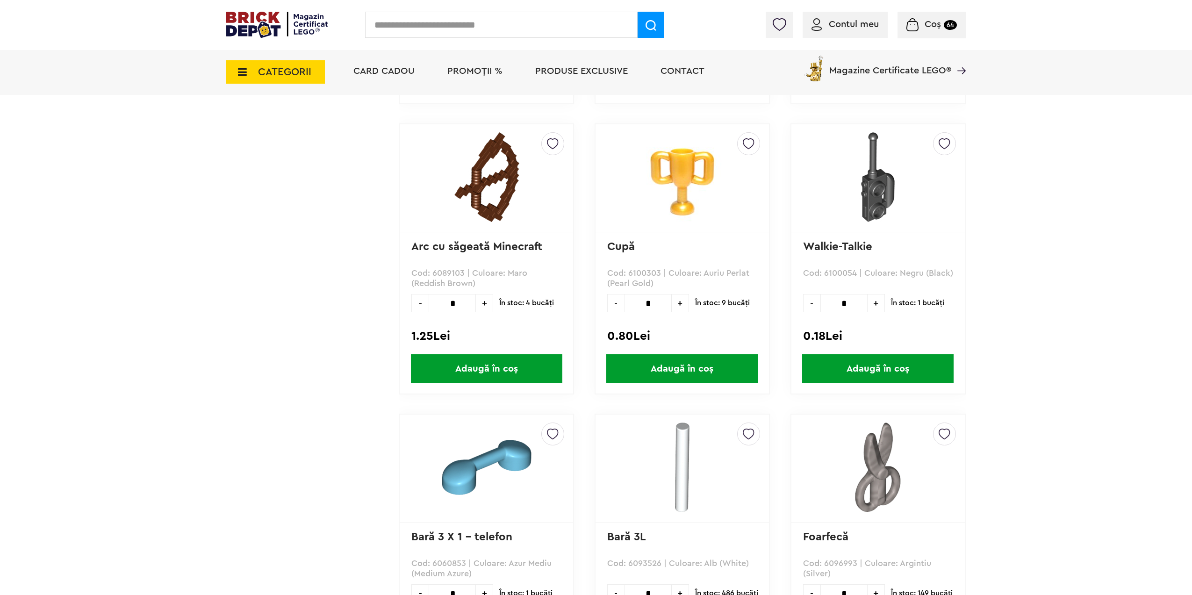
click at [873, 302] on span "+" at bounding box center [876, 303] width 17 height 18
type input "*"
click at [869, 365] on span "Adaugă în coș" at bounding box center [877, 368] width 151 height 29
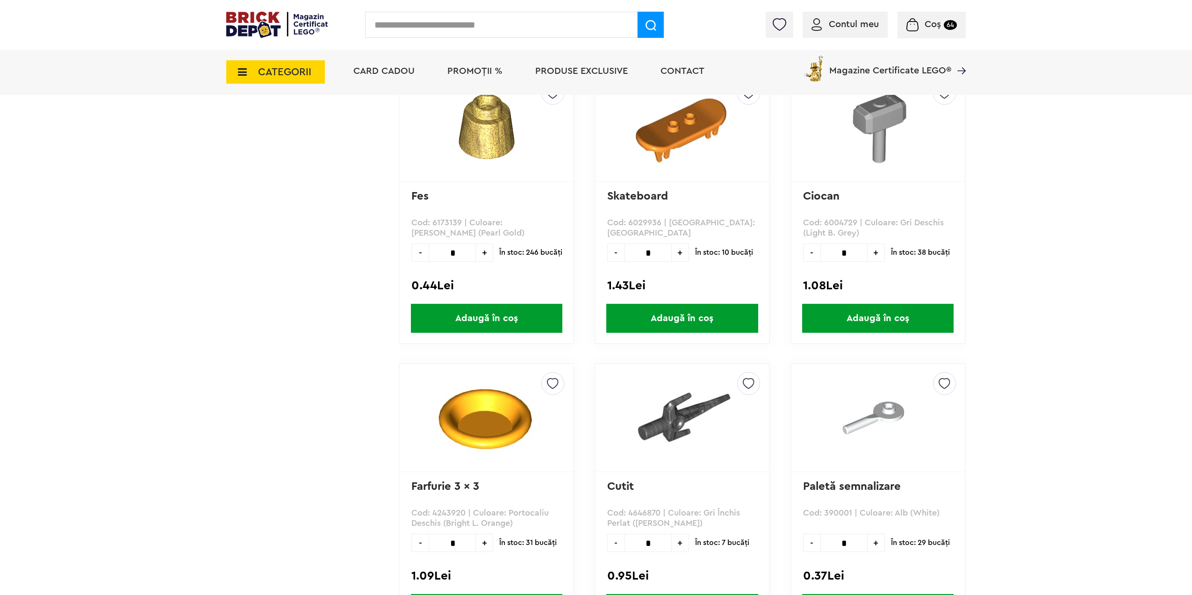
scroll to position [15057, 0]
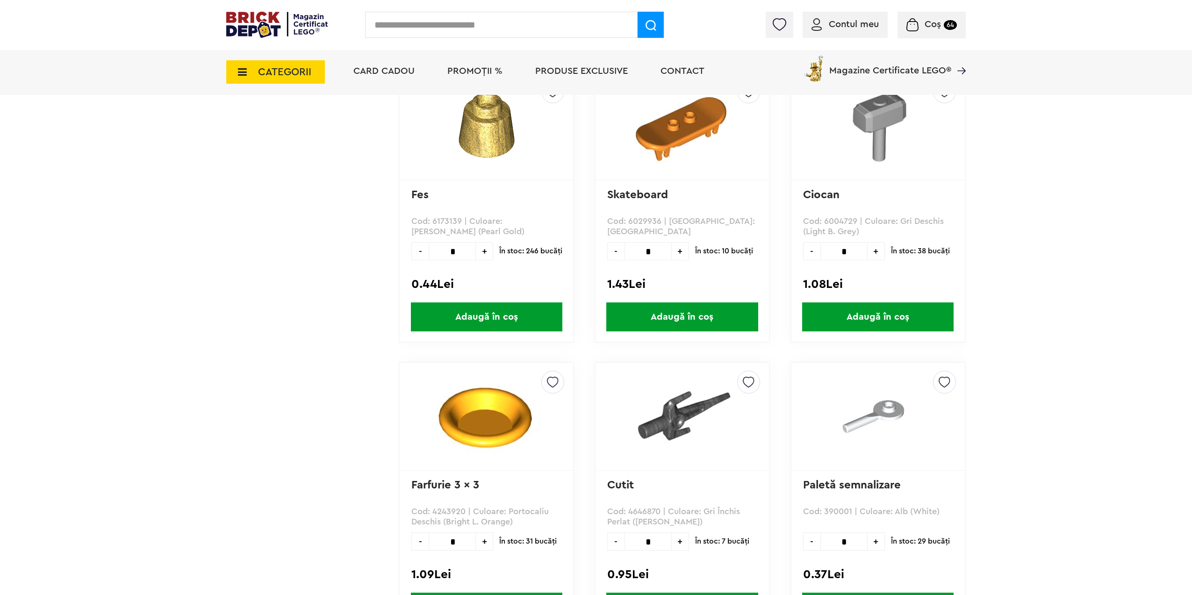
click at [871, 251] on span "+" at bounding box center [876, 251] width 17 height 18
click at [814, 248] on span "-" at bounding box center [811, 251] width 17 height 18
type input "*"
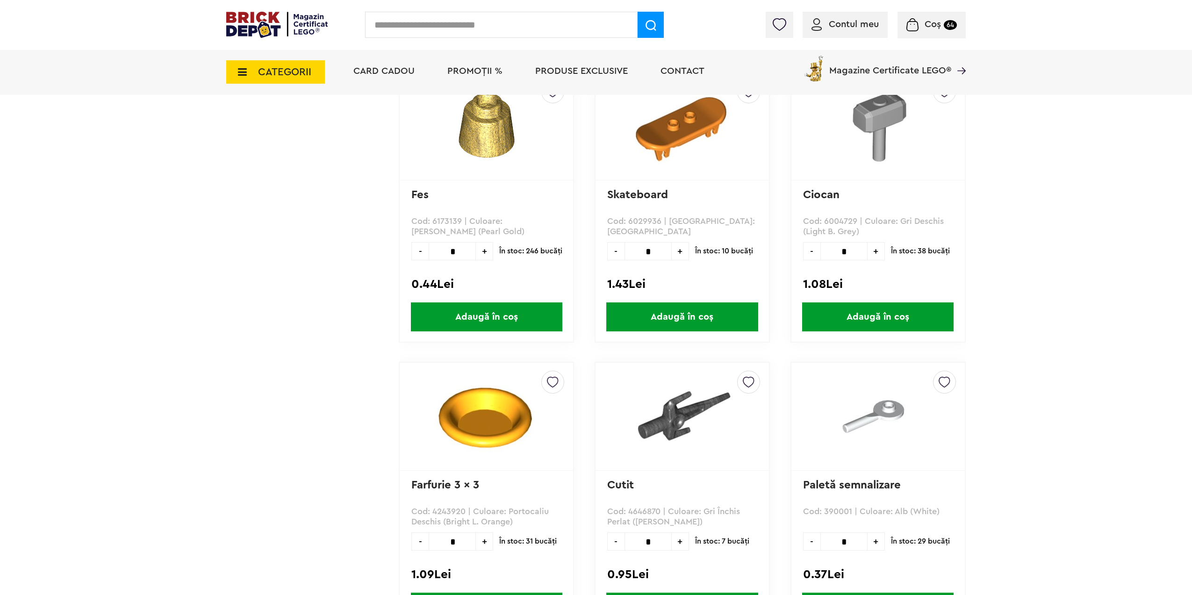
click at [826, 312] on span "Adaugă în coș" at bounding box center [877, 316] width 151 height 29
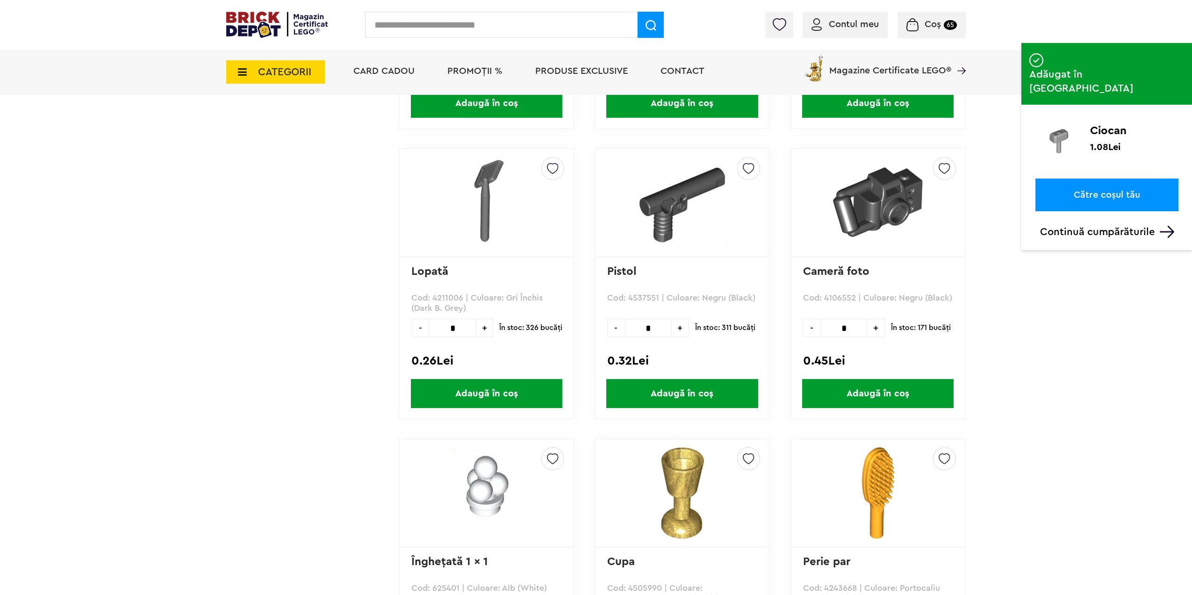
scroll to position [15852, 0]
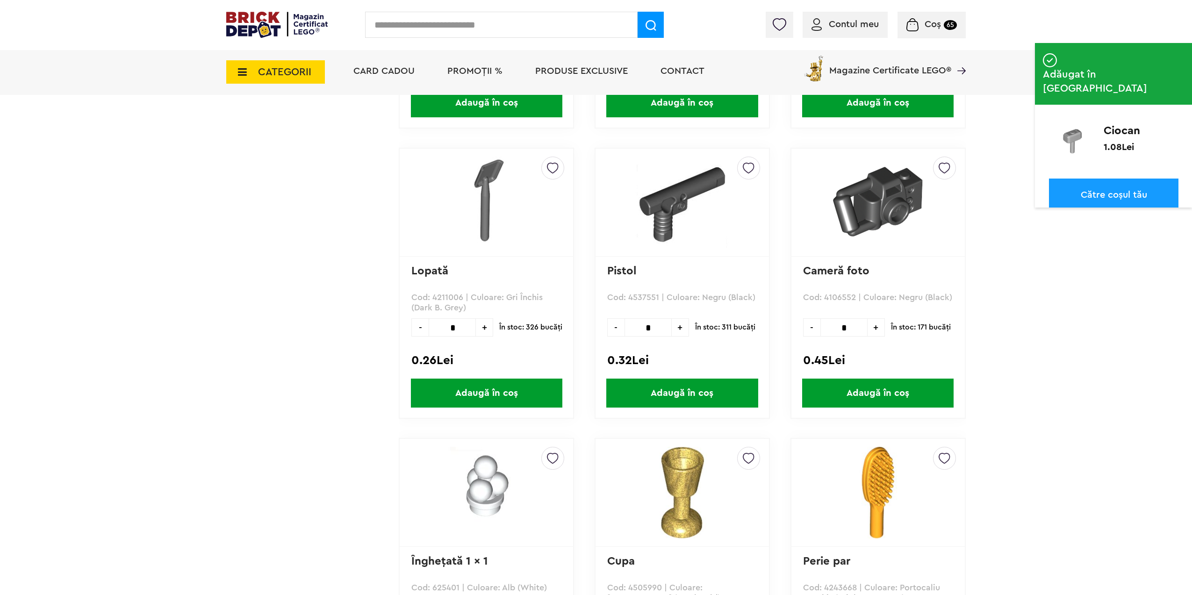
click at [482, 324] on span "+" at bounding box center [484, 327] width 17 height 18
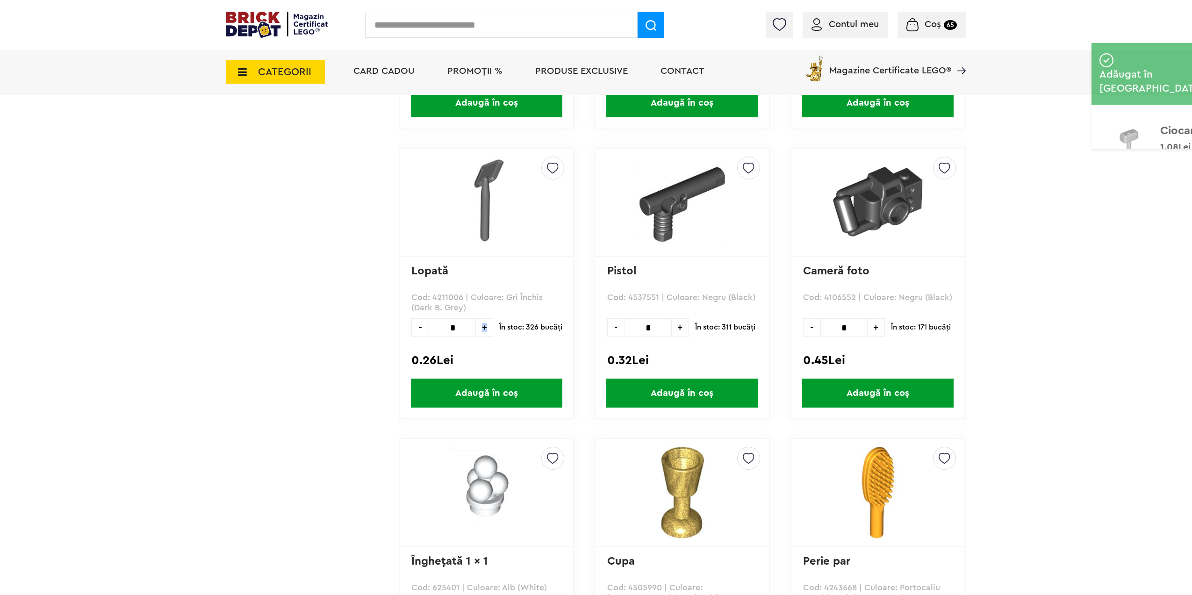
click at [482, 324] on span "+" at bounding box center [484, 327] width 17 height 18
type input "*"
click at [477, 388] on span "Adaugă în coș" at bounding box center [486, 393] width 151 height 29
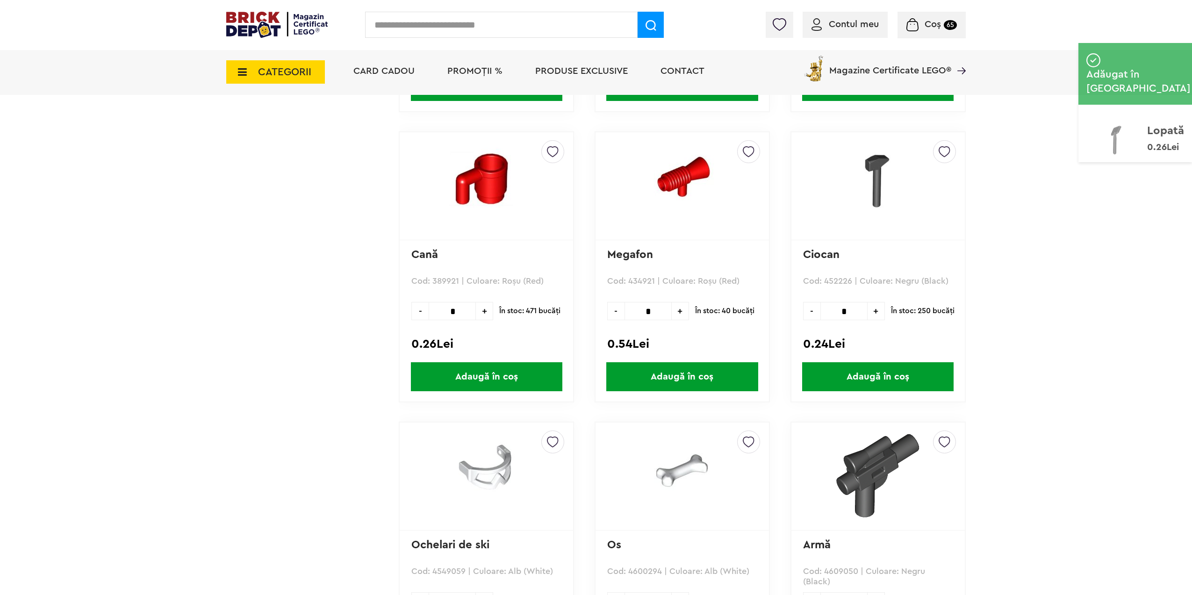
scroll to position [16740, 0]
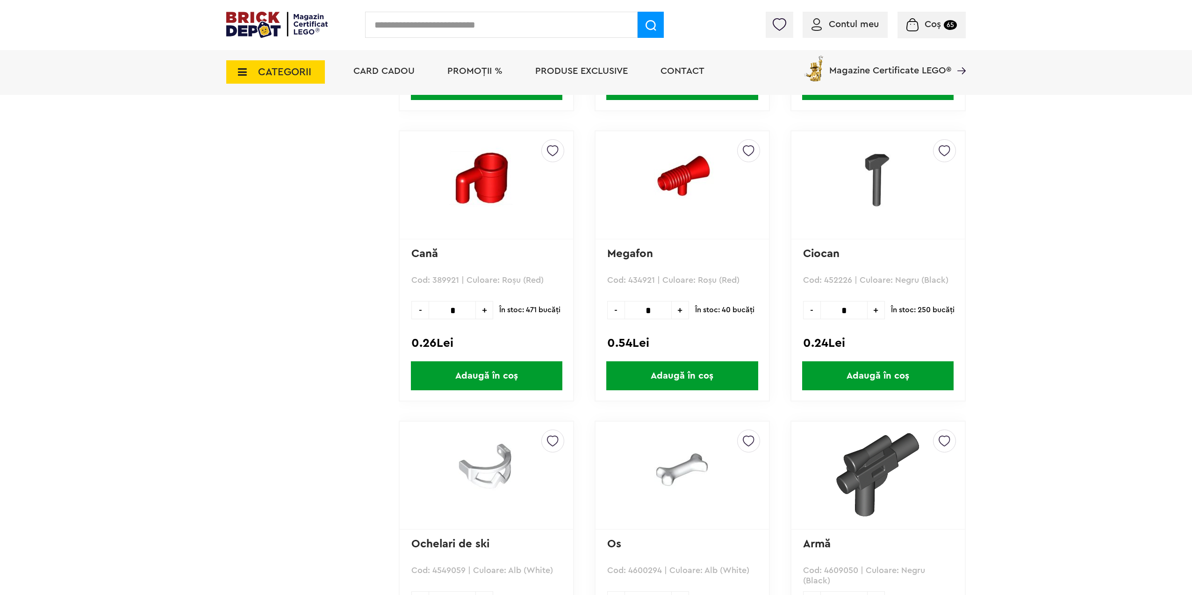
click at [871, 311] on span "+" at bounding box center [876, 310] width 17 height 18
click at [884, 310] on span "+" at bounding box center [876, 310] width 17 height 18
type input "*"
click at [870, 374] on span "Adaugă în coș" at bounding box center [877, 375] width 151 height 29
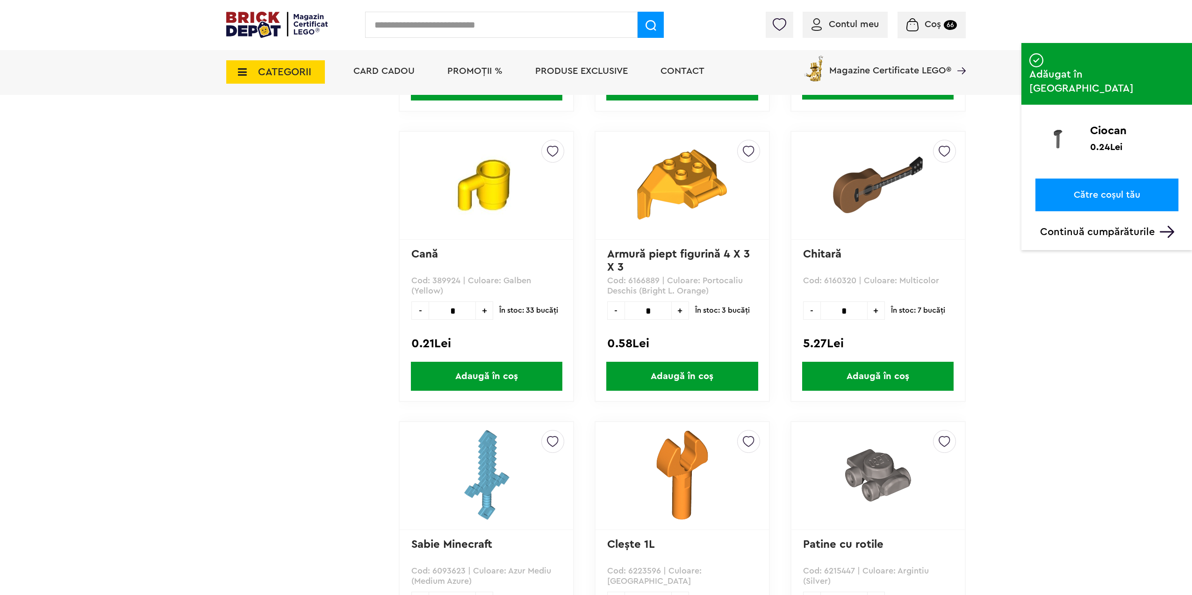
scroll to position [17582, 0]
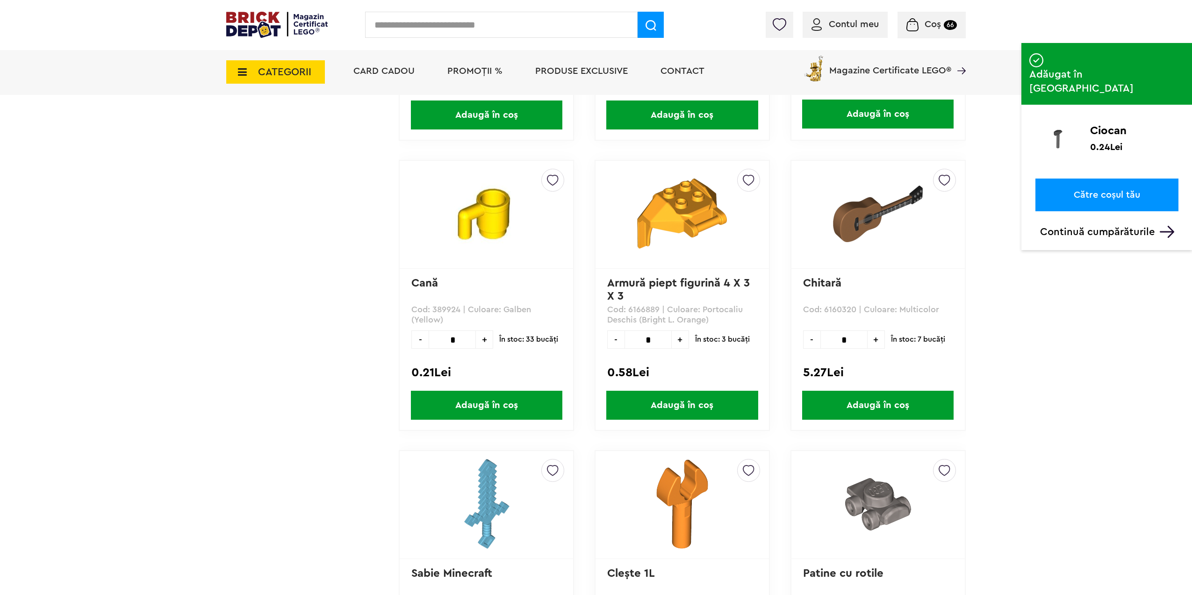
click at [466, 404] on span "Adaugă în coș" at bounding box center [486, 405] width 151 height 29
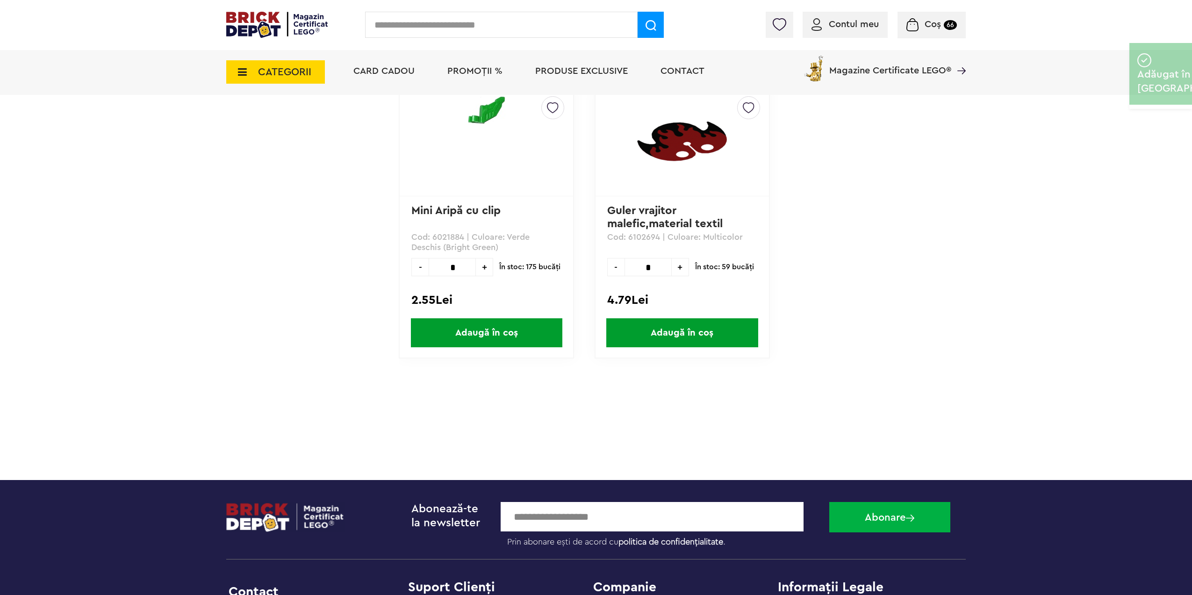
scroll to position [19125, 0]
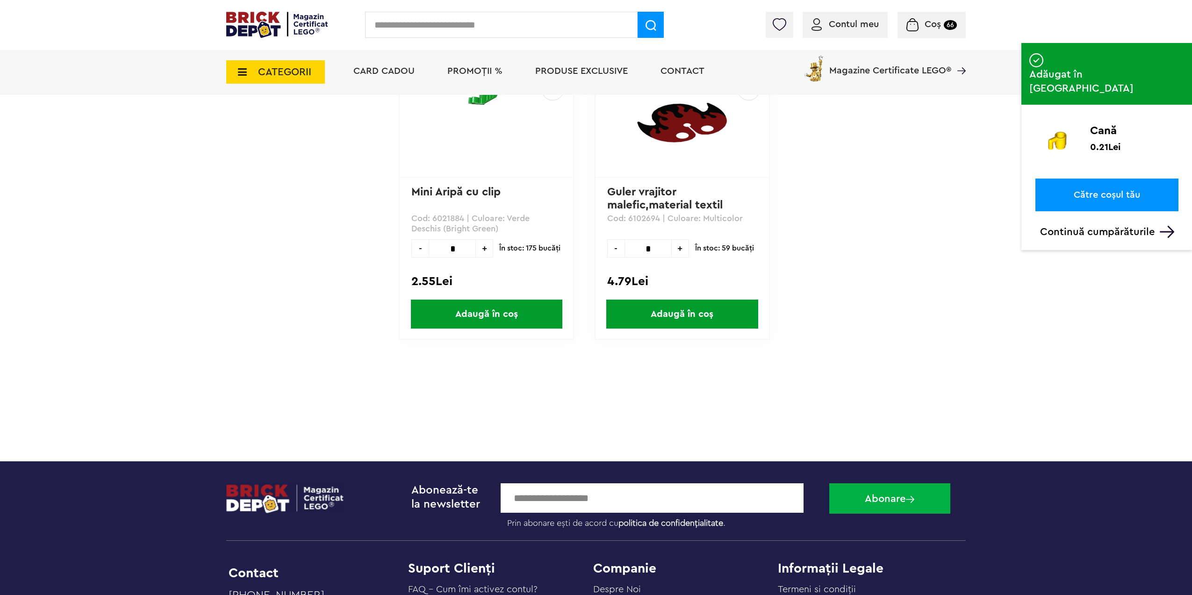
click at [279, 70] on span "CATEGORII" at bounding box center [284, 72] width 53 height 10
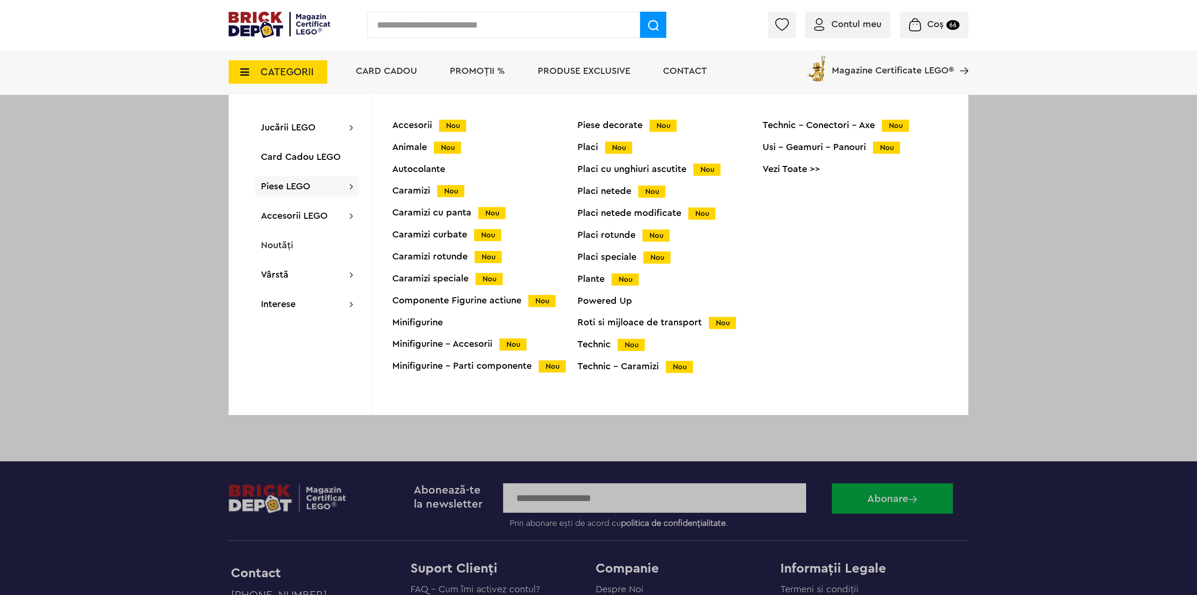
click at [410, 191] on div "Caramizi Nou" at bounding box center [484, 191] width 185 height 10
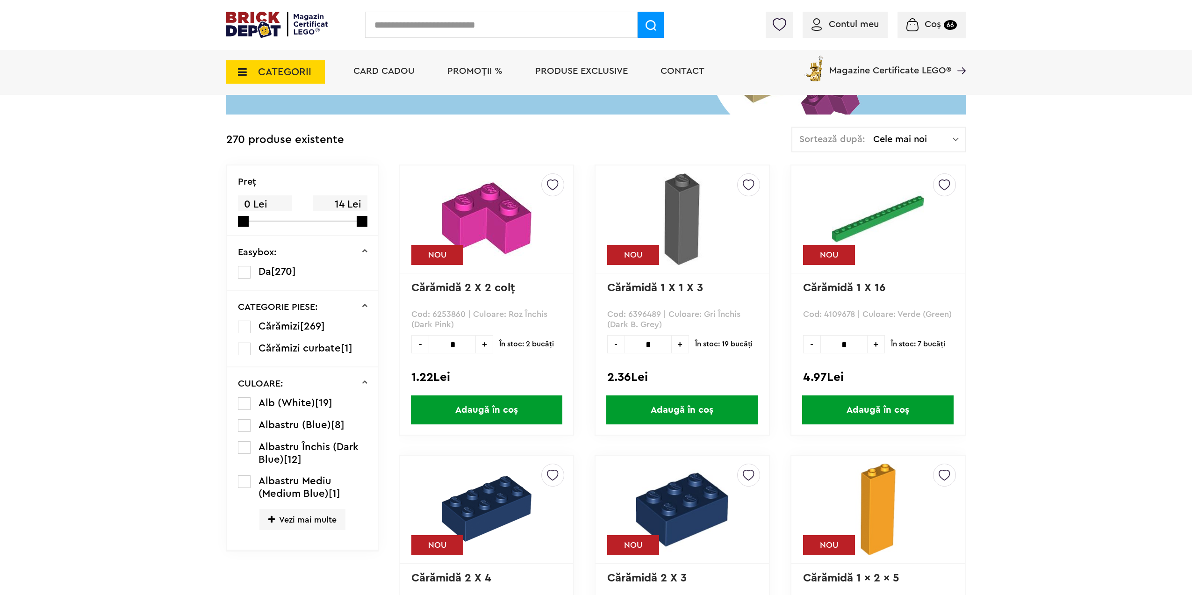
scroll to position [158, 0]
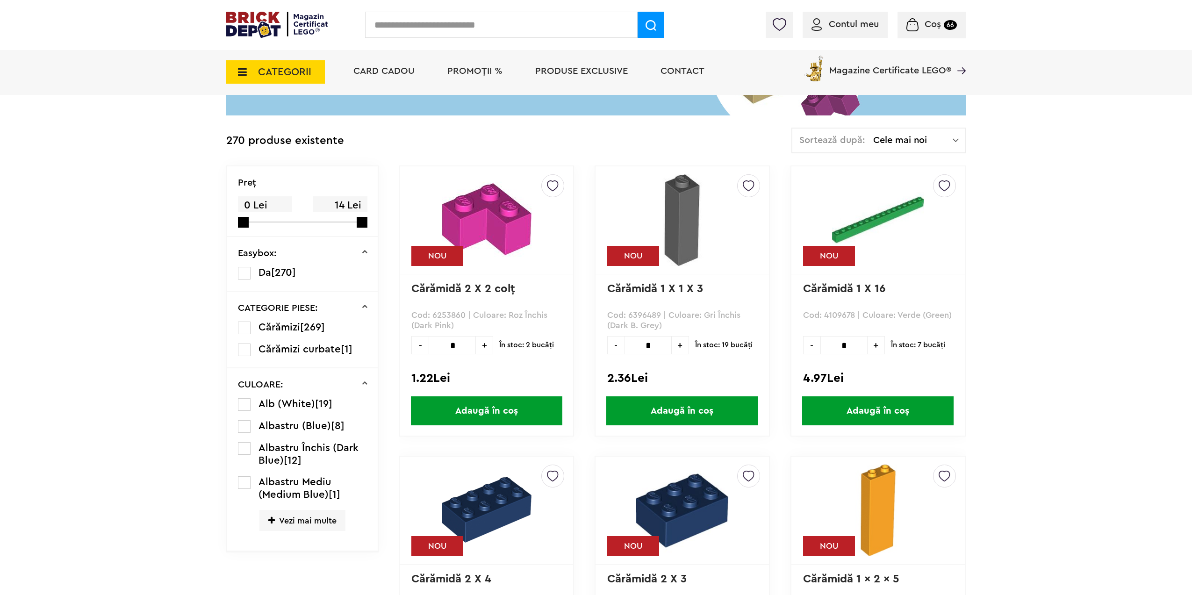
click at [302, 523] on span "Vezi mai multe" at bounding box center [302, 520] width 86 height 21
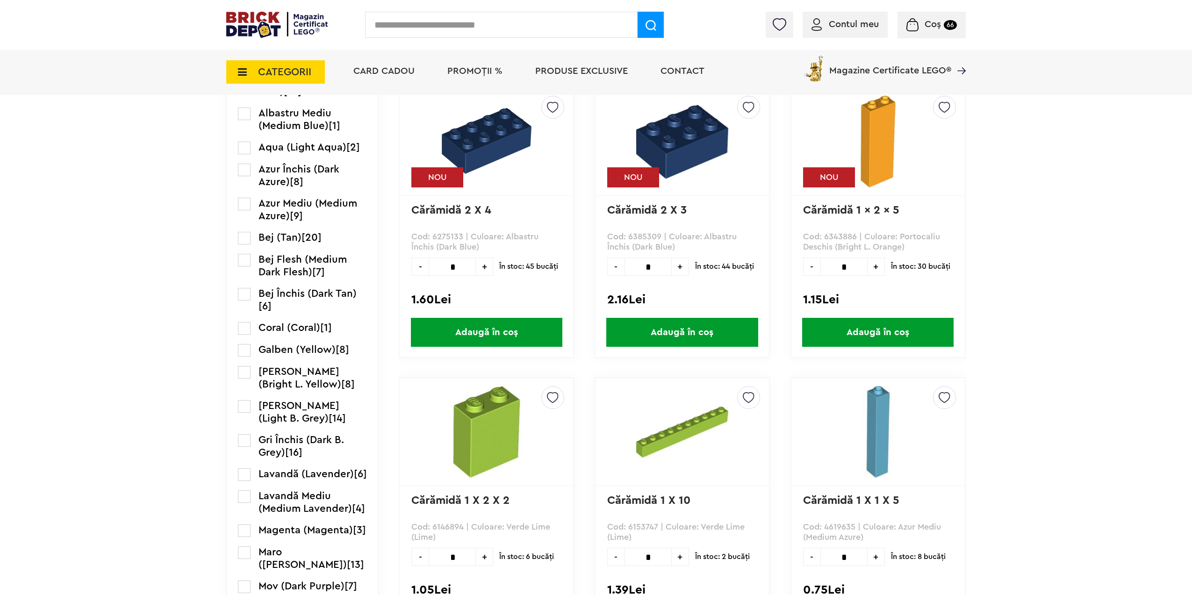
scroll to position [578, 0]
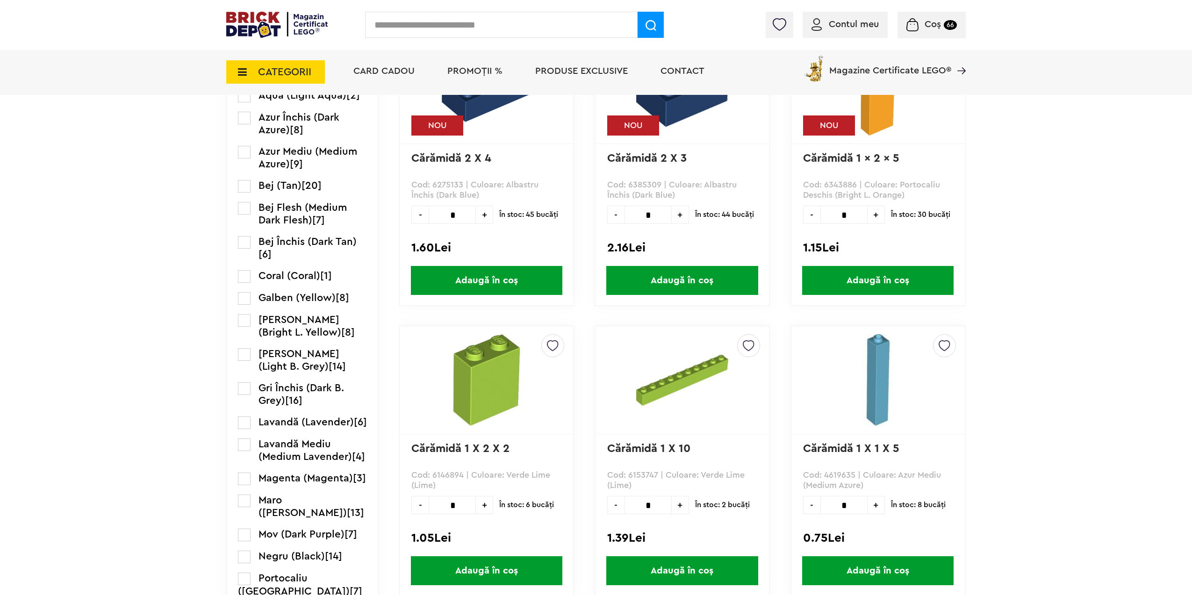
click at [248, 355] on label at bounding box center [244, 354] width 13 height 13
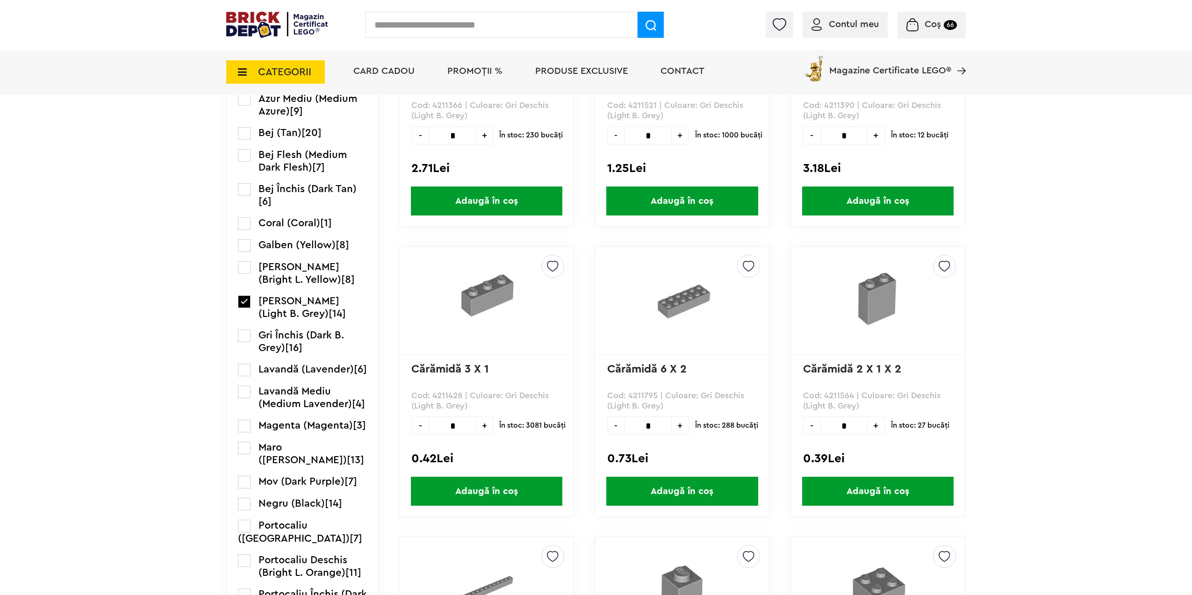
scroll to position [654, 0]
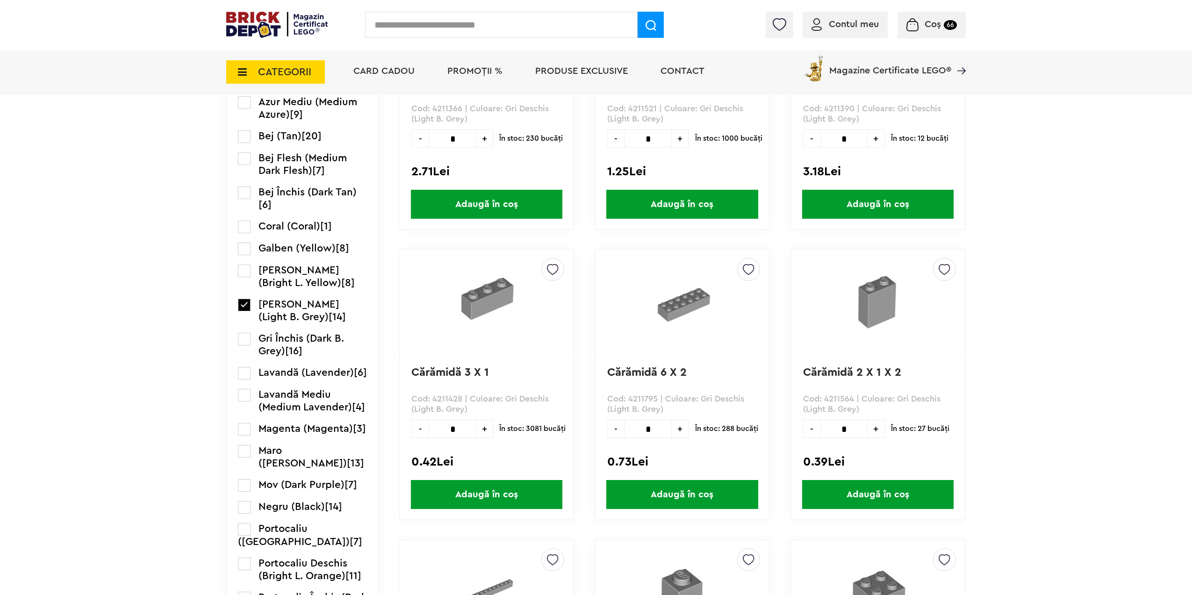
click at [242, 306] on label at bounding box center [244, 305] width 13 height 13
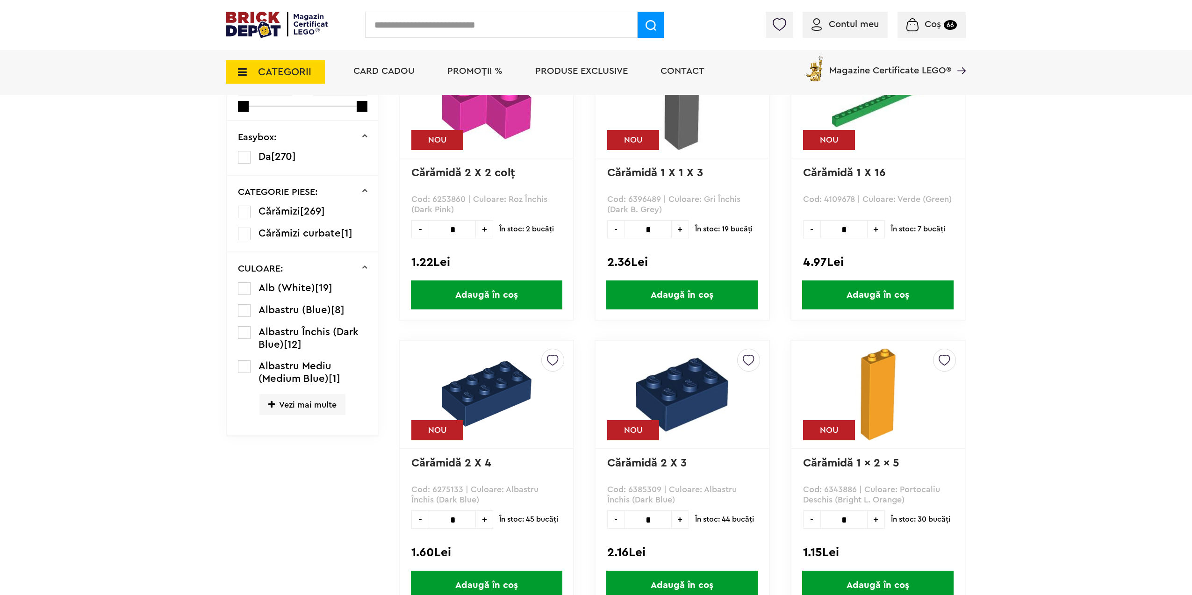
click at [284, 409] on span "Vezi mai multe" at bounding box center [302, 404] width 86 height 21
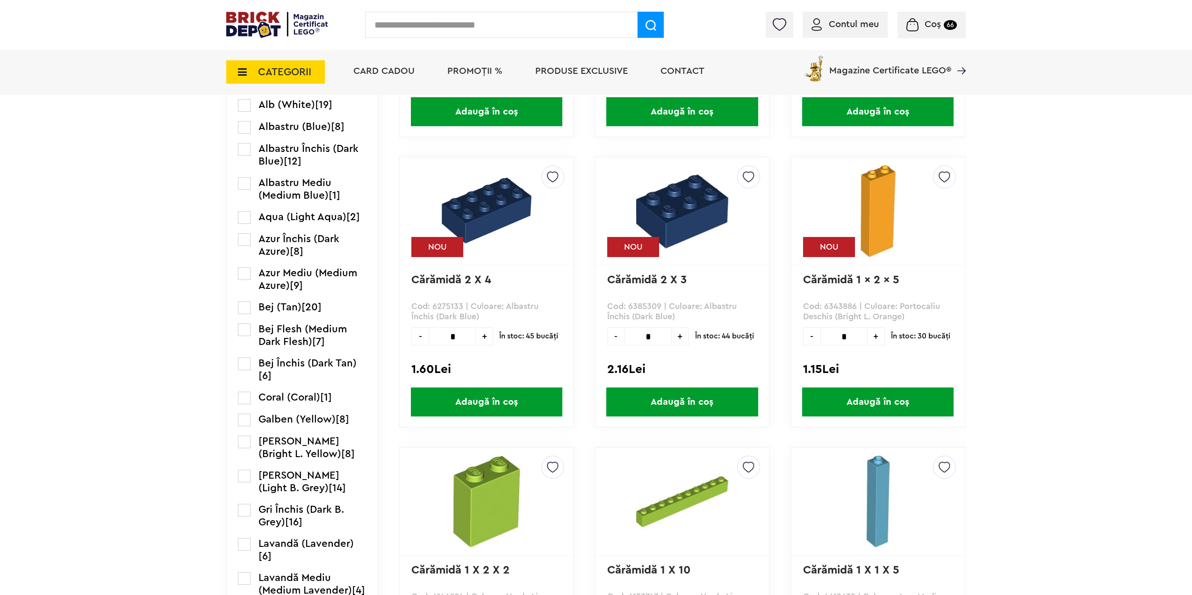
scroll to position [554, 0]
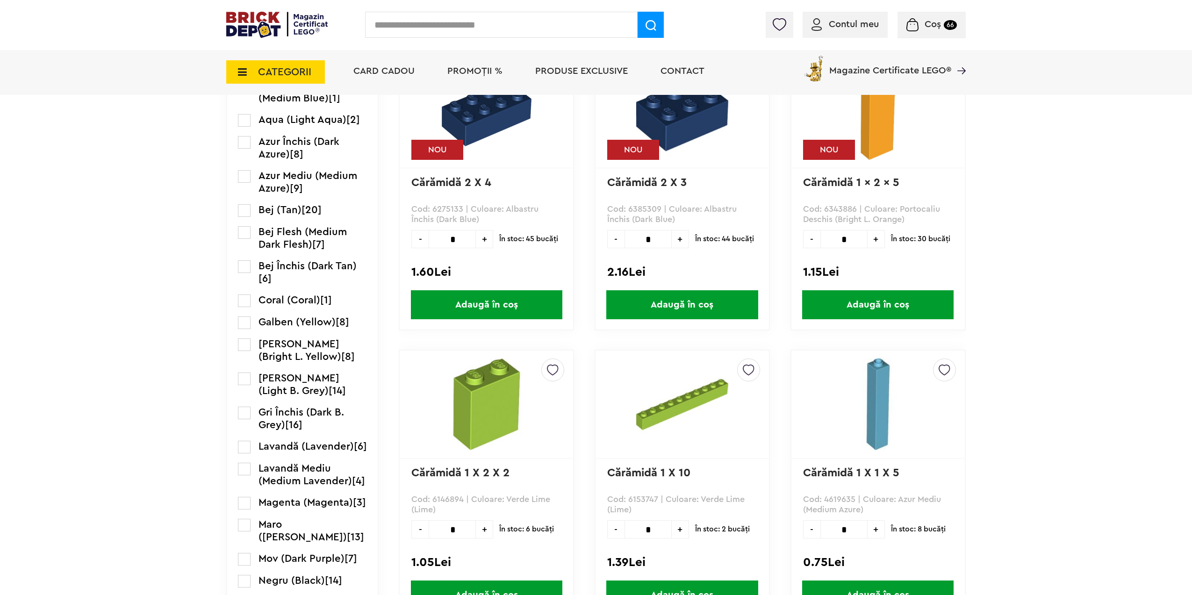
click at [240, 416] on label at bounding box center [244, 413] width 13 height 13
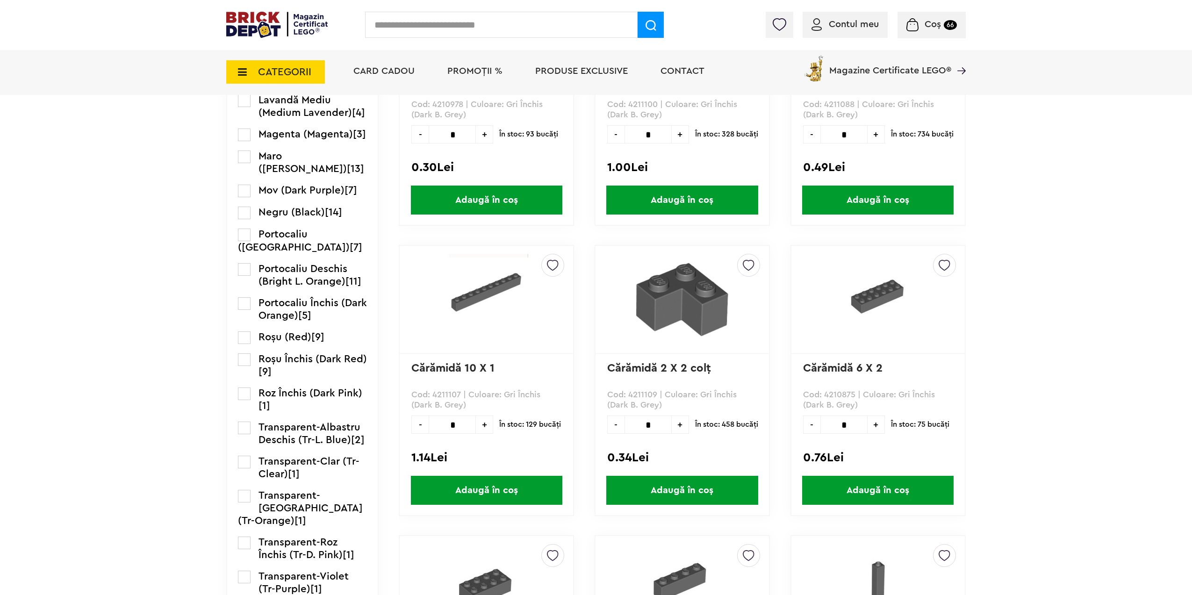
scroll to position [888, 0]
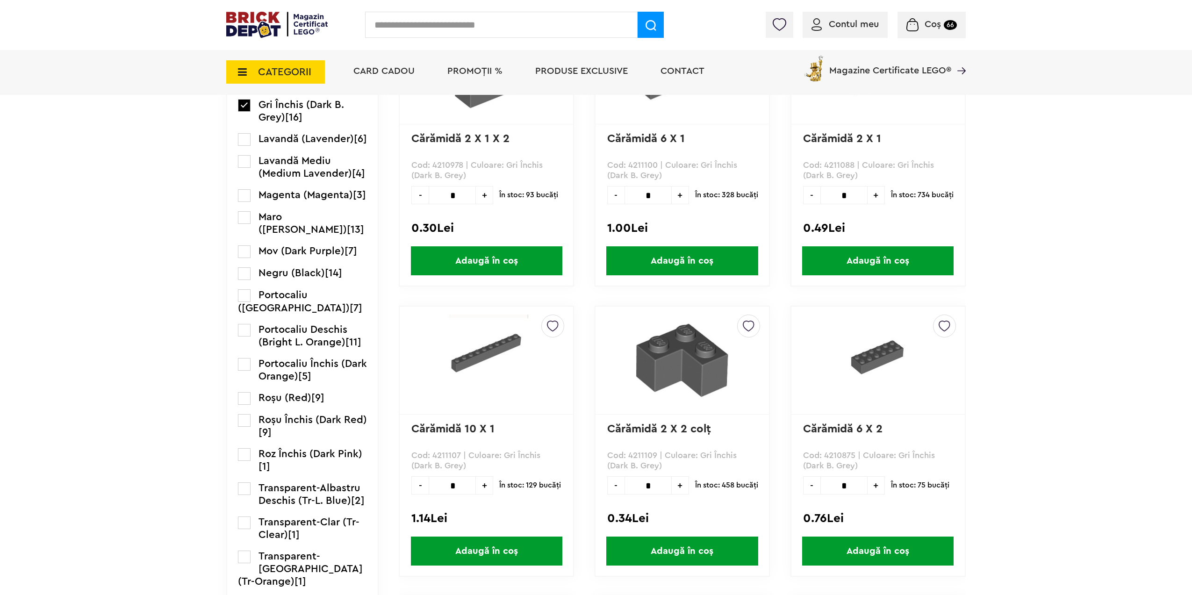
click at [245, 280] on label at bounding box center [244, 273] width 13 height 13
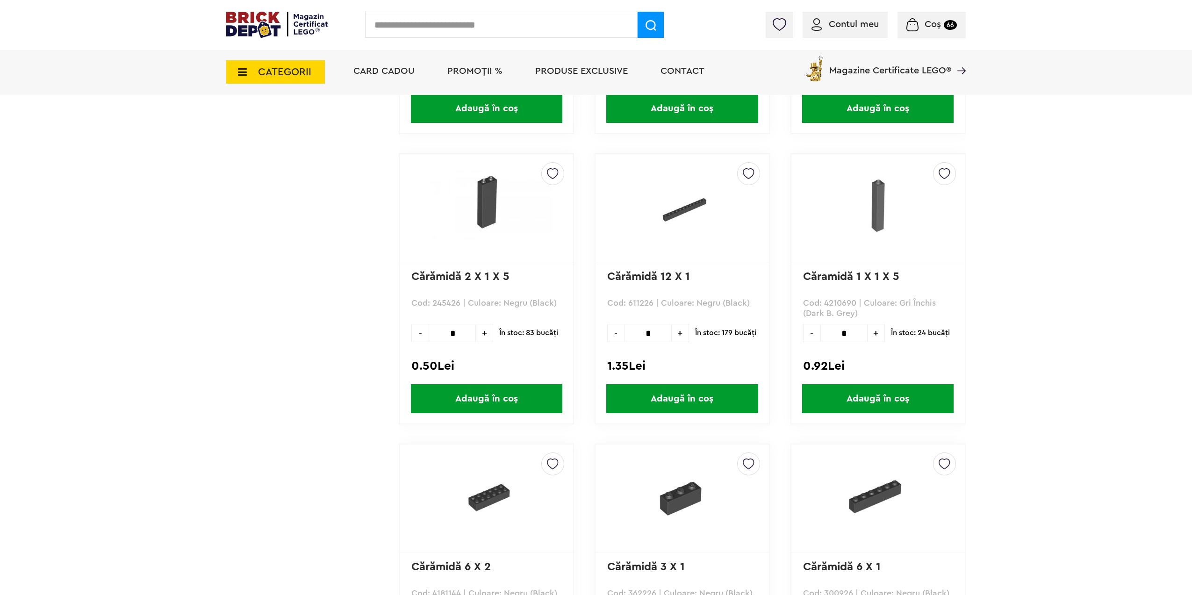
scroll to position [2431, 0]
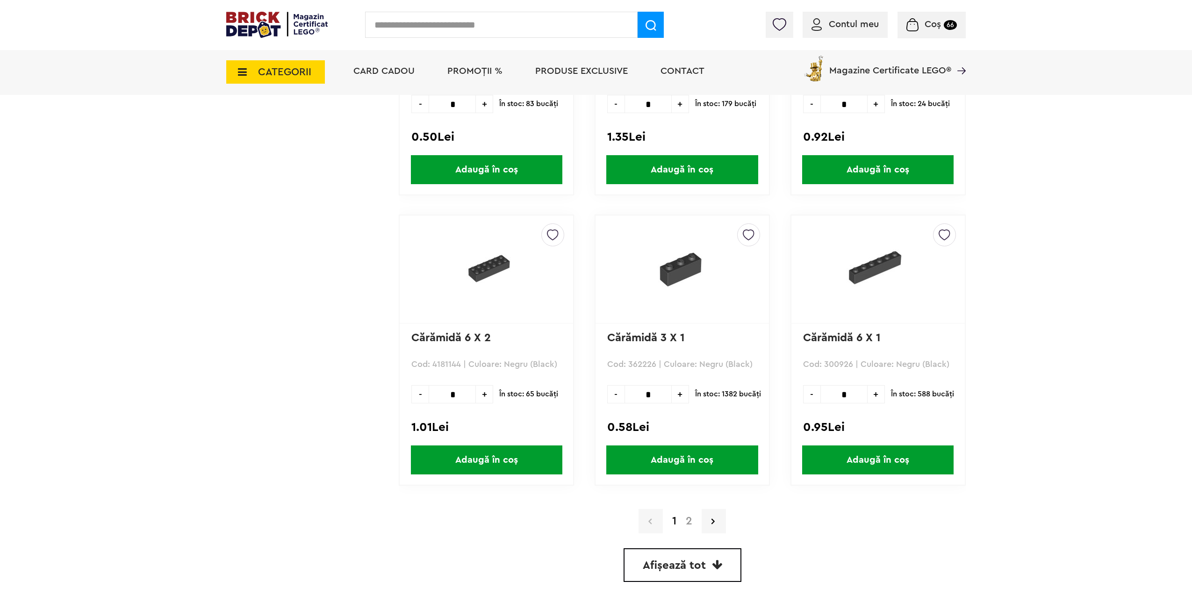
click at [684, 518] on a=Negru%20%28Black%29&order=1&page=2"] "2" at bounding box center [689, 521] width 16 height 11
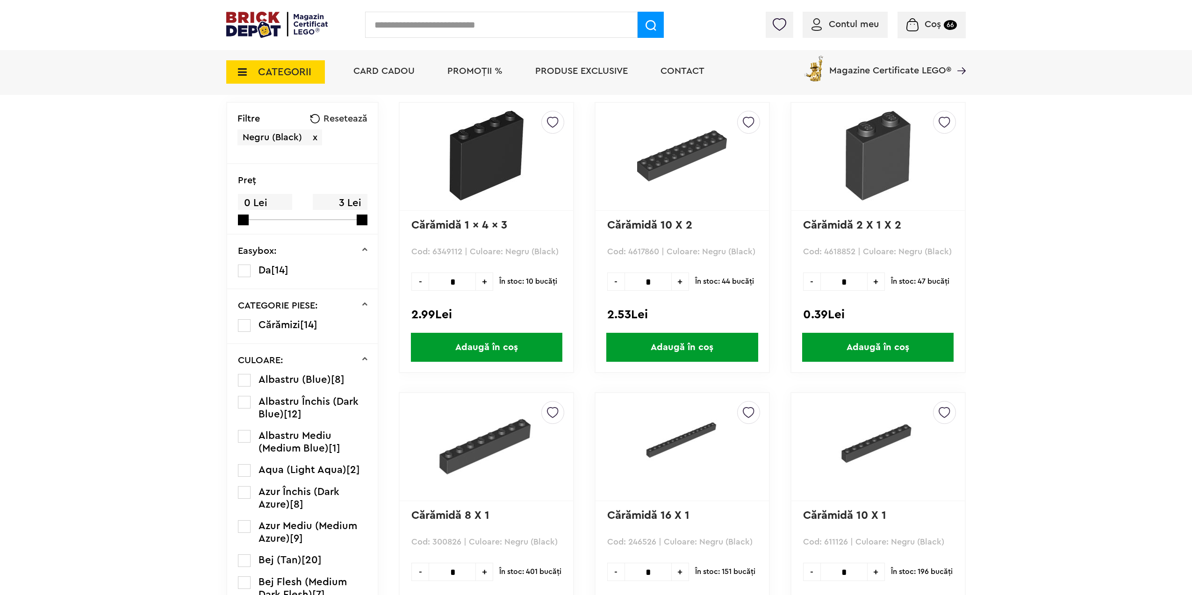
scroll to position [164, 0]
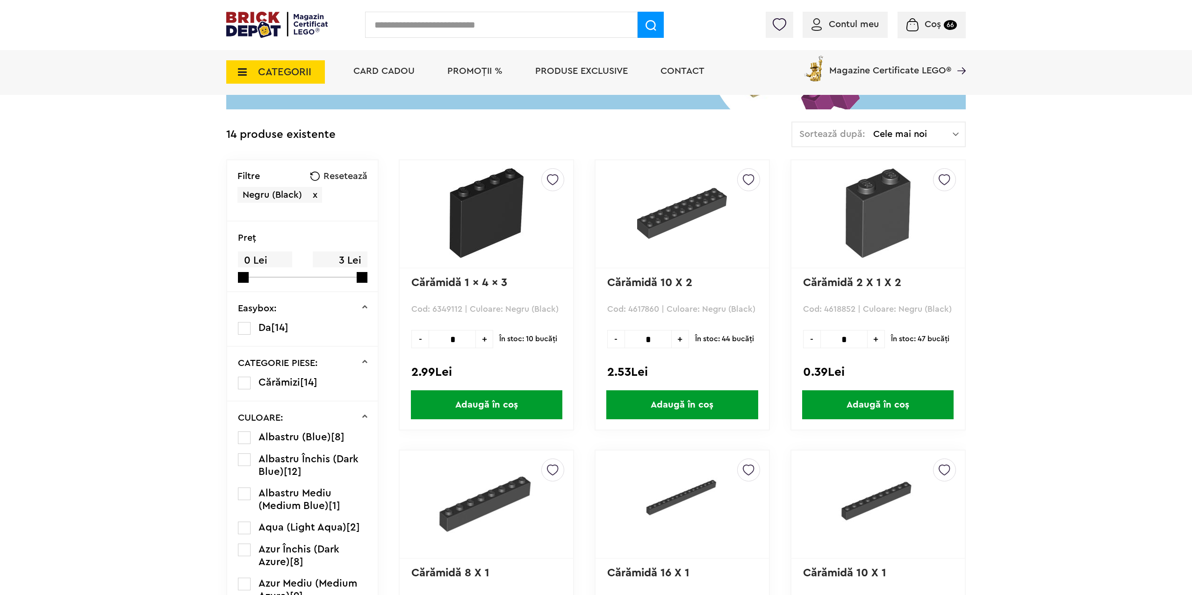
click at [263, 79] on span "CATEGORII" at bounding box center [275, 71] width 99 height 23
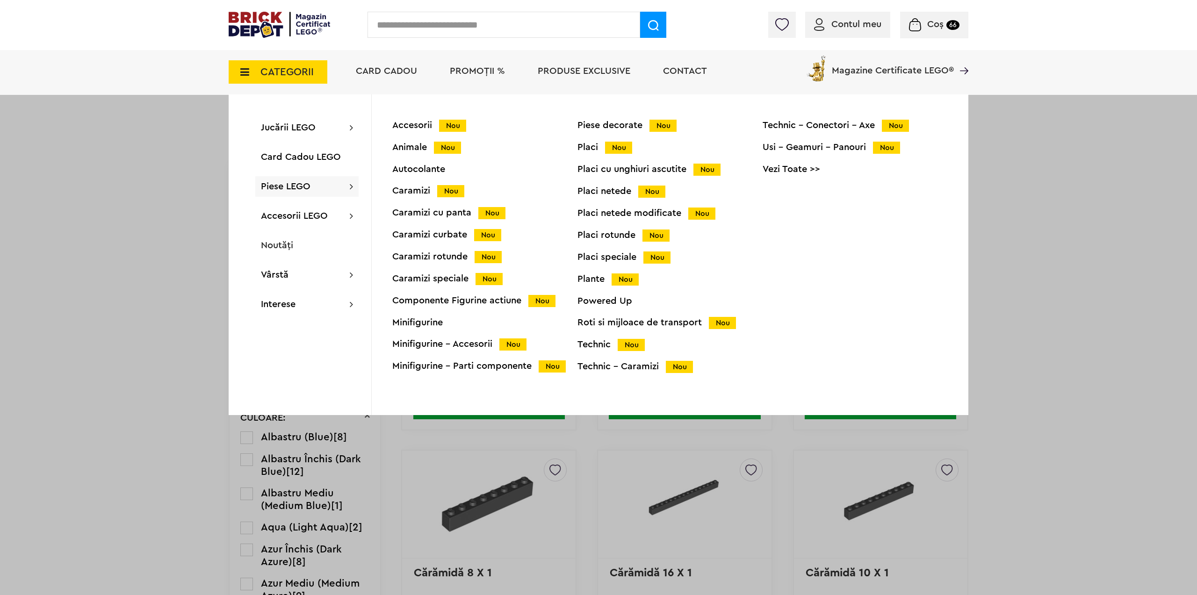
click at [438, 212] on div "Caramizi cu panta Nou" at bounding box center [484, 213] width 185 height 10
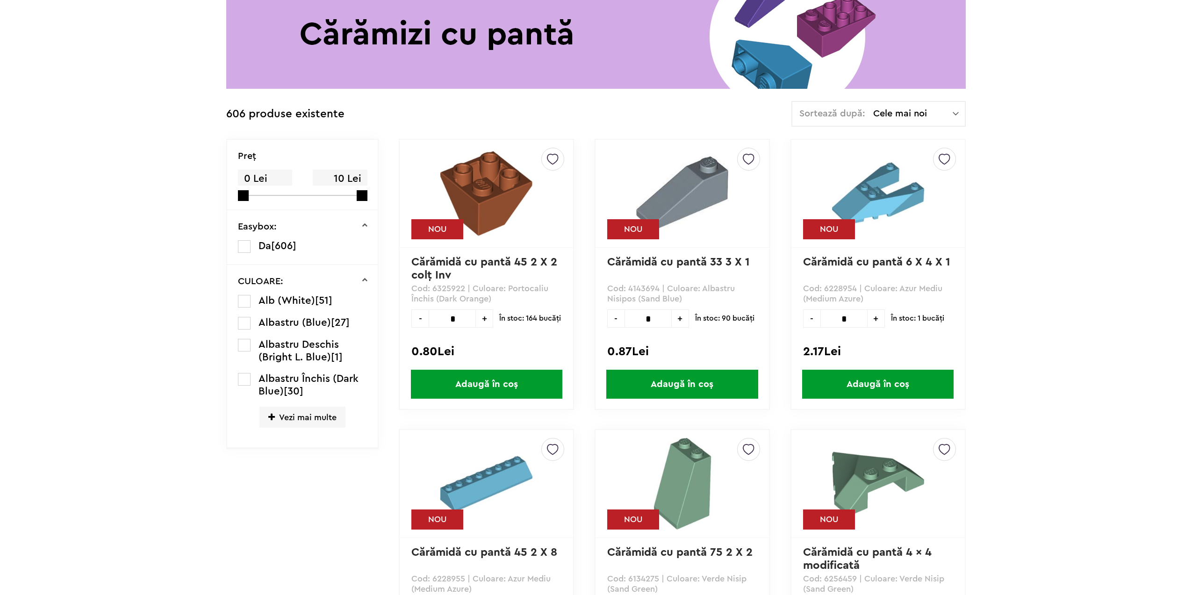
scroll to position [280, 0]
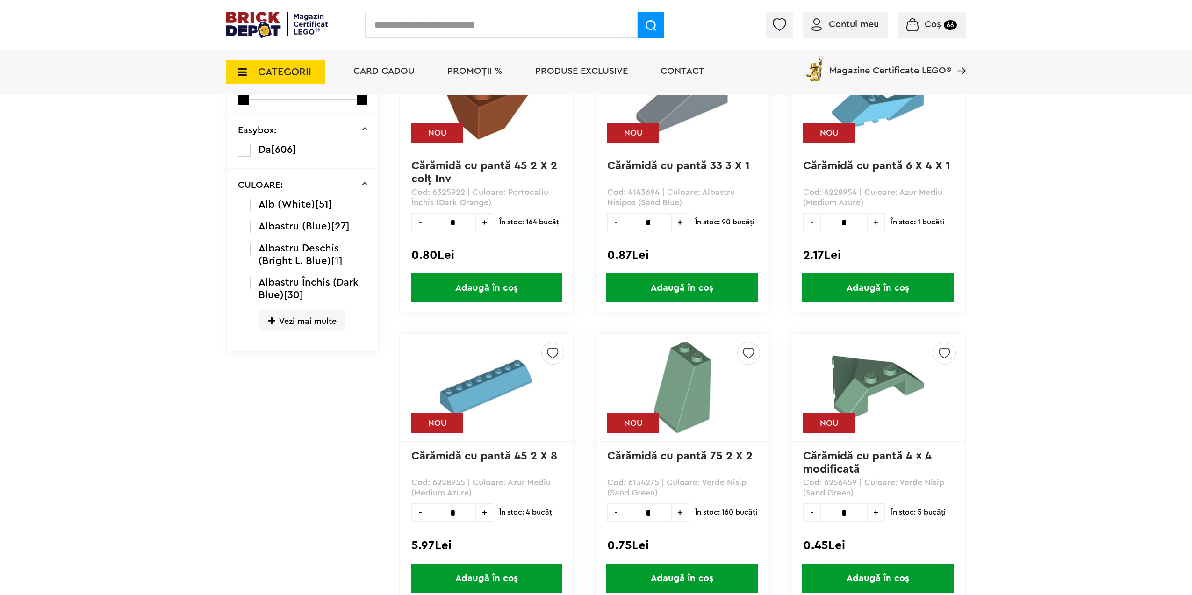
click at [296, 328] on span "Vezi mai multe" at bounding box center [302, 320] width 86 height 21
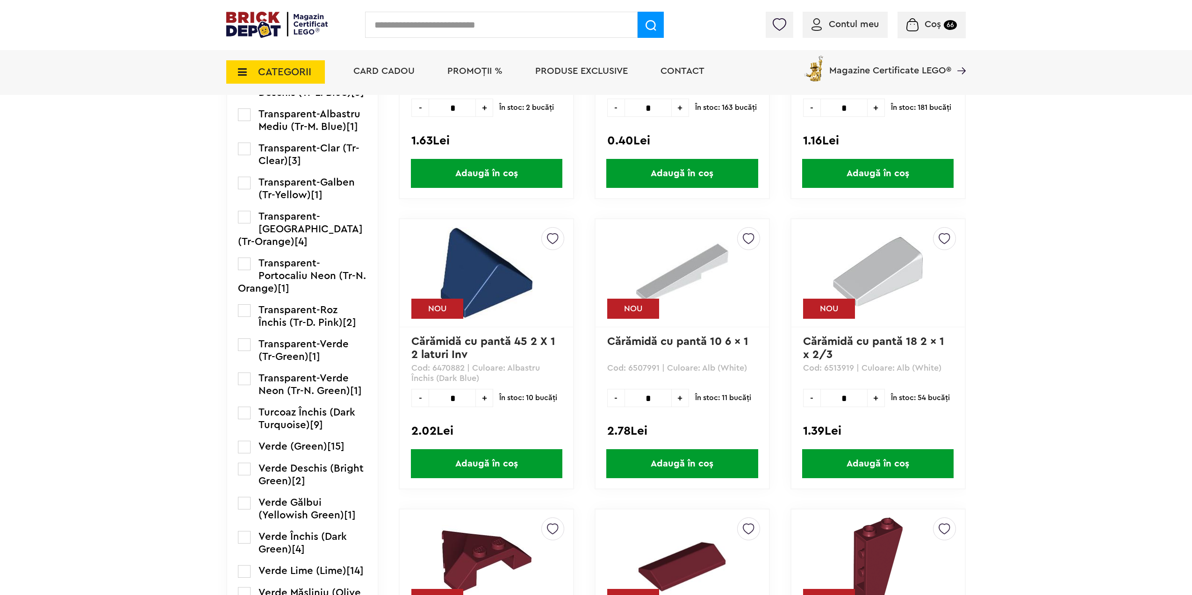
scroll to position [1543, 0]
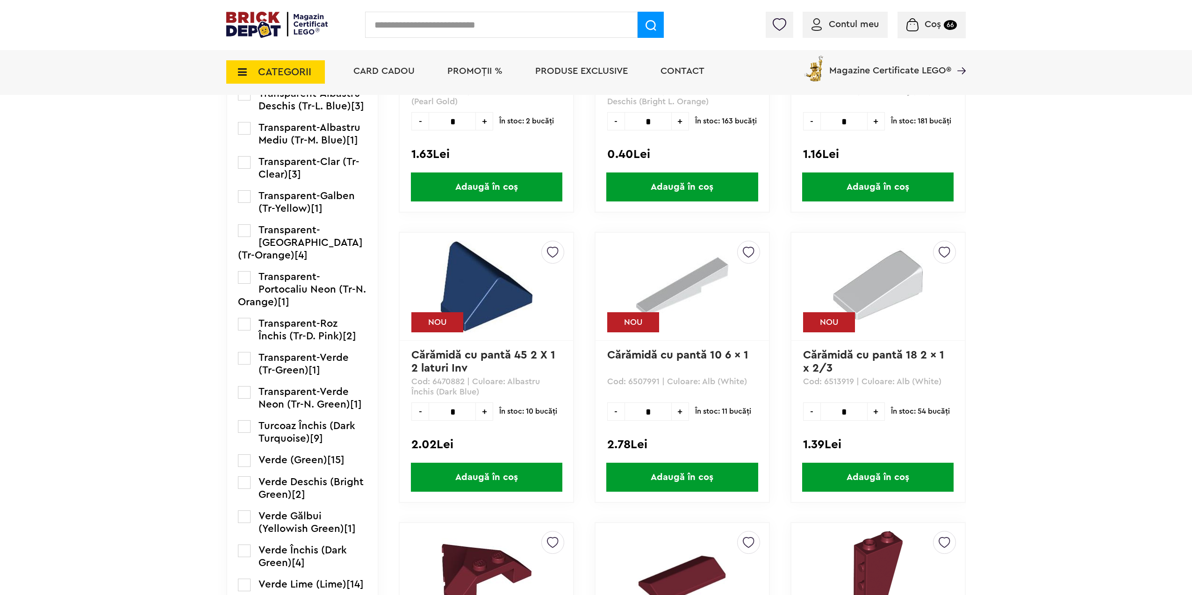
click at [247, 169] on label at bounding box center [244, 162] width 13 height 13
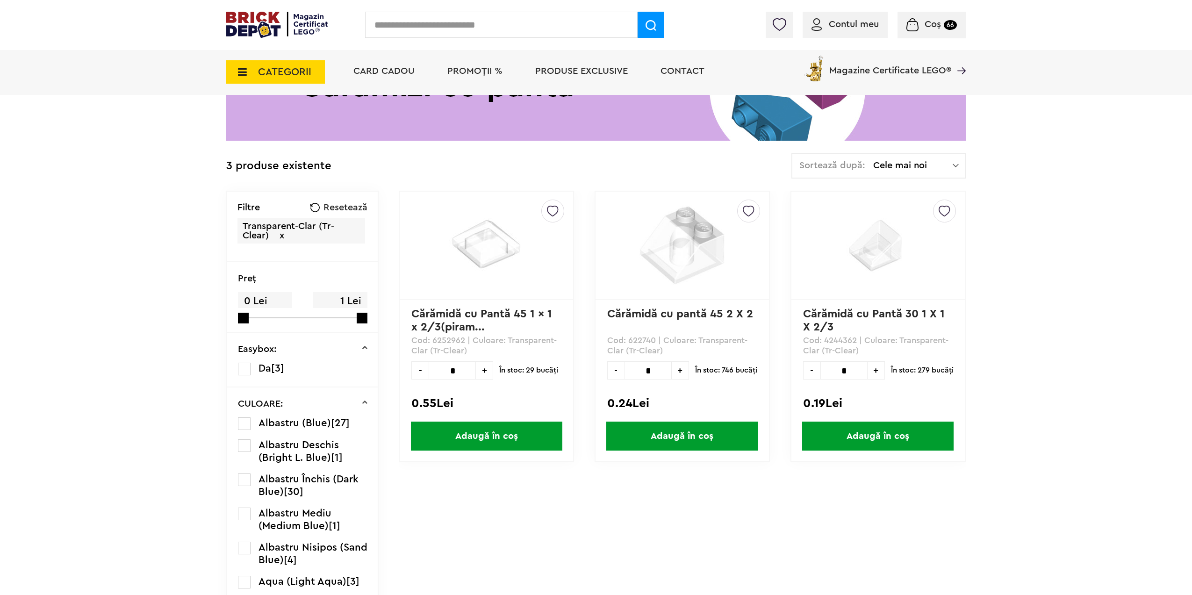
scroll to position [187, 0]
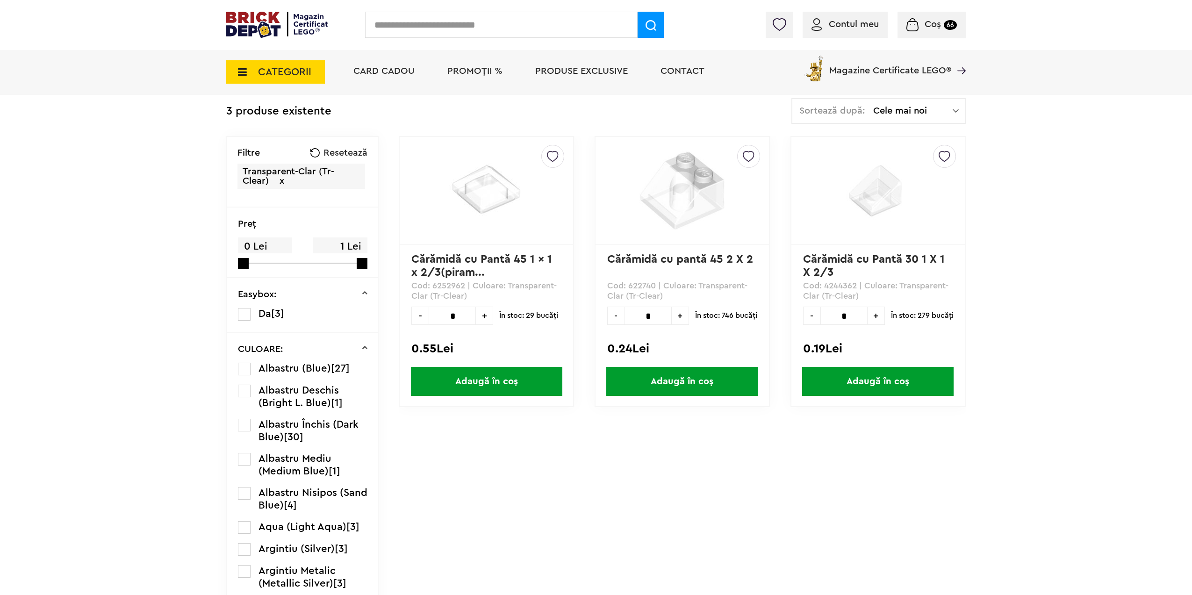
click at [854, 317] on input "*" at bounding box center [843, 316] width 47 height 18
type input "**"
click at [861, 386] on span "Adaugă în coș" at bounding box center [877, 381] width 151 height 29
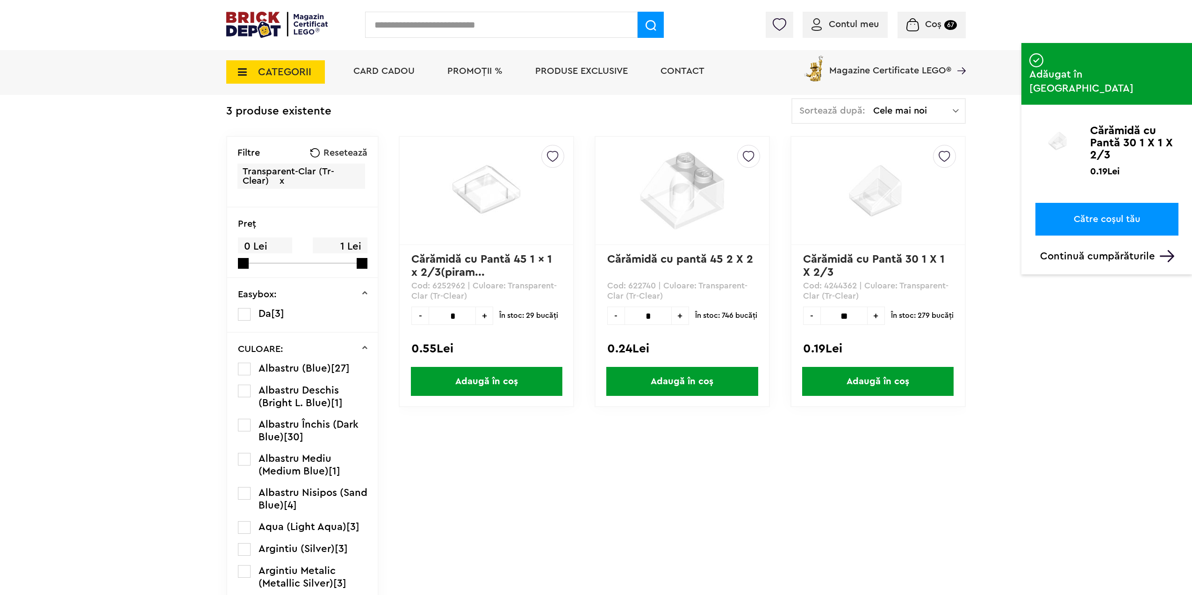
click at [460, 321] on input "*" at bounding box center [452, 316] width 47 height 18
type input "*"
click at [490, 383] on span "Adaugă în coș" at bounding box center [486, 381] width 151 height 29
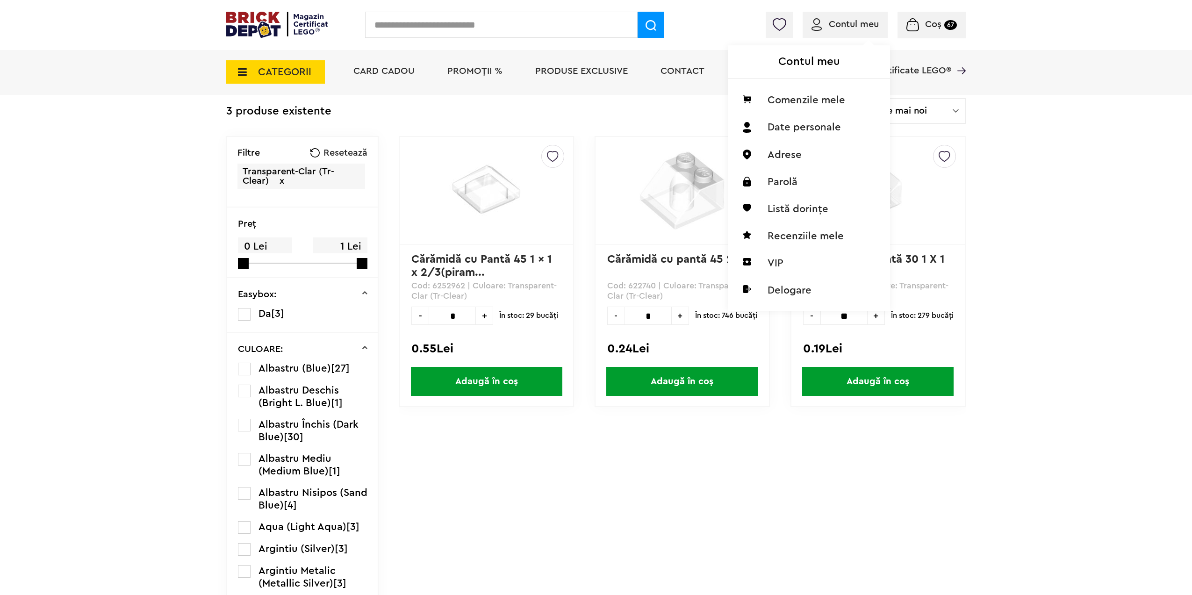
click at [834, 22] on span "Contul meu" at bounding box center [854, 24] width 50 height 9
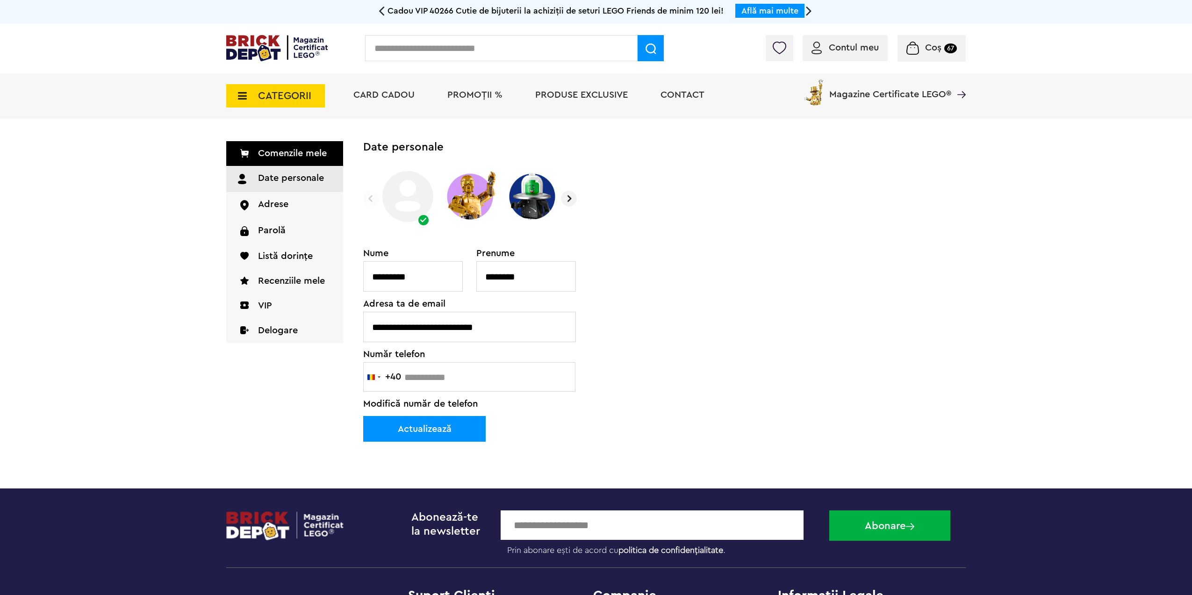
click at [942, 49] on span "Coș 67" at bounding box center [931, 47] width 50 height 9
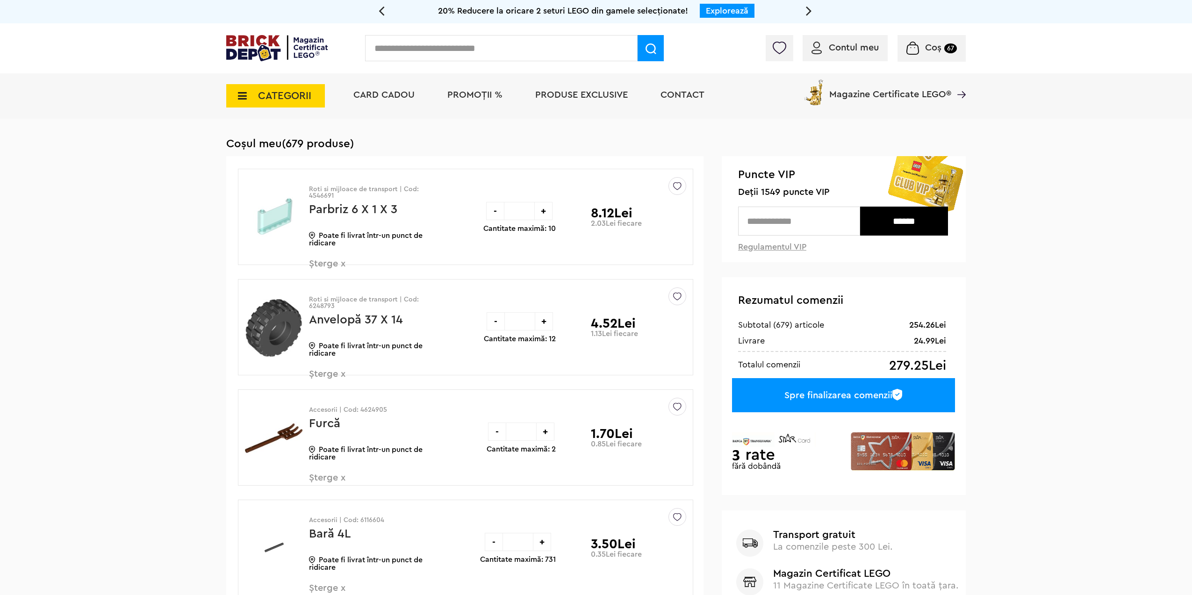
click at [545, 324] on div "+" at bounding box center [544, 321] width 18 height 18
type input "*"
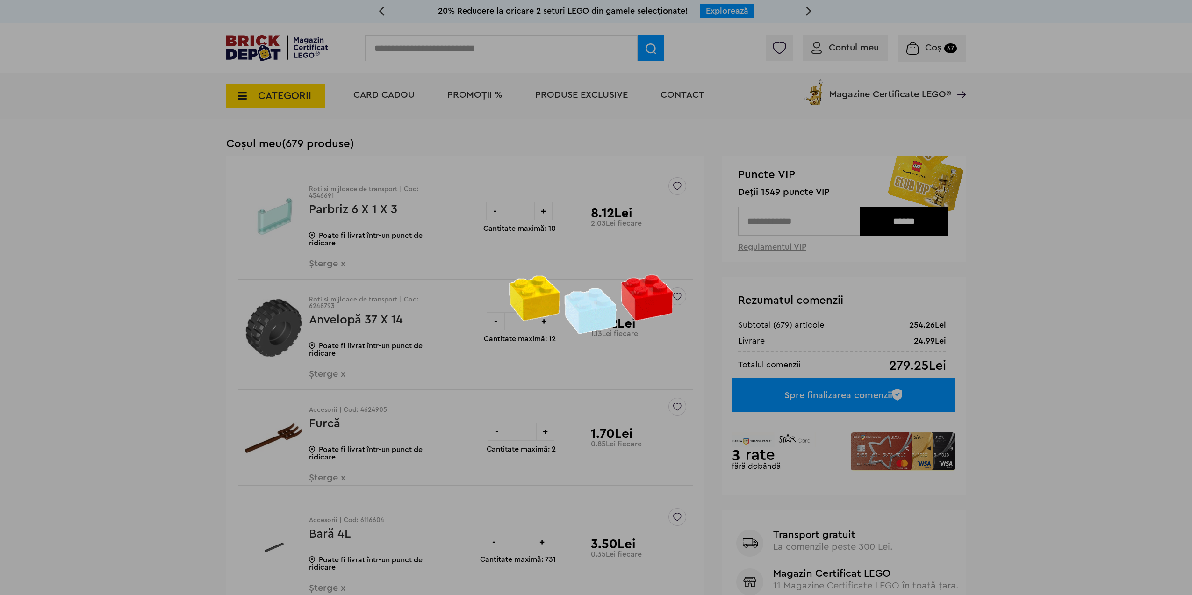
click at [545, 324] on div at bounding box center [596, 297] width 1192 height 595
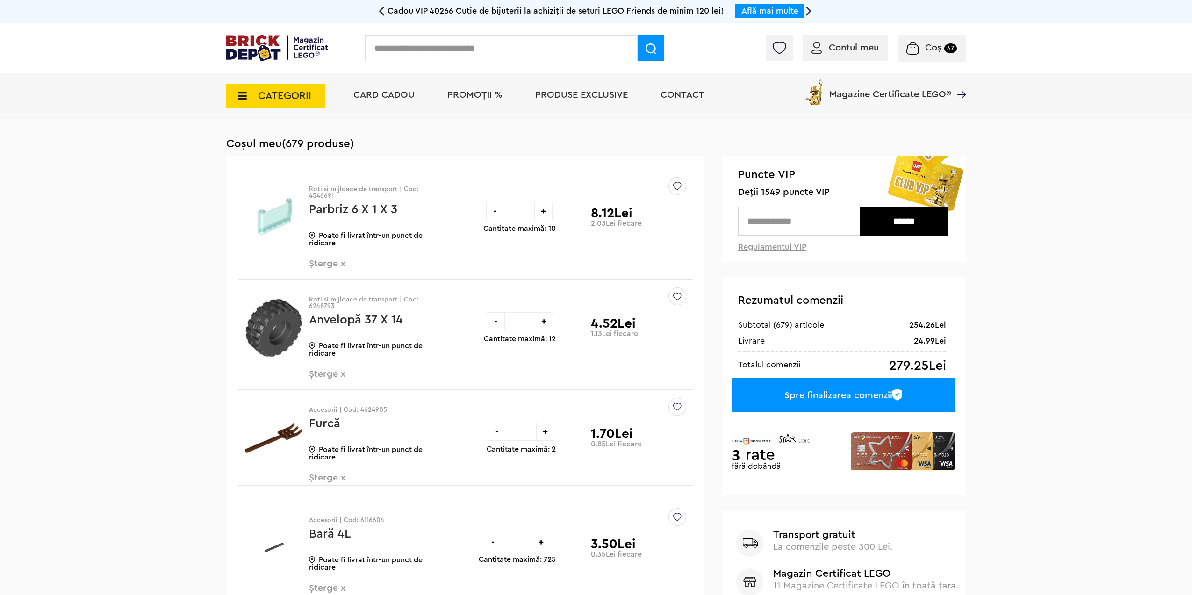
drag, startPoint x: 529, startPoint y: 321, endPoint x: 510, endPoint y: 324, distance: 18.4
click at [513, 324] on input "*" at bounding box center [520, 321] width 30 height 18
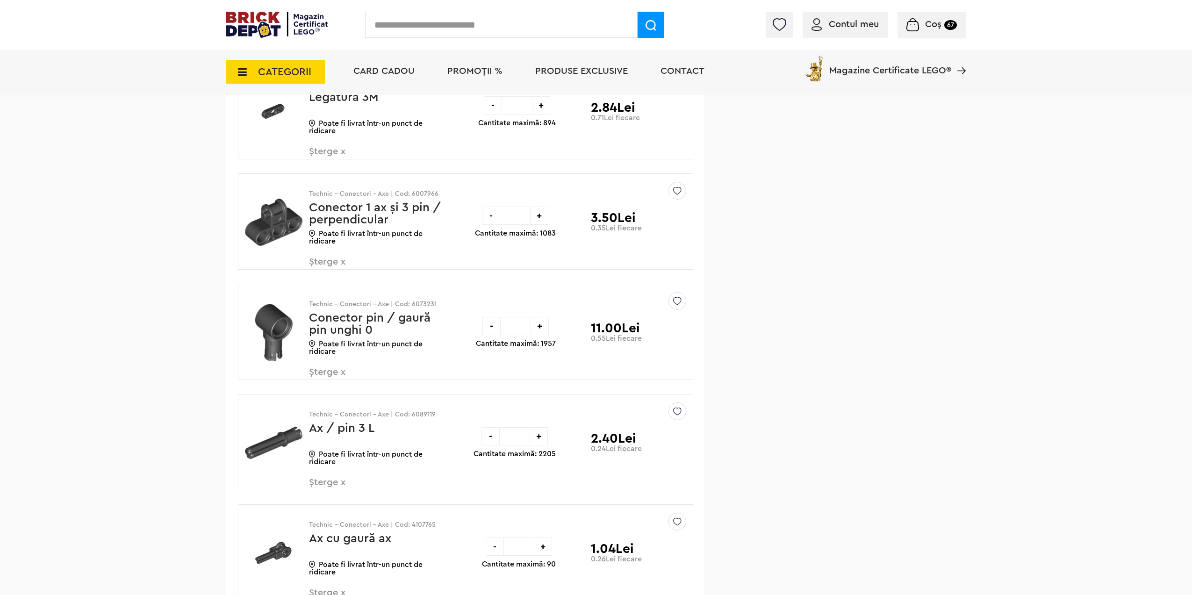
scroll to position [3693, 0]
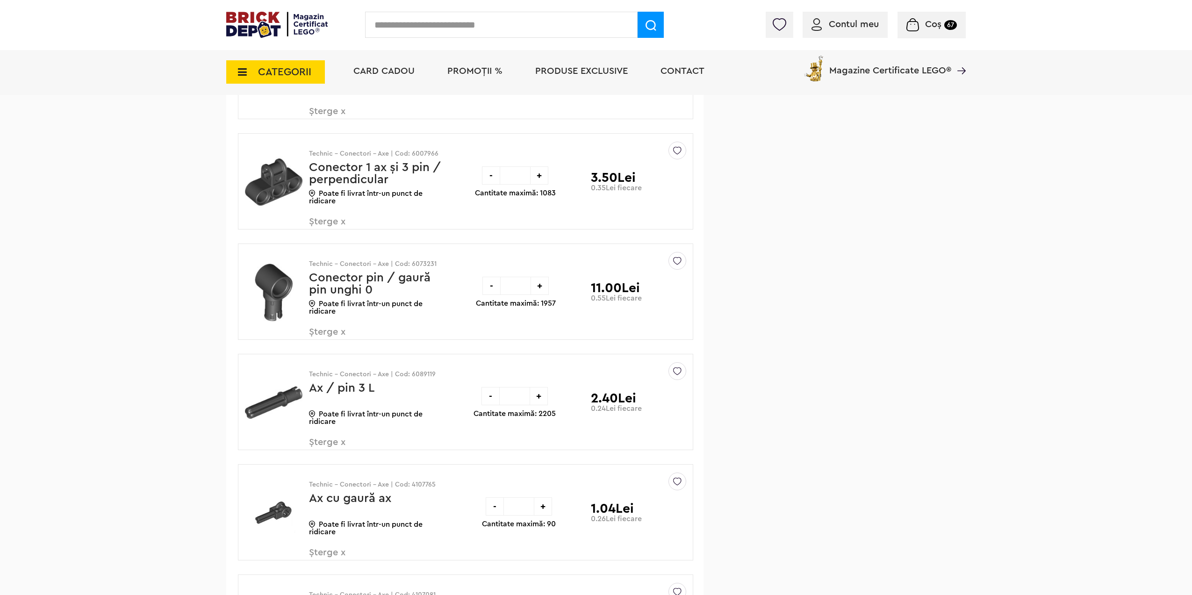
type input "*"
drag, startPoint x: 523, startPoint y: 285, endPoint x: 501, endPoint y: 288, distance: 21.6
click at [501, 288] on input "**" at bounding box center [516, 286] width 30 height 18
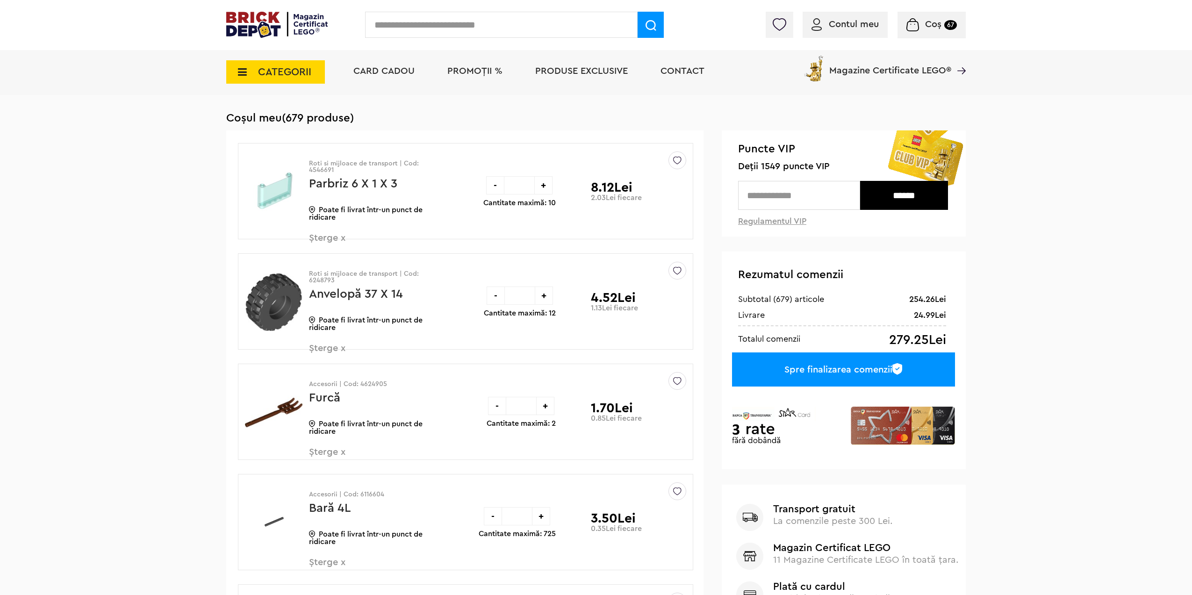
scroll to position [0, 0]
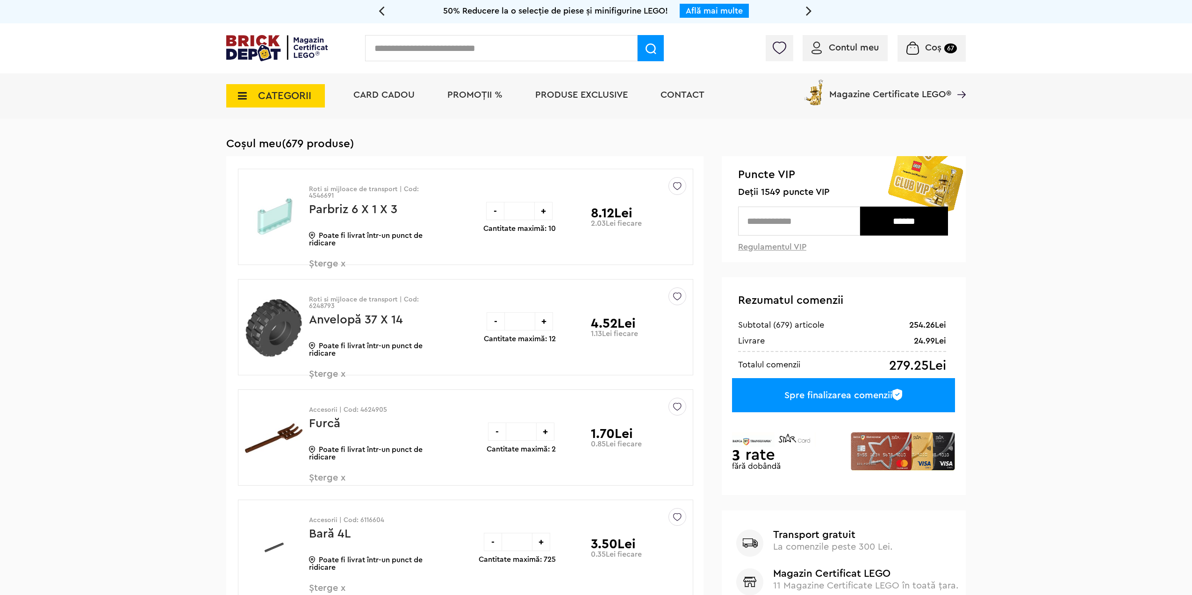
type input "**"
click at [773, 218] on input "text" at bounding box center [799, 221] width 122 height 29
type input "****"
click at [885, 222] on input "******" at bounding box center [904, 221] width 88 height 29
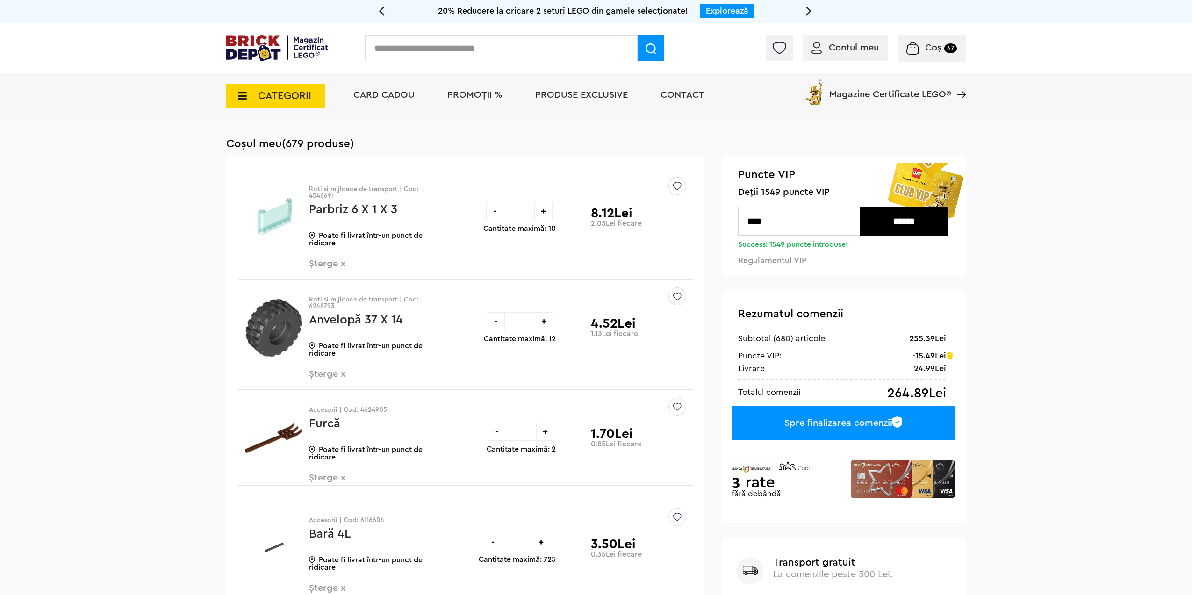
click at [291, 94] on span "CATEGORII" at bounding box center [284, 96] width 53 height 10
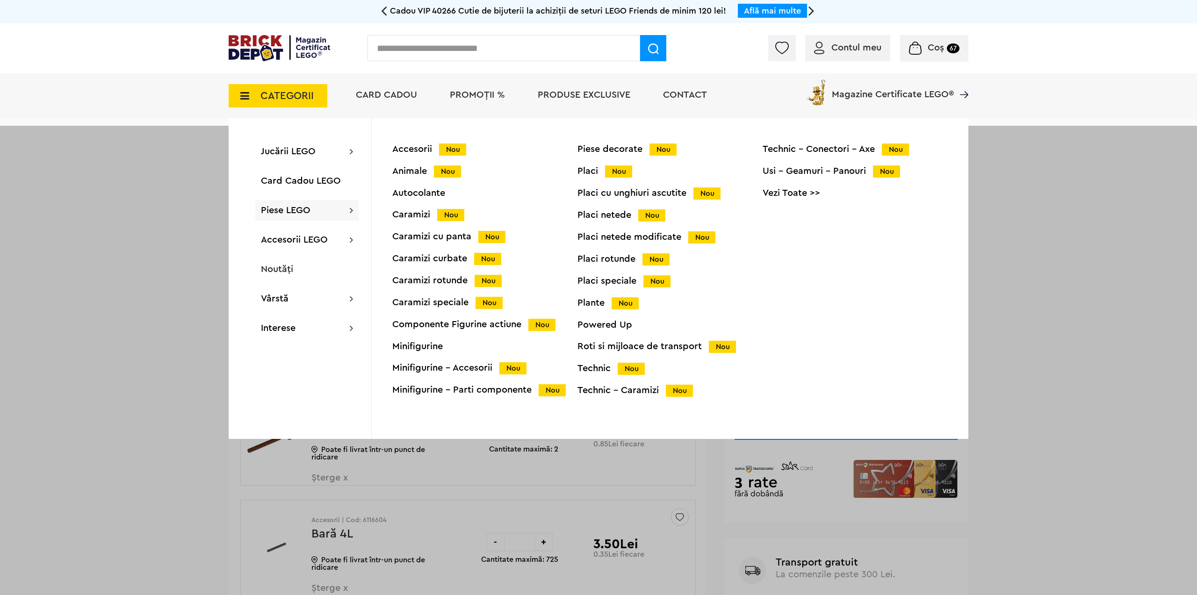
click at [601, 345] on div "Roti si mijloace de transport Nou" at bounding box center [669, 347] width 185 height 10
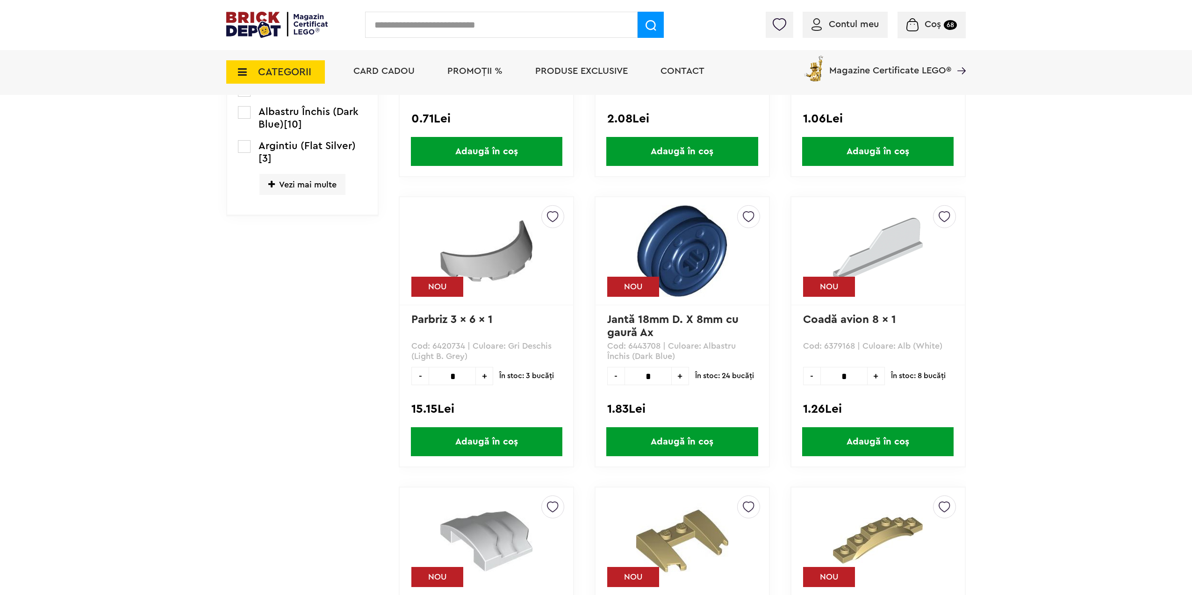
scroll to position [164, 0]
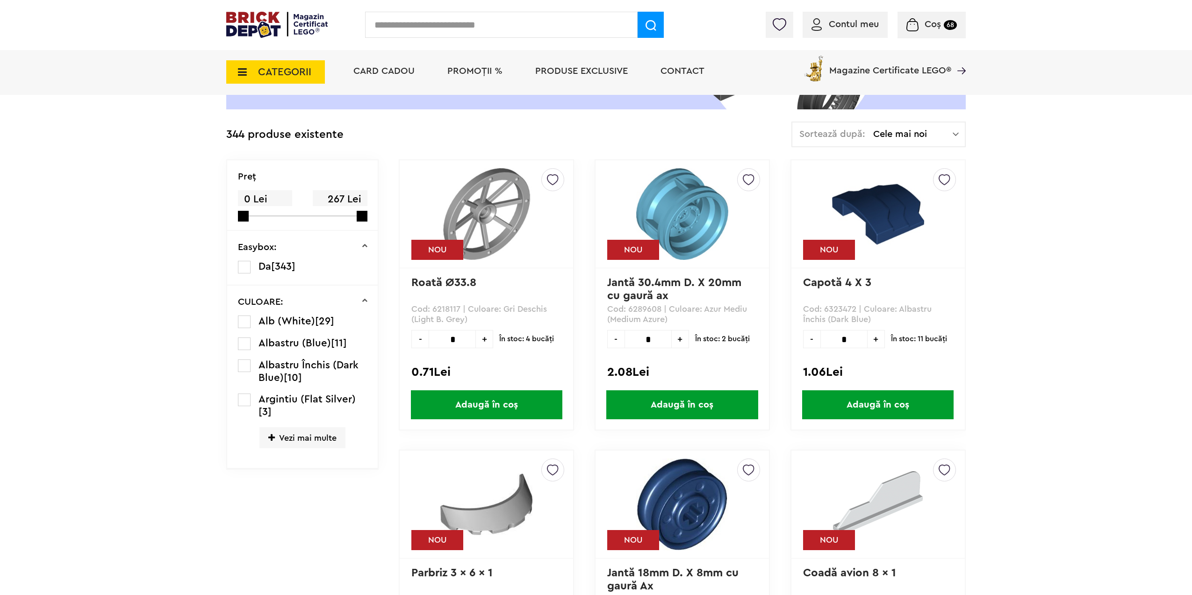
click at [316, 443] on span "Vezi mai multe" at bounding box center [302, 437] width 86 height 21
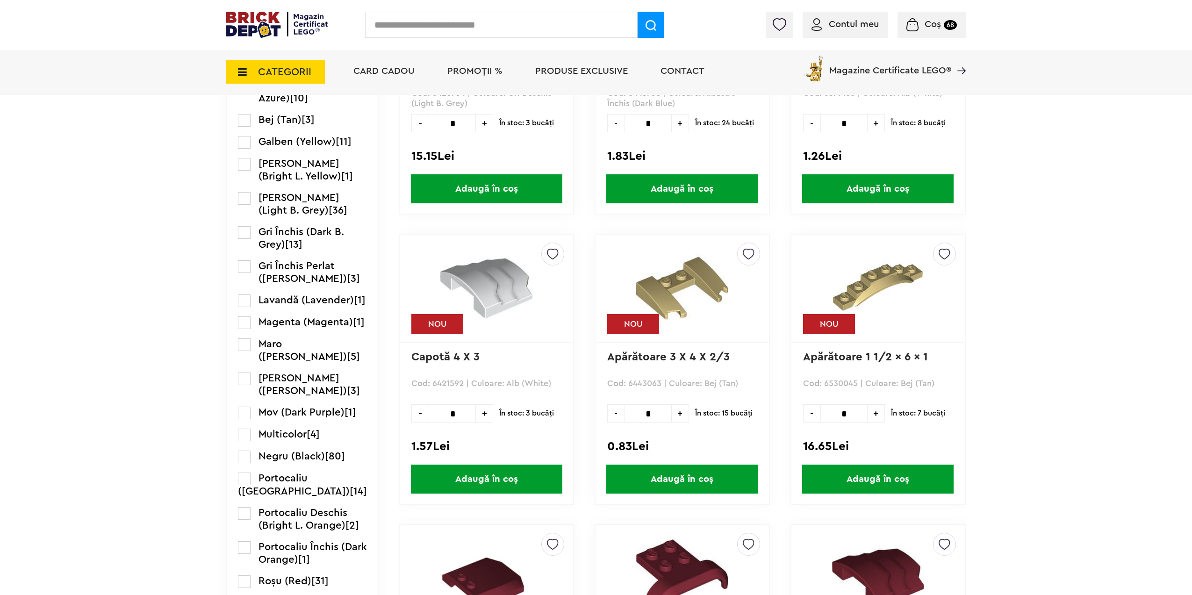
scroll to position [771, 0]
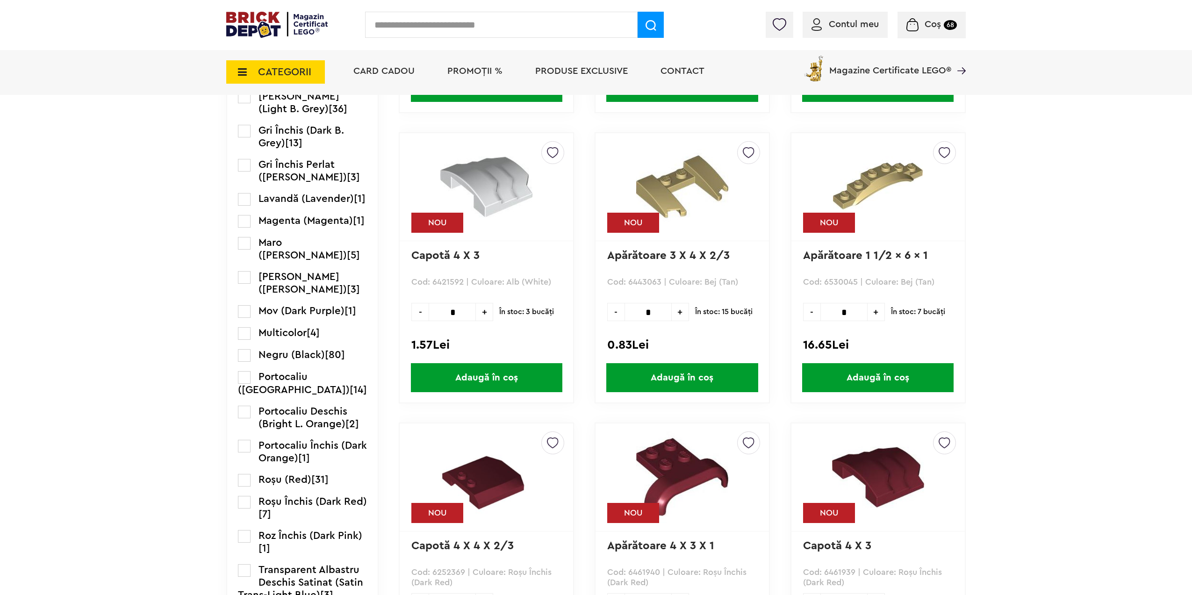
click at [244, 358] on label at bounding box center [244, 355] width 13 height 13
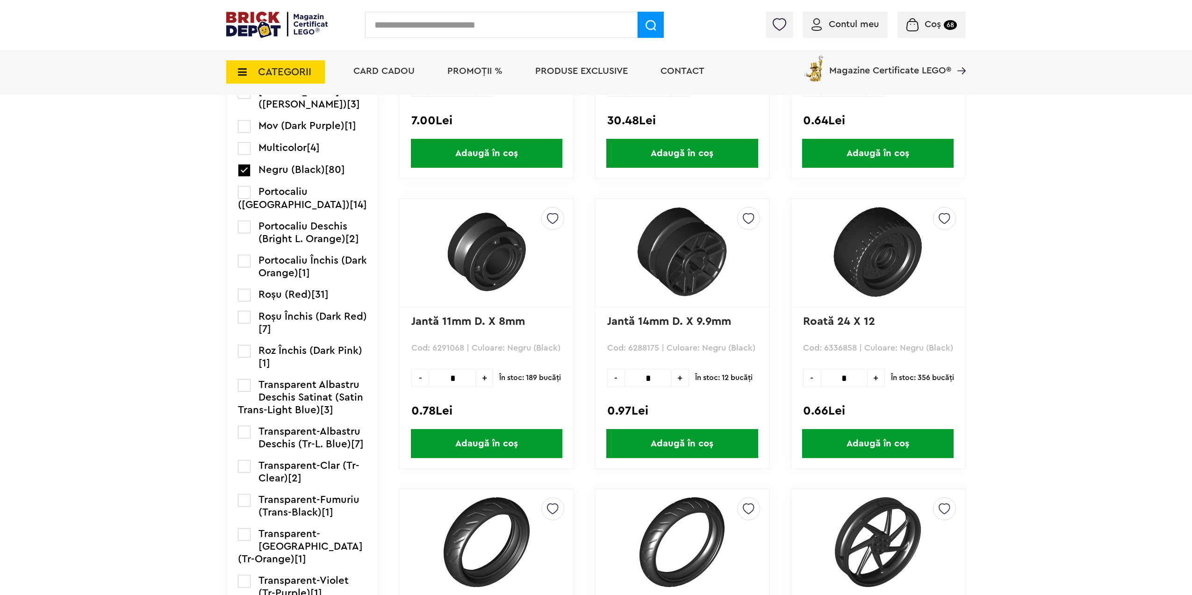
scroll to position [1043, 0]
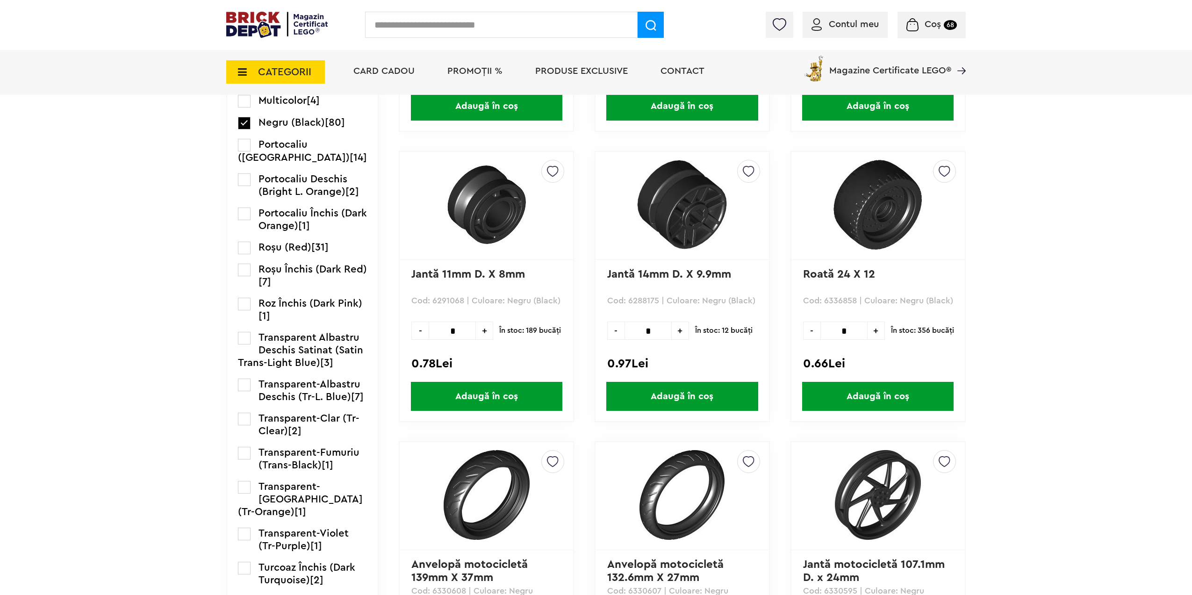
click at [679, 333] on span "+" at bounding box center [680, 331] width 17 height 18
type input "*"
click at [633, 391] on span "Adaugă în coș" at bounding box center [681, 396] width 151 height 29
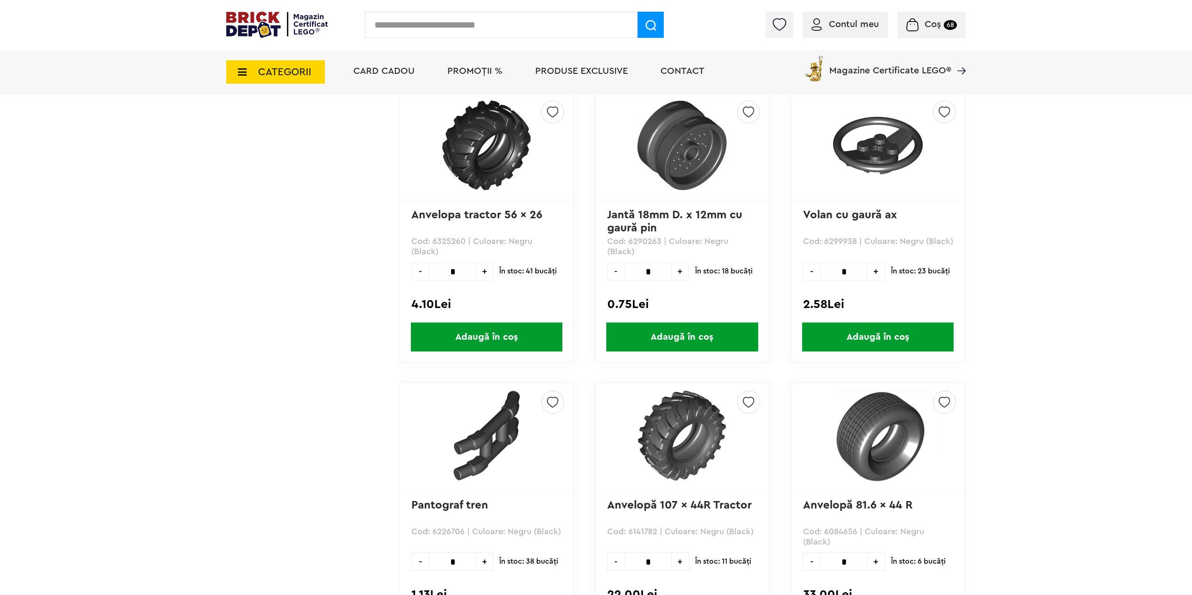
scroll to position [1931, 0]
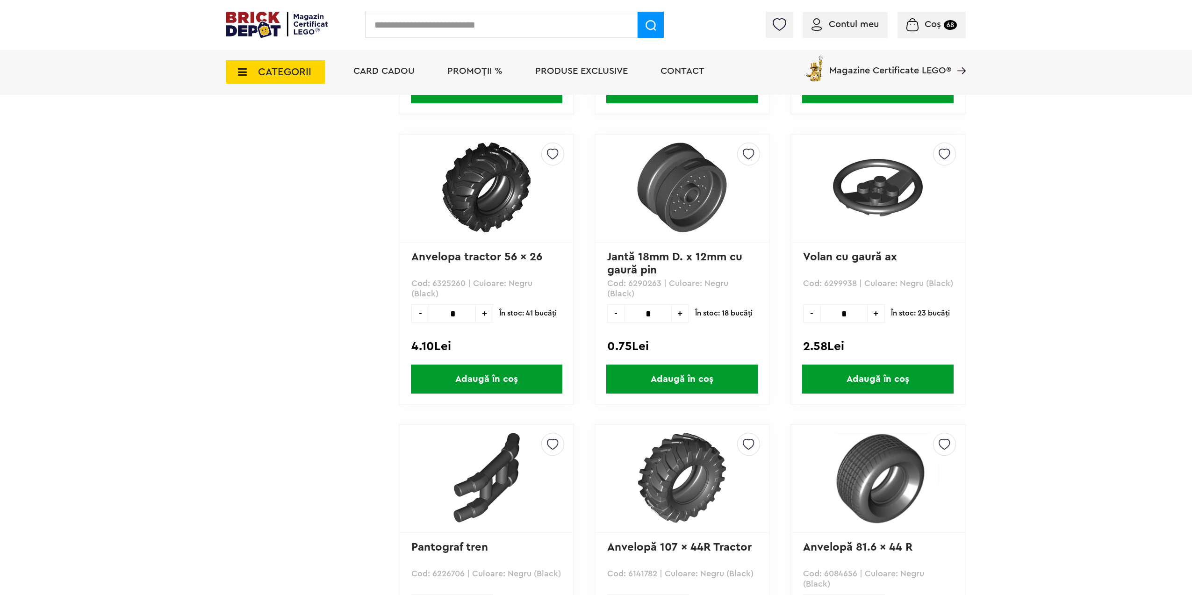
click at [680, 313] on span "+" at bounding box center [680, 313] width 17 height 18
type input "*"
click at [669, 379] on span "Adaugă în coș" at bounding box center [681, 379] width 151 height 29
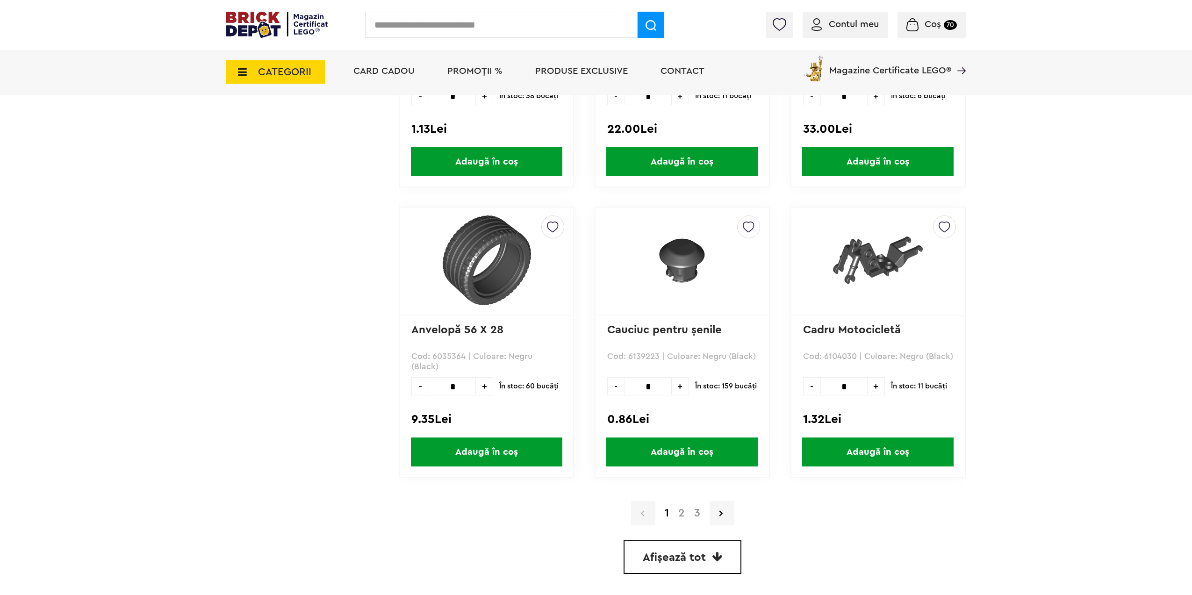
scroll to position [2445, 0]
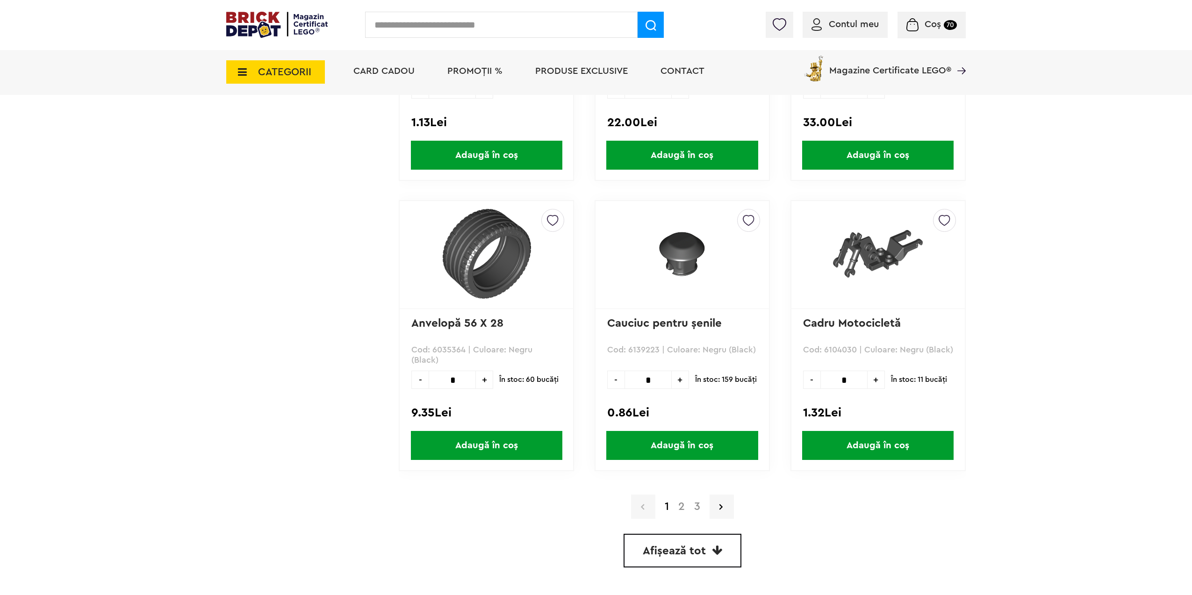
click at [683, 506] on a=Negru%20%28Black%29&order=1&page=2"] "2" at bounding box center [682, 506] width 16 height 11
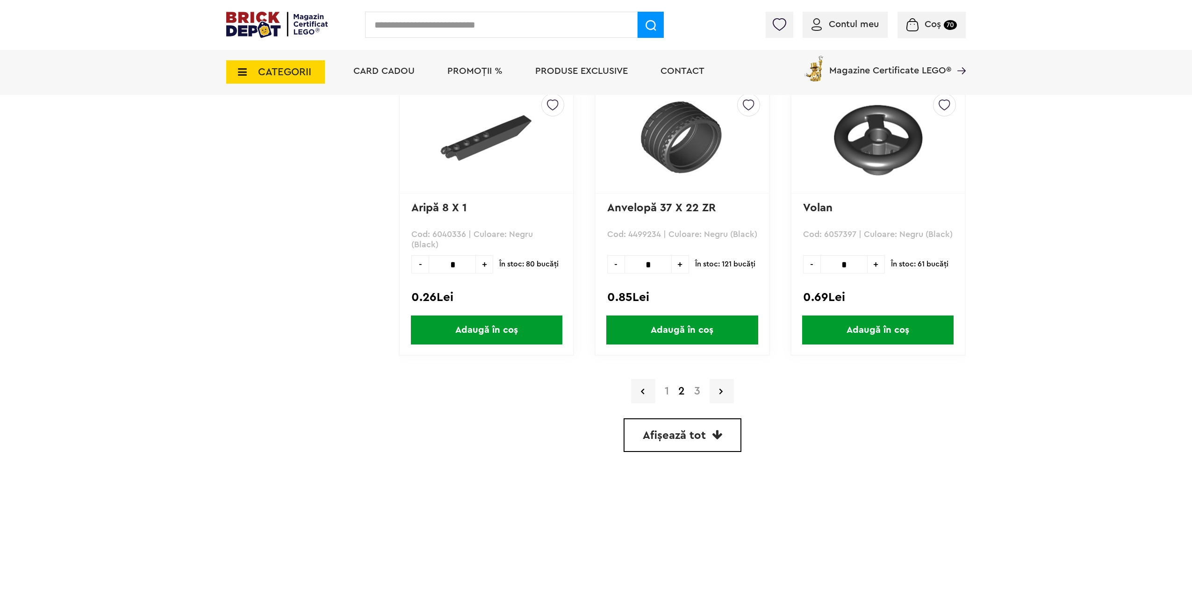
scroll to position [2595, 0]
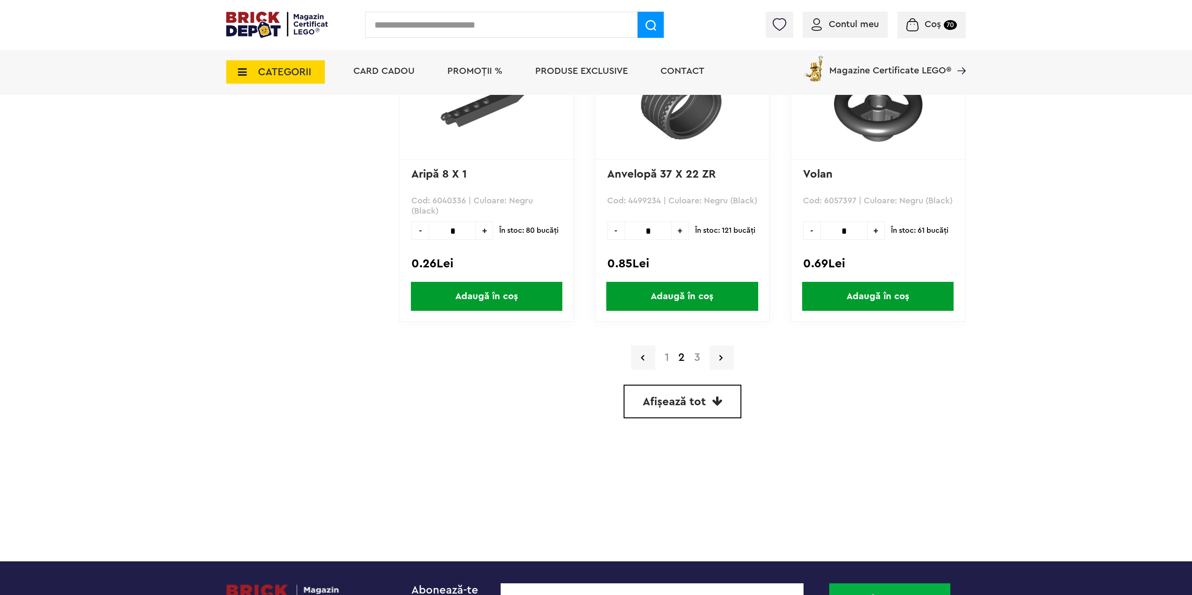
click at [696, 357] on a=Negru%20%28Black%29&order=1&page=3"] "3" at bounding box center [697, 357] width 15 height 11
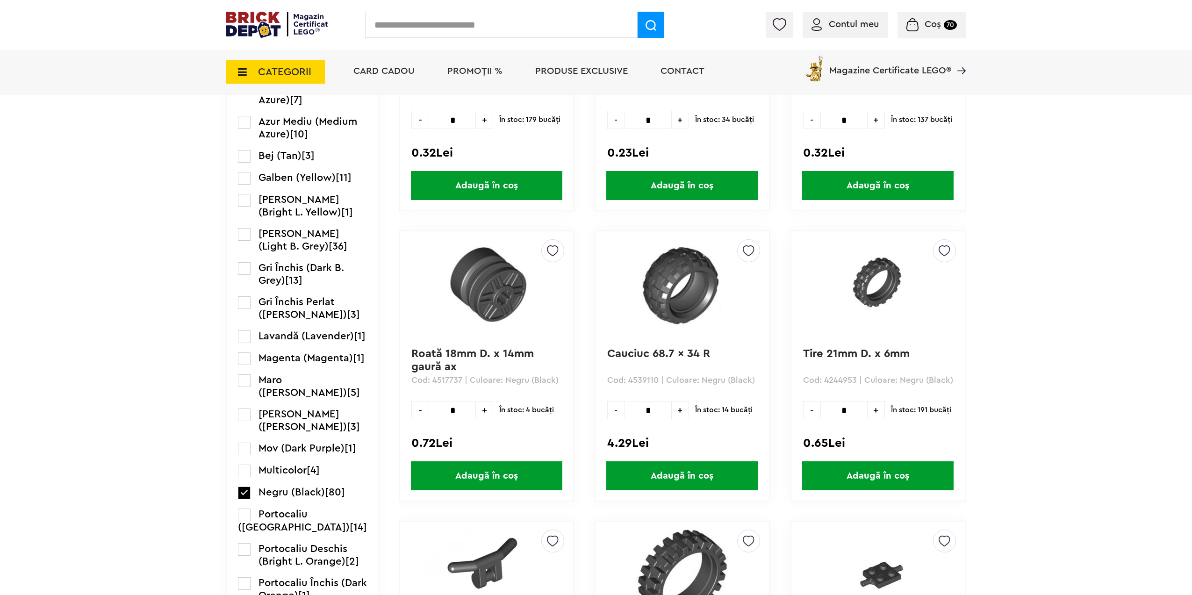
scroll to position [700, 0]
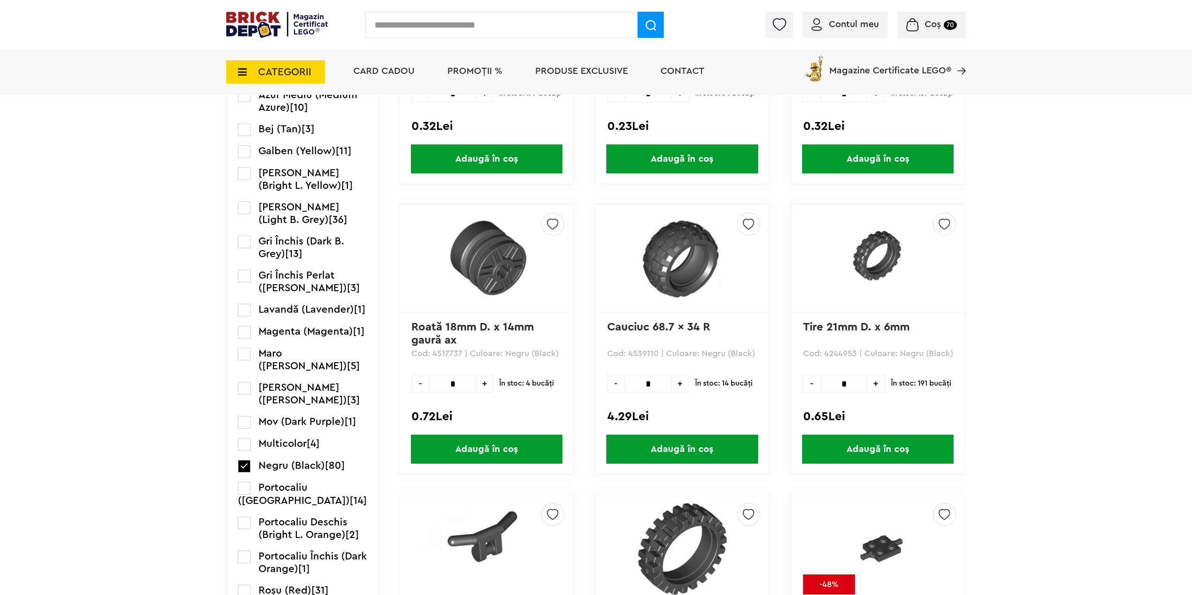
click at [483, 381] on span "+" at bounding box center [484, 383] width 17 height 18
type input "*"
click at [469, 445] on span "Adaugă în coș" at bounding box center [486, 449] width 151 height 29
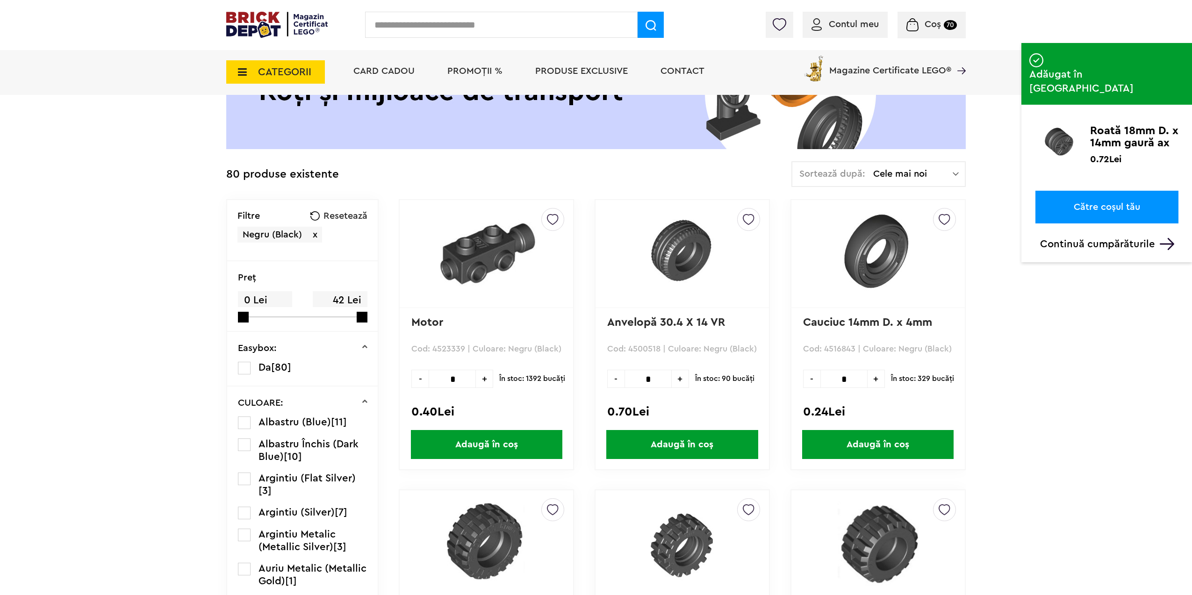
scroll to position [0, 0]
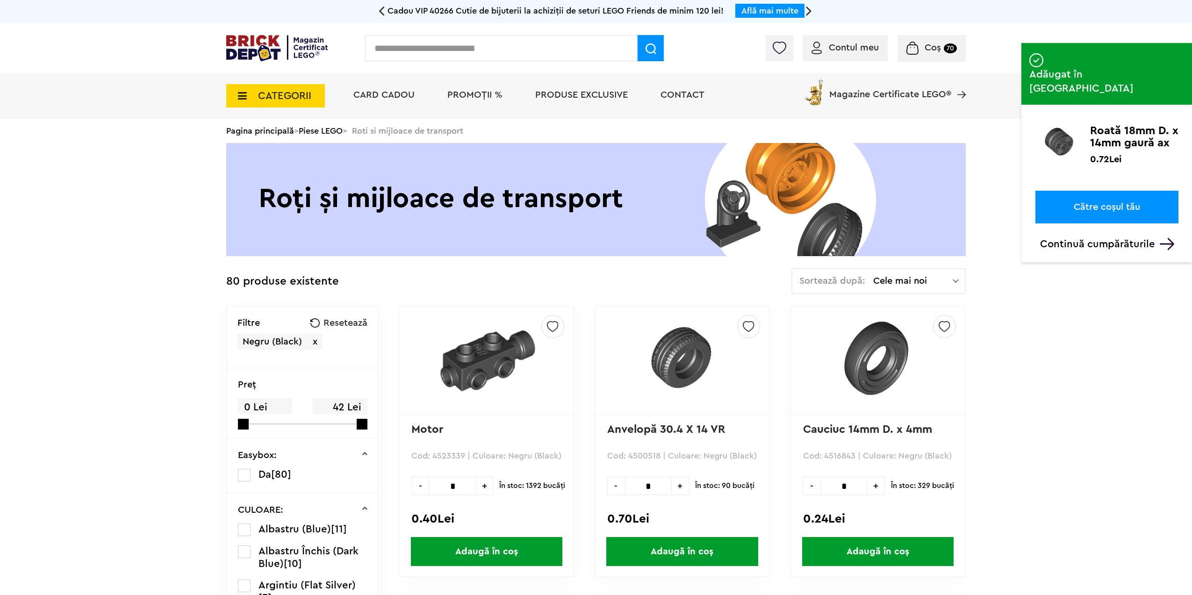
click at [1105, 191] on link "Către coșul tău" at bounding box center [1106, 207] width 143 height 33
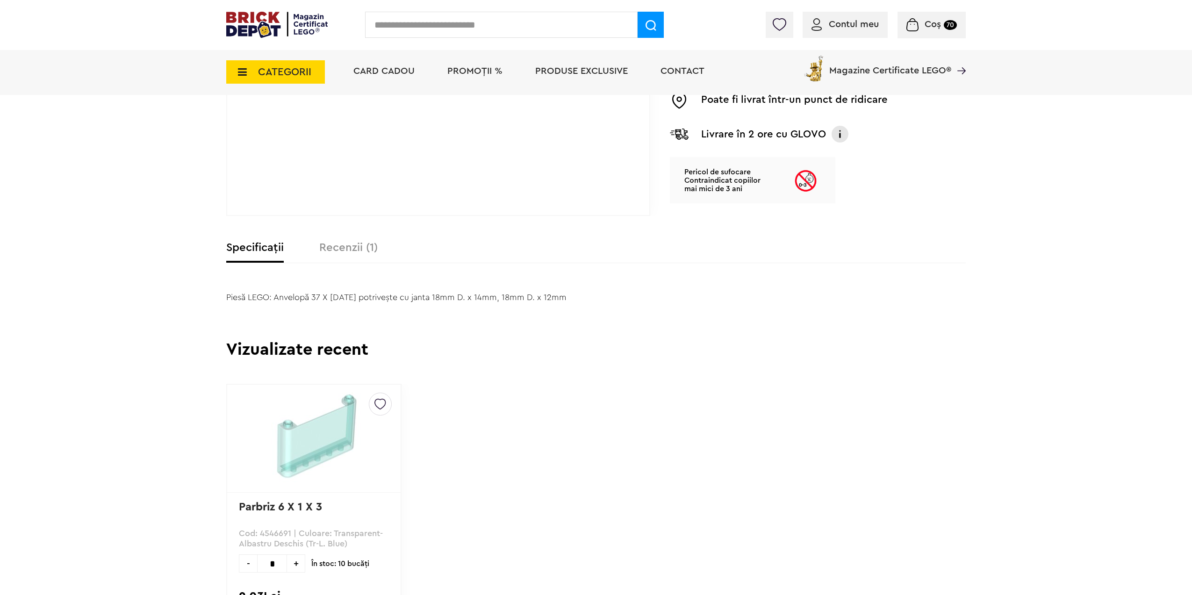
scroll to position [327, 0]
